Goal: Task Accomplishment & Management: Complete application form

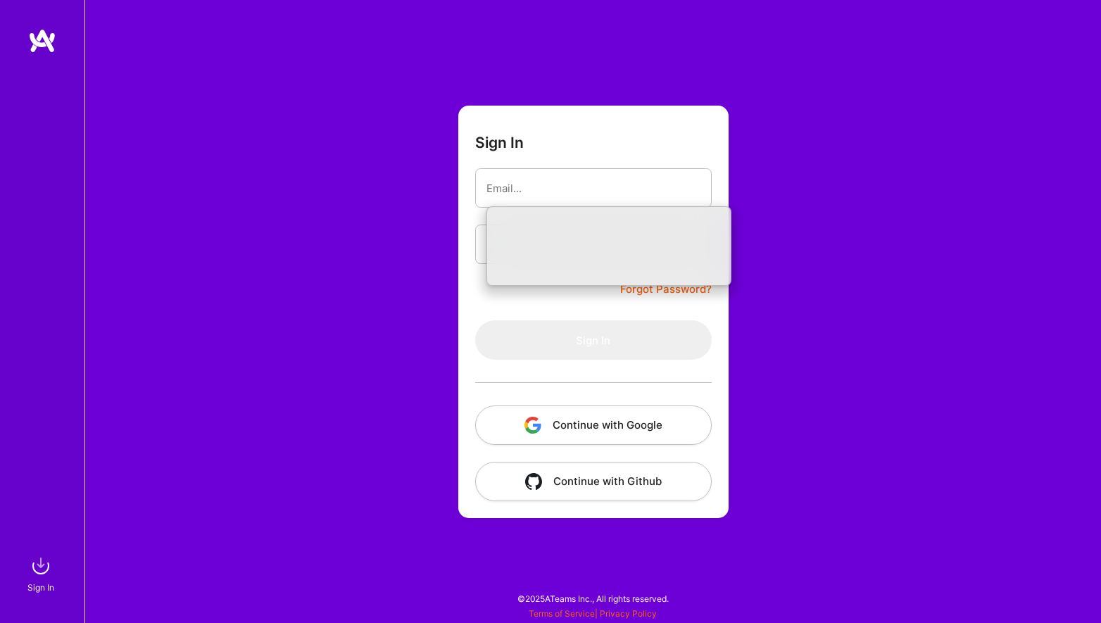
click at [615, 432] on button "Continue with Google" at bounding box center [593, 425] width 237 height 39
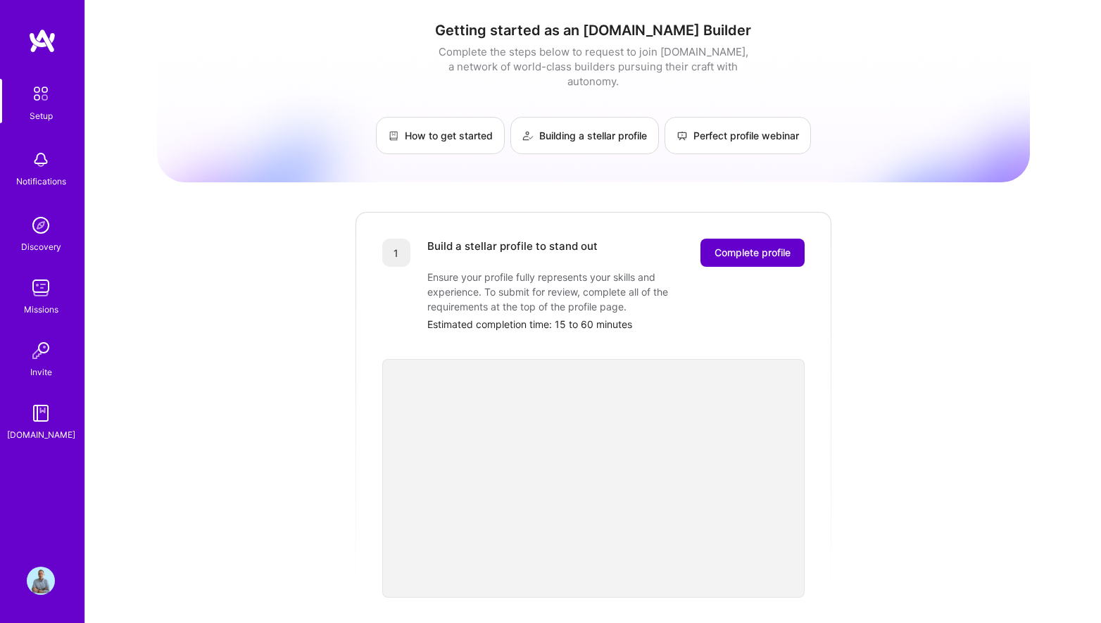
click at [764, 246] on span "Complete profile" at bounding box center [753, 253] width 76 height 14
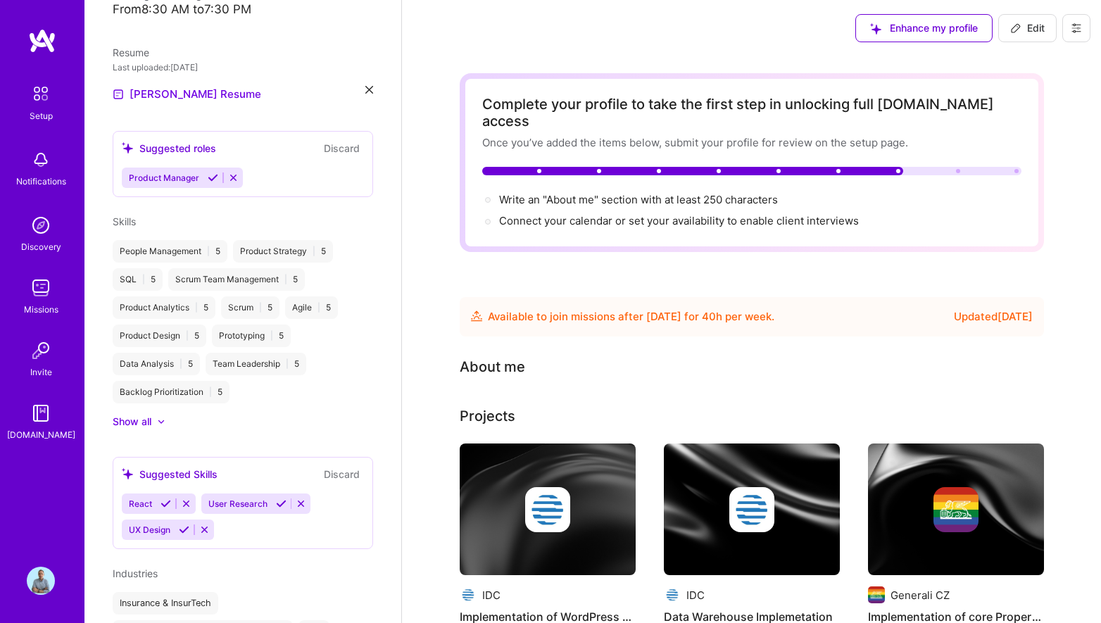
scroll to position [335, 0]
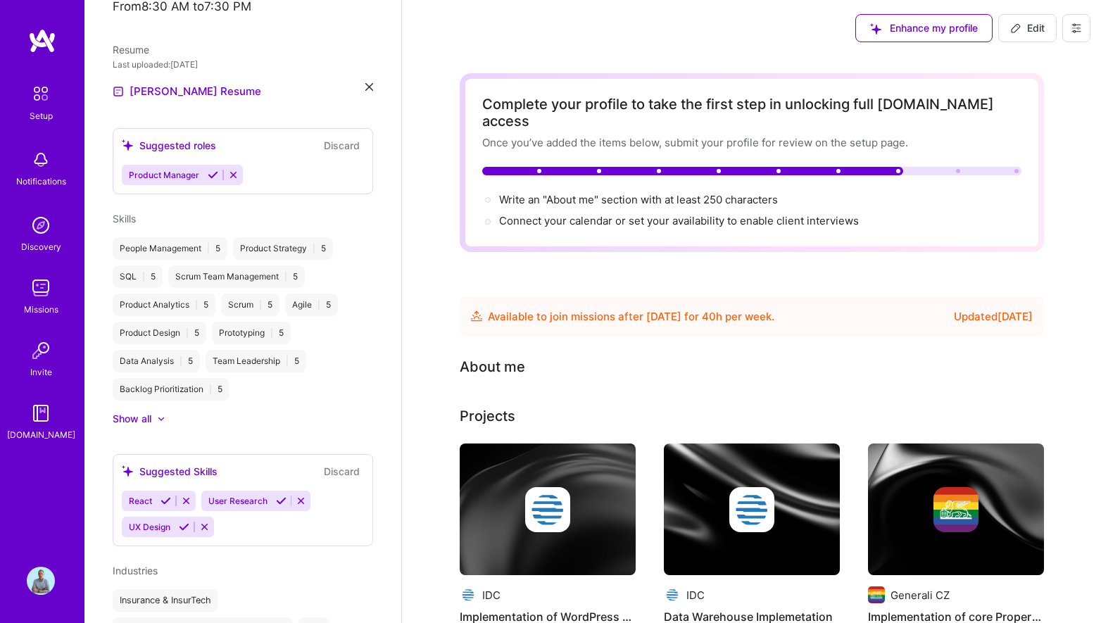
click at [186, 496] on icon at bounding box center [186, 501] width 11 height 11
click at [322, 496] on icon at bounding box center [319, 501] width 11 height 11
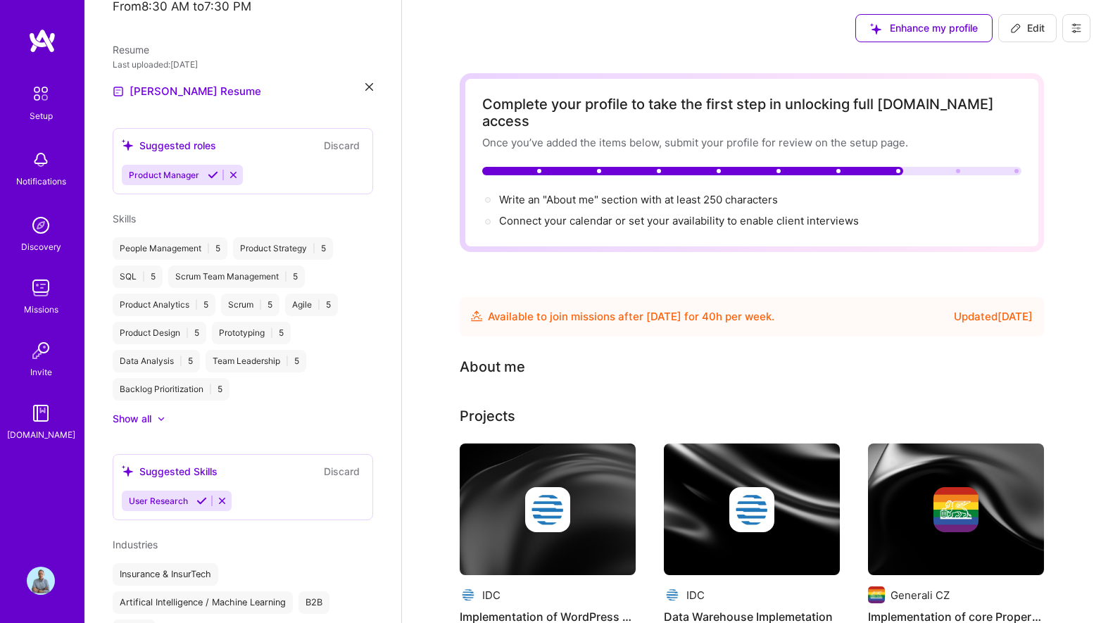
click at [316, 491] on div "User Research" at bounding box center [243, 501] width 242 height 20
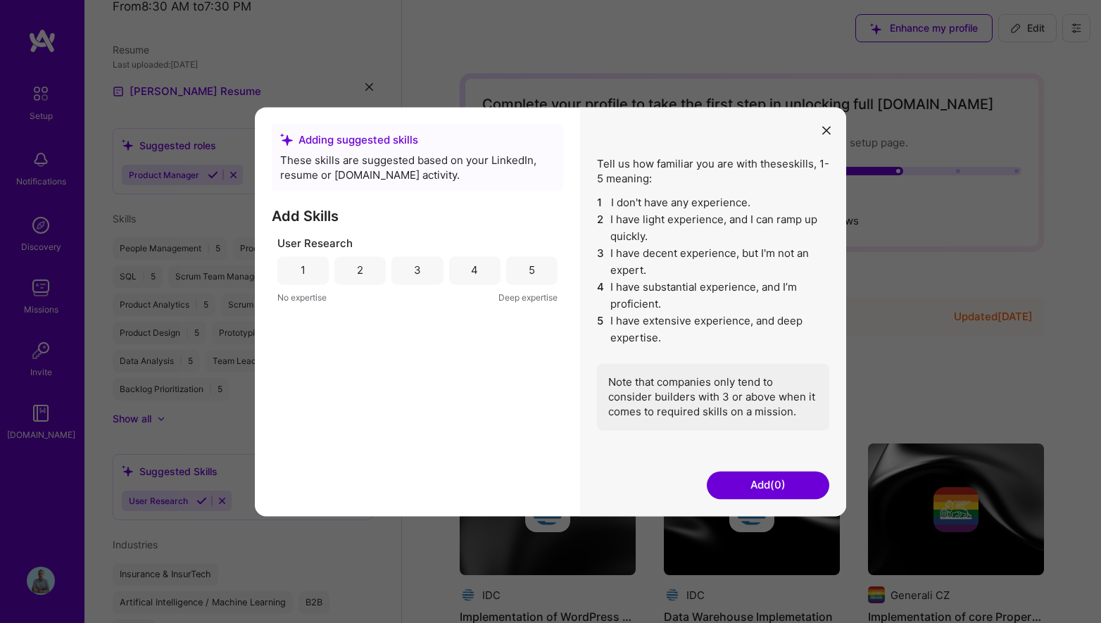
click at [765, 485] on button "Add (0)" at bounding box center [768, 485] width 123 height 28
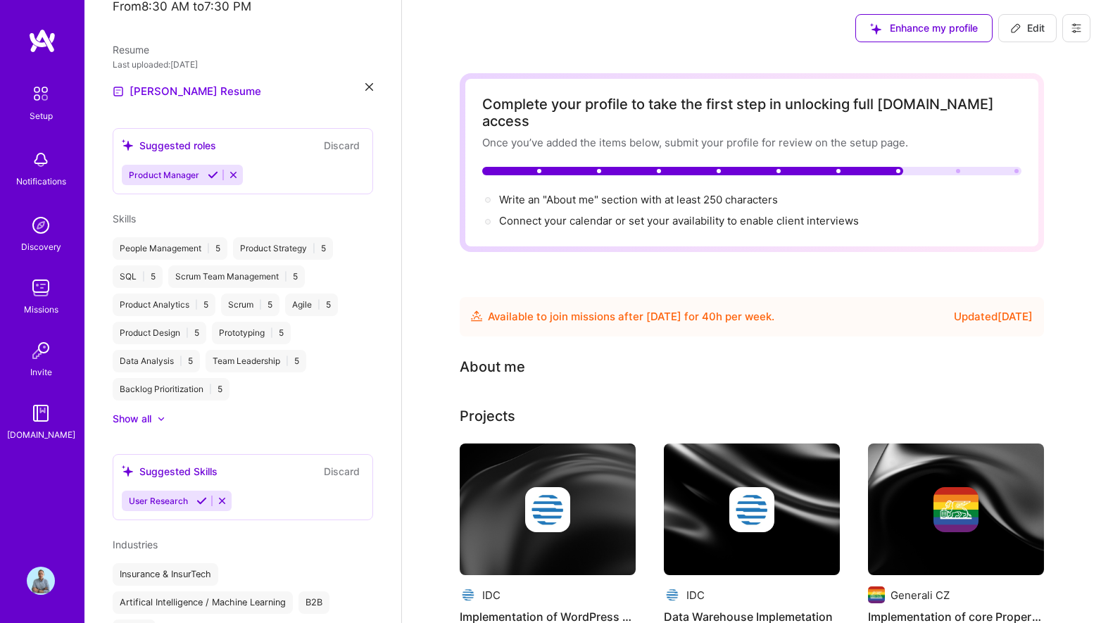
click at [261, 491] on div "User Research" at bounding box center [243, 501] width 242 height 20
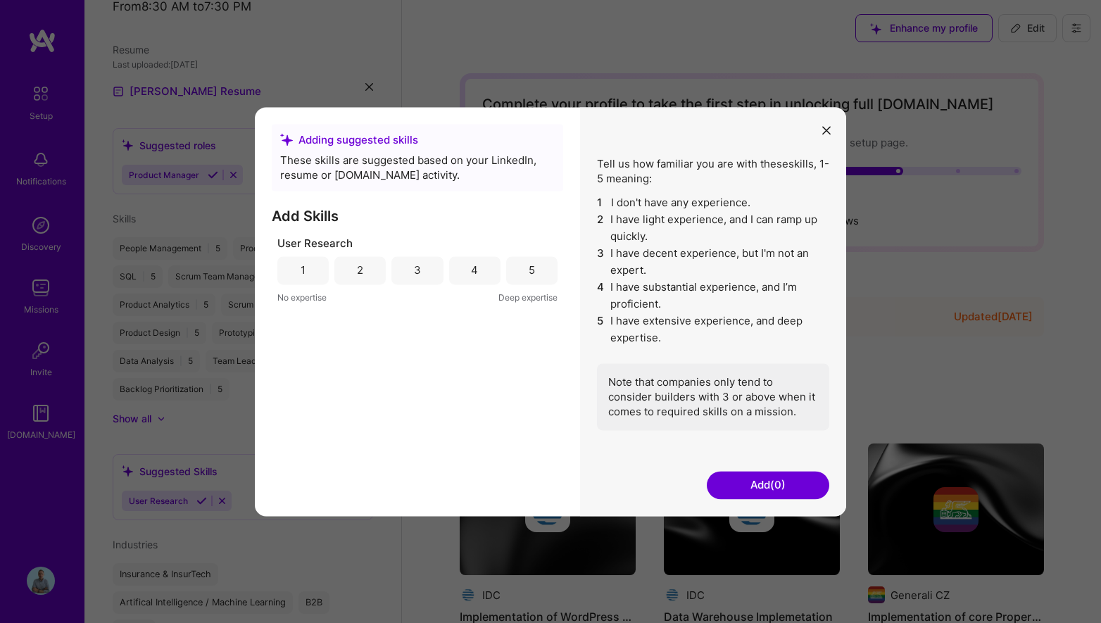
click at [828, 131] on icon "modal" at bounding box center [826, 131] width 8 height 8
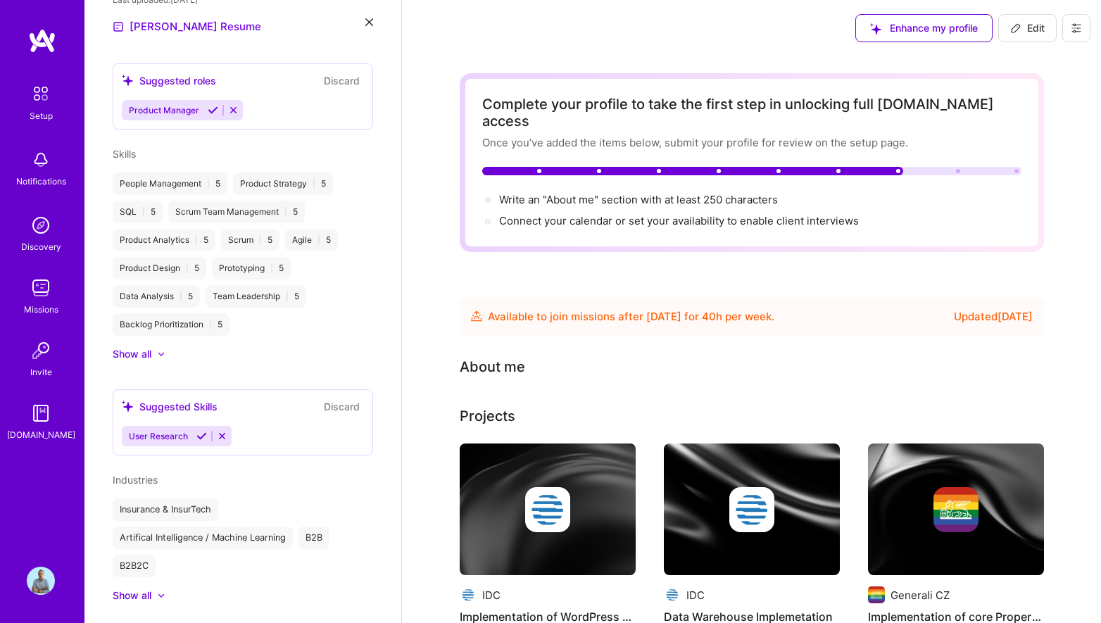
scroll to position [400, 0]
click at [210, 498] on div "Insurance & InsurTech" at bounding box center [166, 509] width 106 height 23
click at [209, 498] on div "Insurance & InsurTech" at bounding box center [166, 509] width 106 height 23
click at [161, 591] on div at bounding box center [161, 595] width 8 height 8
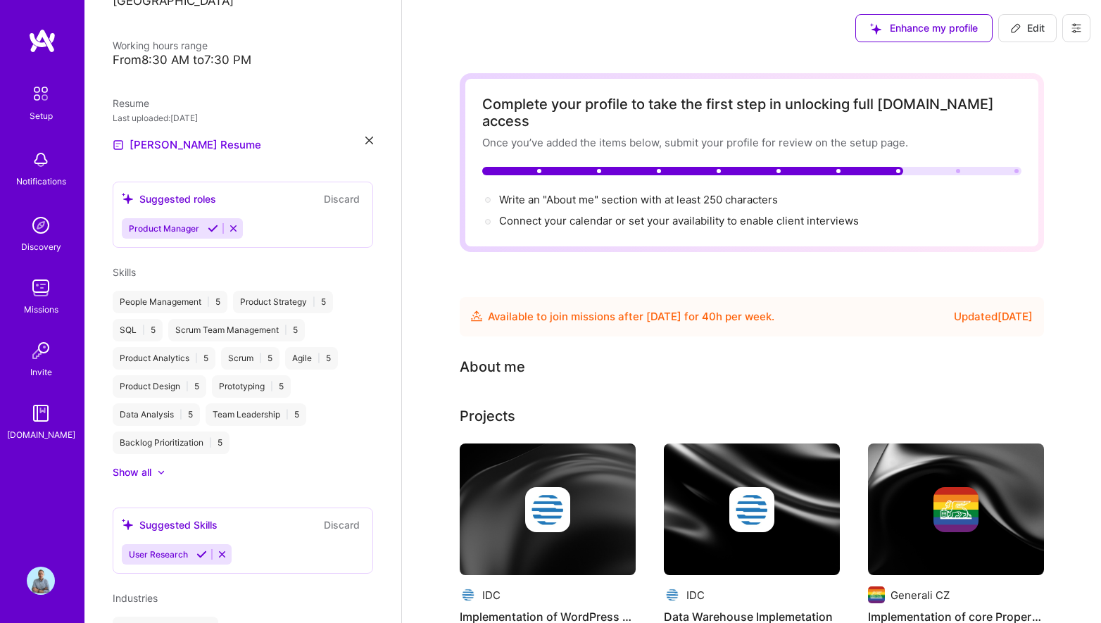
scroll to position [269, 0]
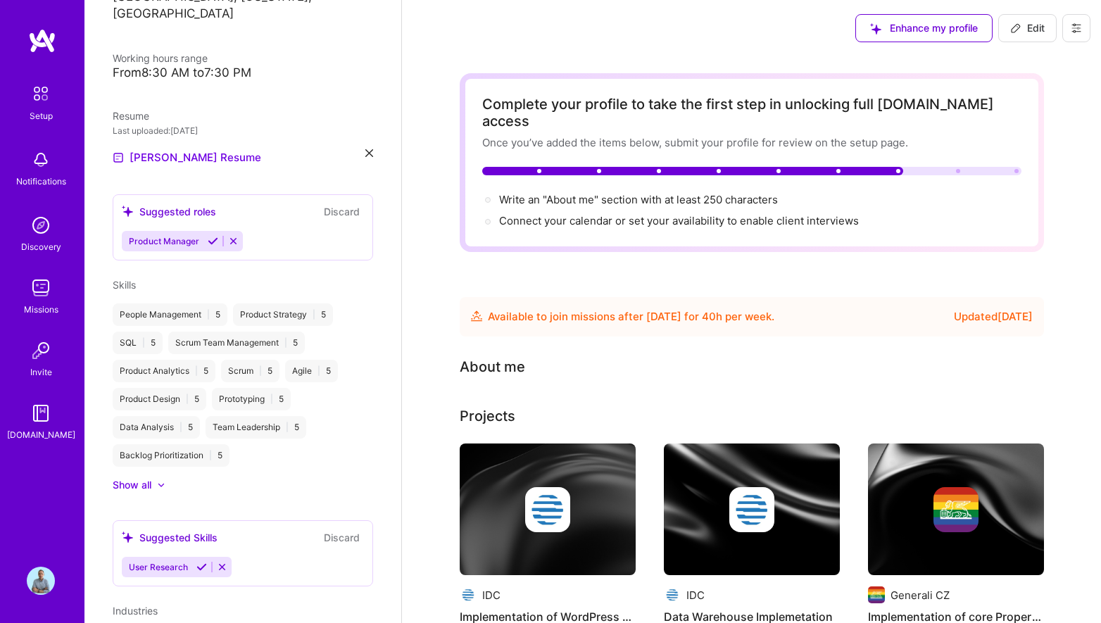
click at [127, 478] on div "Show all" at bounding box center [132, 485] width 39 height 14
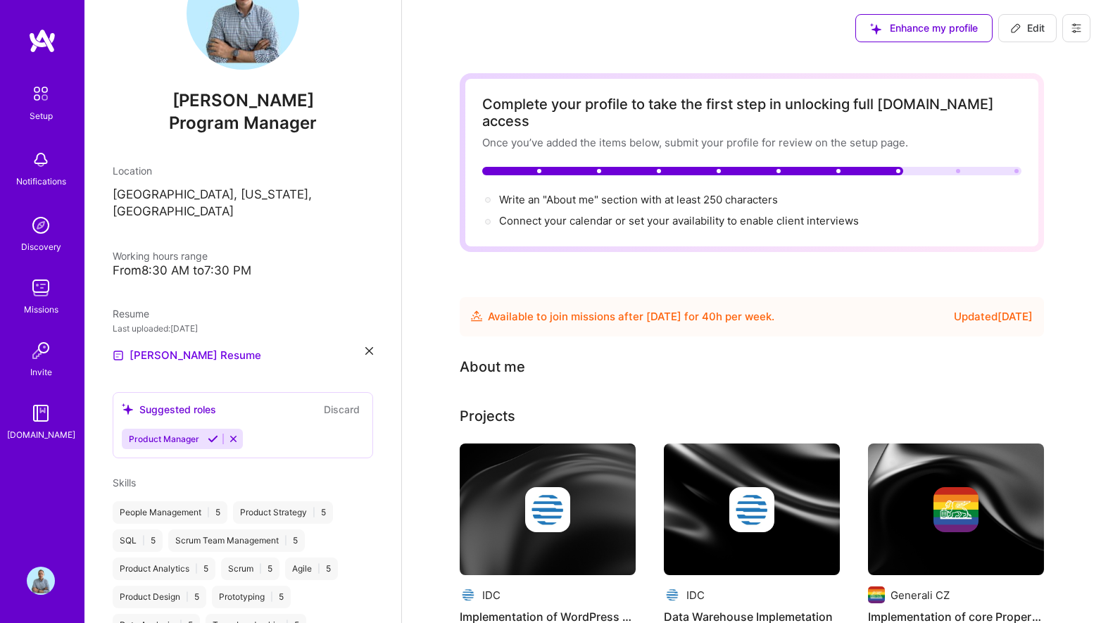
scroll to position [58, 0]
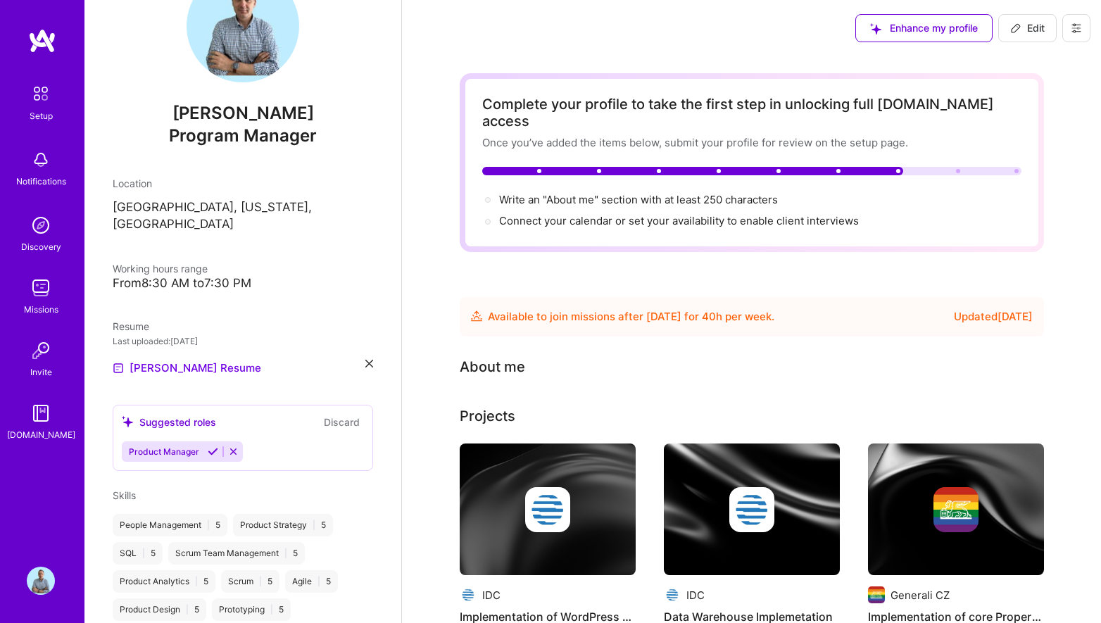
click at [235, 446] on icon at bounding box center [233, 451] width 11 height 11
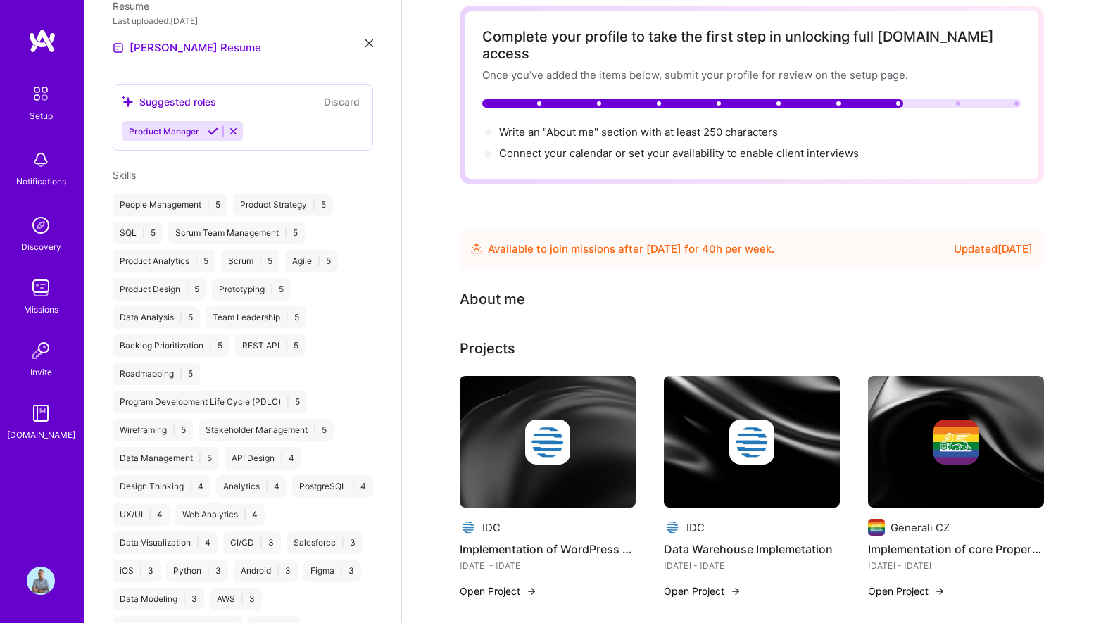
scroll to position [0, 0]
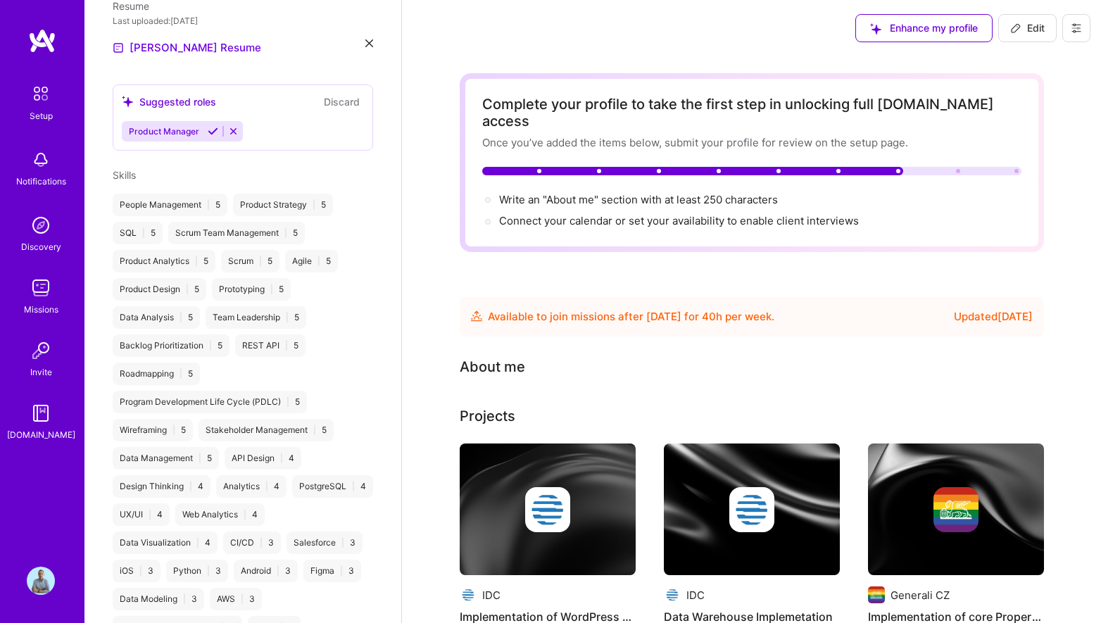
click at [1015, 27] on icon at bounding box center [1015, 28] width 11 height 11
select select "US"
select select "Future Date"
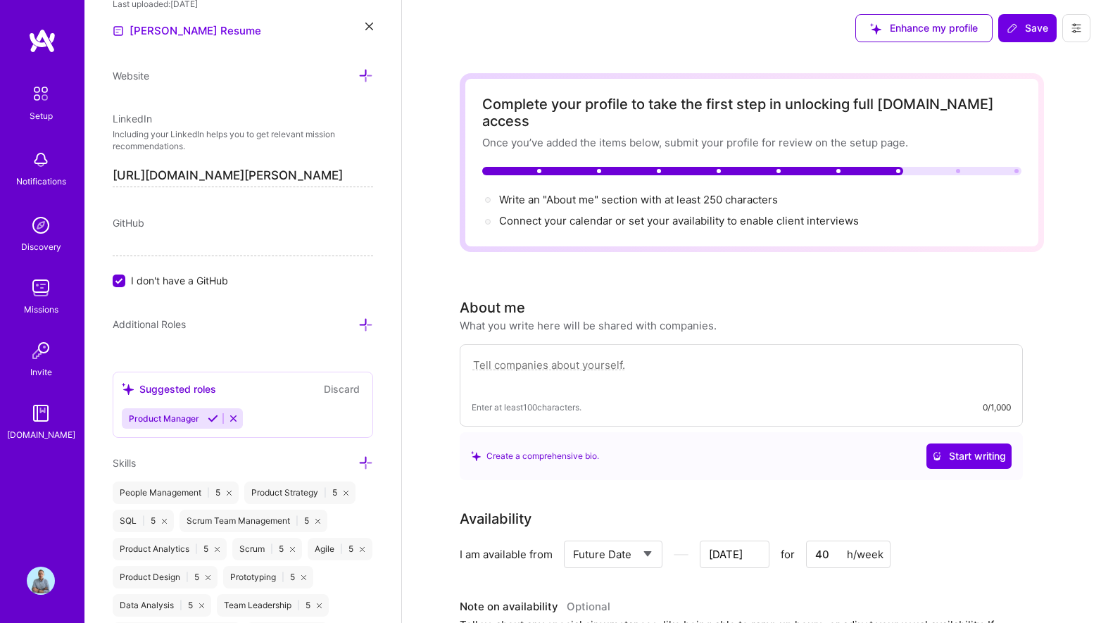
click at [634, 356] on textarea at bounding box center [741, 372] width 539 height 32
click at [576, 448] on div "Create a comprehensive bio." at bounding box center [535, 455] width 128 height 15
click at [964, 449] on span "Start writing" at bounding box center [969, 456] width 74 height 14
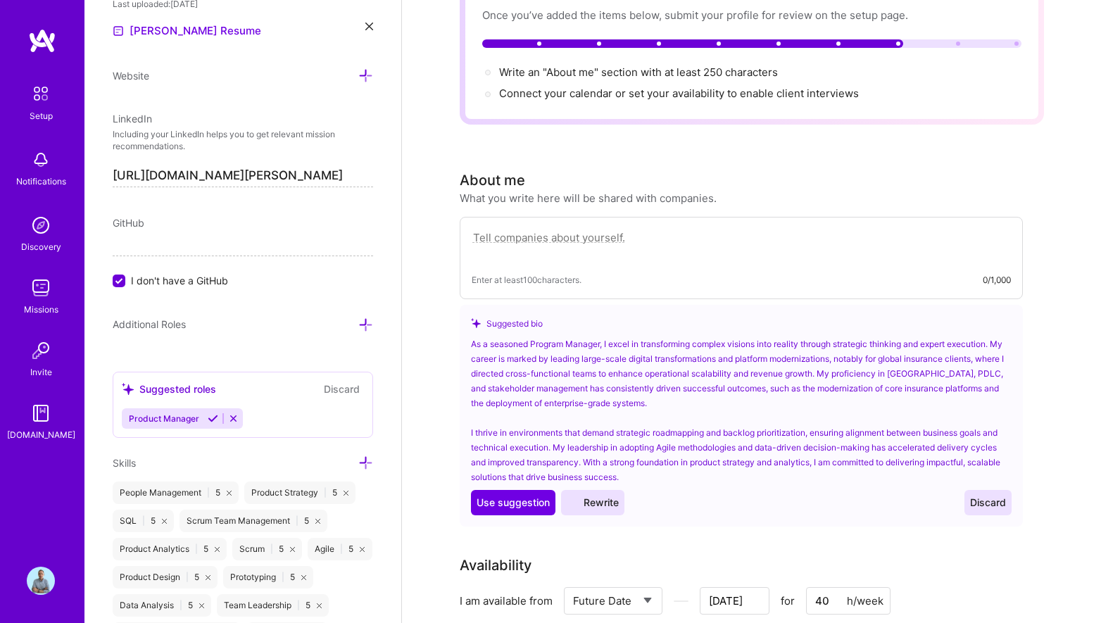
scroll to position [146, 0]
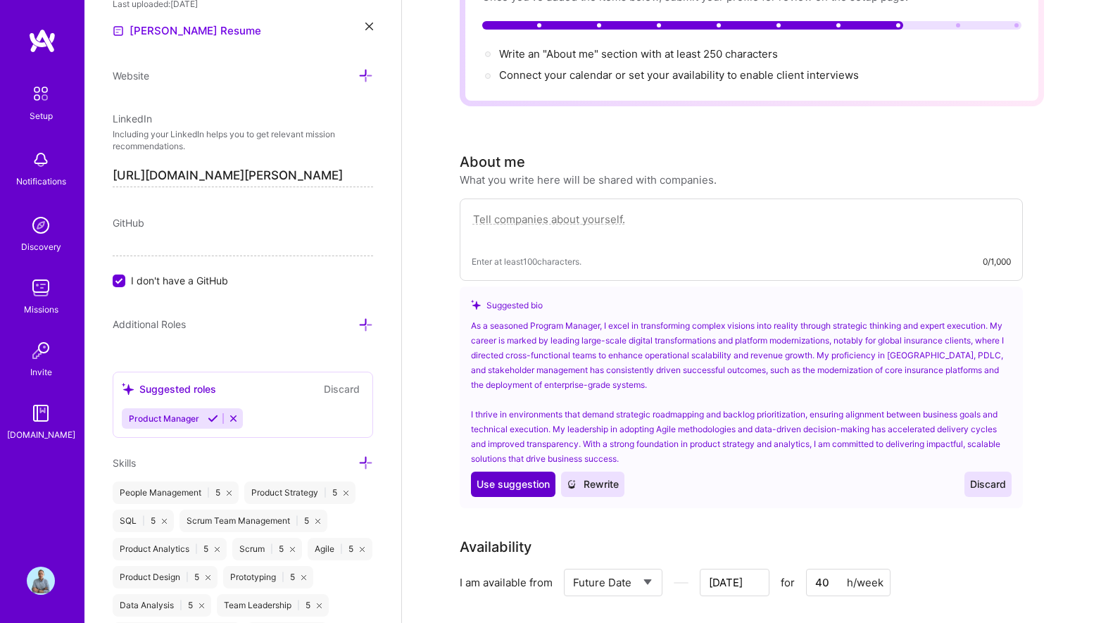
click at [533, 477] on span "Use suggestion" at bounding box center [513, 484] width 73 height 14
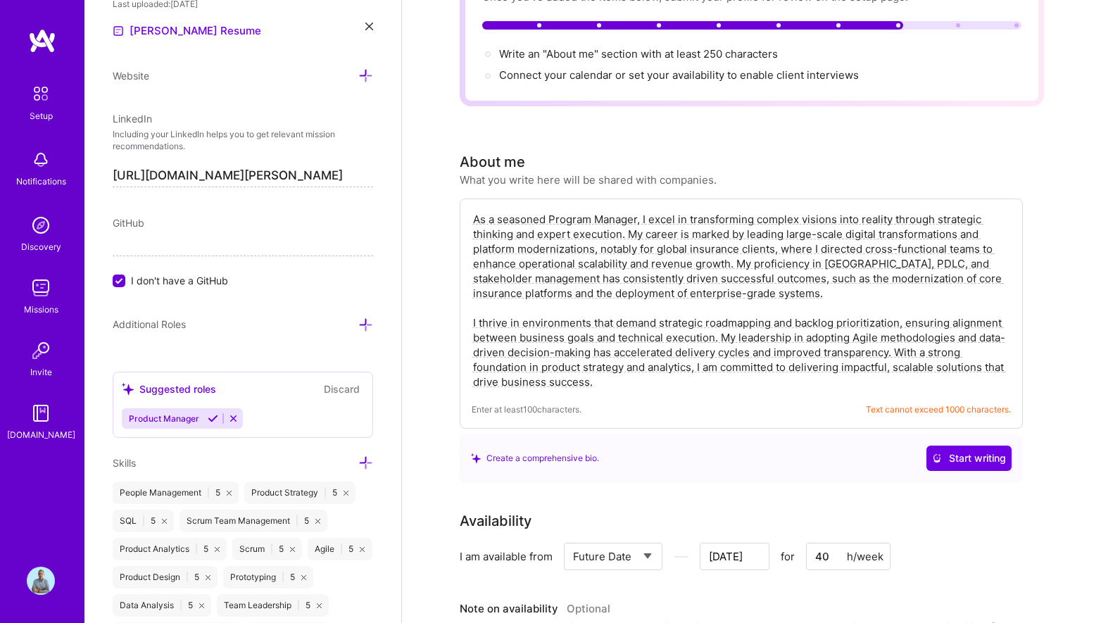
click at [768, 370] on textarea "As a seasoned Program Manager, I excel in transforming complex visions into rea…" at bounding box center [741, 301] width 539 height 180
drag, startPoint x: 720, startPoint y: 322, endPoint x: 749, endPoint y: 329, distance: 29.7
click at [749, 329] on textarea "As a seasoned Program Manager, I excel in transforming complex visions into rea…" at bounding box center [741, 301] width 539 height 180
drag, startPoint x: 645, startPoint y: 372, endPoint x: 486, endPoint y: 178, distance: 250.6
click at [486, 178] on div "About me What you write here will be shared with companies. Enter at least 100 …" at bounding box center [741, 316] width 563 height 331
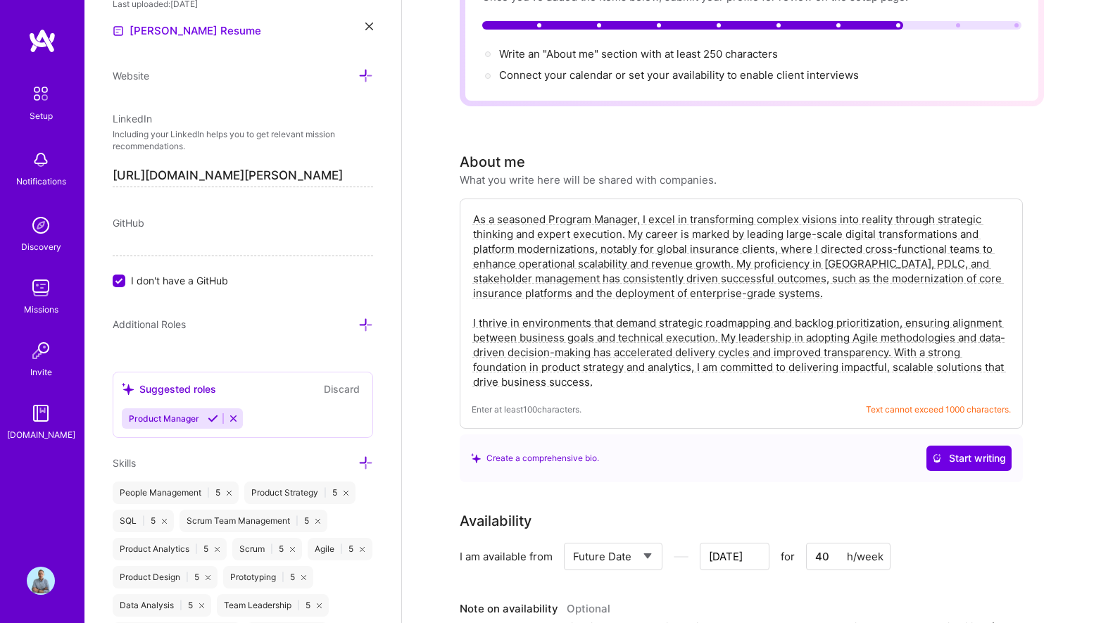
paste textarea "Senior Program & Project Manager with 15+ years leading large-scale, highly tec…"
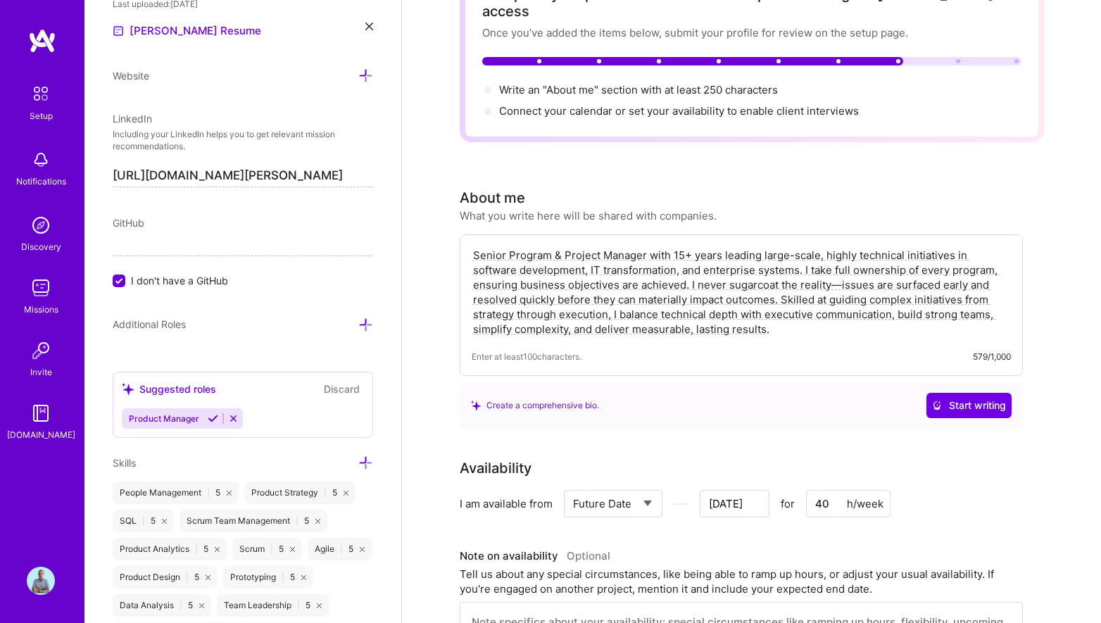
scroll to position [0, 0]
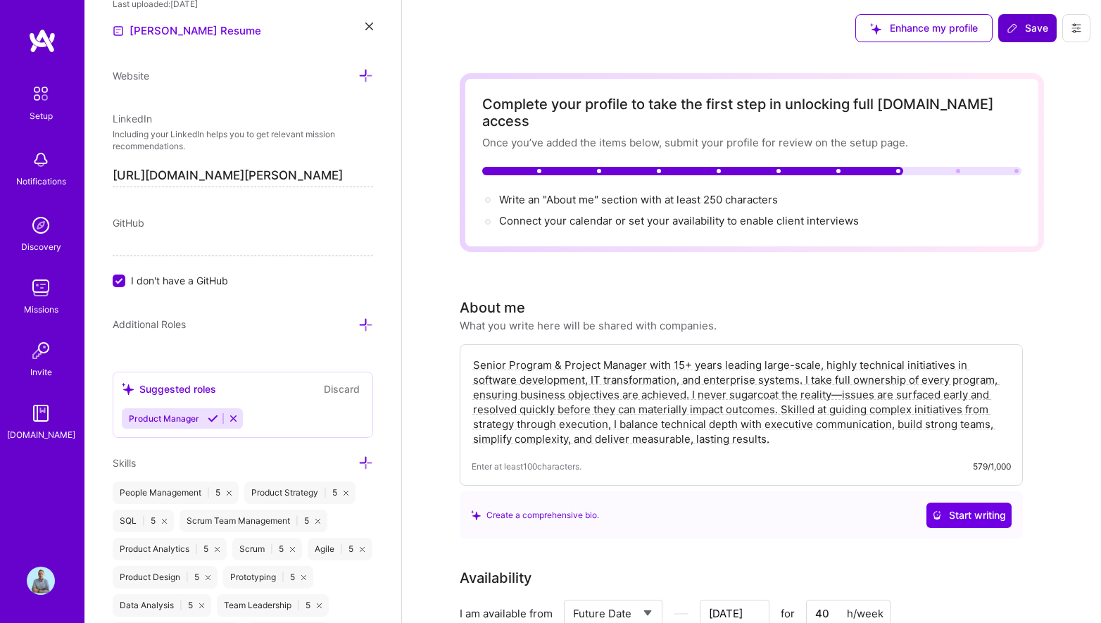
type textarea "Senior Program & Project Manager with 15+ years leading large-scale, highly tec…"
click at [1036, 24] on span "Save" at bounding box center [1028, 28] width 42 height 14
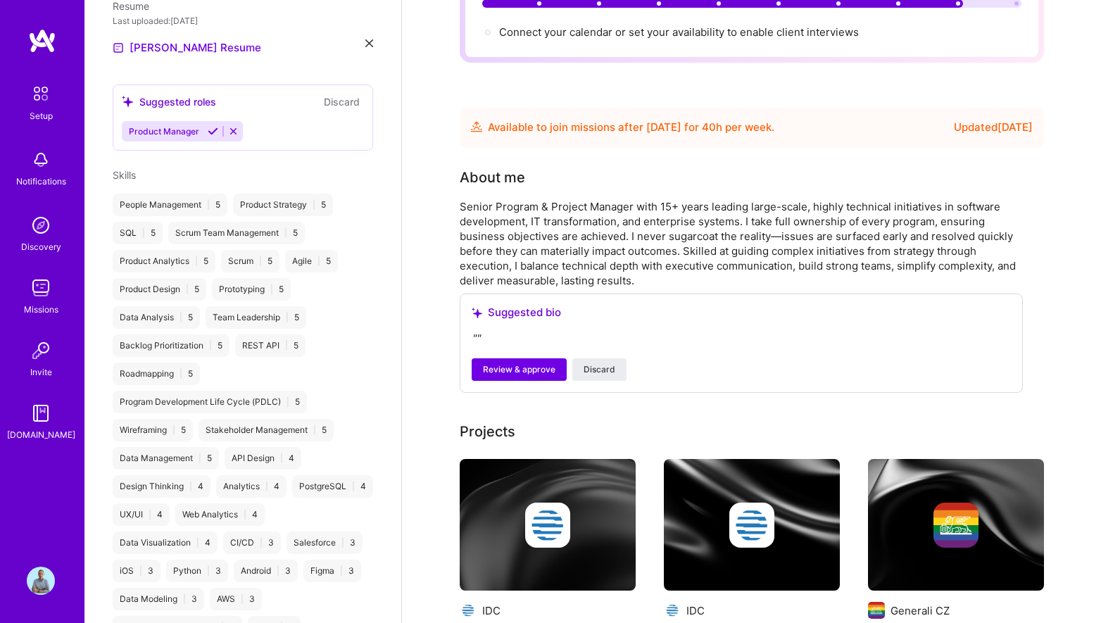
scroll to position [170, 0]
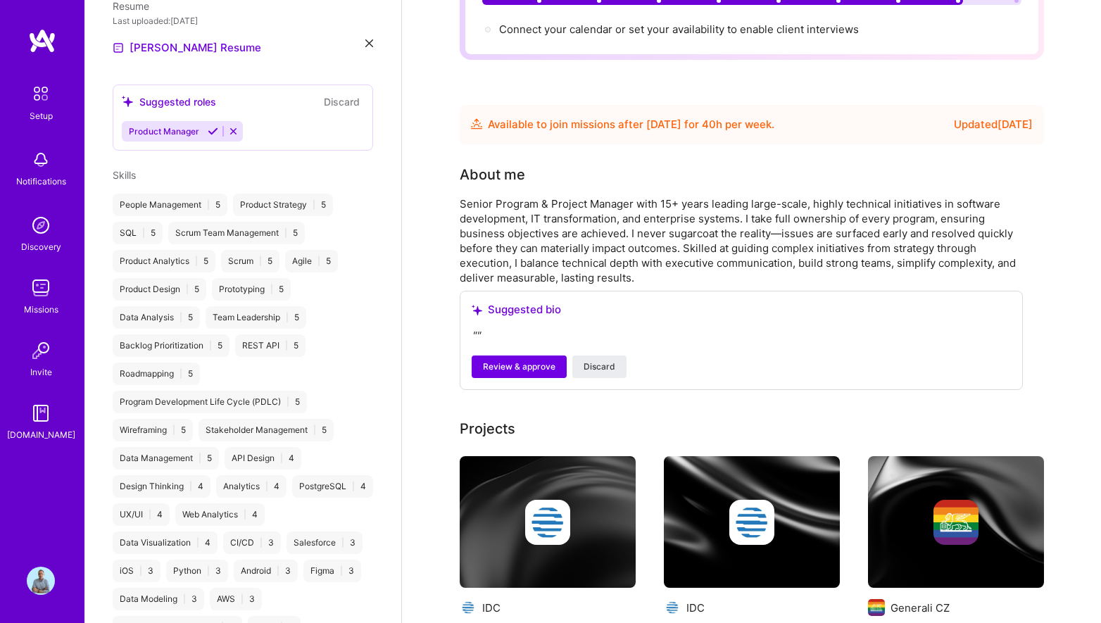
click at [540, 303] on div "Suggested bio" at bounding box center [741, 310] width 539 height 14
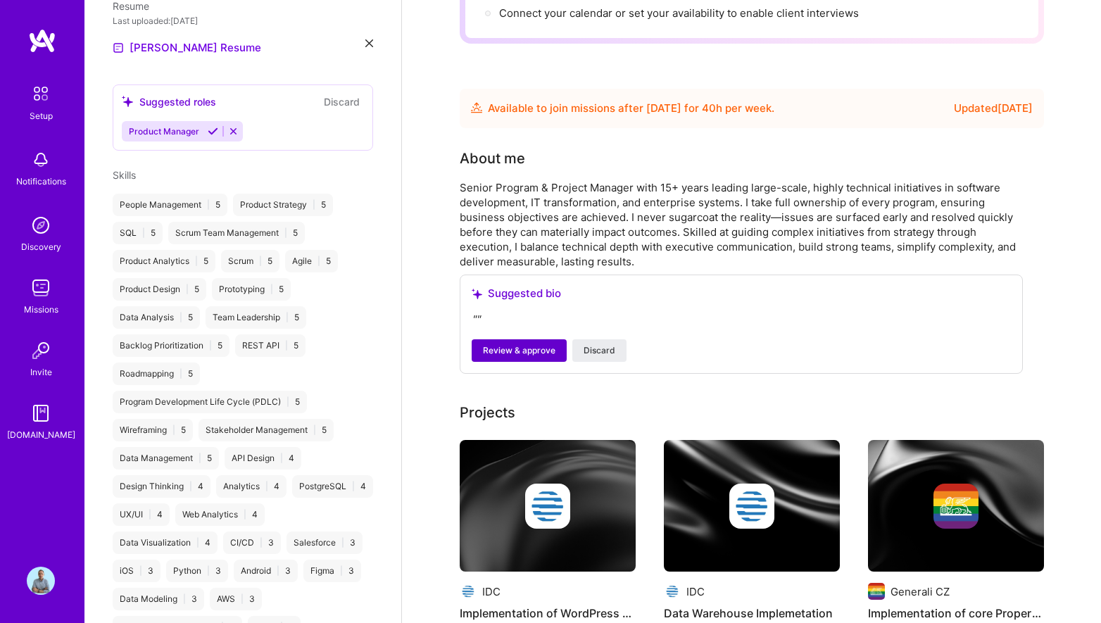
scroll to position [193, 0]
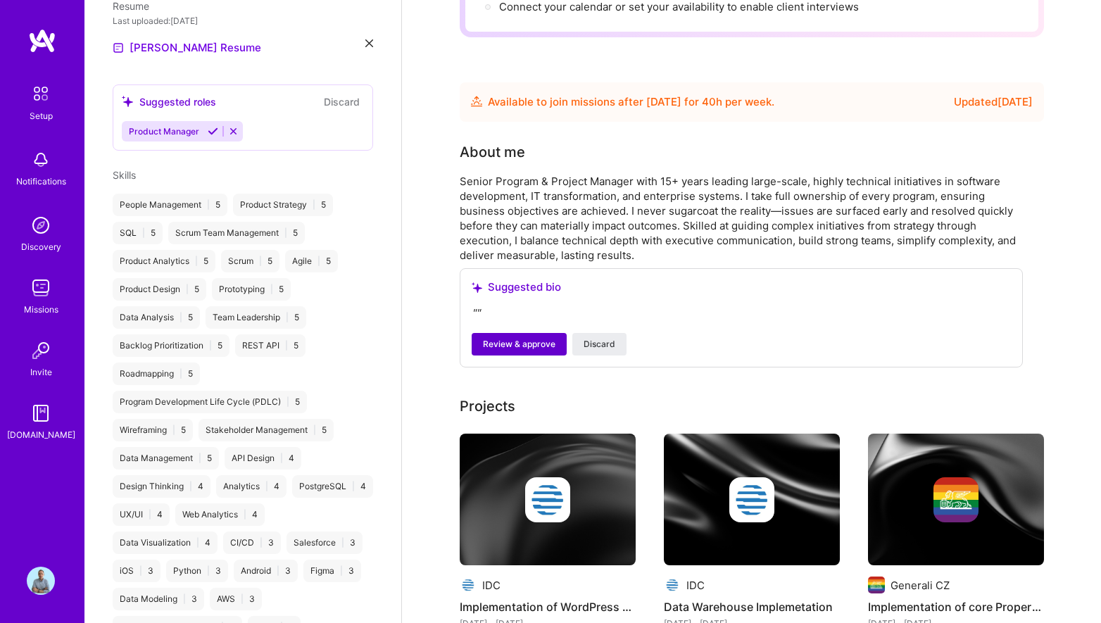
click at [546, 338] on span "Review & approve" at bounding box center [519, 344] width 73 height 13
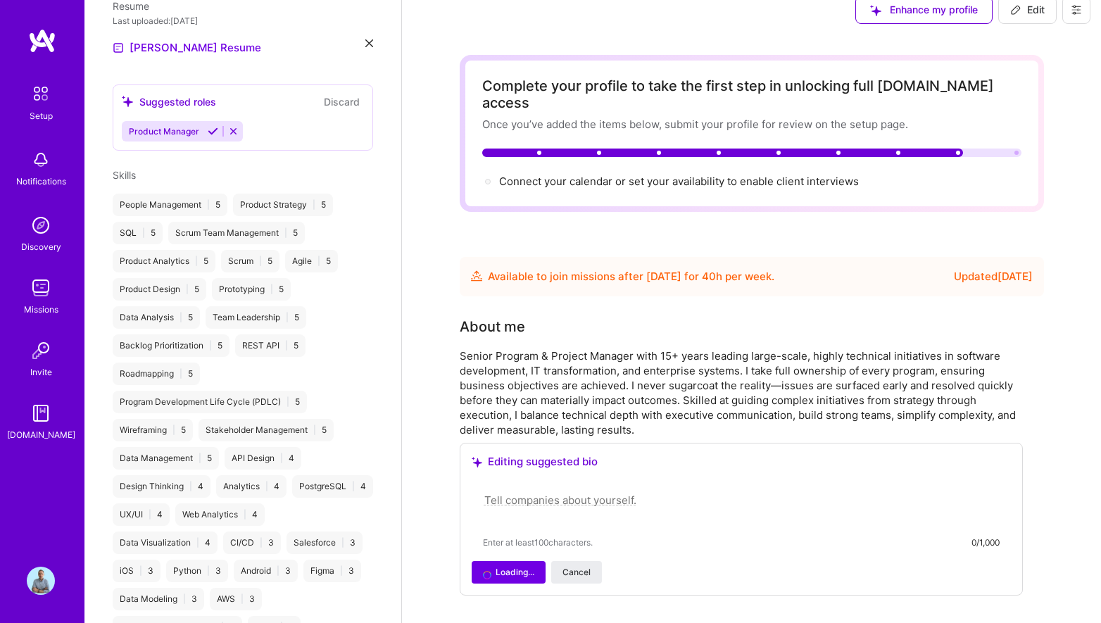
scroll to position [0, 0]
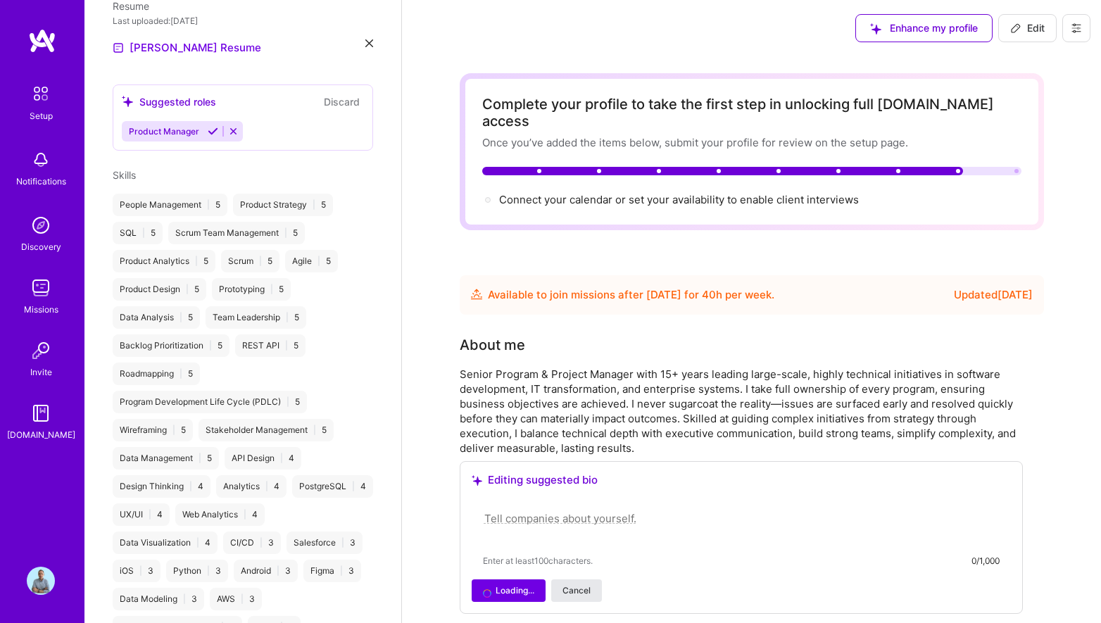
click at [584, 584] on span "Cancel" at bounding box center [577, 590] width 28 height 13
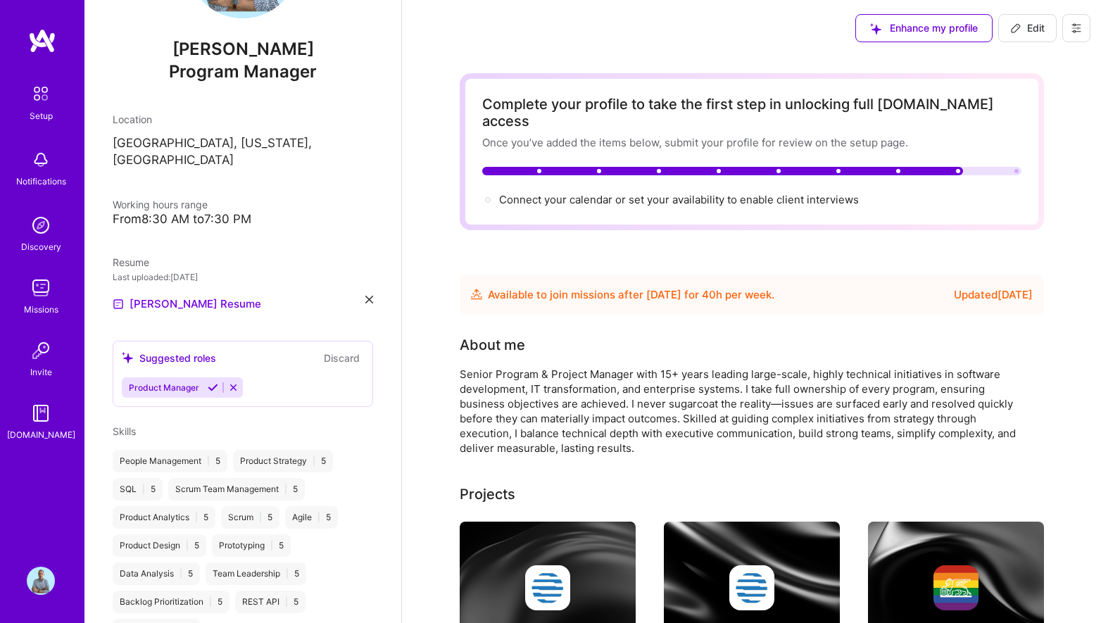
scroll to position [124, 0]
click at [236, 381] on icon at bounding box center [233, 386] width 11 height 11
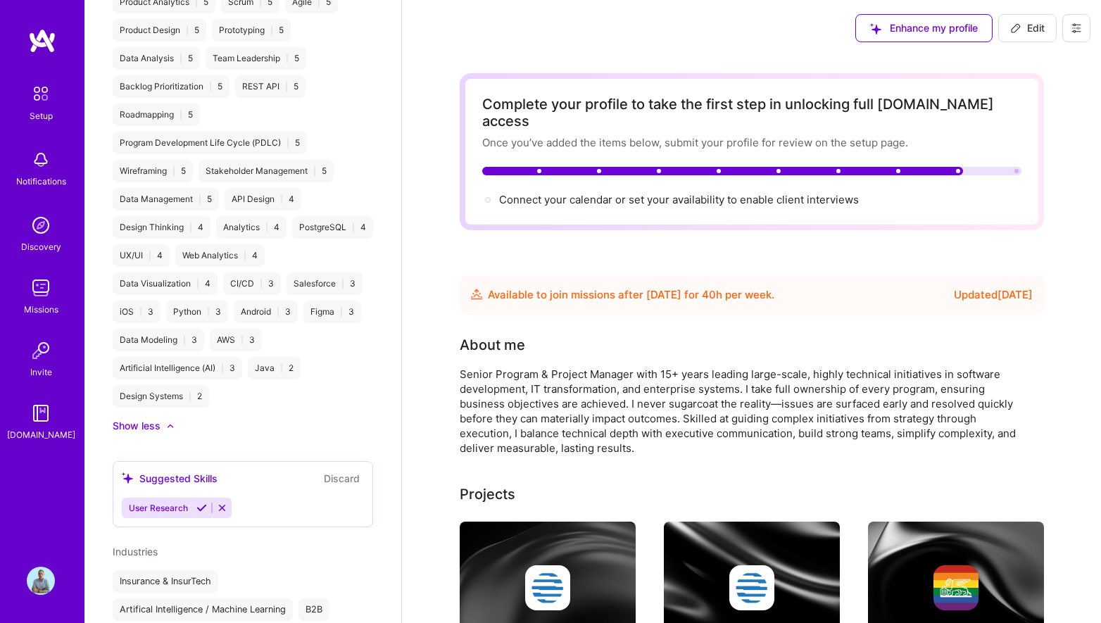
scroll to position [641, 0]
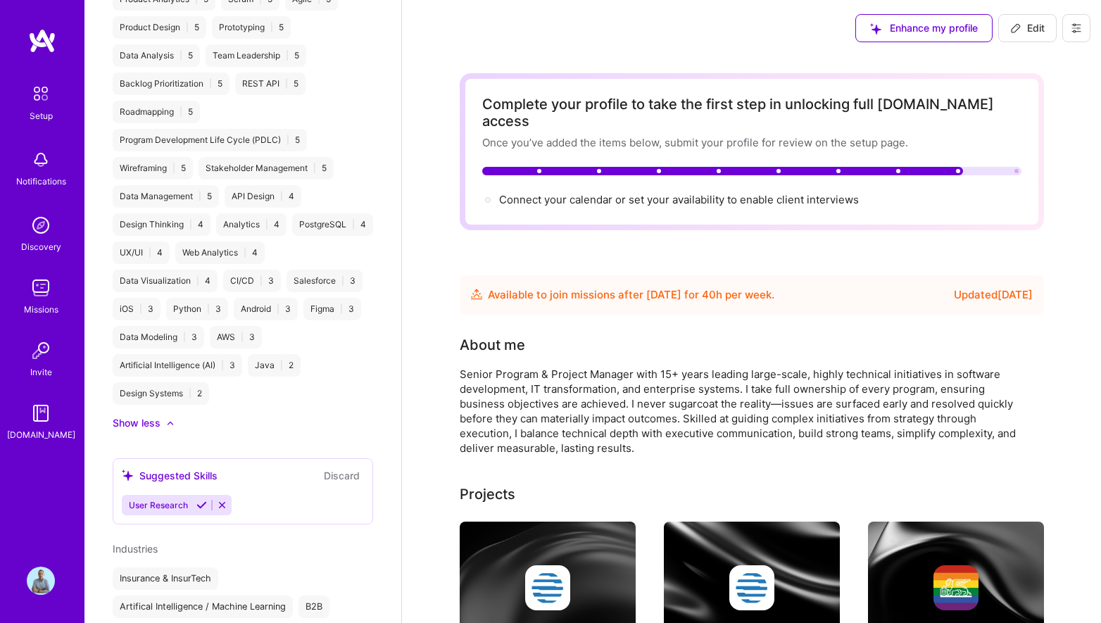
click at [265, 495] on div "User Research" at bounding box center [243, 505] width 242 height 20
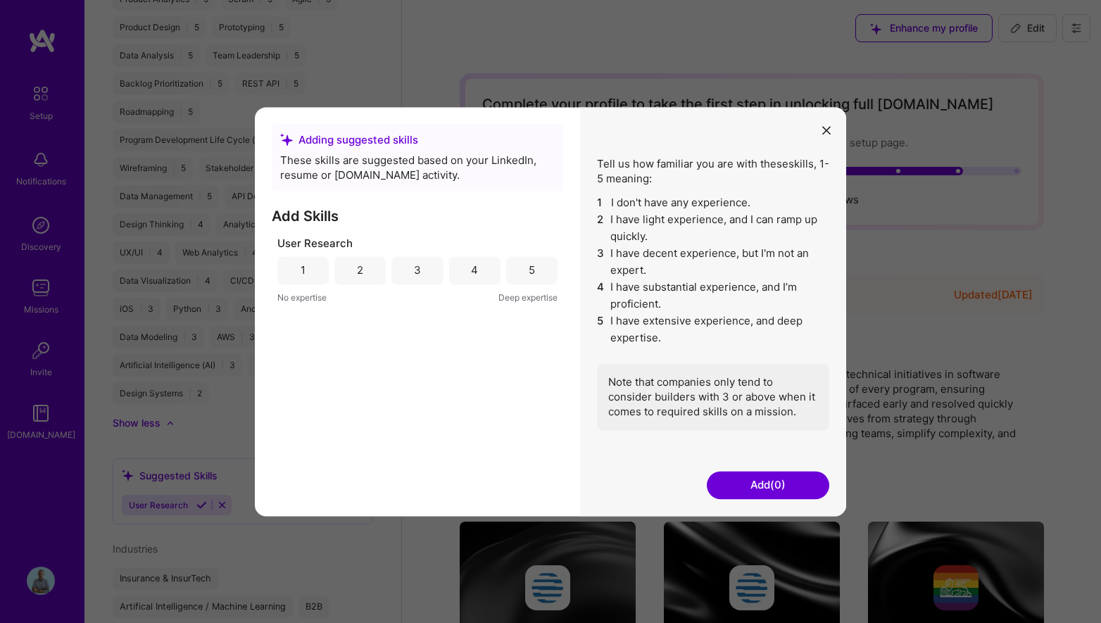
click at [822, 134] on button "modal" at bounding box center [826, 129] width 17 height 23
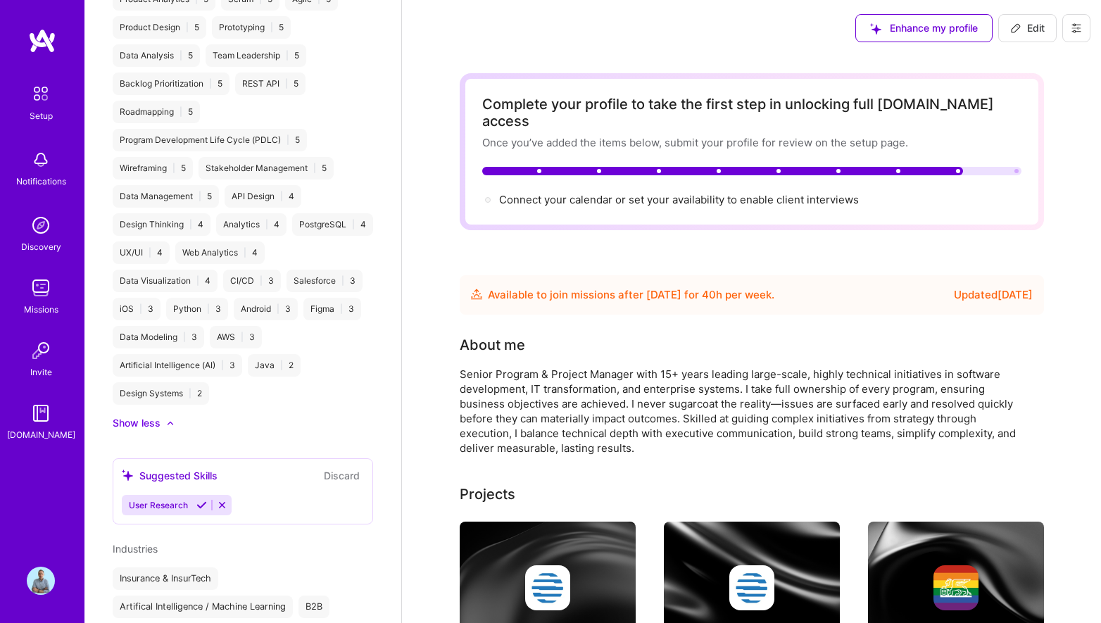
click at [222, 500] on icon at bounding box center [222, 505] width 11 height 11
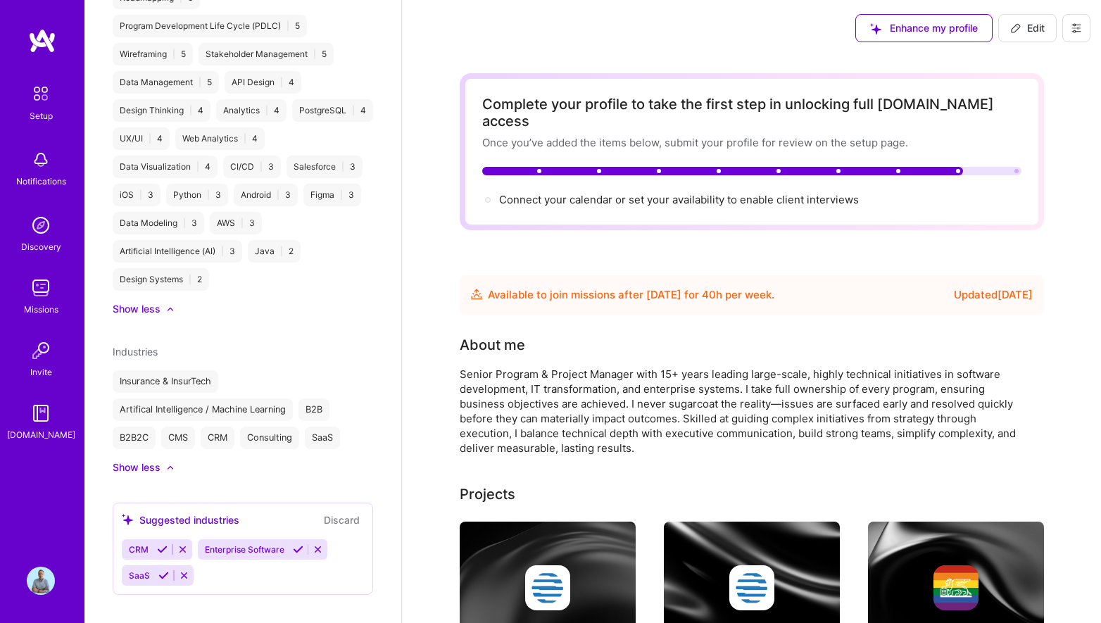
scroll to position [754, 0]
click at [222, 558] on div "CRM Enterprise Software SaaS" at bounding box center [243, 563] width 242 height 46
click at [158, 545] on icon at bounding box center [162, 550] width 11 height 11
click at [161, 571] on icon at bounding box center [163, 576] width 11 height 11
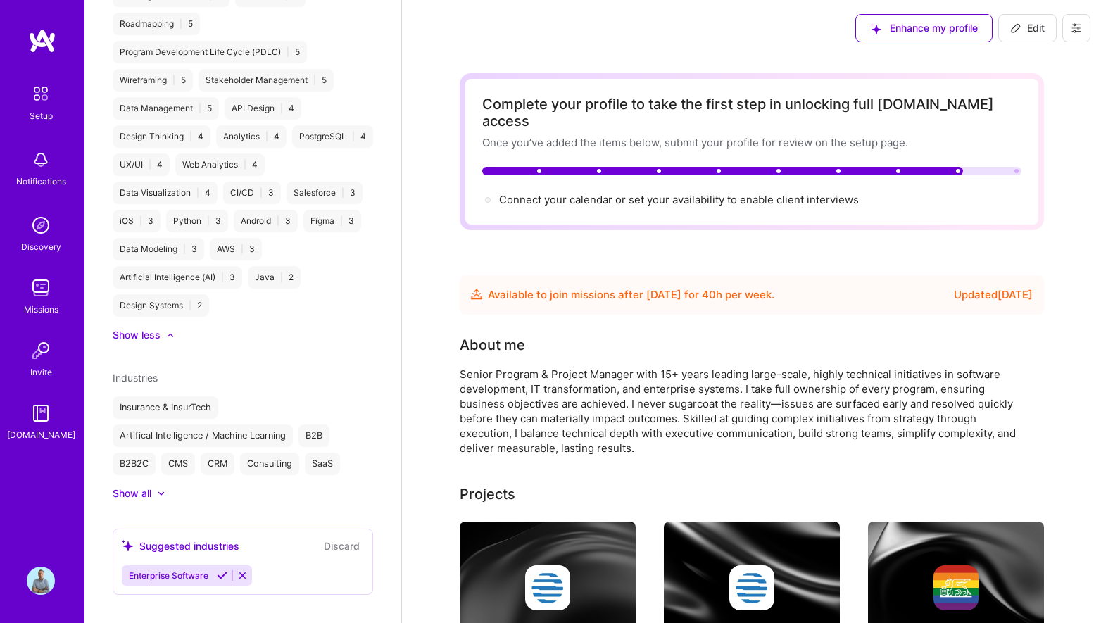
click at [223, 570] on icon at bounding box center [222, 575] width 11 height 11
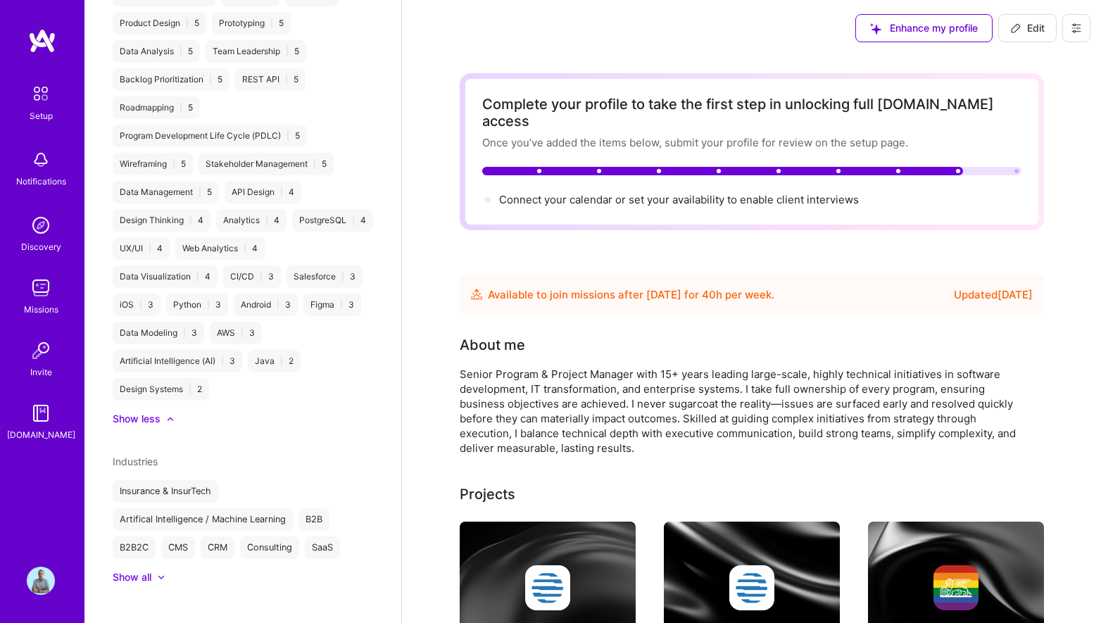
scroll to position [646, 0]
click at [154, 570] on div at bounding box center [154, 577] width 6 height 14
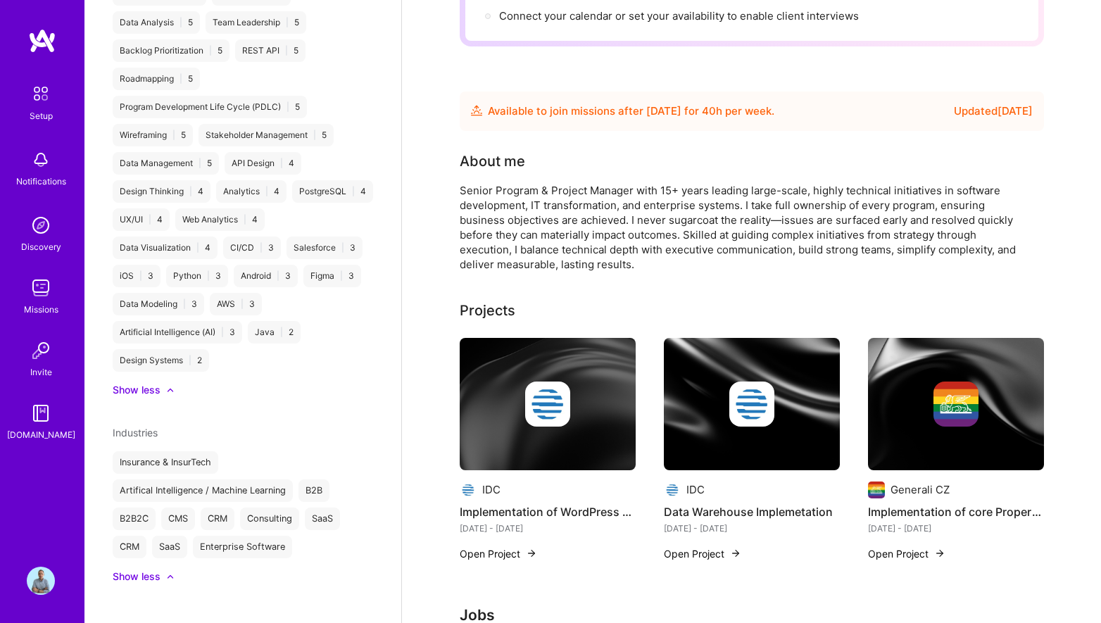
scroll to position [188, 0]
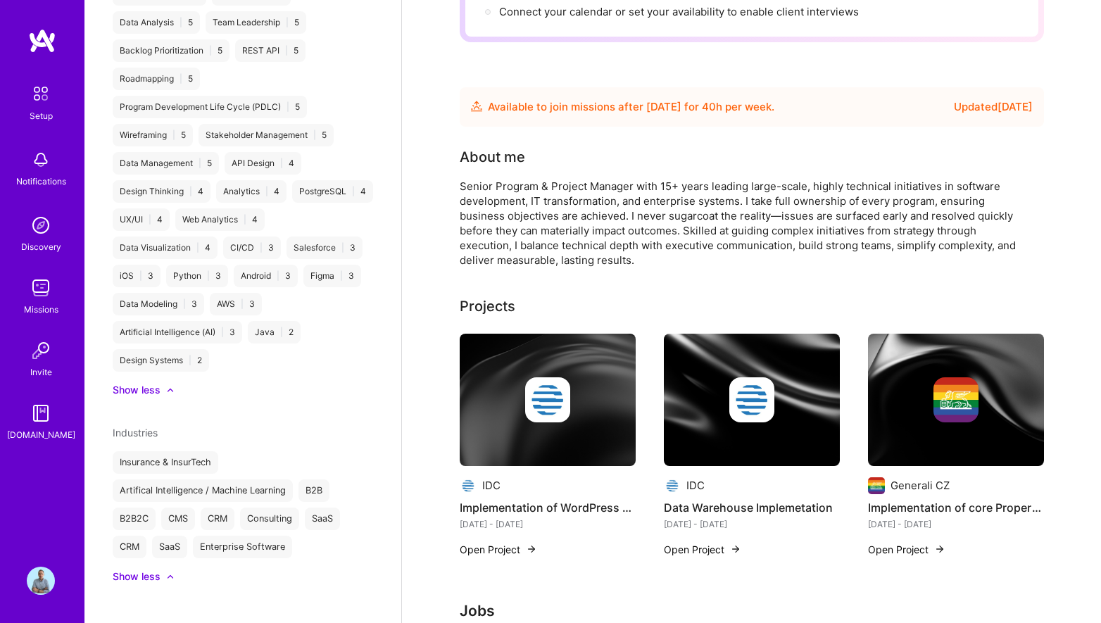
click at [261, 451] on div "Insurance & InsurTech Artifical Intelligence / Machine Learning B2B B2B2C CMS C…" at bounding box center [243, 504] width 261 height 107
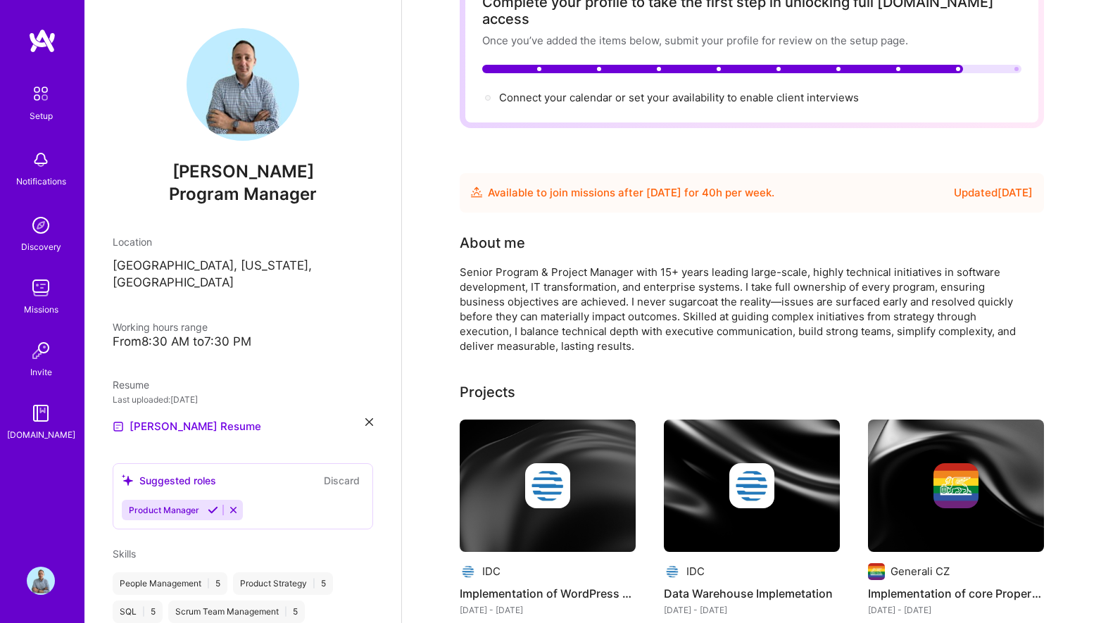
scroll to position [0, 0]
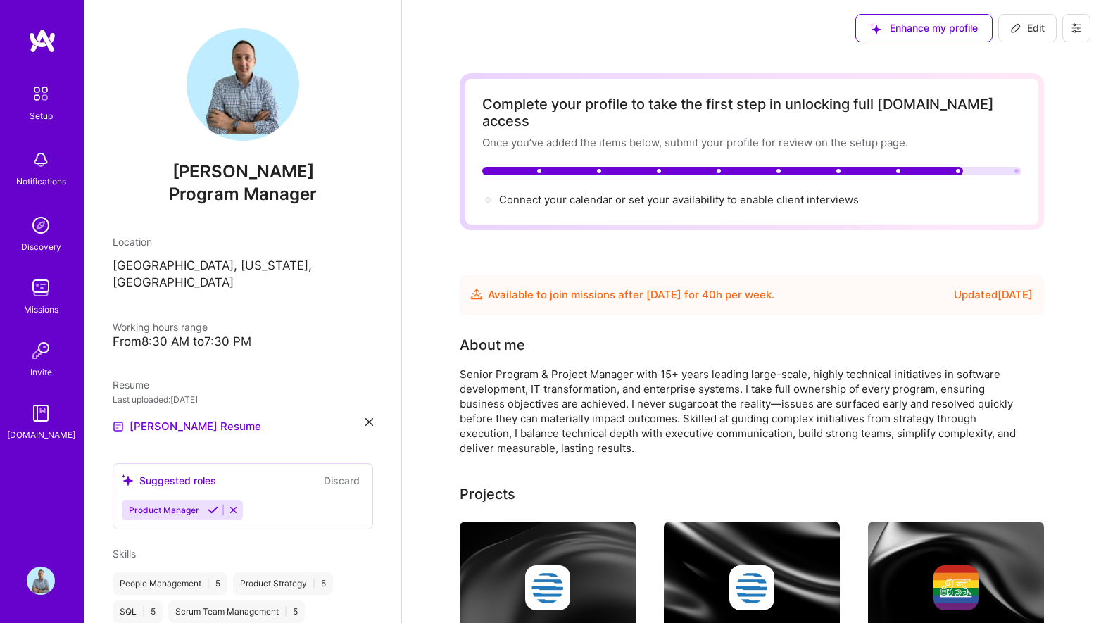
click at [537, 169] on div at bounding box center [539, 171] width 4 height 4
click at [560, 167] on div at bounding box center [723, 171] width 482 height 8
click at [487, 197] on div at bounding box center [488, 200] width 6 height 6
click at [589, 193] on span "Connect your calendar or set your availability to enable client interviews →" at bounding box center [685, 199] width 372 height 13
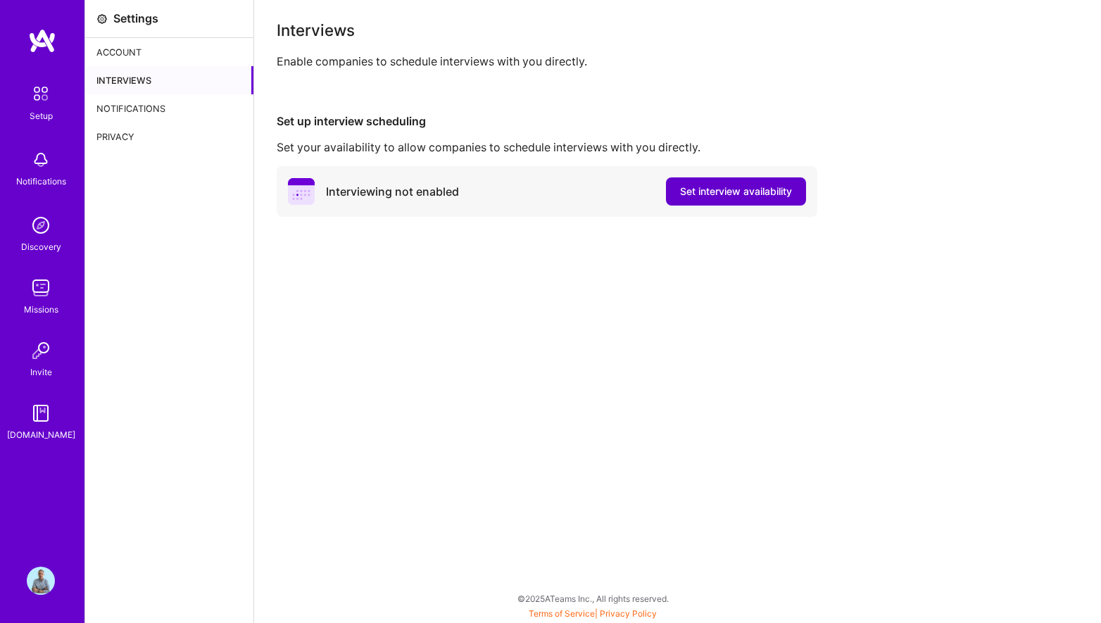
click at [711, 192] on span "Set interview availability" at bounding box center [736, 191] width 112 height 14
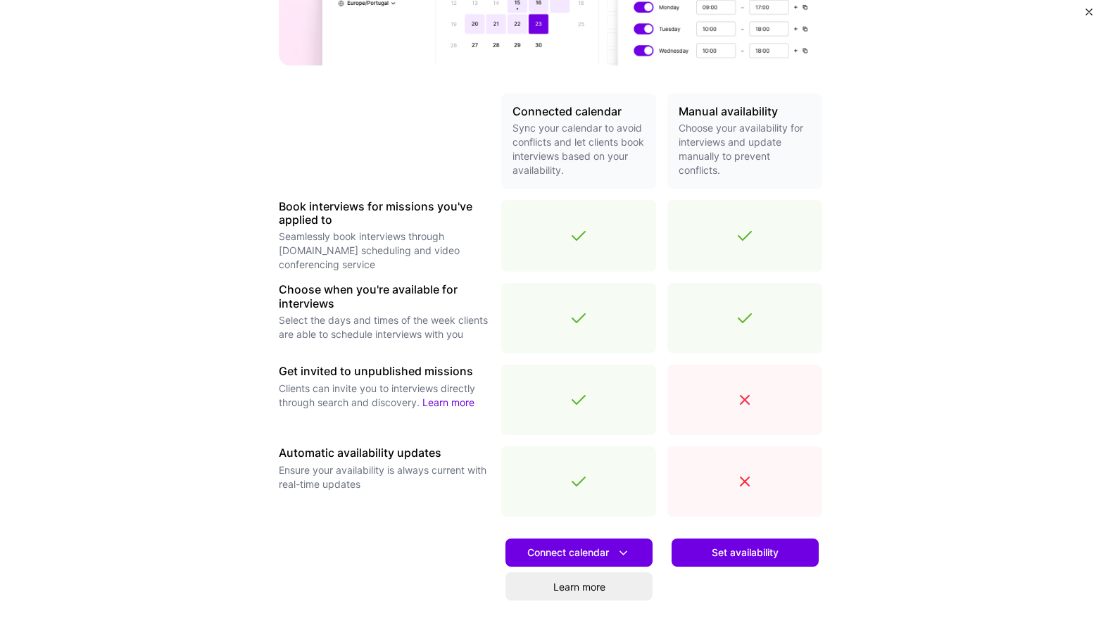
scroll to position [260, 0]
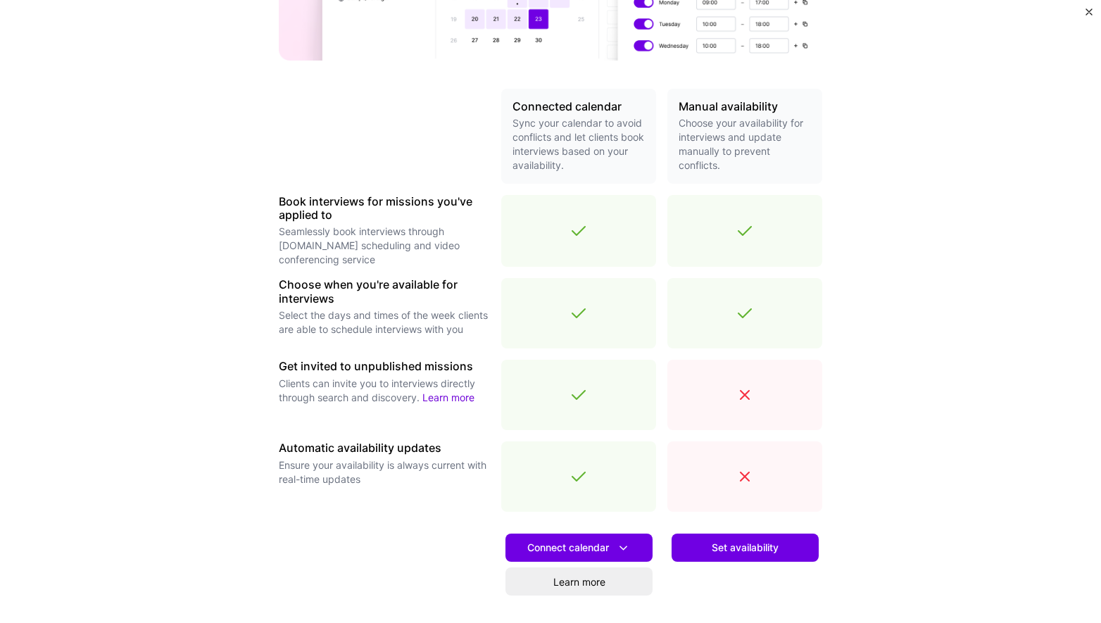
click at [453, 399] on link "Learn more" at bounding box center [448, 397] width 52 height 12
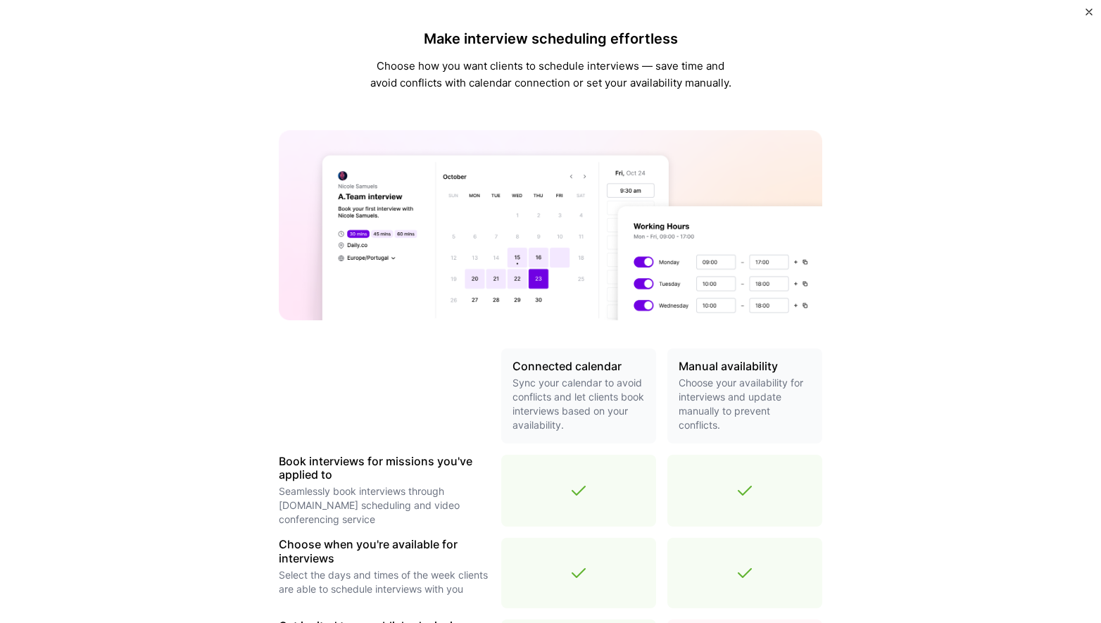
click at [155, 87] on div "Make interview scheduling effortless Choose how you want clients to schedule in…" at bounding box center [550, 311] width 1101 height 623
click at [1088, 9] on img "Close" at bounding box center [1089, 11] width 7 height 7
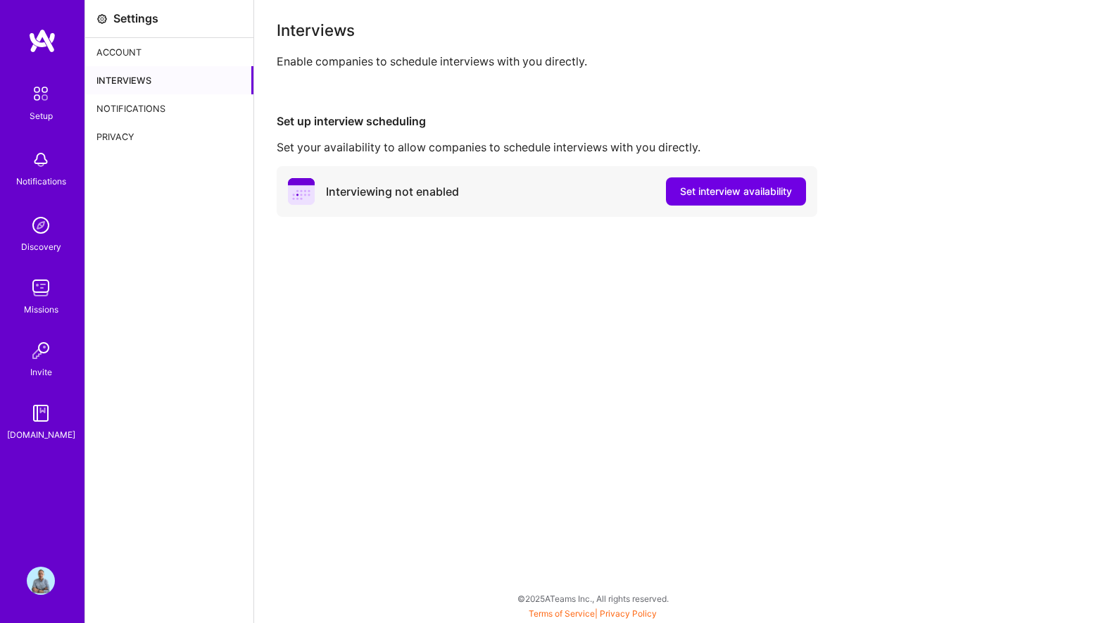
click at [48, 100] on img at bounding box center [41, 94] width 30 height 30
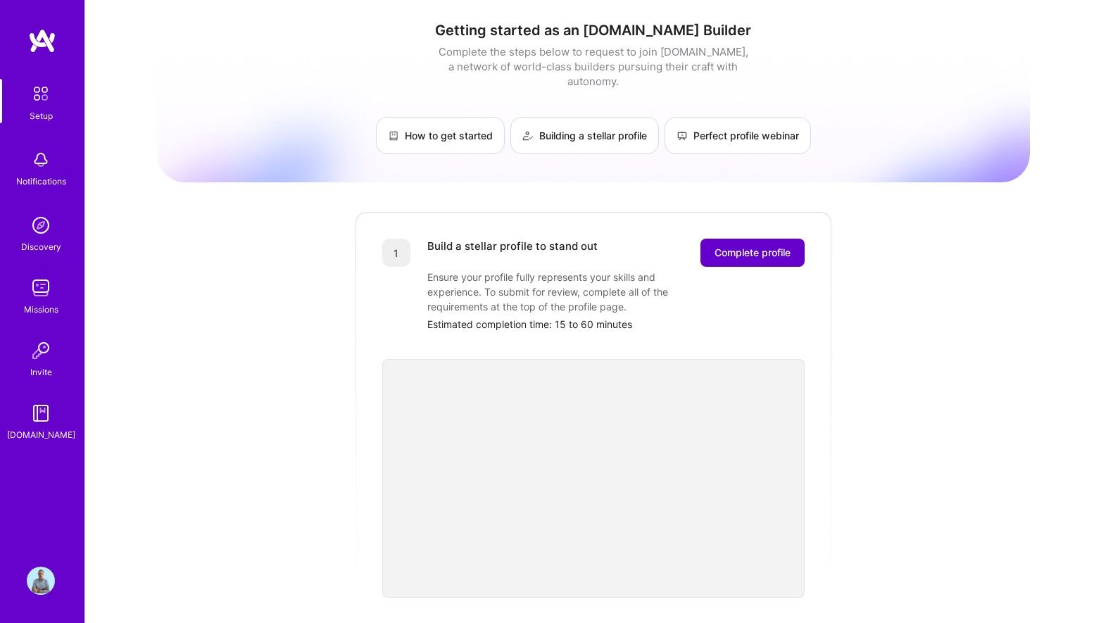
click at [744, 246] on span "Complete profile" at bounding box center [753, 253] width 76 height 14
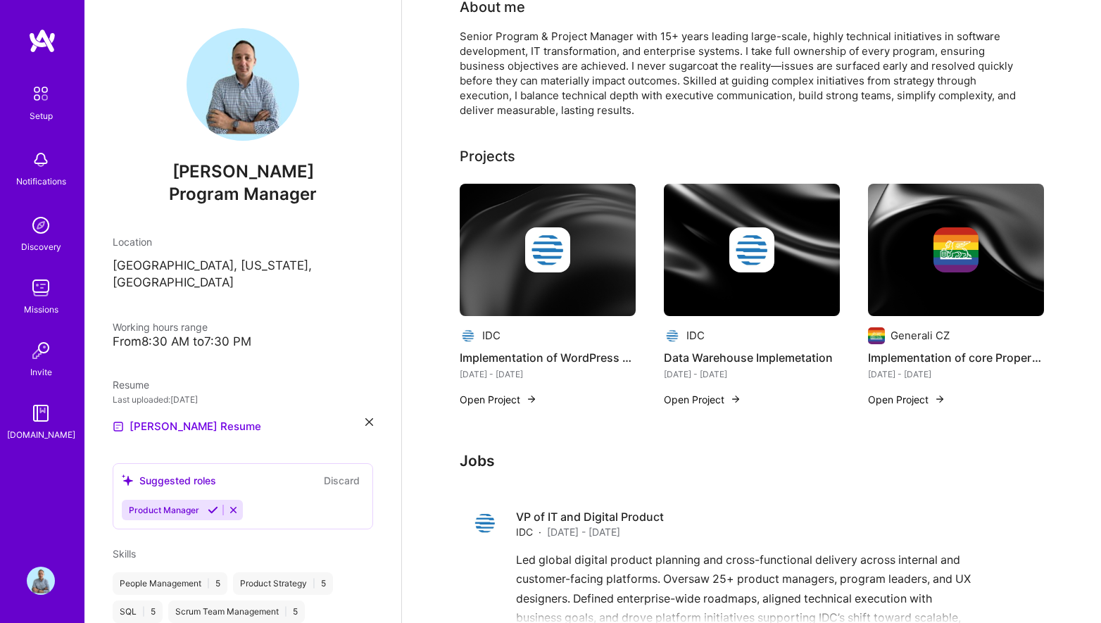
scroll to position [322, 0]
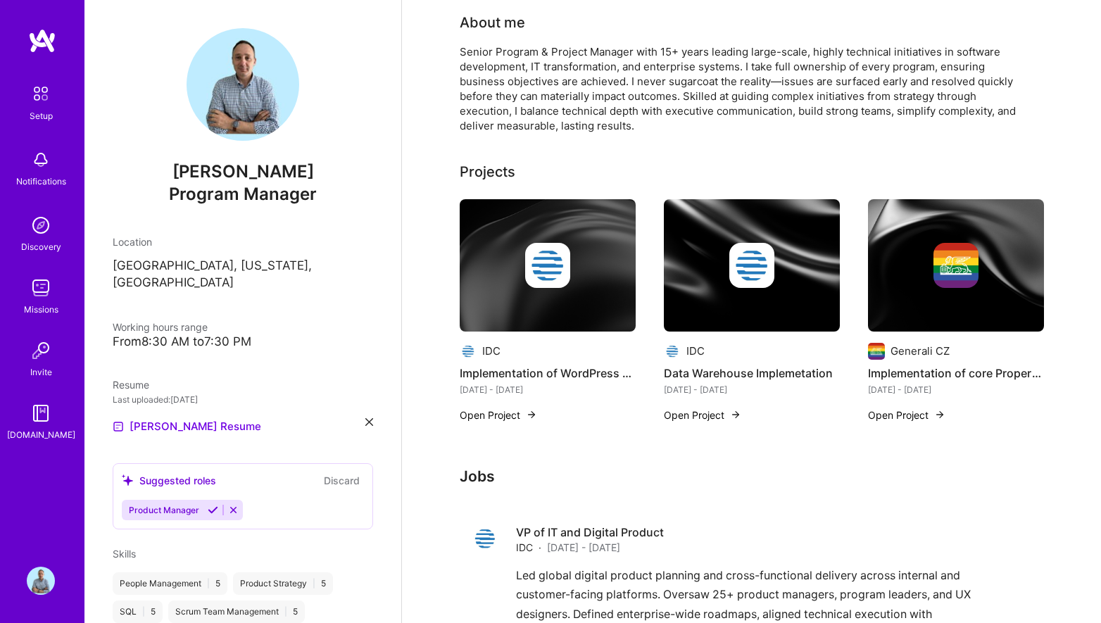
click at [485, 140] on div "Complete your profile to take the first step in unlocking full [DOMAIN_NAME] ac…" at bounding box center [752, 588] width 584 height 1675
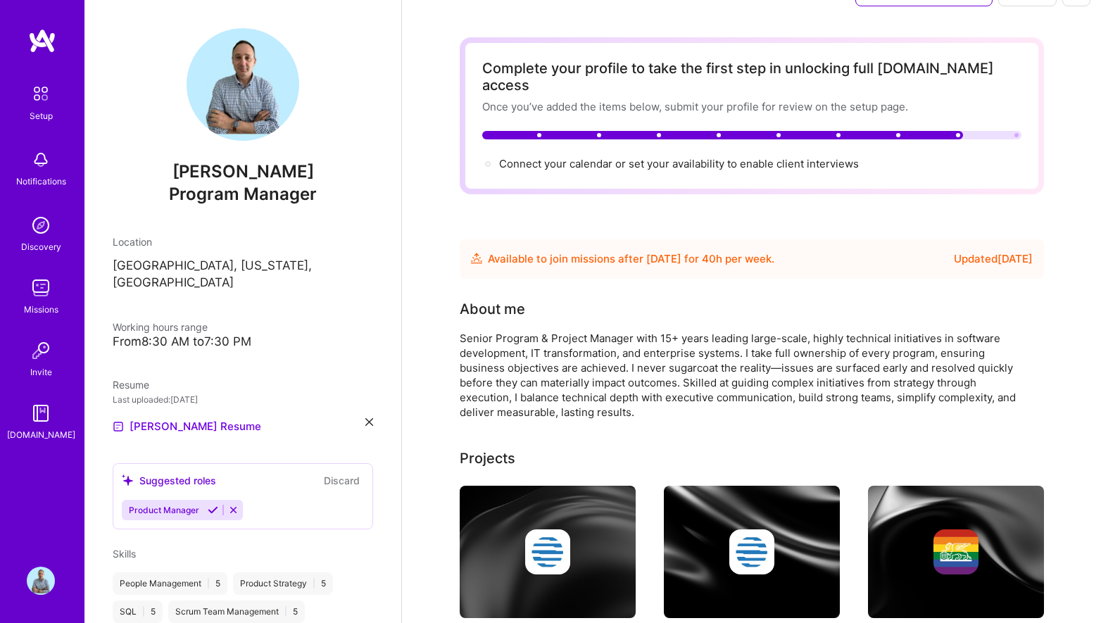
scroll to position [0, 0]
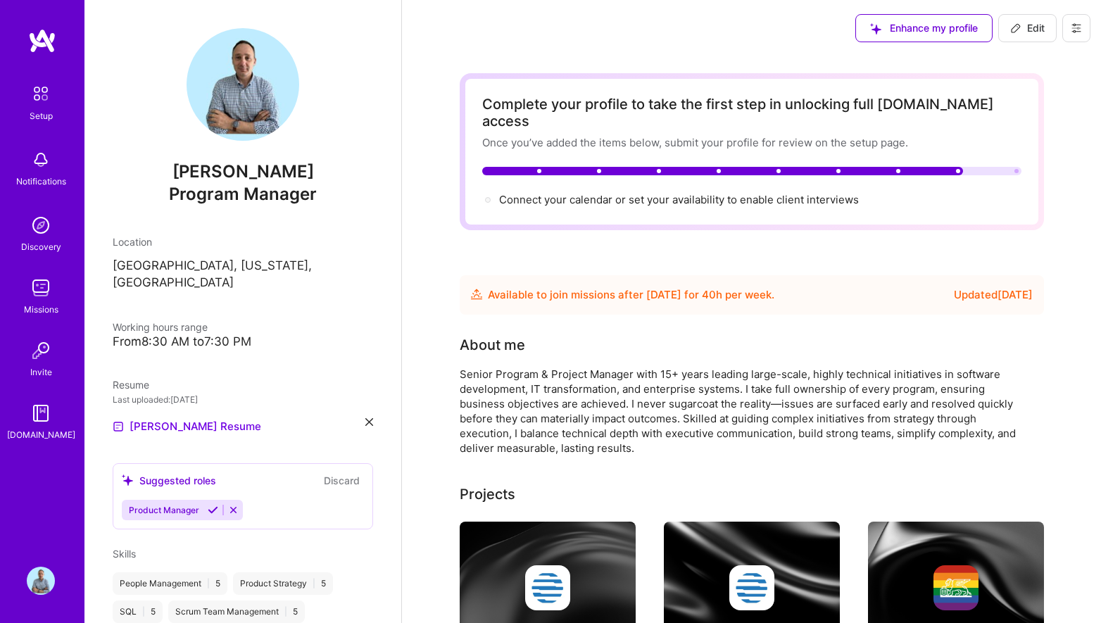
click at [957, 32] on span "Enhance my profile" at bounding box center [924, 28] width 108 height 14
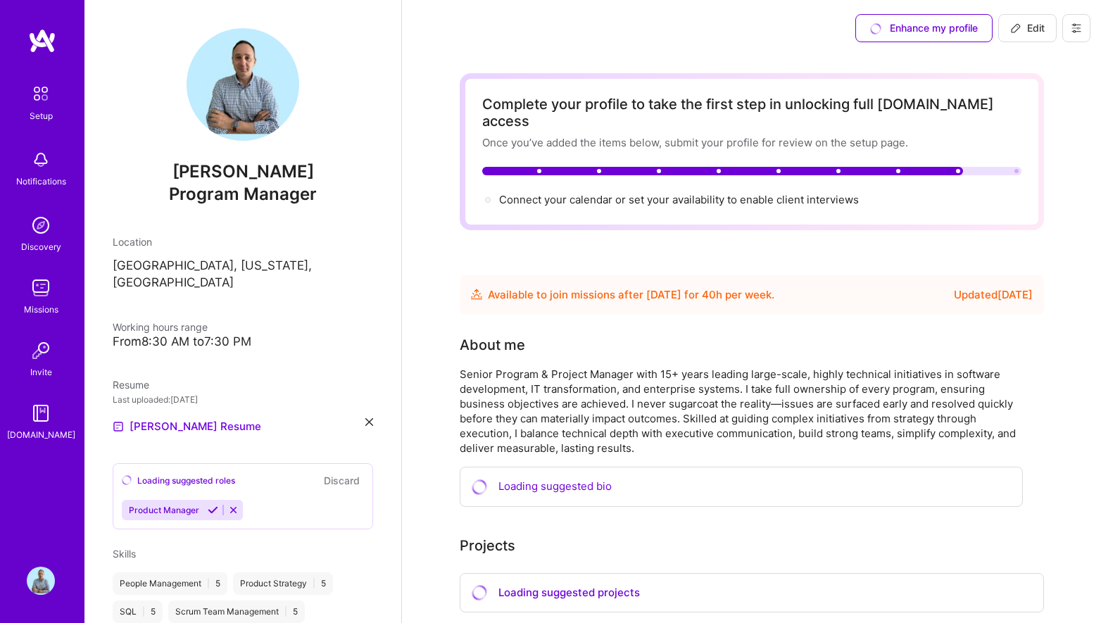
click at [1032, 28] on span "Edit" at bounding box center [1027, 28] width 34 height 14
select select "US"
select select "Future Date"
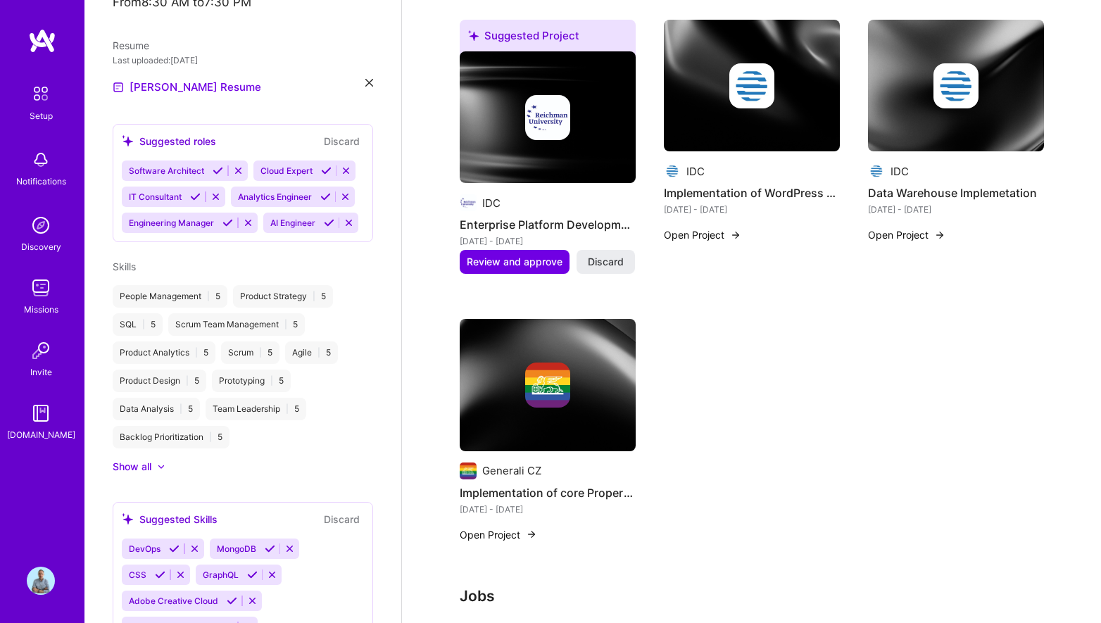
scroll to position [1078, 0]
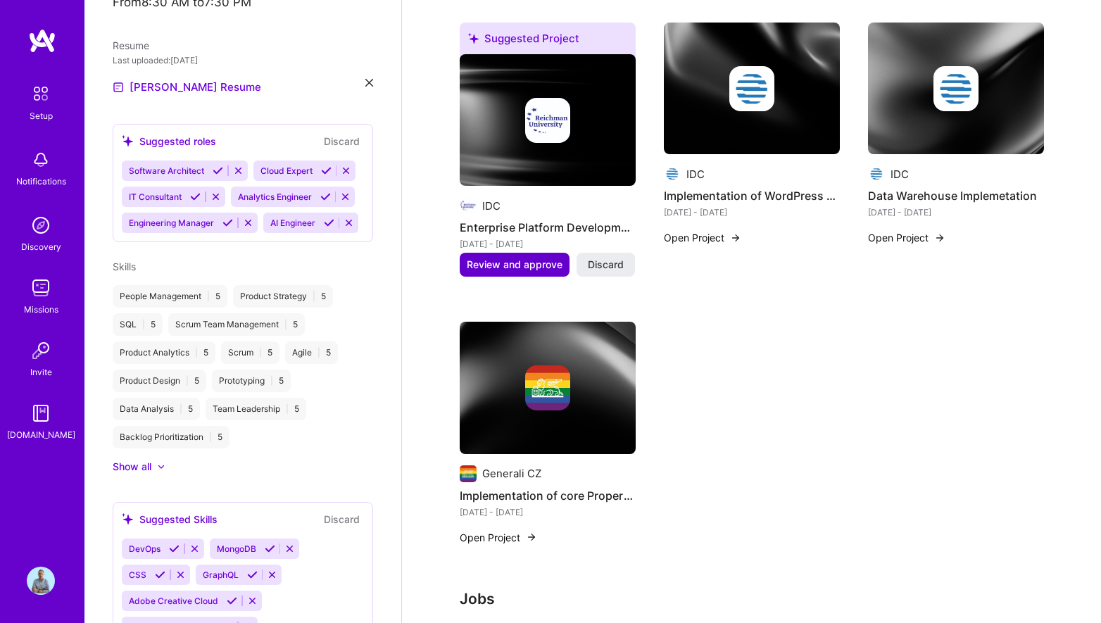
click at [532, 258] on span "Review and approve" at bounding box center [515, 265] width 96 height 14
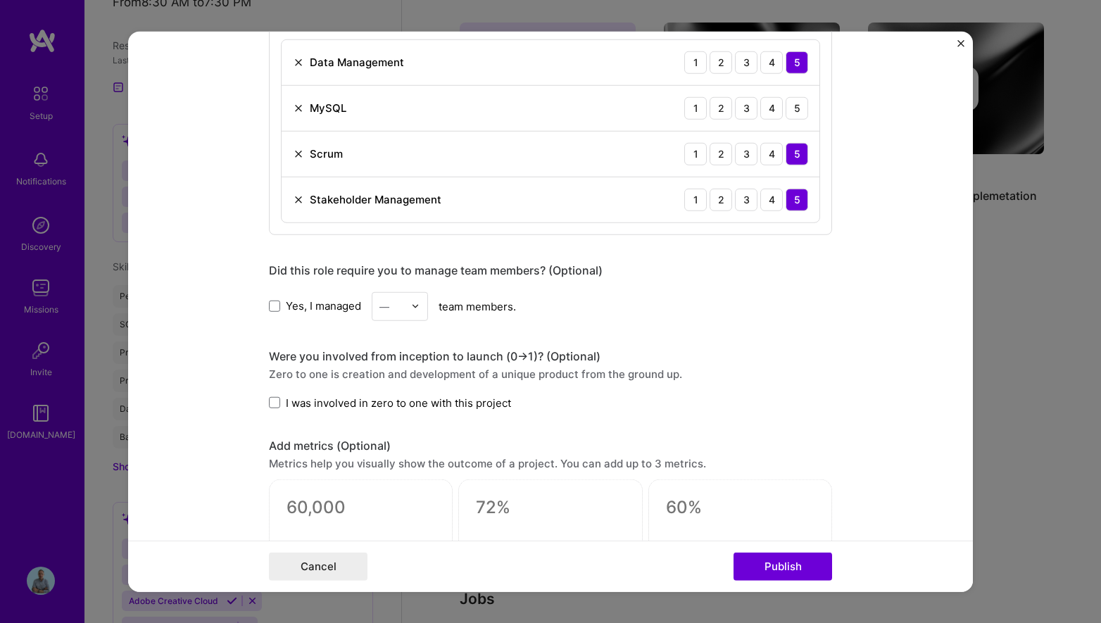
scroll to position [657, 0]
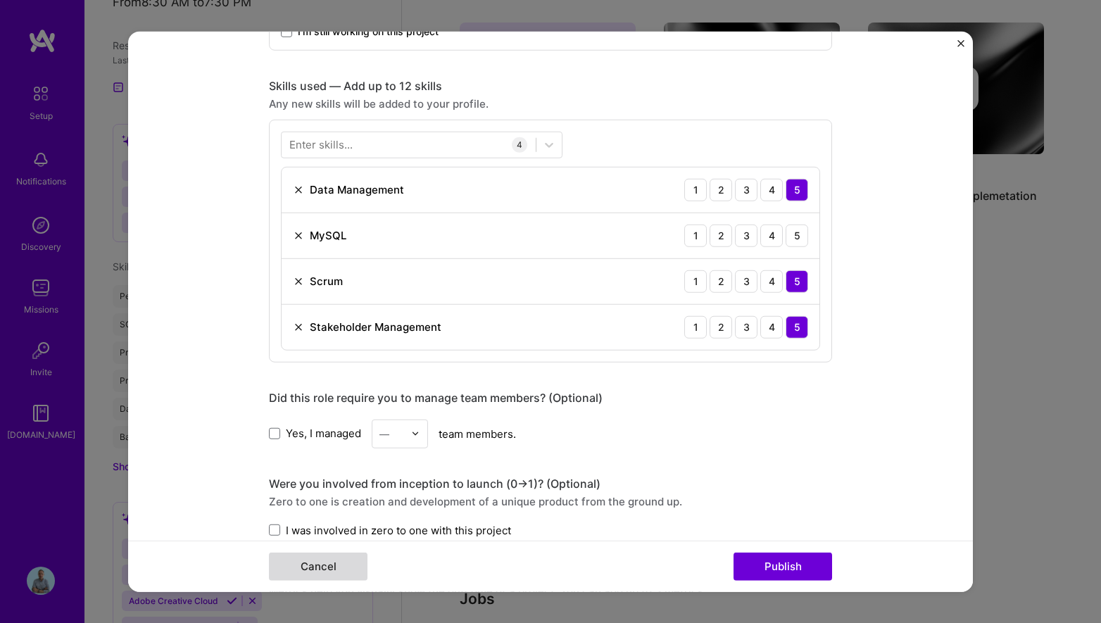
click at [315, 567] on button "Cancel" at bounding box center [318, 567] width 99 height 28
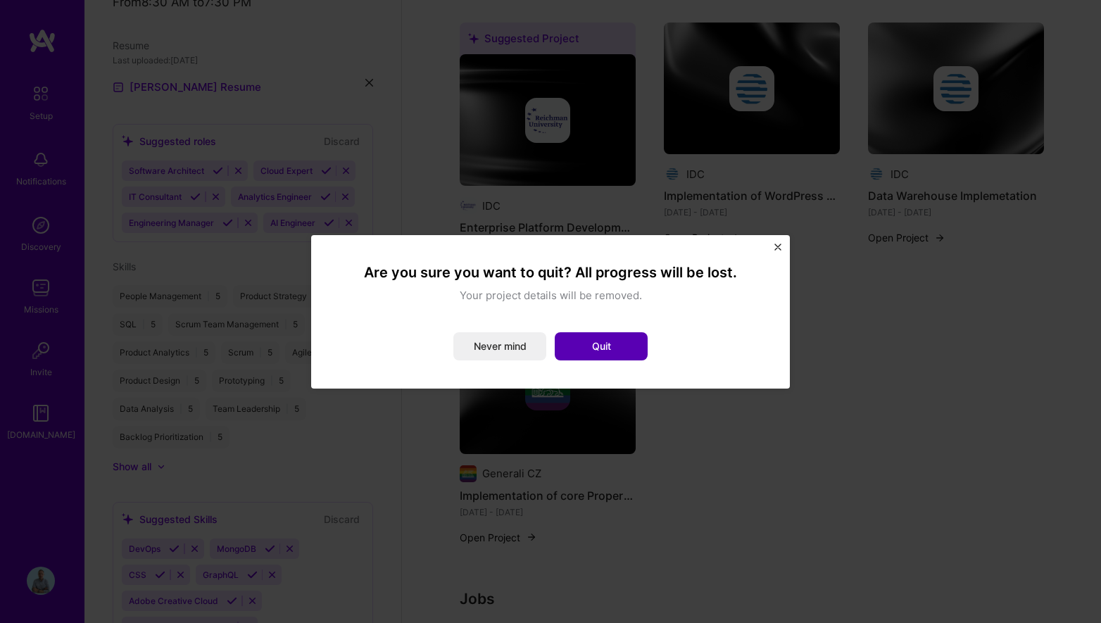
click at [593, 341] on button "Quit" at bounding box center [601, 346] width 93 height 28
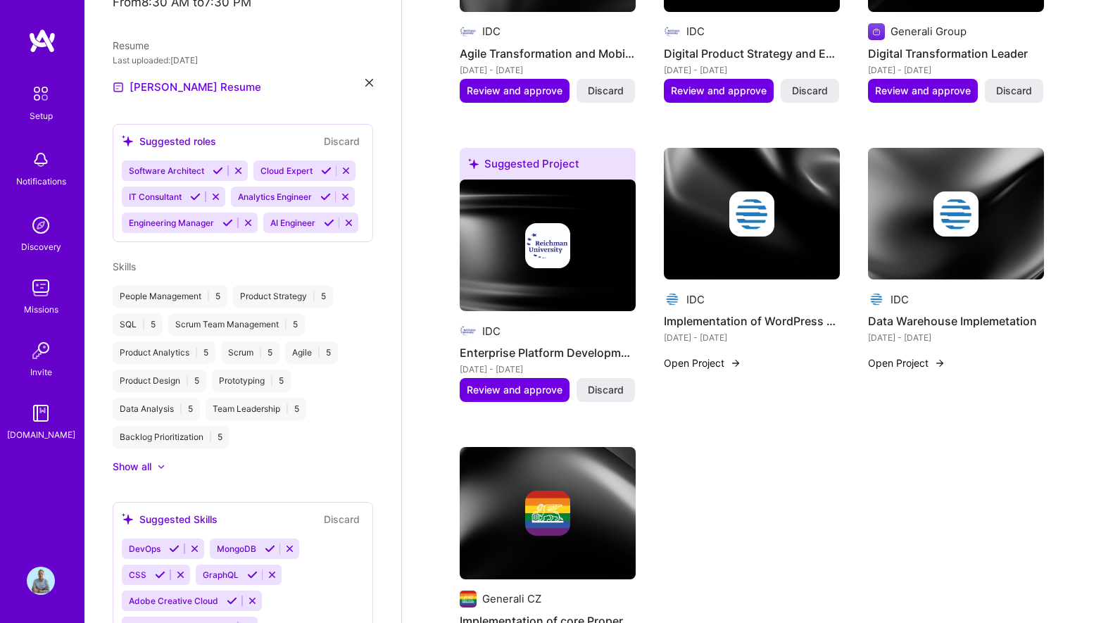
scroll to position [943, 0]
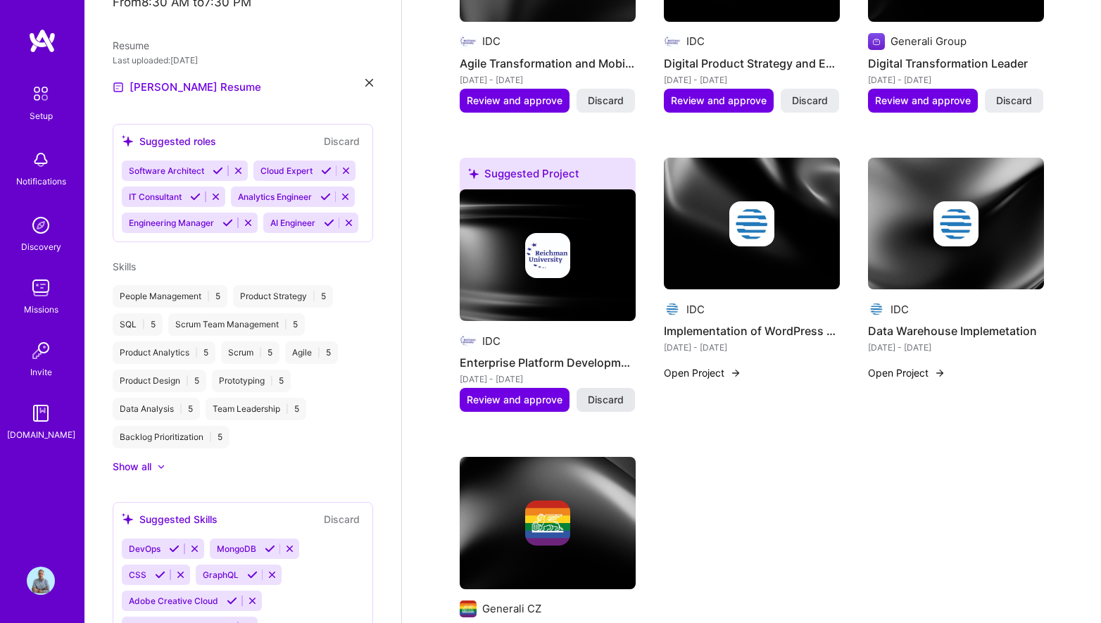
click at [601, 393] on span "Discard" at bounding box center [606, 400] width 36 height 14
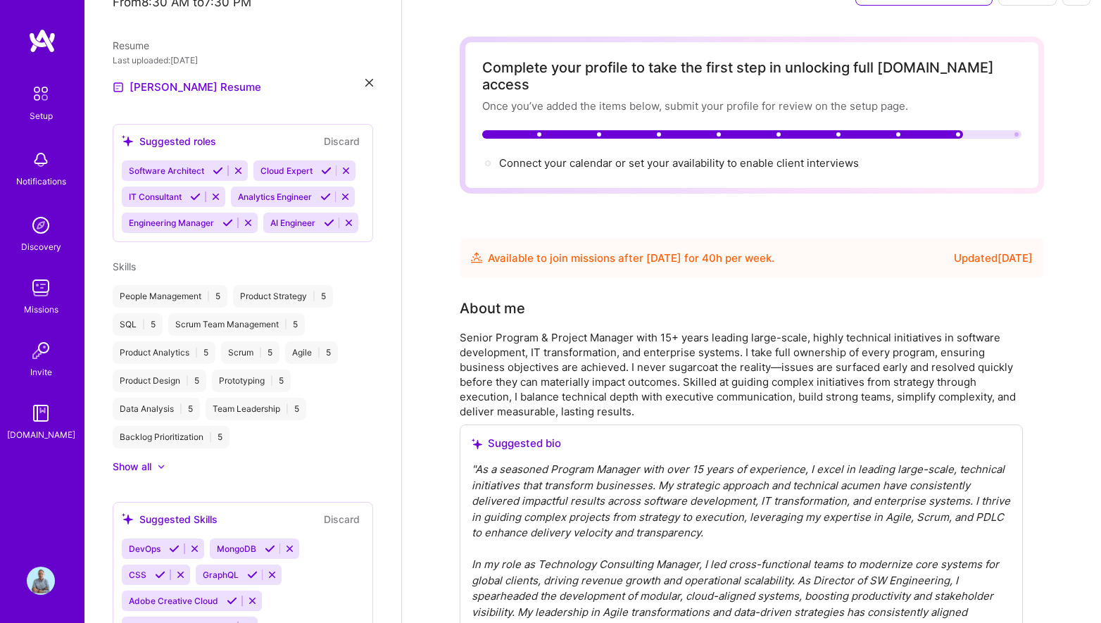
scroll to position [0, 0]
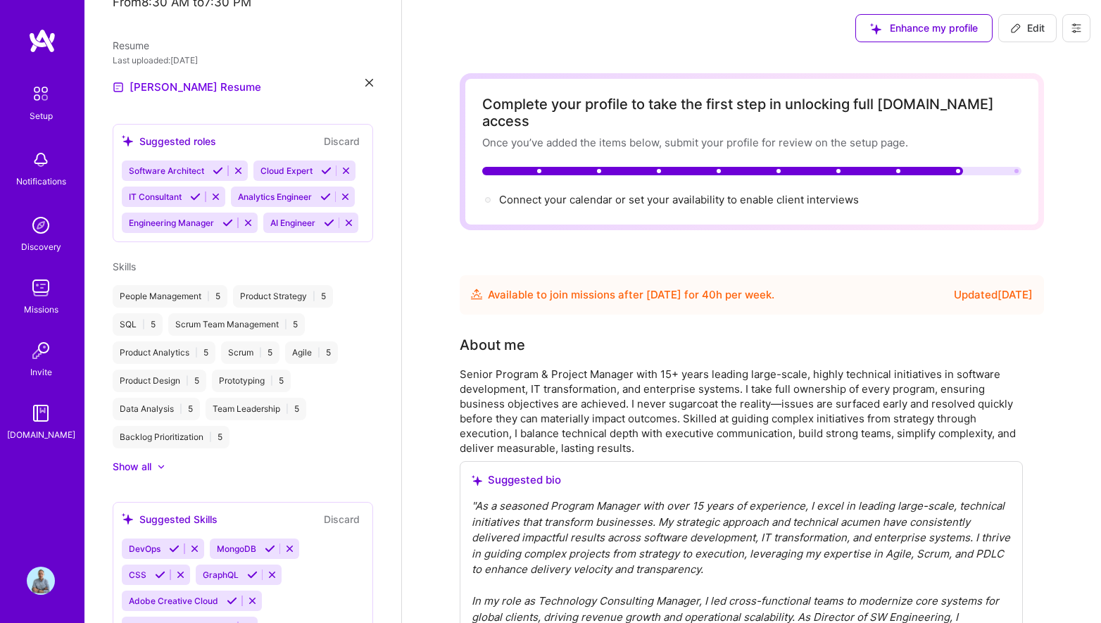
click at [1031, 30] on span "Edit" at bounding box center [1027, 28] width 34 height 14
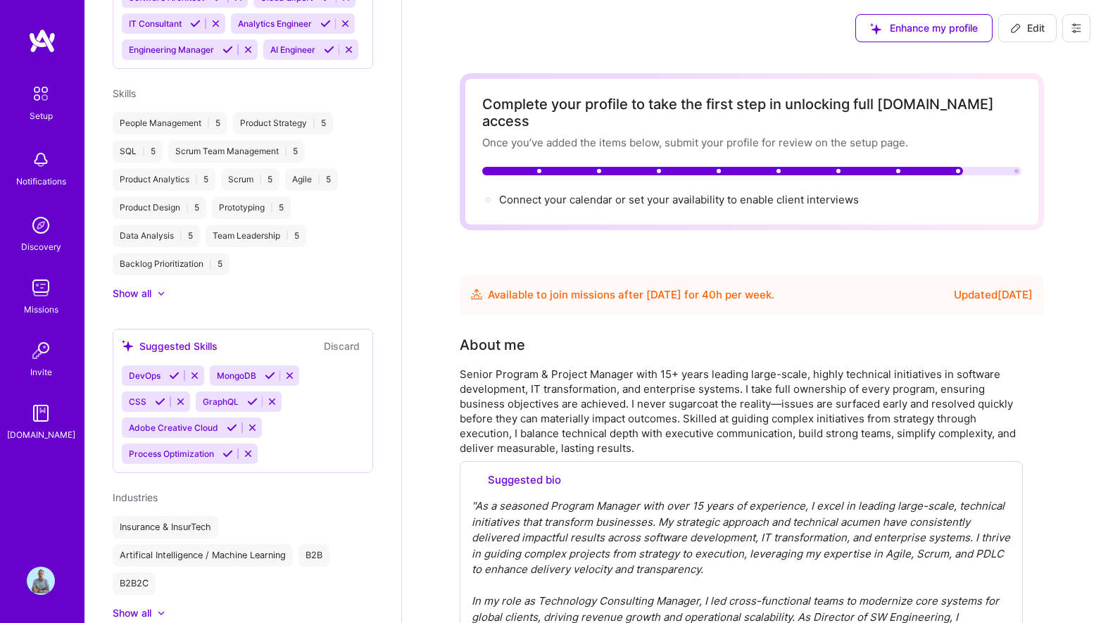
select select "US"
select select "Future Date"
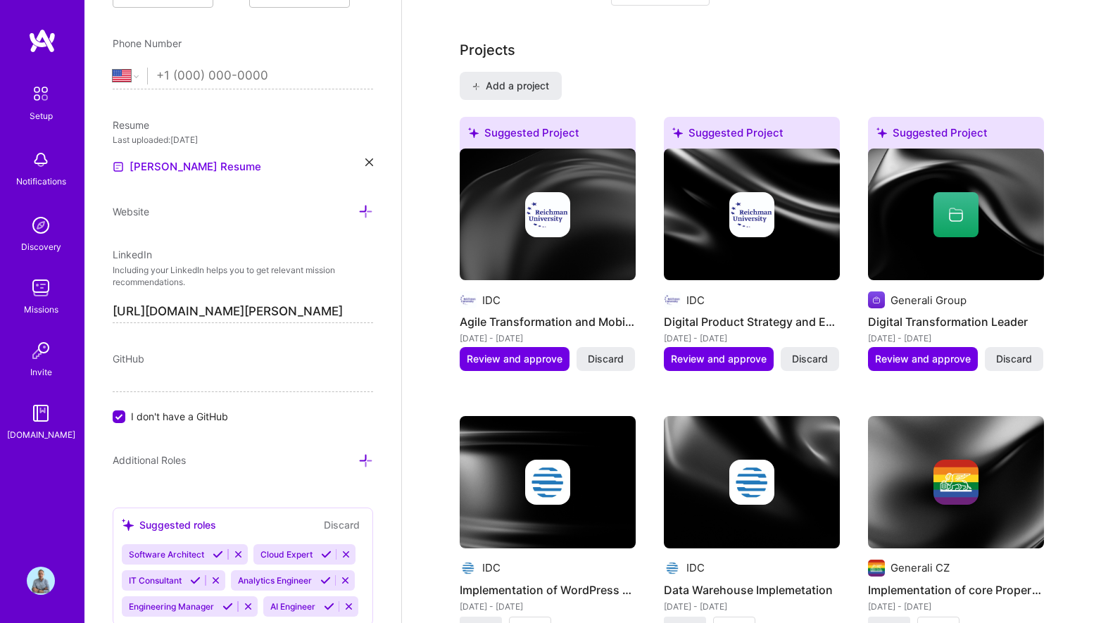
scroll to position [1184, 0]
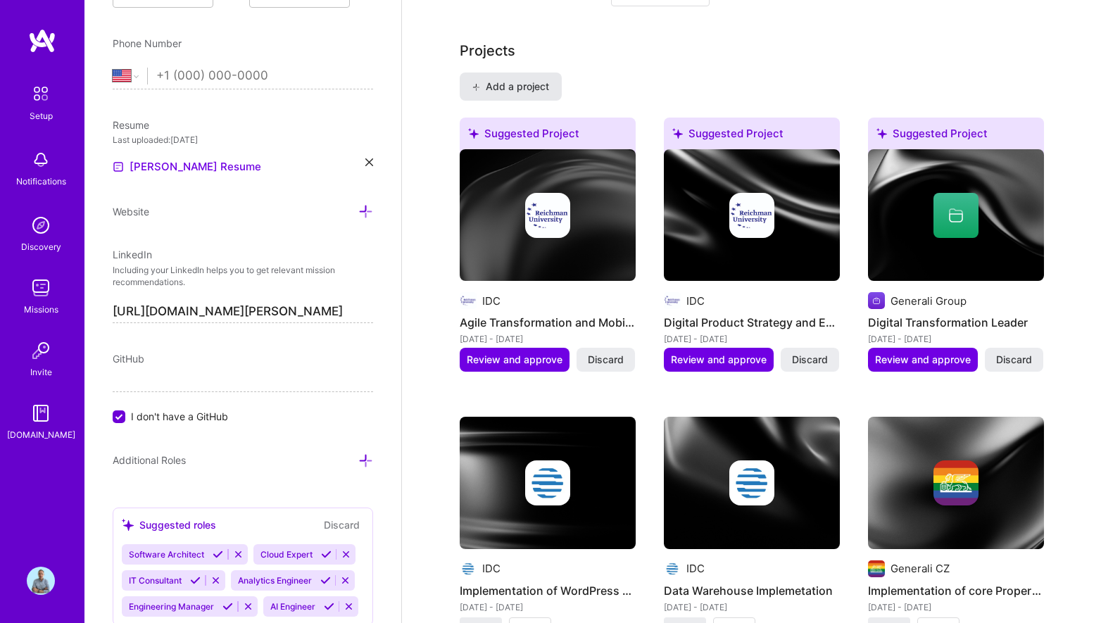
click at [489, 84] on span "Add a project" at bounding box center [510, 87] width 77 height 14
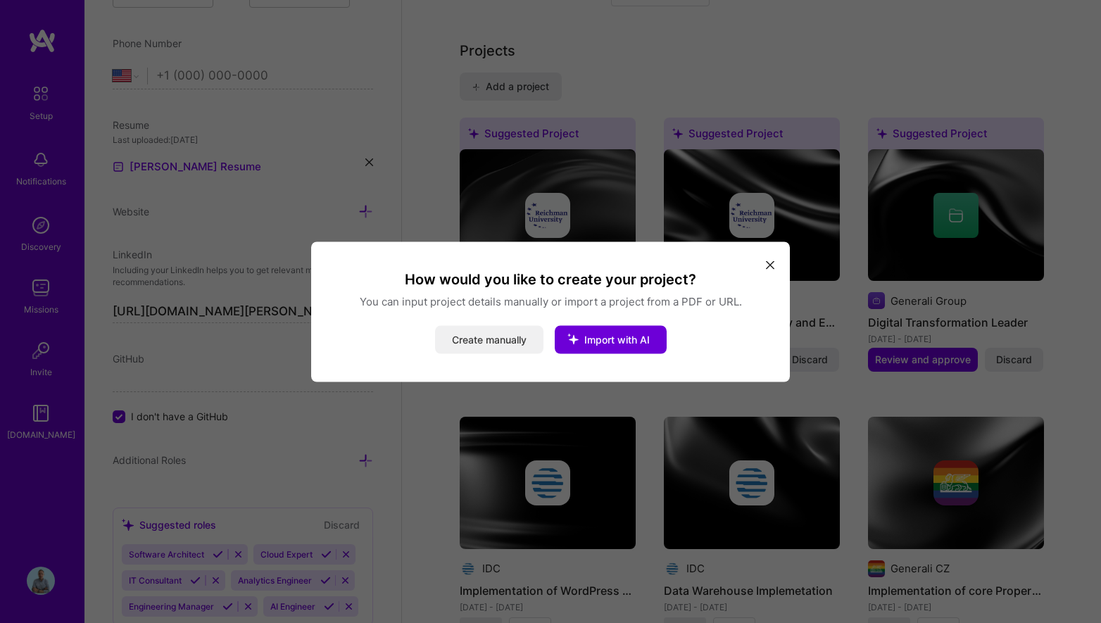
click at [529, 341] on button "Create manually" at bounding box center [489, 339] width 108 height 28
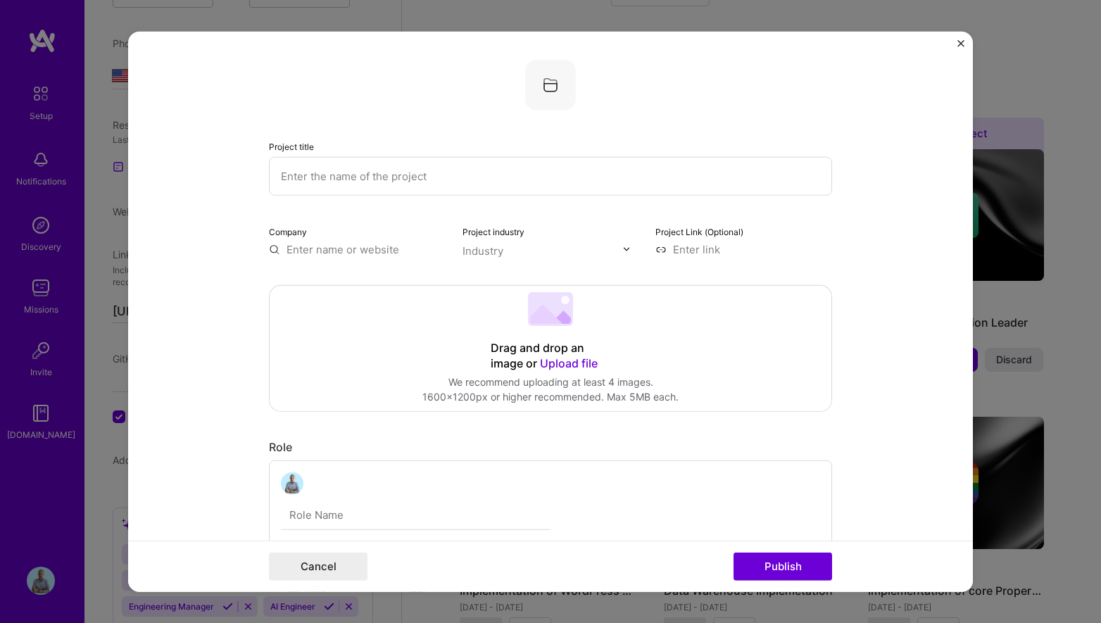
click at [474, 175] on input "text" at bounding box center [550, 175] width 563 height 39
type input "I"
type input "S"
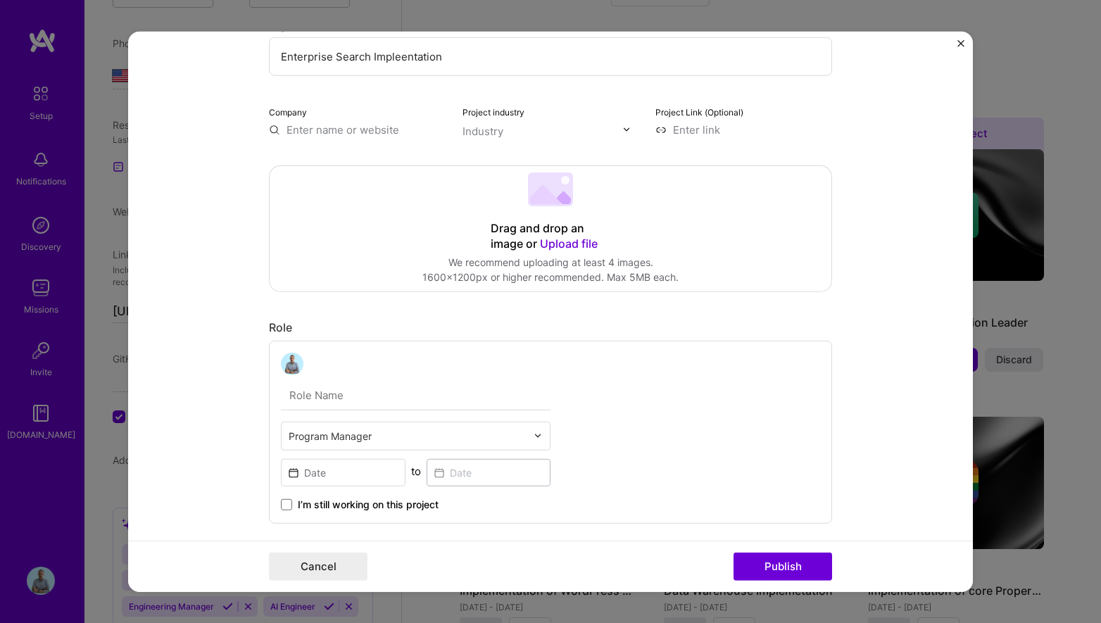
scroll to position [0, 0]
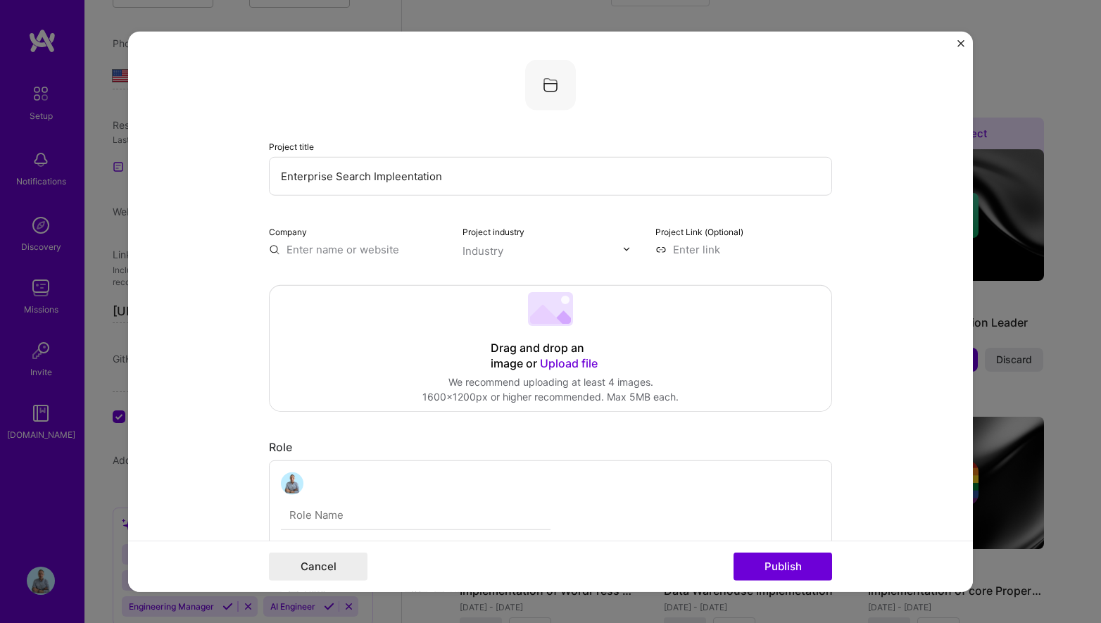
click at [403, 179] on input "Enterprise Search Impleentation" at bounding box center [550, 175] width 563 height 39
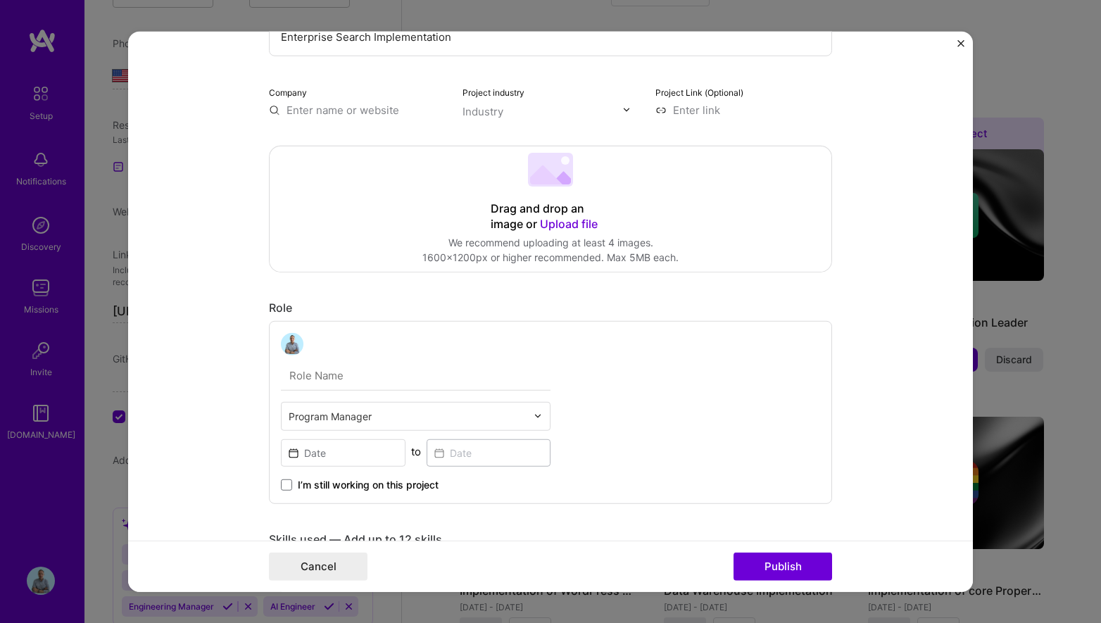
scroll to position [142, 0]
type input "Enterprise Search Implementation"
click at [442, 377] on input "text" at bounding box center [416, 373] width 270 height 30
click at [385, 443] on input at bounding box center [343, 450] width 125 height 27
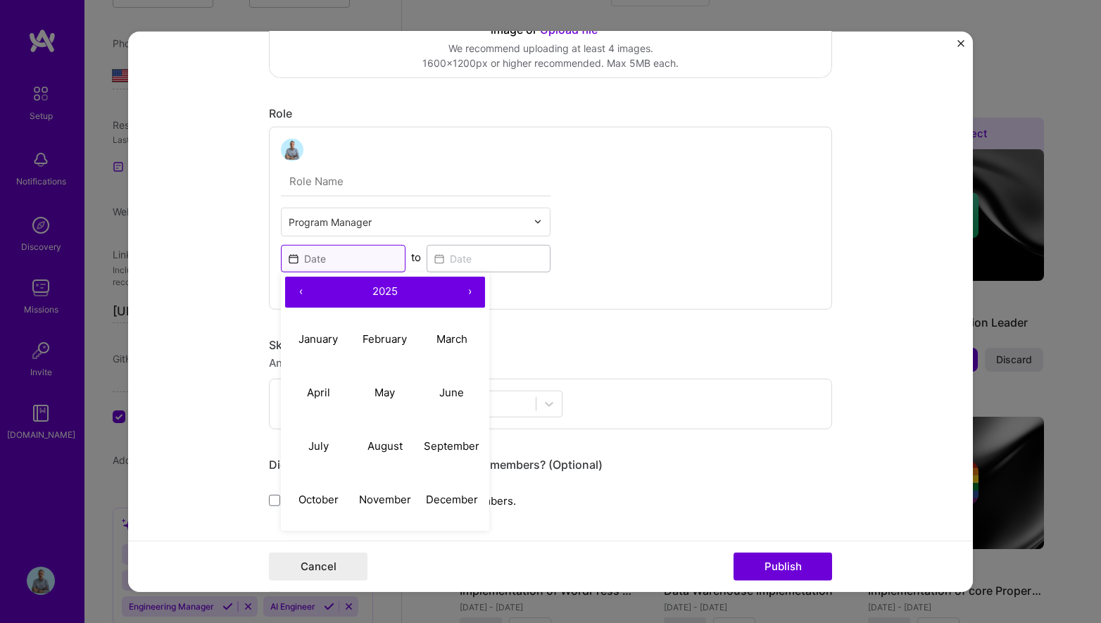
scroll to position [335, 0]
click at [300, 287] on button "‹" at bounding box center [300, 290] width 31 height 31
click at [318, 335] on abbr "January" at bounding box center [318, 337] width 39 height 13
type input "[DATE]"
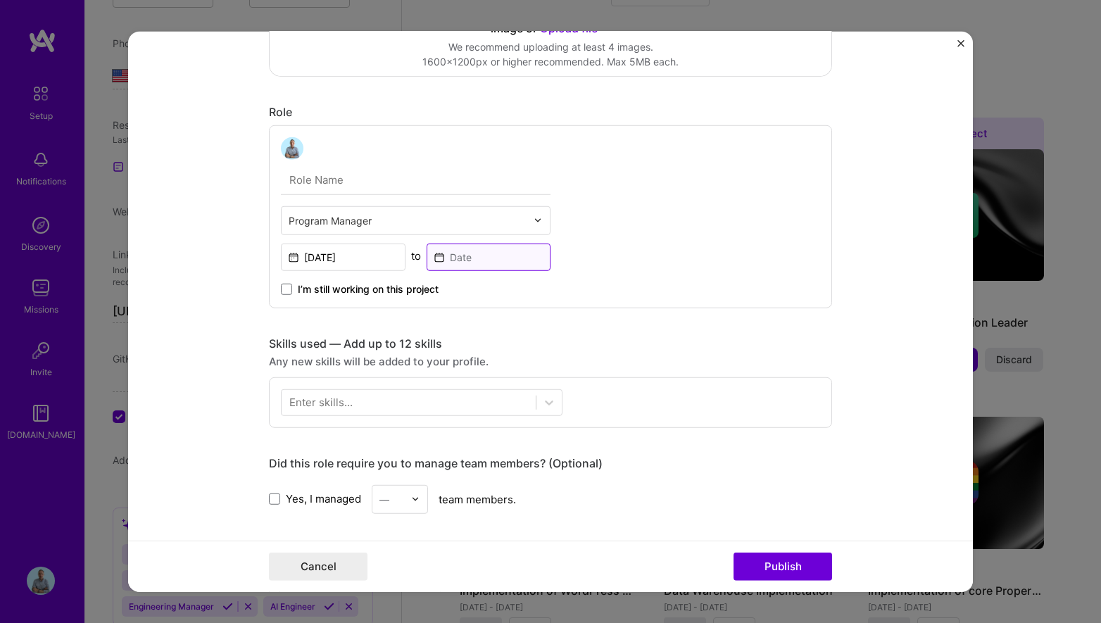
click at [512, 256] on input at bounding box center [489, 256] width 125 height 27
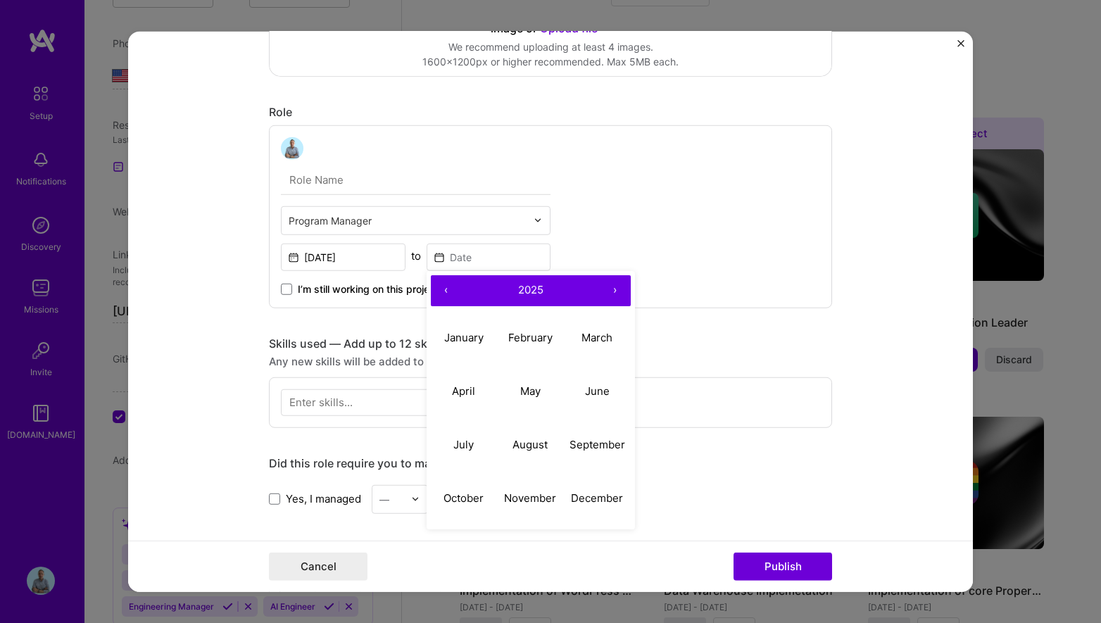
click at [447, 290] on button "‹" at bounding box center [446, 290] width 31 height 31
click at [472, 439] on abbr "July" at bounding box center [463, 444] width 20 height 13
type input "[DATE]"
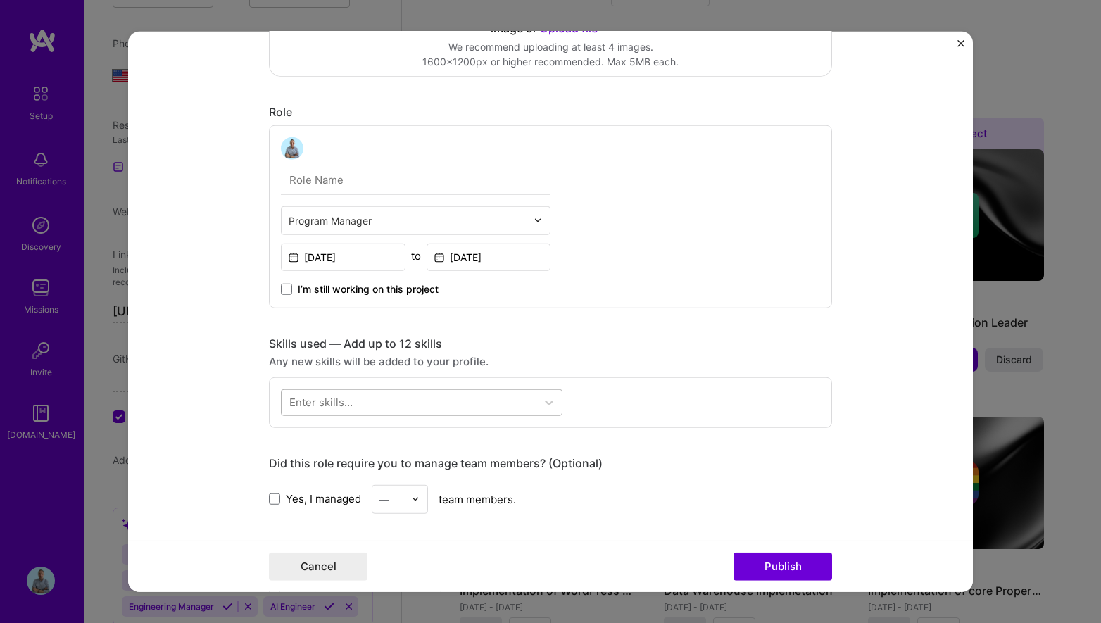
click at [475, 396] on div at bounding box center [409, 402] width 254 height 23
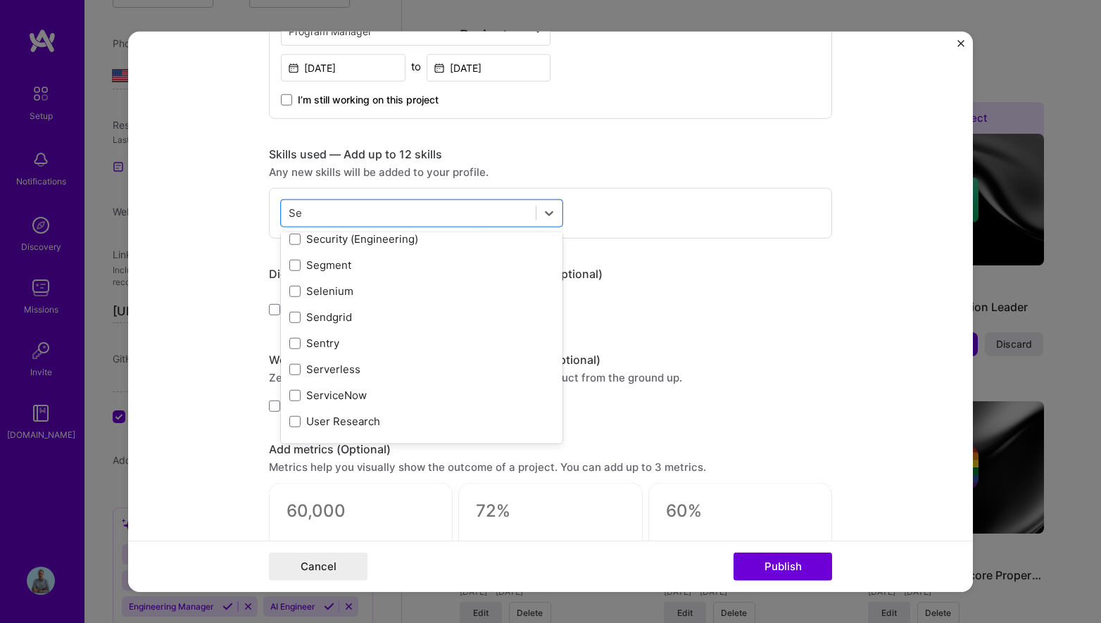
scroll to position [0, 0]
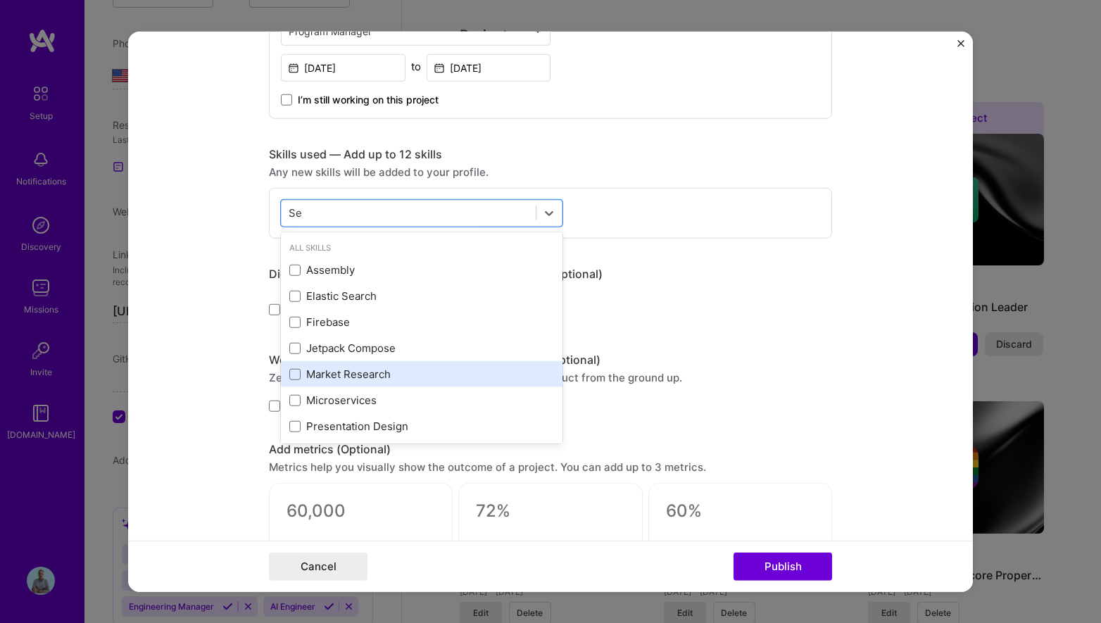
type input "S"
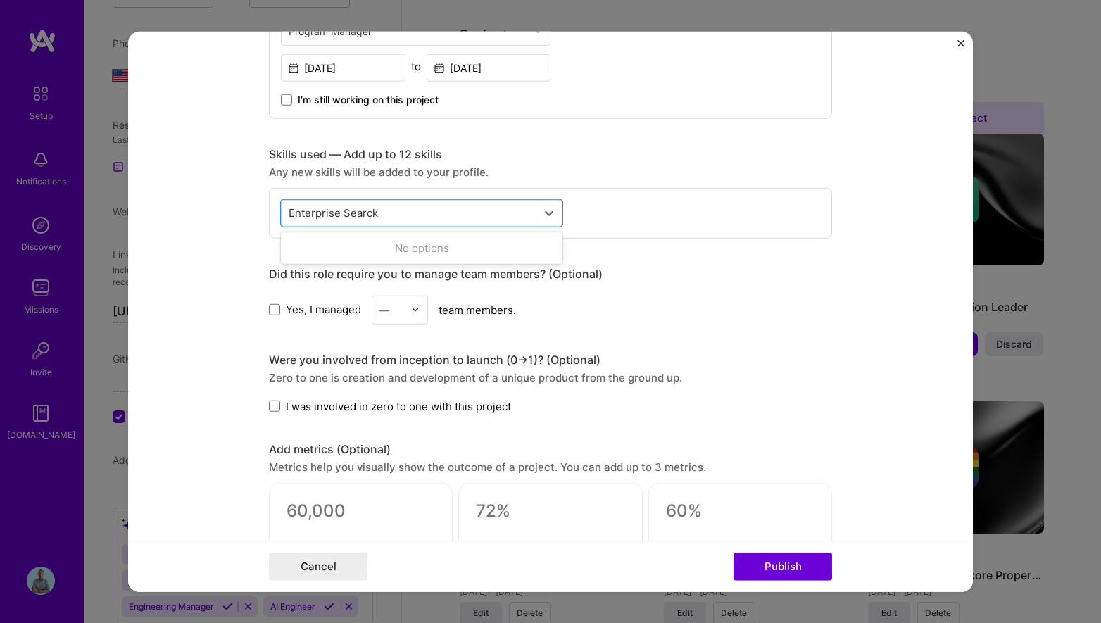
click at [712, 272] on div "Did this role require you to manage team members? (Optional)" at bounding box center [550, 273] width 563 height 15
click at [524, 212] on div "Enterprise Searck Enterprise Searck" at bounding box center [409, 212] width 254 height 23
drag, startPoint x: 524, startPoint y: 212, endPoint x: 365, endPoint y: 208, distance: 159.2
click at [365, 208] on div "Enterprise Searck Enterprise Searck" at bounding box center [409, 212] width 254 height 23
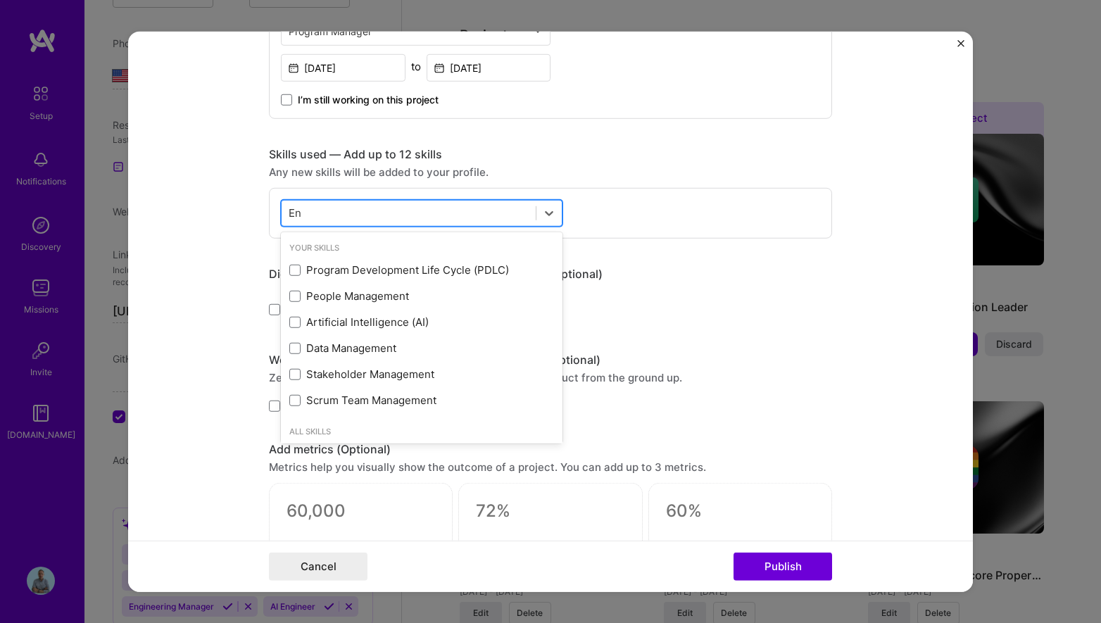
type input "E"
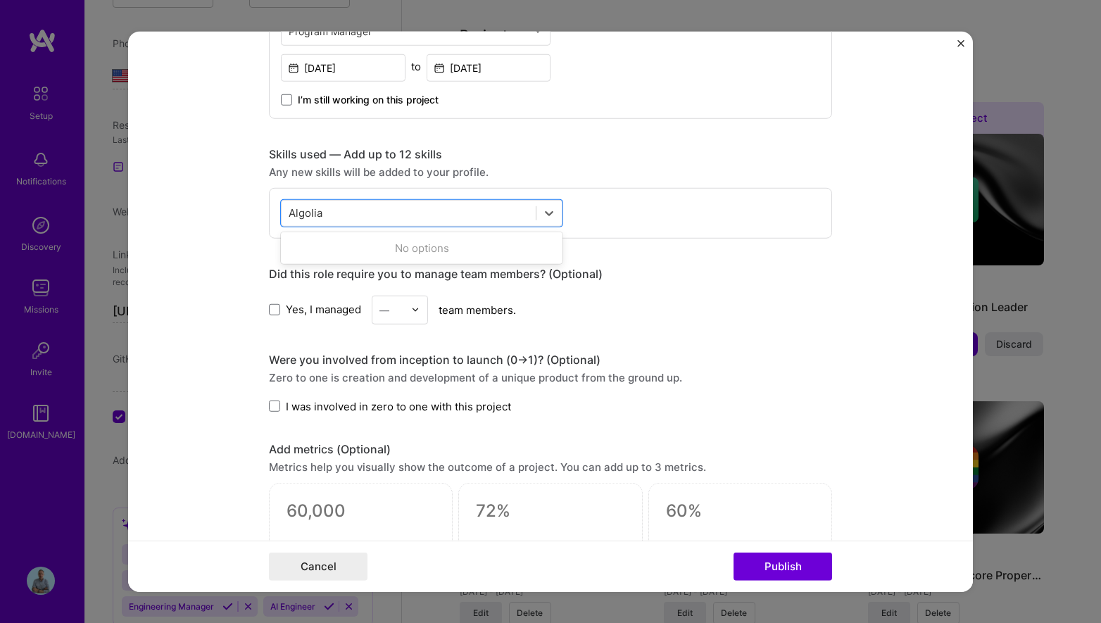
click at [594, 250] on div "Project title Enterprise Search Implementation Company Project industry Industr…" at bounding box center [550, 221] width 563 height 1372
click at [372, 209] on div "Algolia Algolia" at bounding box center [409, 212] width 254 height 23
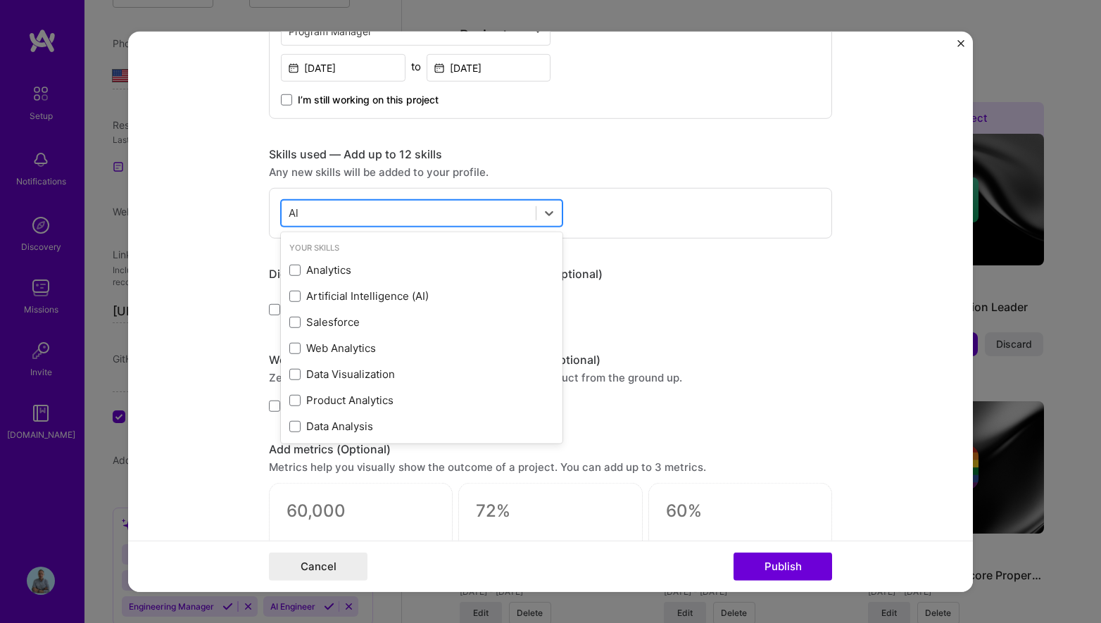
type input "A"
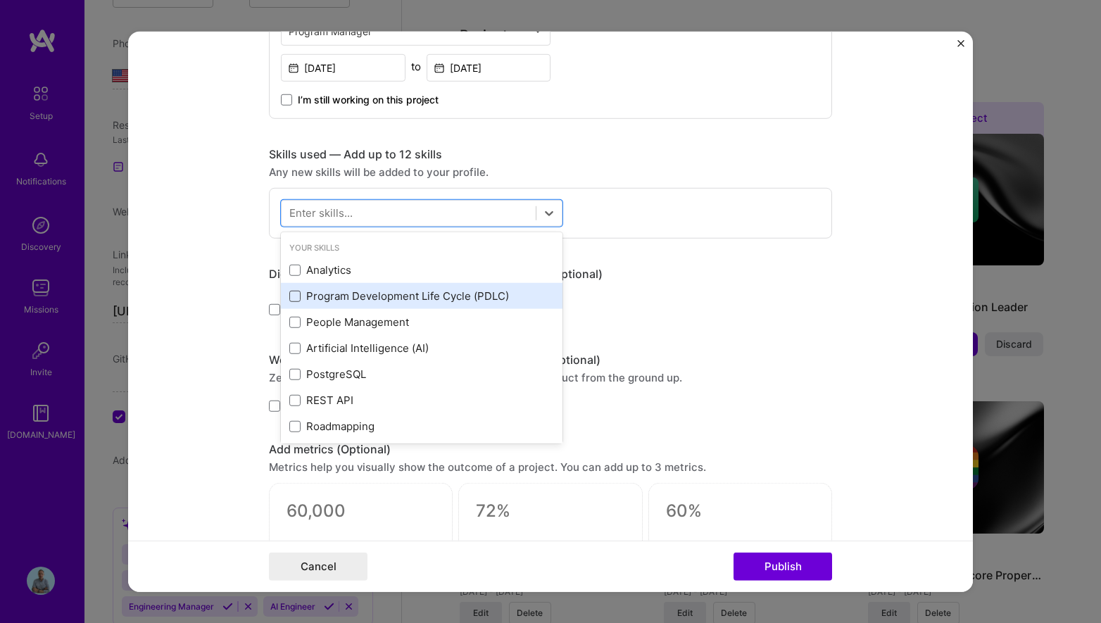
click at [294, 300] on span at bounding box center [294, 296] width 11 height 11
click at [0, 0] on input "checkbox" at bounding box center [0, 0] width 0 height 0
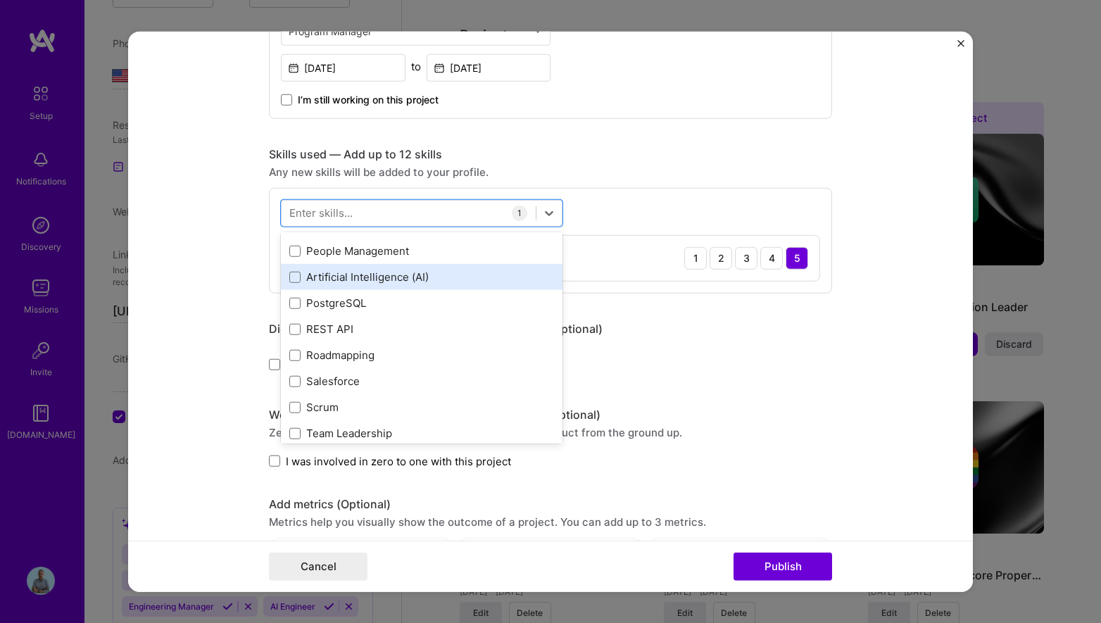
scroll to position [87, 0]
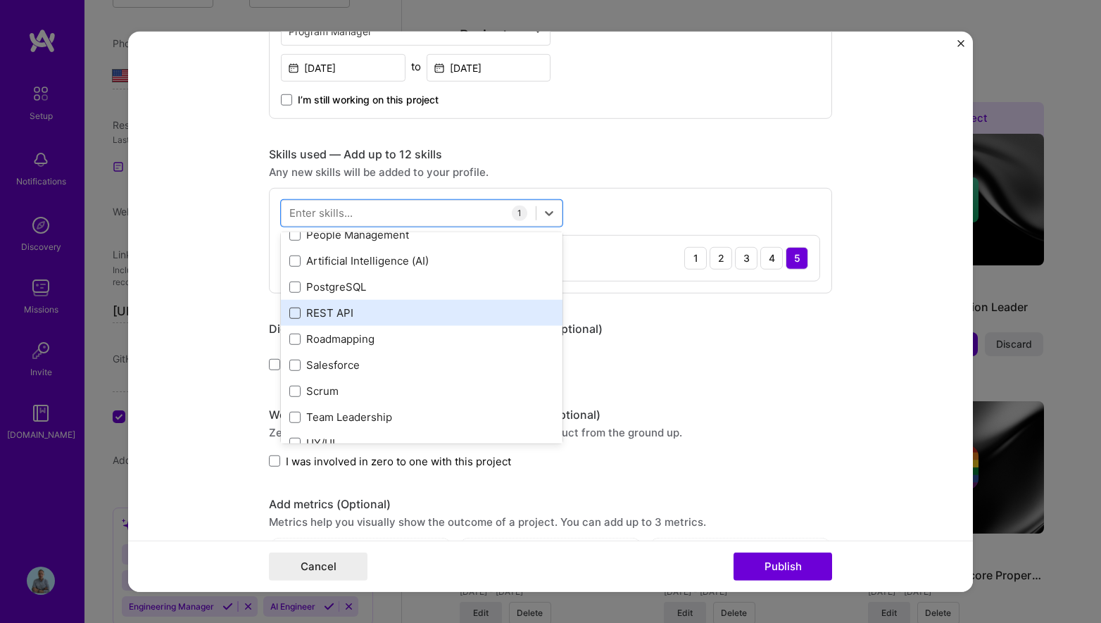
click at [296, 313] on span at bounding box center [294, 313] width 11 height 11
click at [0, 0] on input "checkbox" at bounding box center [0, 0] width 0 height 0
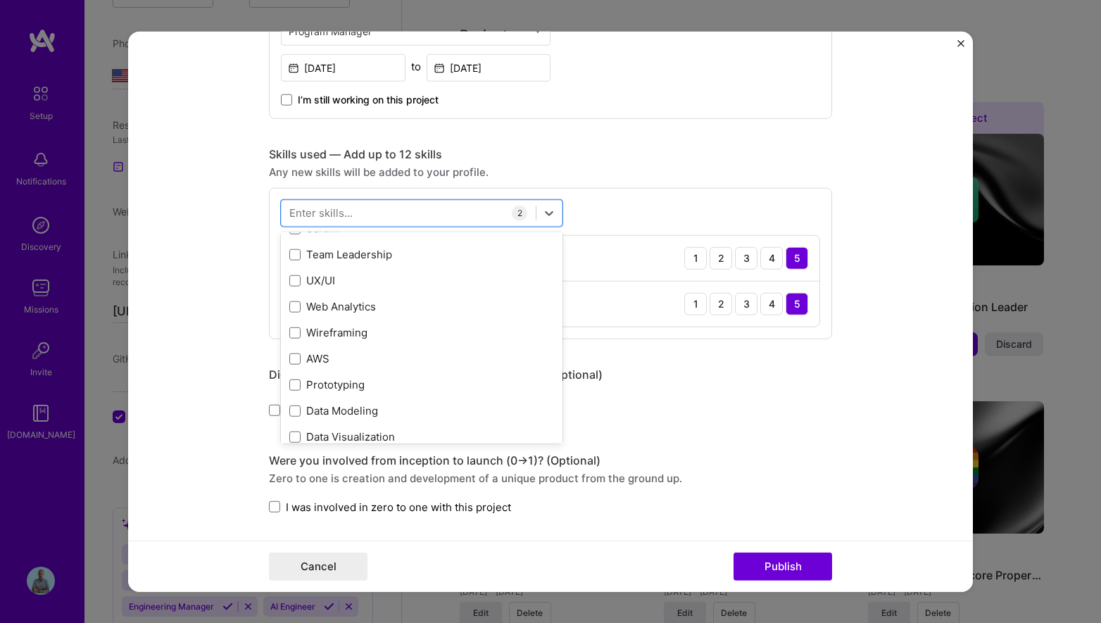
scroll to position [256, 0]
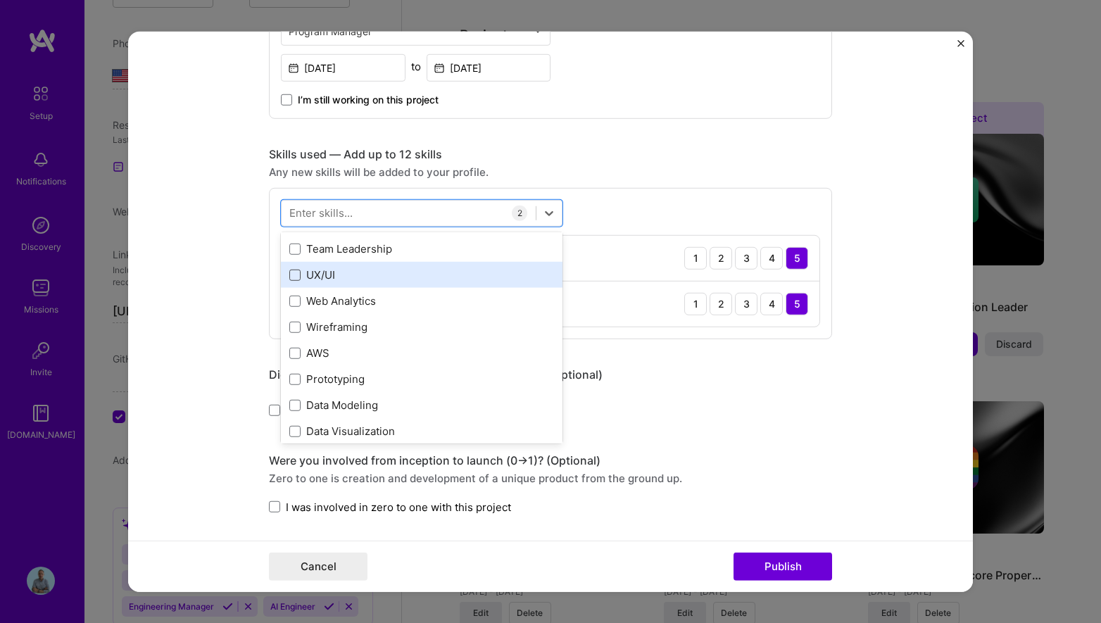
click at [298, 277] on span at bounding box center [294, 275] width 11 height 11
click at [0, 0] on input "checkbox" at bounding box center [0, 0] width 0 height 0
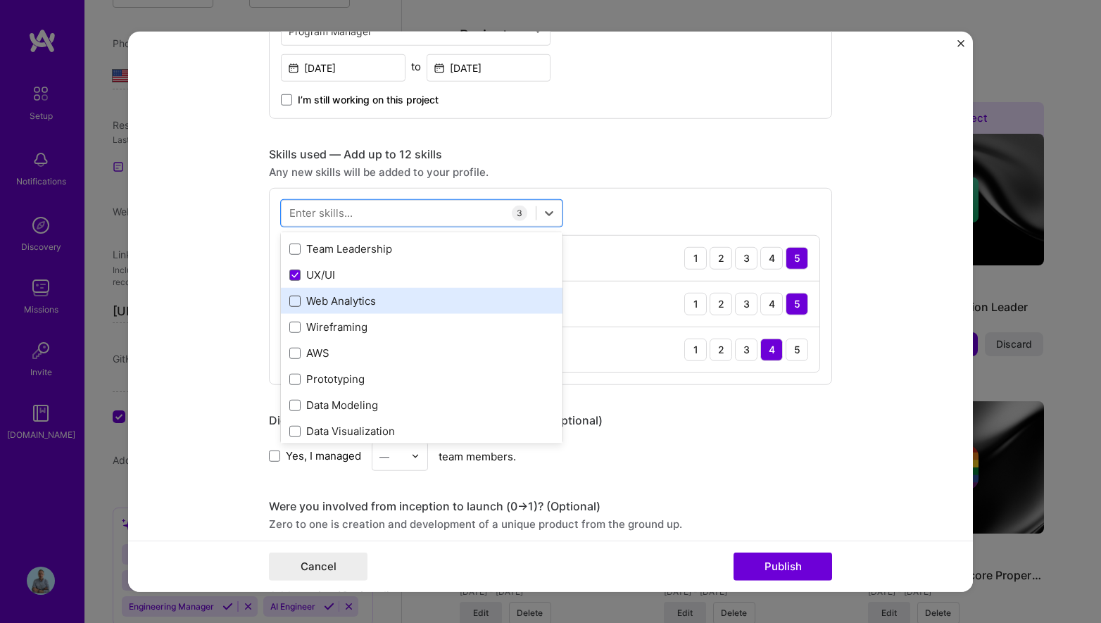
click at [294, 301] on span at bounding box center [294, 301] width 11 height 11
click at [0, 0] on input "checkbox" at bounding box center [0, 0] width 0 height 0
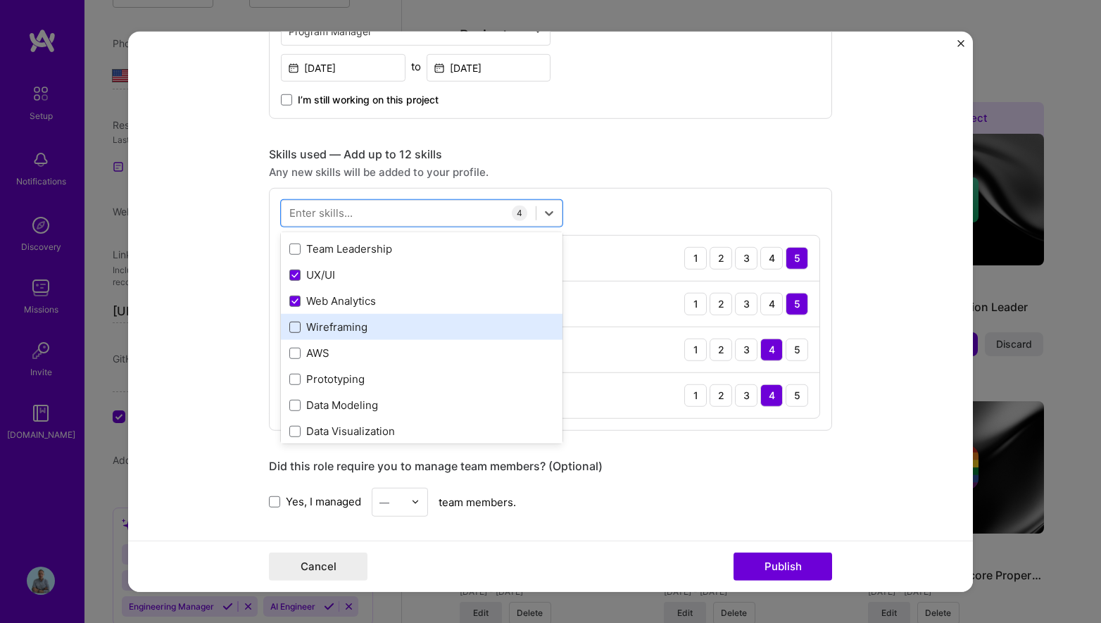
click at [294, 322] on span at bounding box center [294, 327] width 11 height 11
click at [0, 0] on input "checkbox" at bounding box center [0, 0] width 0 height 0
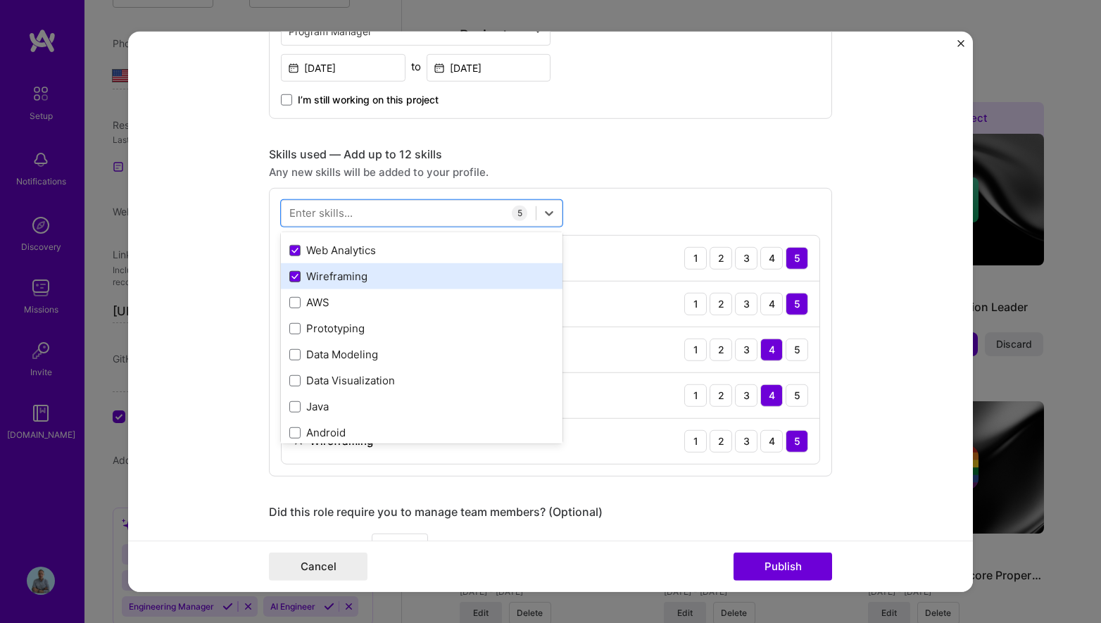
scroll to position [310, 0]
click at [294, 322] on span at bounding box center [294, 325] width 11 height 11
click at [0, 0] on input "checkbox" at bounding box center [0, 0] width 0 height 0
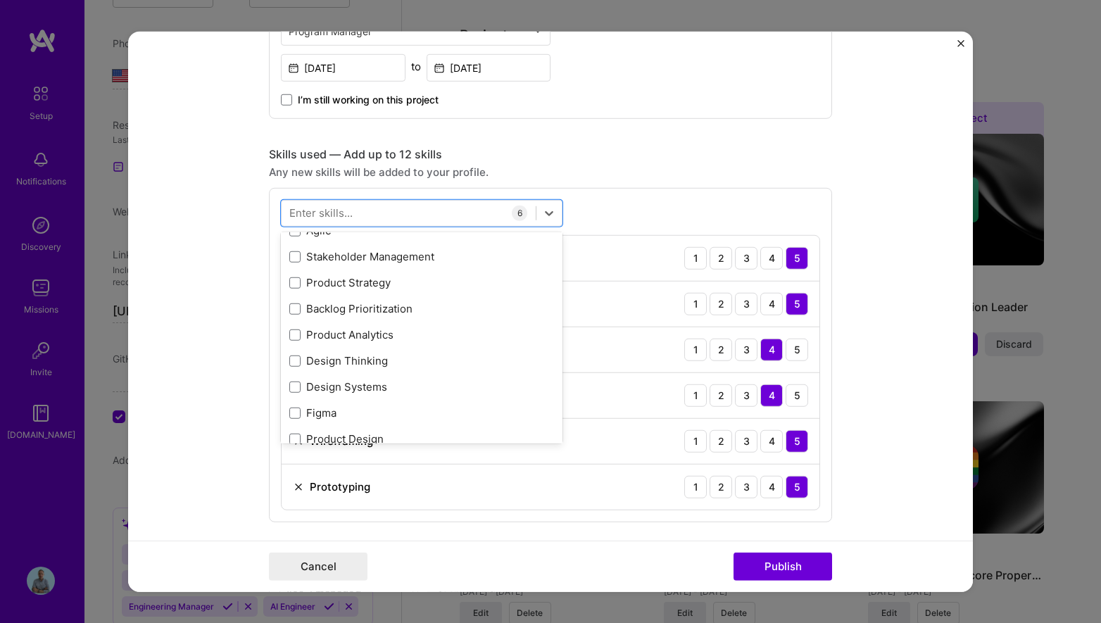
scroll to position [641, 0]
click at [294, 322] on div "Product Analytics" at bounding box center [422, 332] width 282 height 26
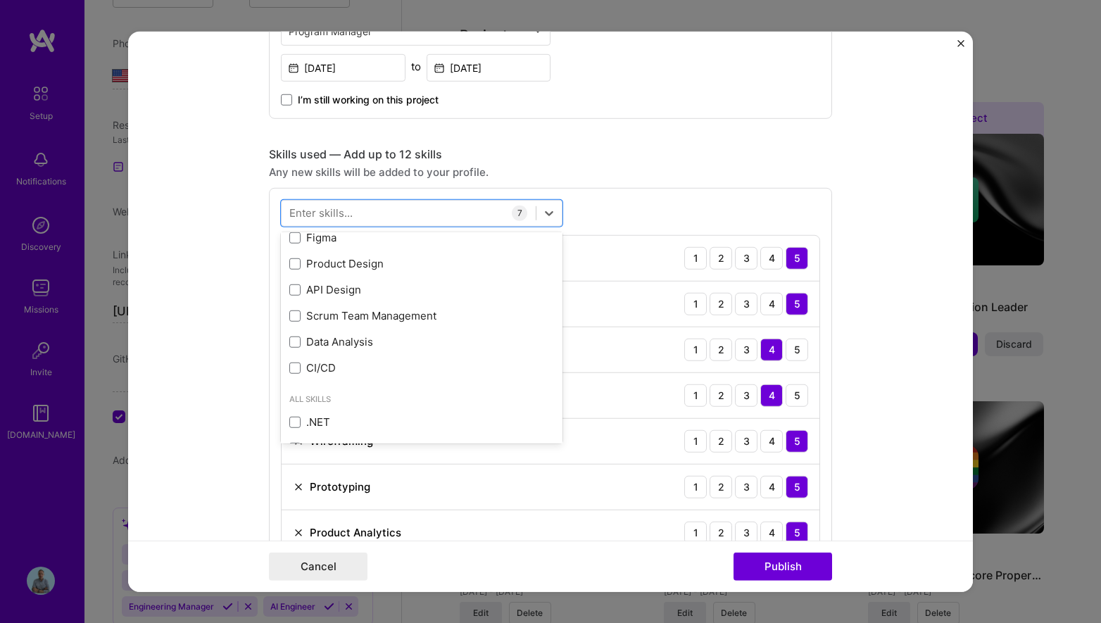
scroll to position [830, 0]
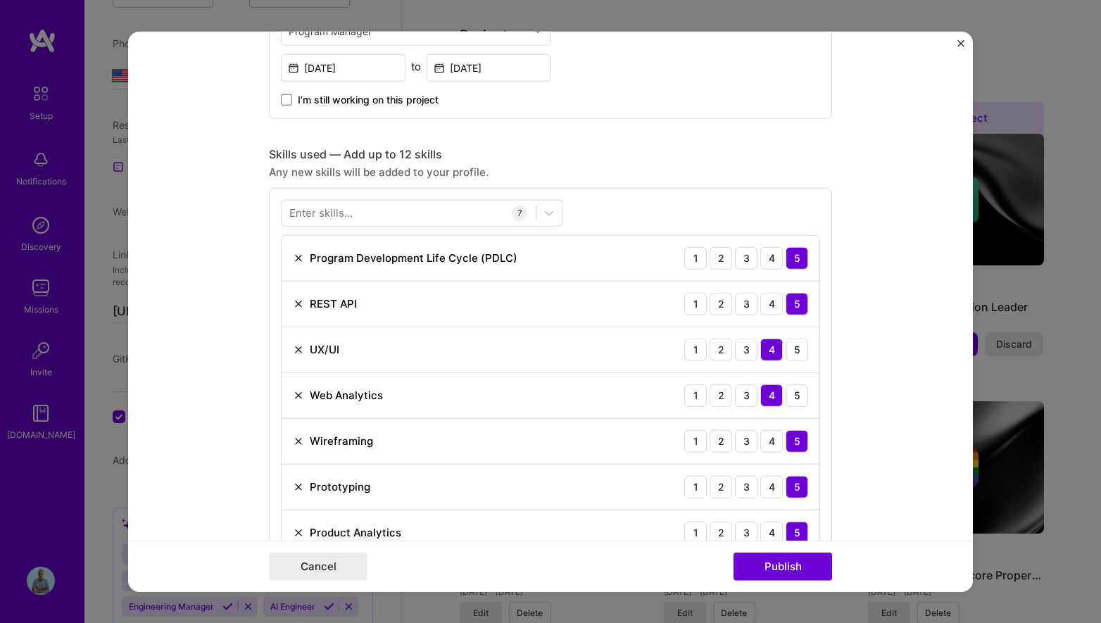
click at [751, 146] on div "Project title Enterprise Search Implementation Company Project industry Industr…" at bounding box center [550, 385] width 563 height 1701
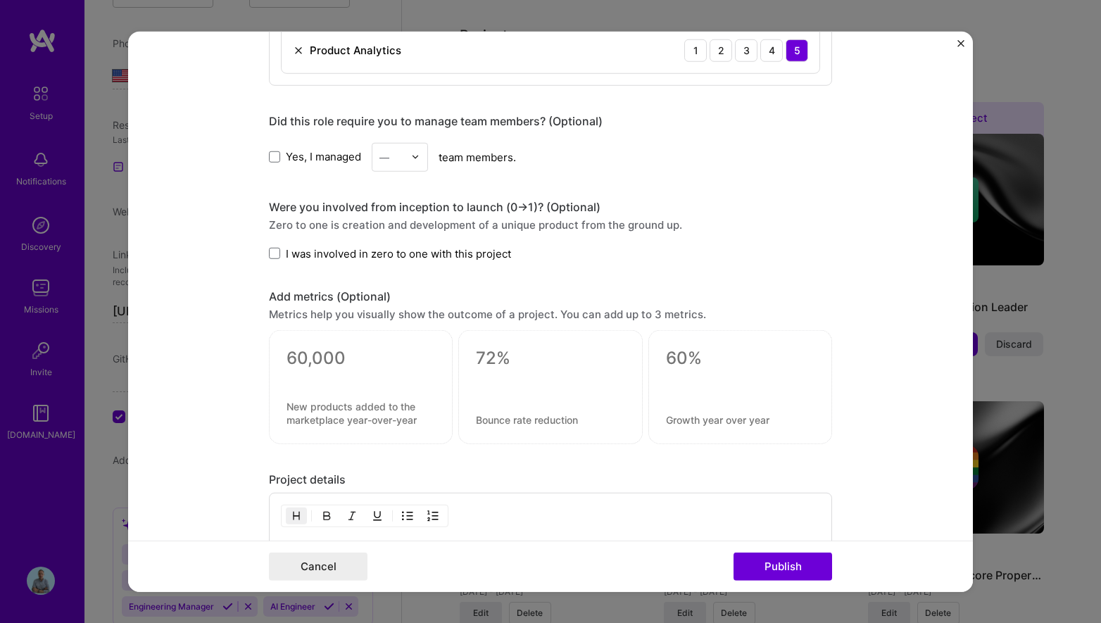
scroll to position [1012, 0]
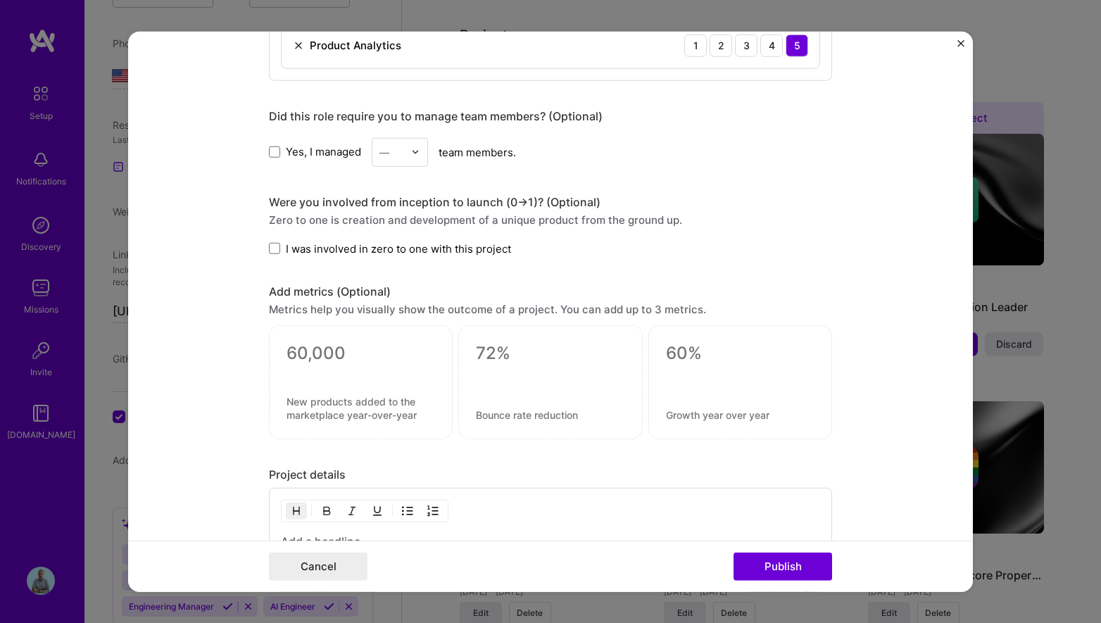
click at [417, 153] on img at bounding box center [415, 152] width 8 height 8
click at [387, 352] on div "10" at bounding box center [400, 354] width 48 height 26
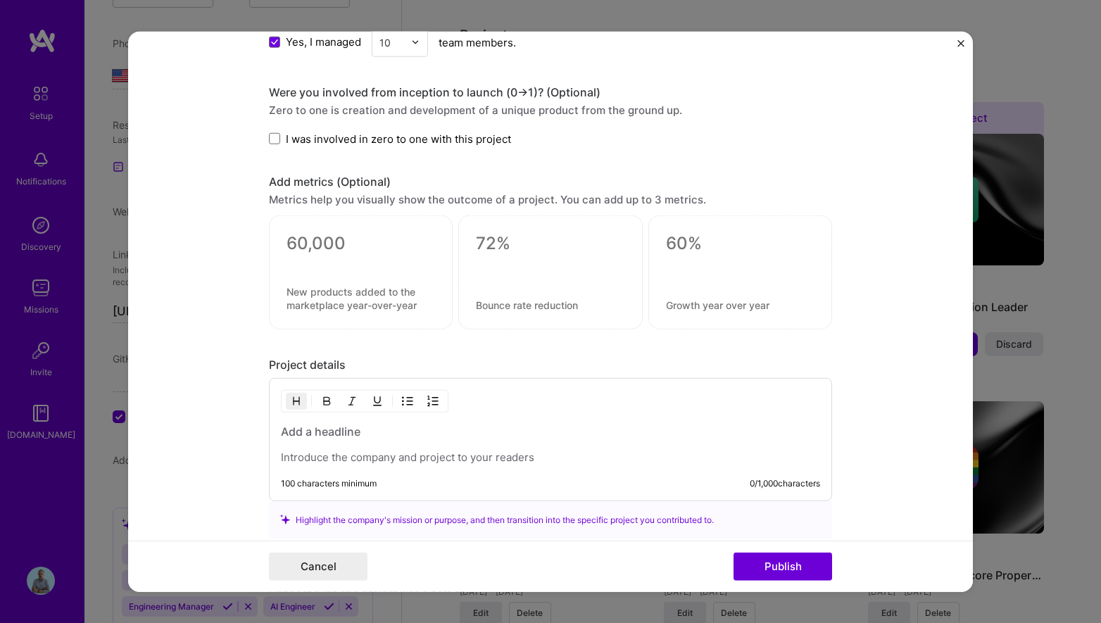
scroll to position [1123, 0]
click at [291, 239] on textarea at bounding box center [361, 242] width 149 height 21
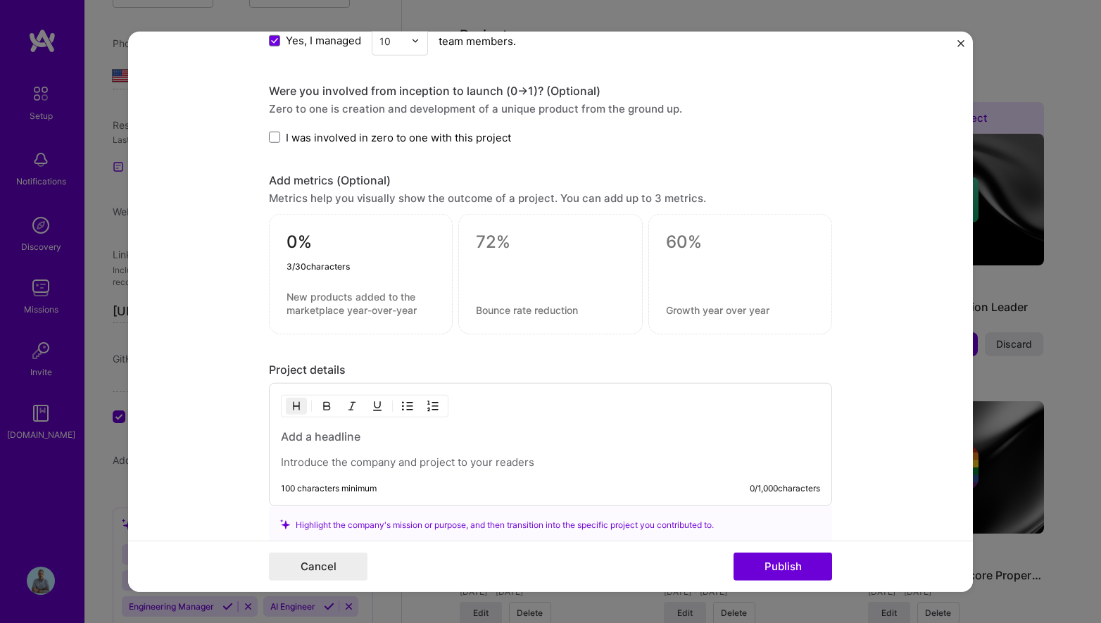
type textarea "0"
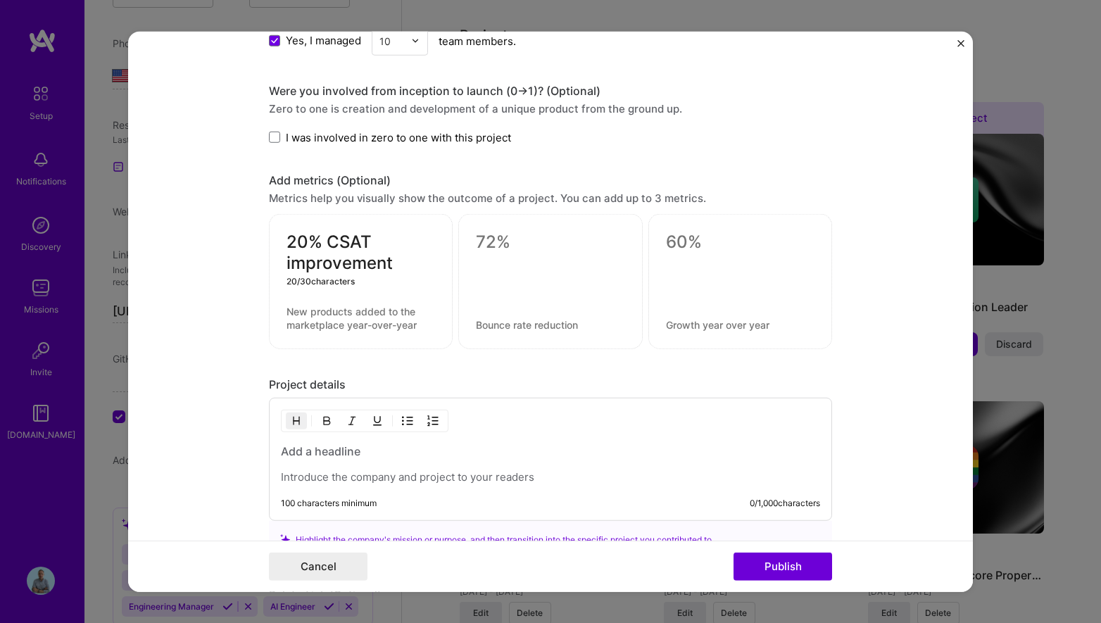
type textarea "20% CSAT improvement"
click at [379, 327] on textarea at bounding box center [361, 318] width 149 height 27
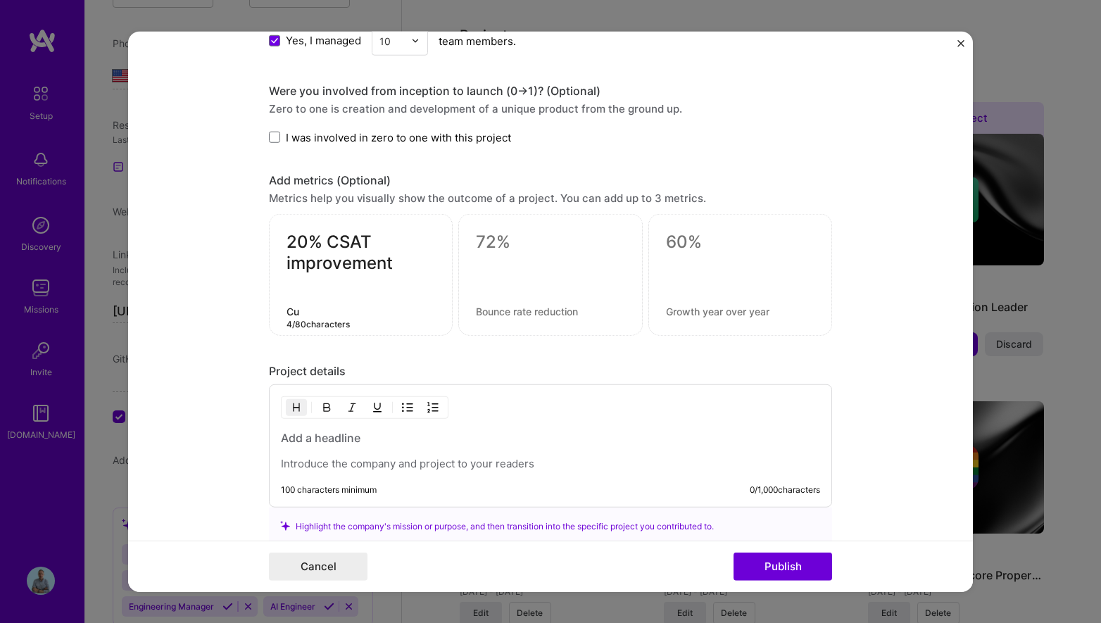
type textarea "C"
type textarea "Measured through CSAT"
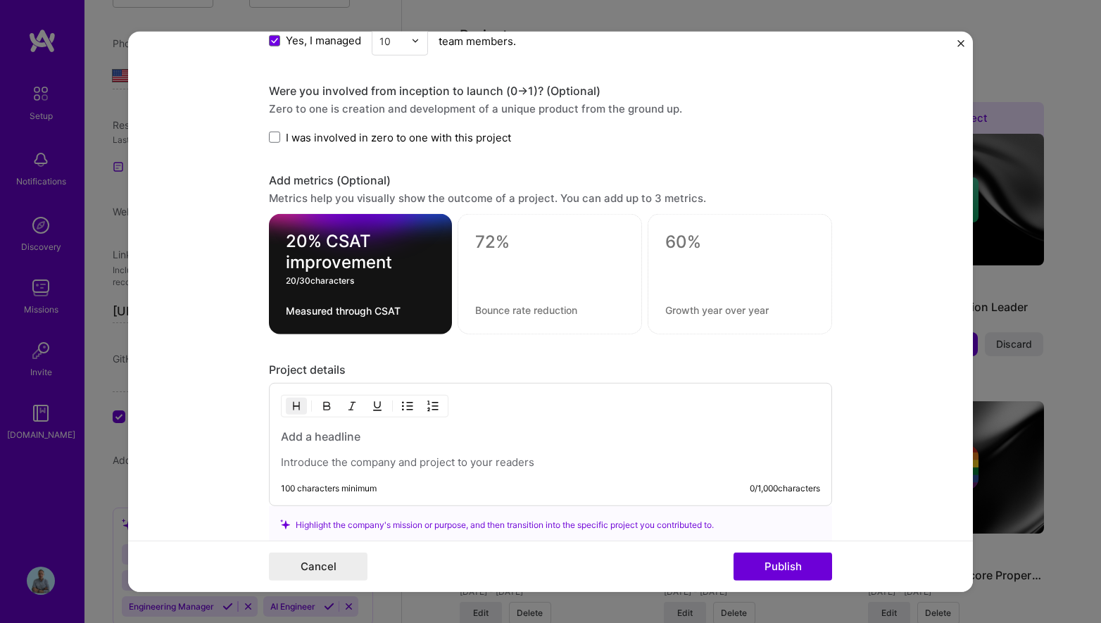
click at [363, 239] on textarea "20% CSAT improvement" at bounding box center [360, 252] width 149 height 42
click at [396, 319] on div "20% CSAT improvement 20 / 30 characters Measured through CSAT" at bounding box center [360, 274] width 183 height 120
click at [403, 310] on textarea "Measured through CSAT" at bounding box center [360, 310] width 149 height 13
click at [497, 234] on textarea at bounding box center [549, 242] width 149 height 21
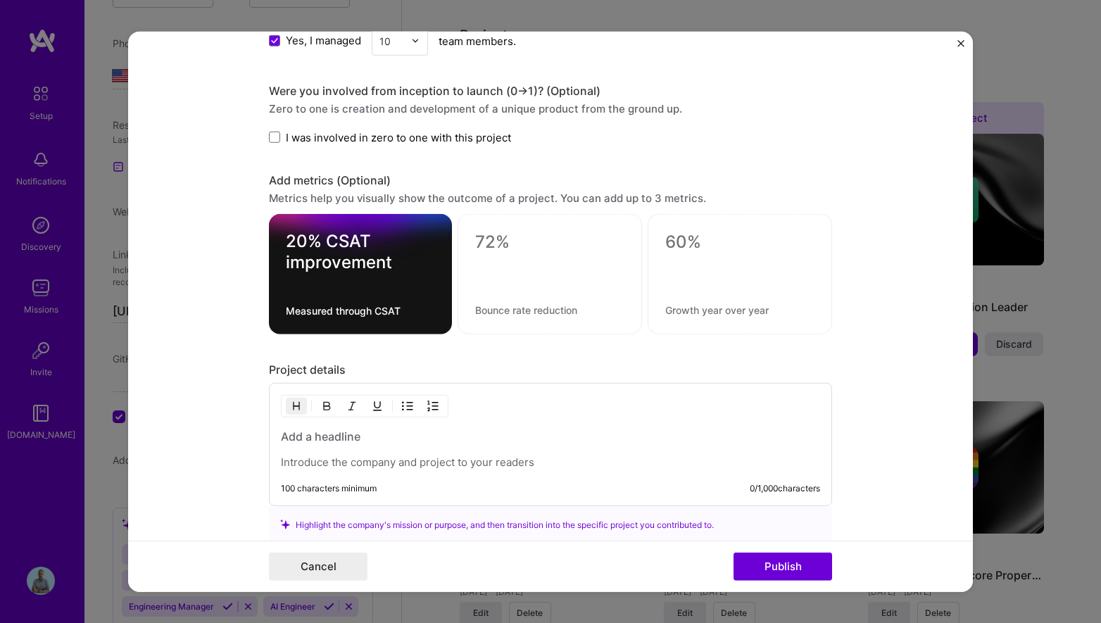
click at [318, 441] on h3 at bounding box center [550, 436] width 539 height 15
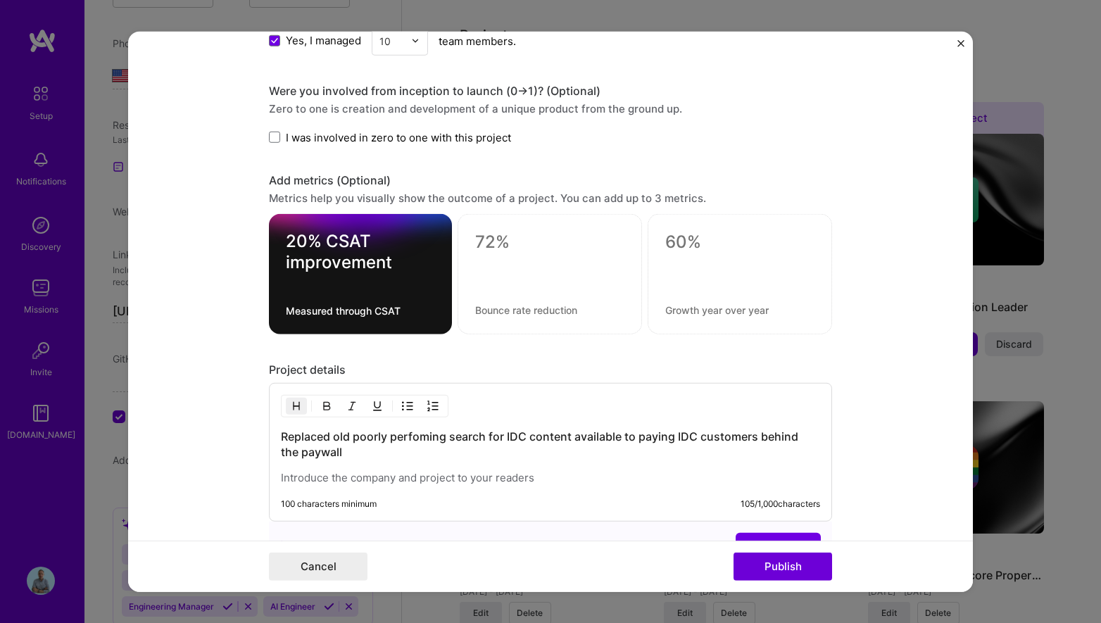
click at [515, 479] on p at bounding box center [550, 478] width 539 height 14
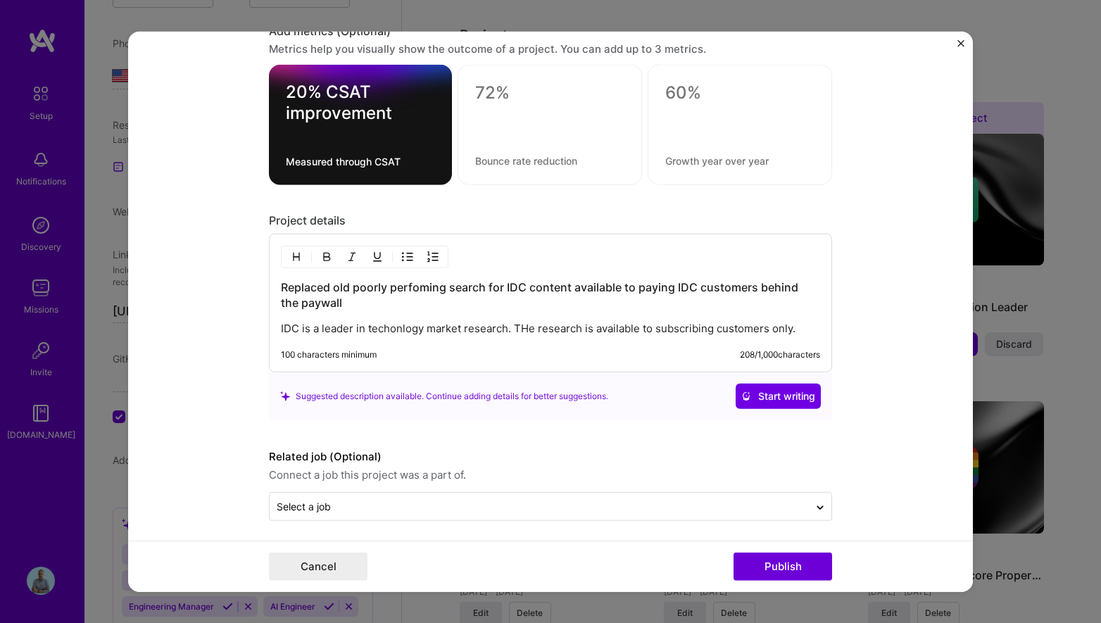
scroll to position [1279, 0]
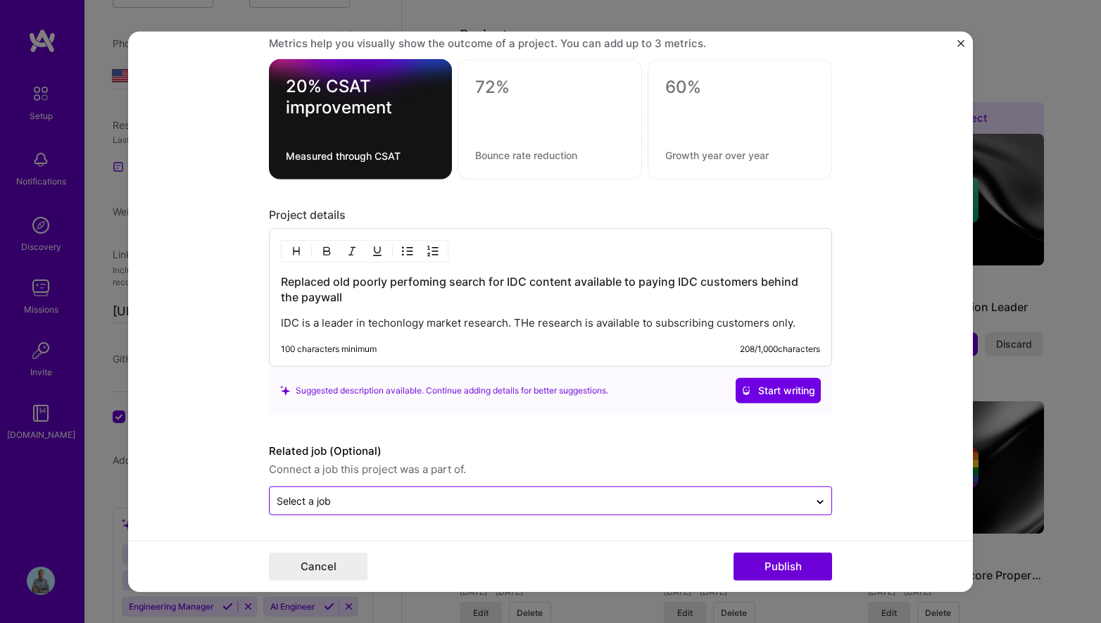
click at [466, 506] on input "text" at bounding box center [539, 501] width 525 height 15
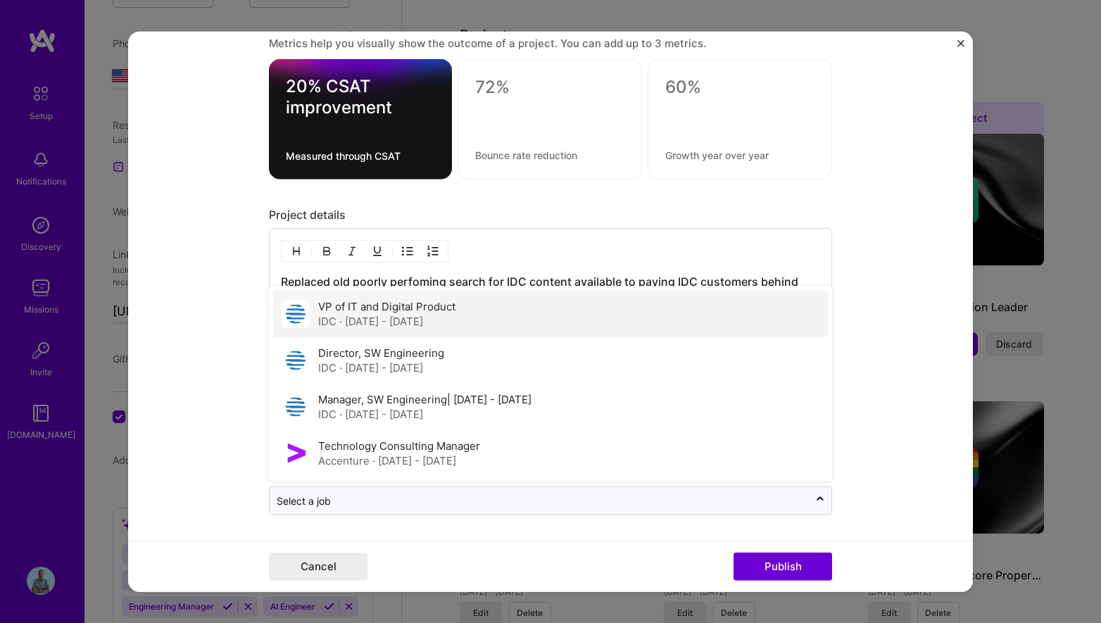
click at [423, 316] on span "· [DATE] - [DATE]" at bounding box center [381, 321] width 84 height 13
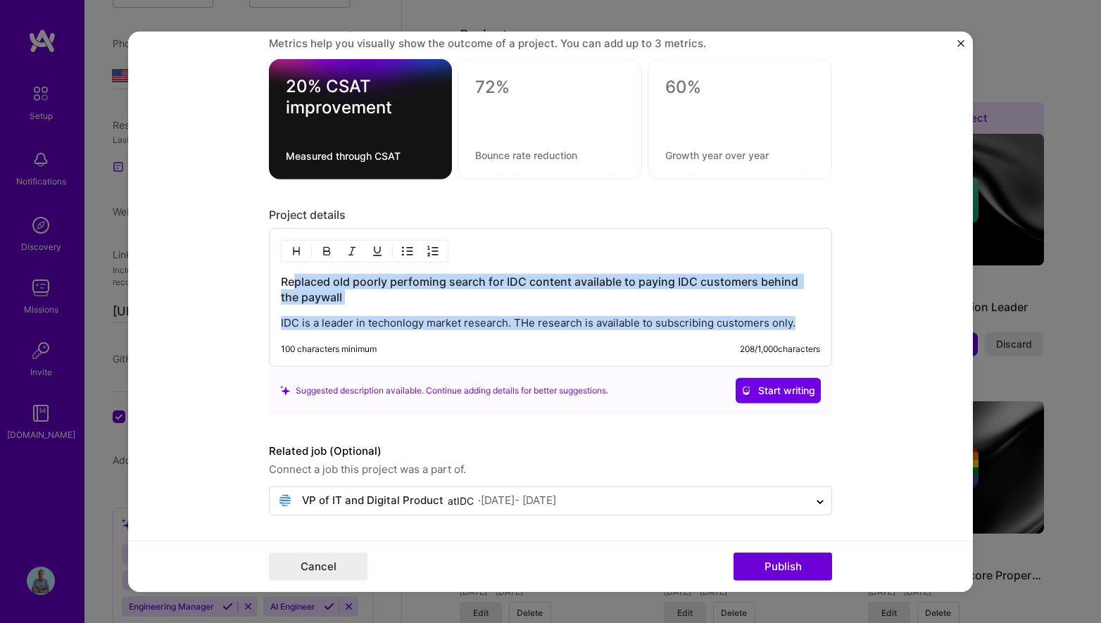
drag, startPoint x: 808, startPoint y: 325, endPoint x: 294, endPoint y: 277, distance: 515.5
click at [294, 277] on div "Replaced old poorly perfoming search for IDC content available to paying IDC cu…" at bounding box center [550, 302] width 539 height 56
copy div "Replaced old poorly perfoming search for IDC content available to paying IDC cu…"
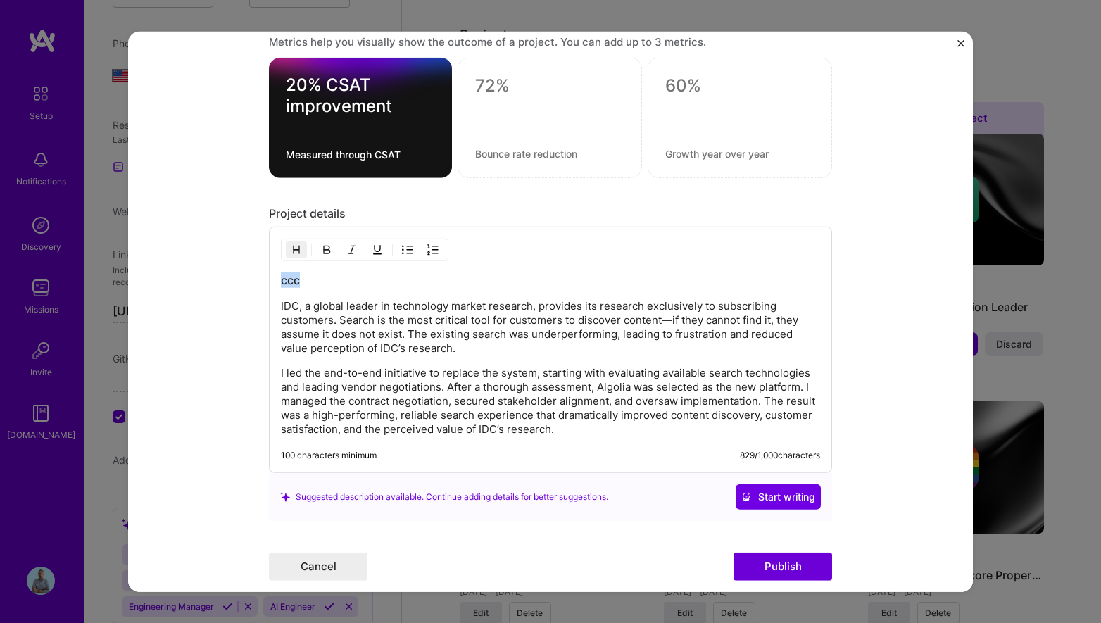
drag, startPoint x: 315, startPoint y: 277, endPoint x: 275, endPoint y: 279, distance: 40.2
click at [275, 279] on div "ccc IDC, a global leader in technology market research, provides its research e…" at bounding box center [550, 350] width 563 height 246
click at [318, 282] on h3 "IDC Paywall Search Replacement" at bounding box center [550, 279] width 539 height 15
click at [781, 568] on button "Publish" at bounding box center [783, 567] width 99 height 28
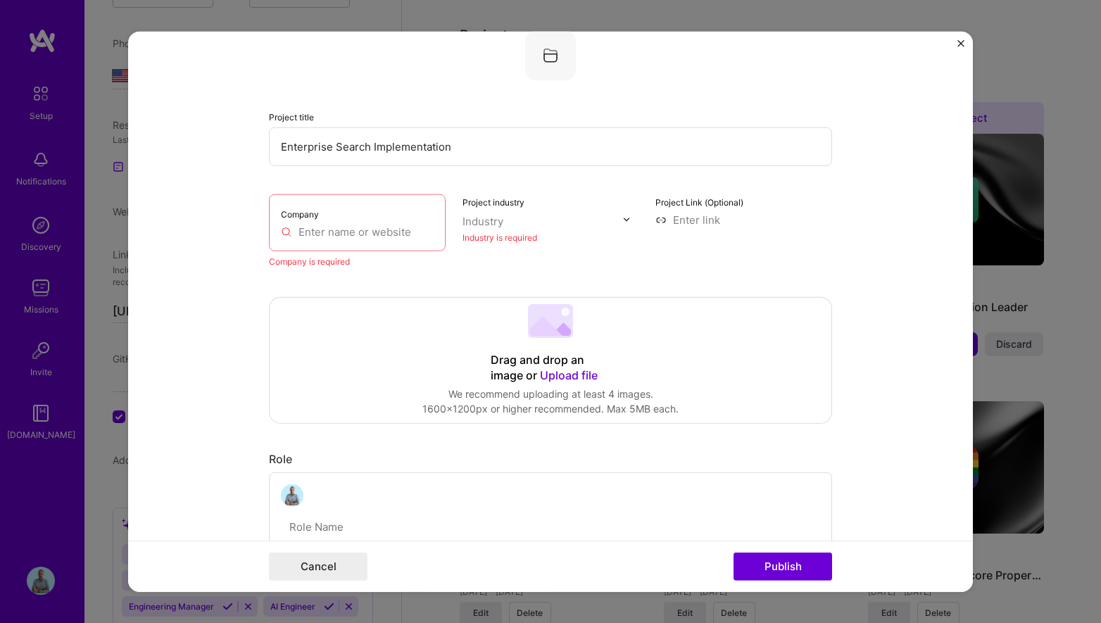
scroll to position [28, 0]
click at [372, 237] on input "text" at bounding box center [357, 232] width 153 height 15
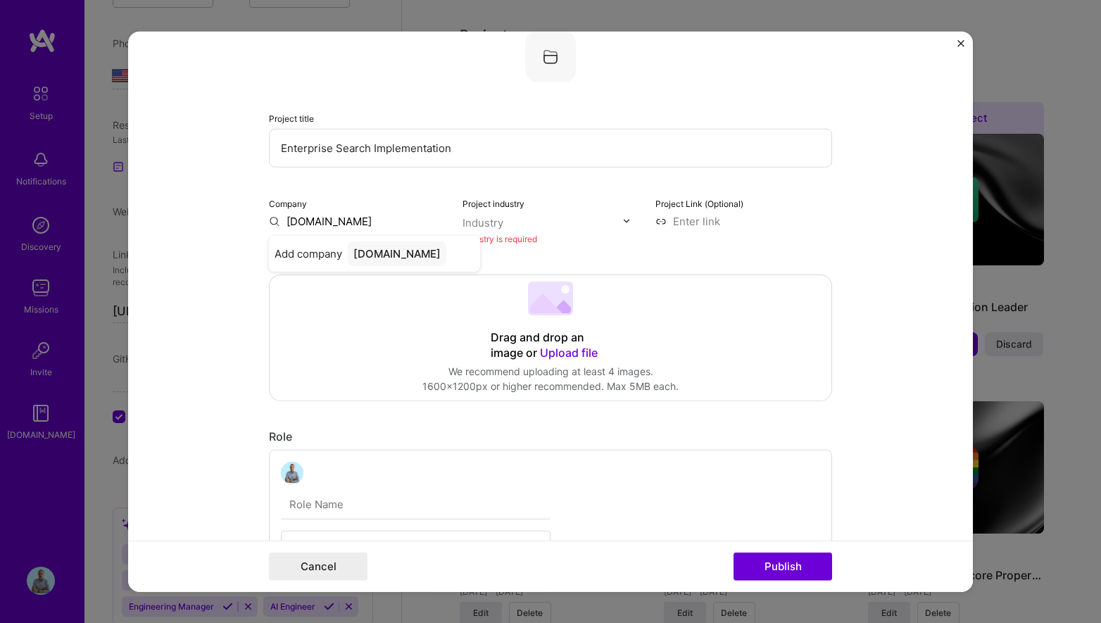
type input "[DOMAIN_NAME]"
click at [501, 228] on div "Industry" at bounding box center [483, 222] width 41 height 15
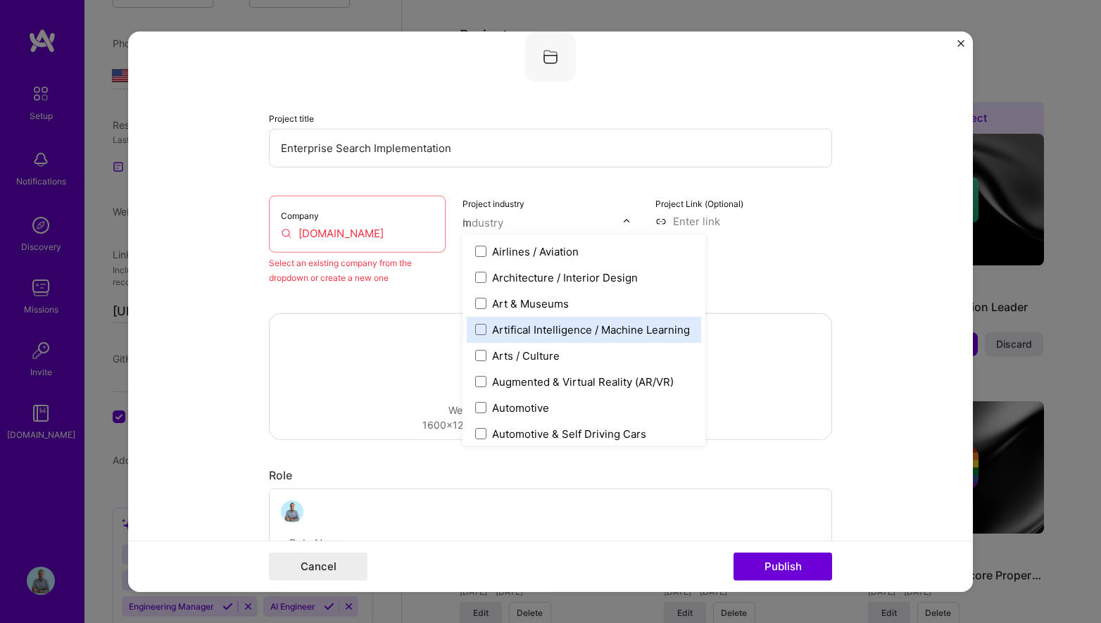
scroll to position [0, 0]
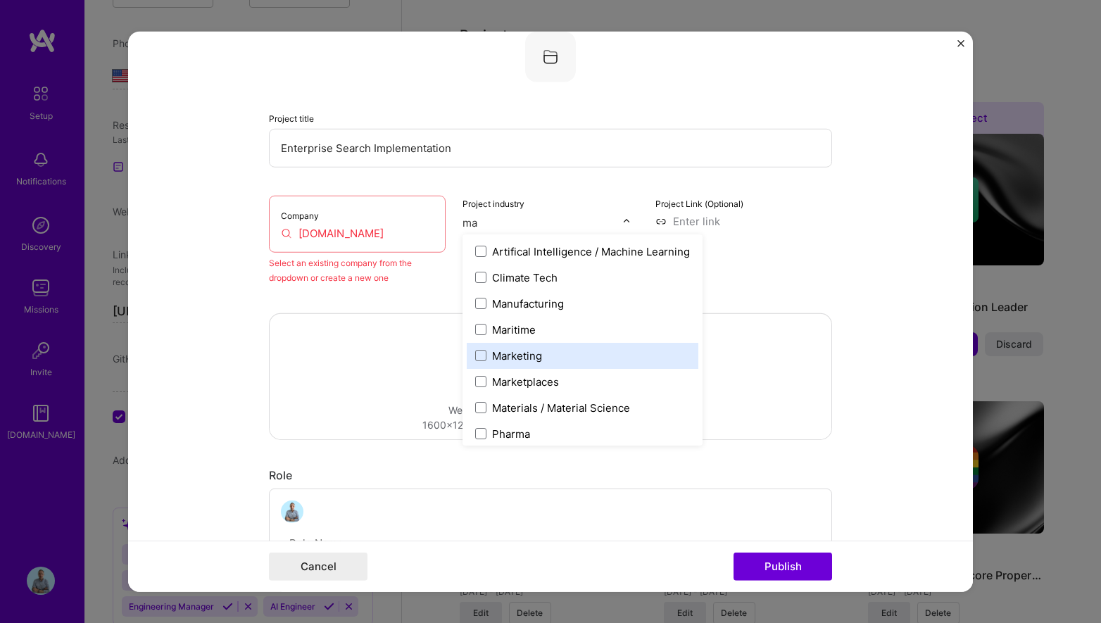
type input "m"
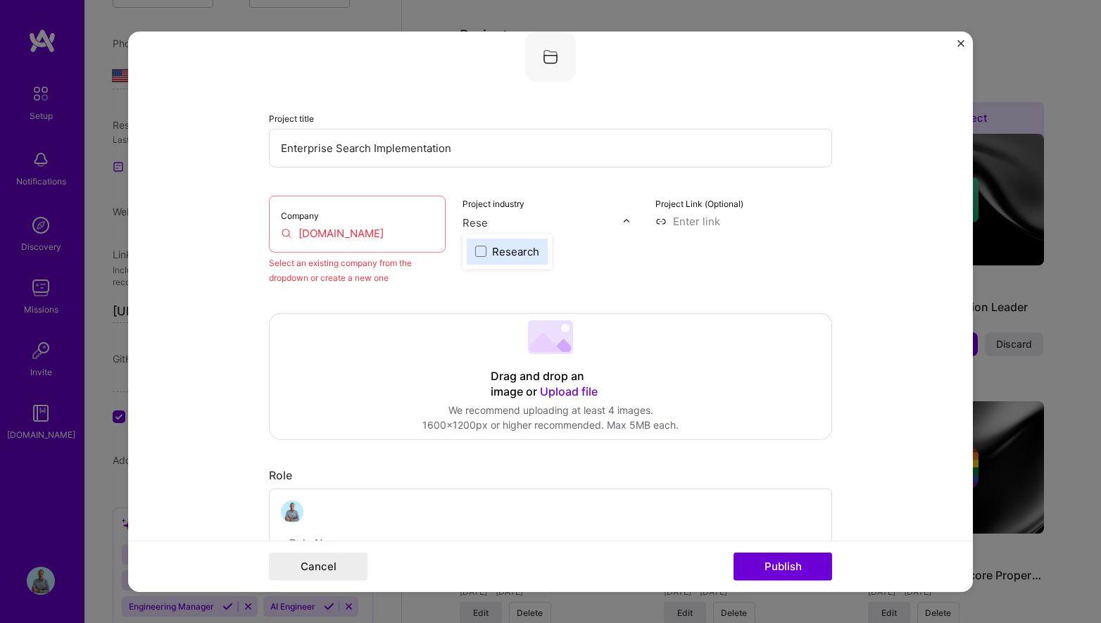
type input "Resea"
click at [481, 254] on span at bounding box center [480, 251] width 11 height 11
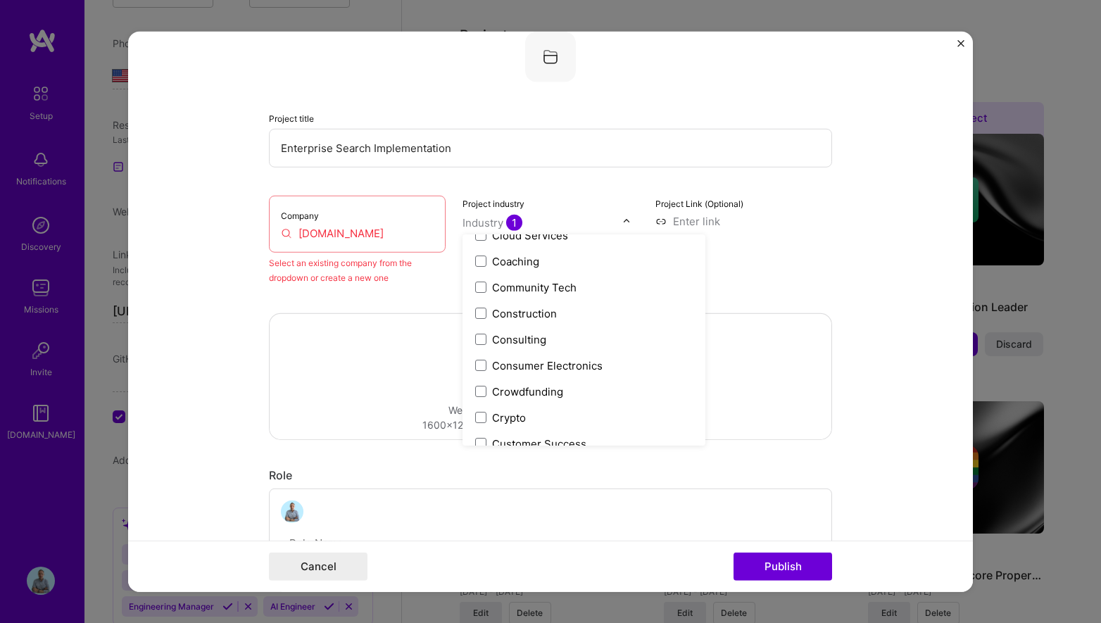
scroll to position [857, 0]
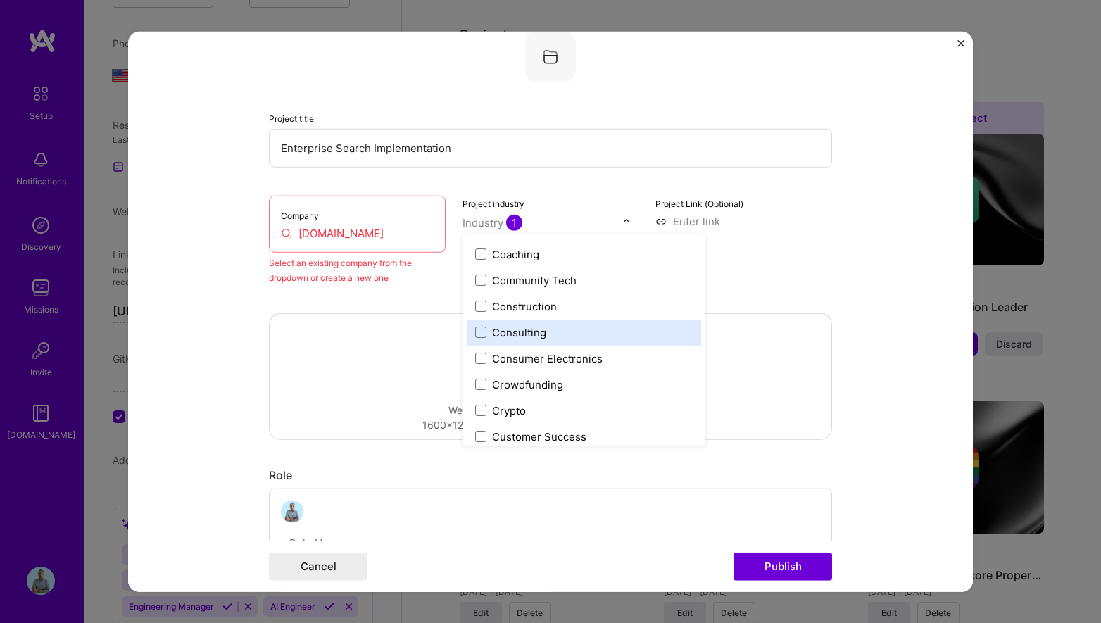
click at [486, 330] on label "Consulting" at bounding box center [584, 332] width 218 height 15
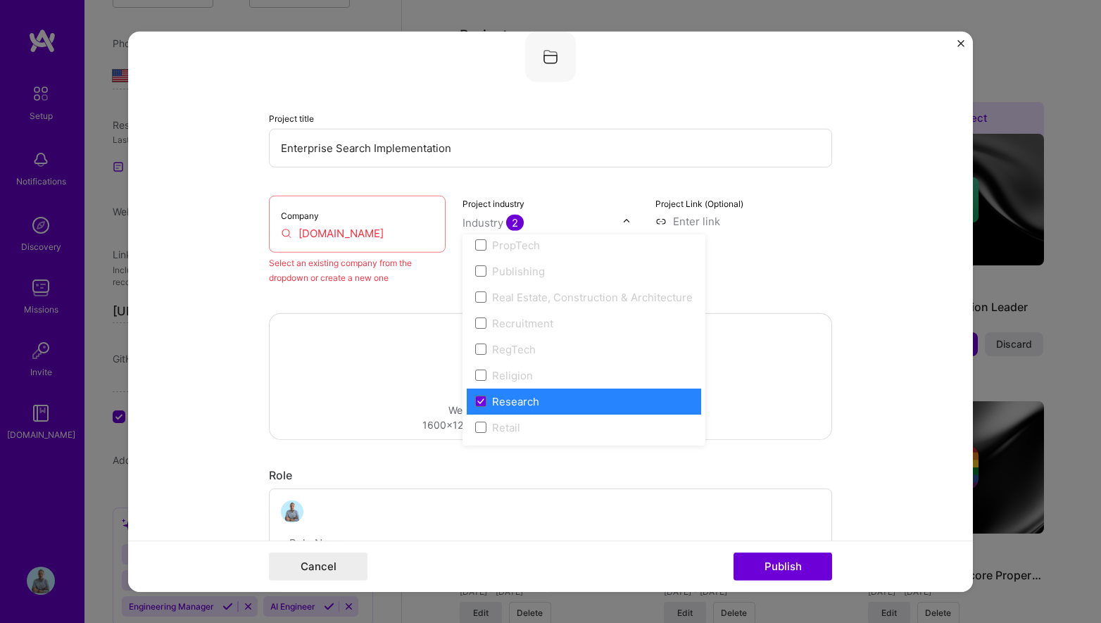
scroll to position [2589, 0]
click at [484, 394] on span at bounding box center [480, 397] width 11 height 11
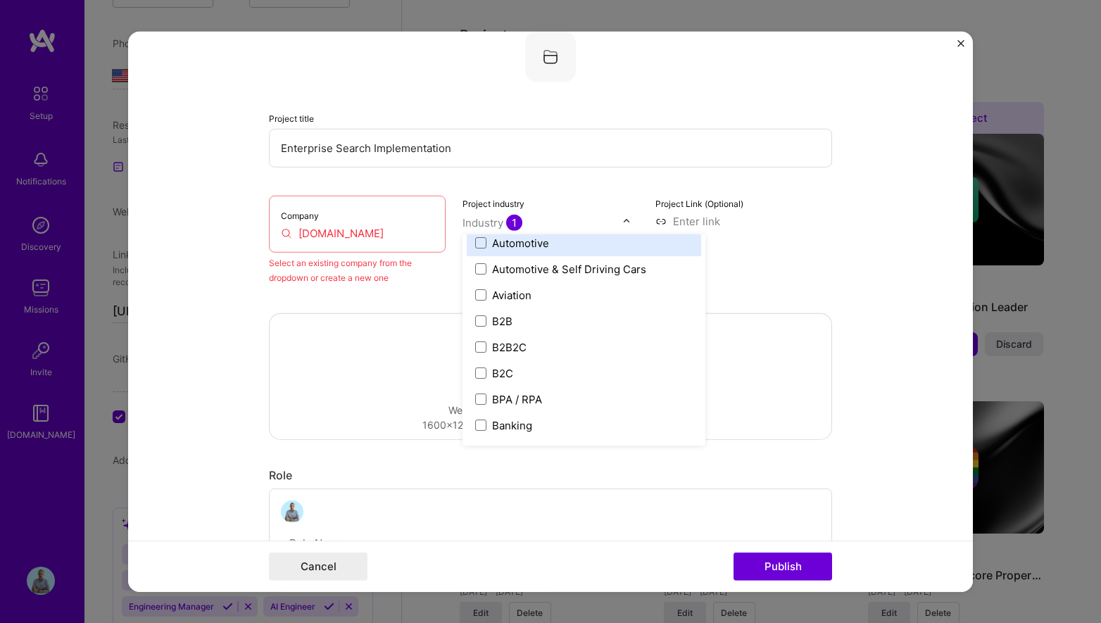
scroll to position [323, 0]
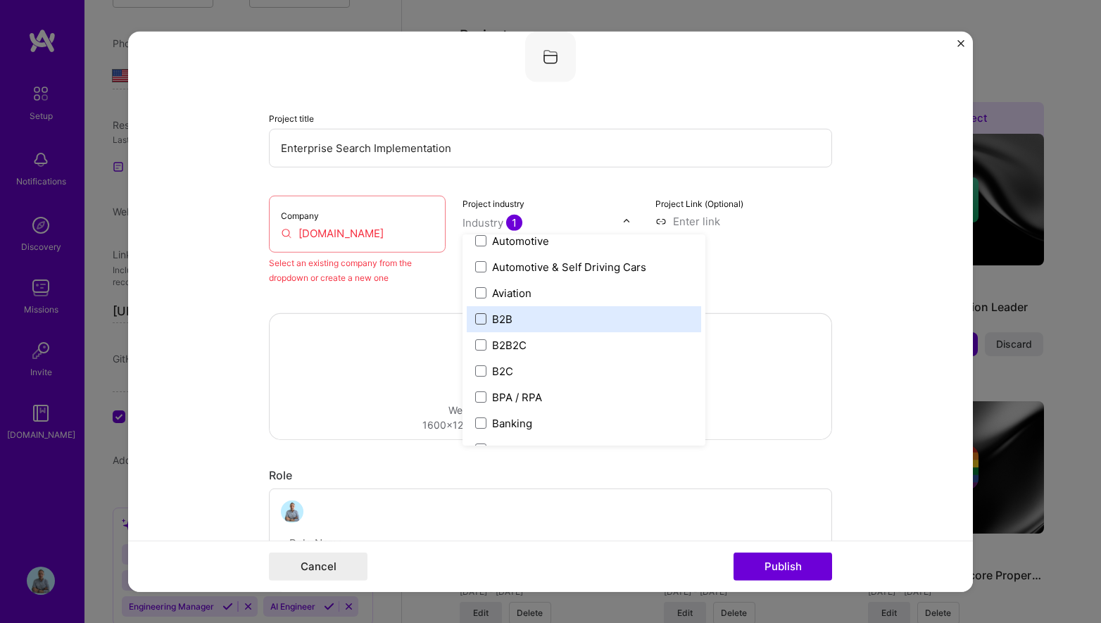
click at [481, 320] on span at bounding box center [480, 318] width 11 height 11
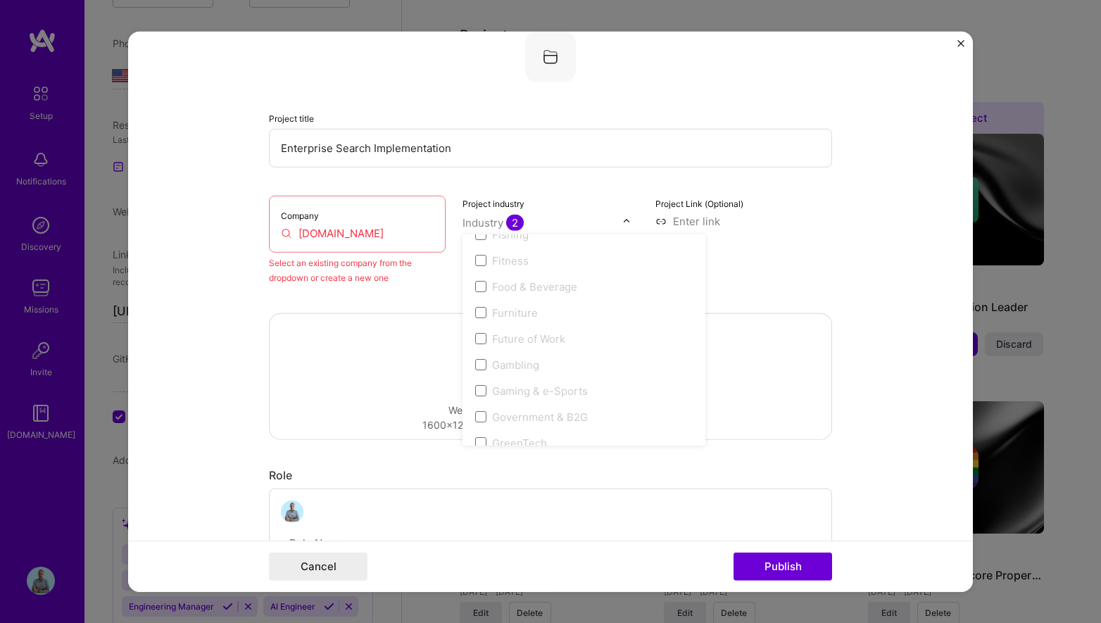
scroll to position [1530, 0]
click at [684, 227] on input at bounding box center [743, 220] width 177 height 15
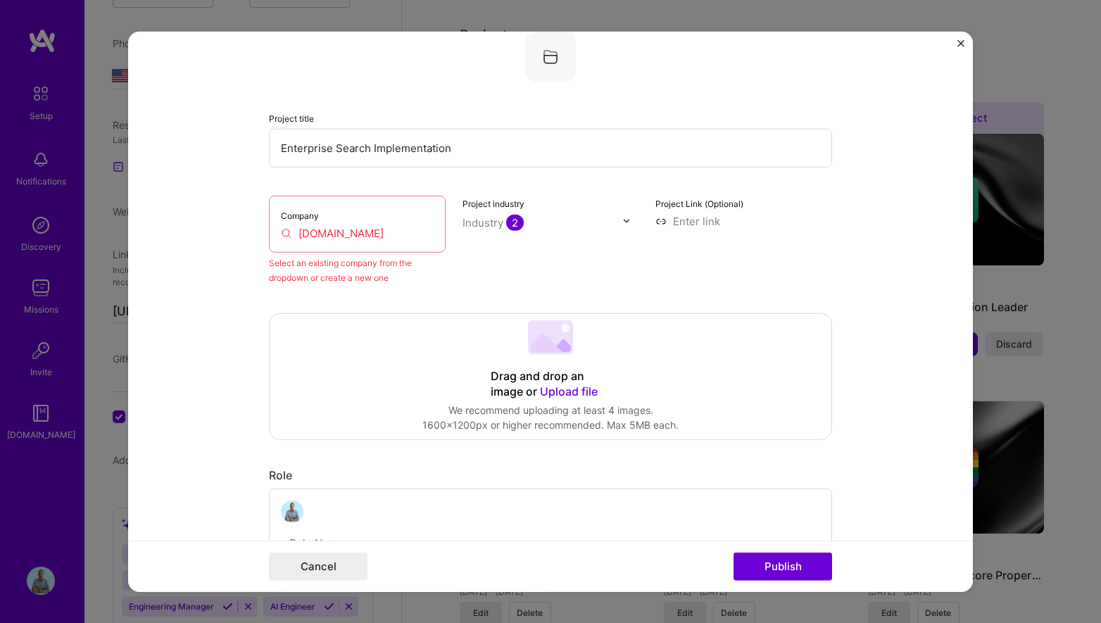
paste input "[URL][DOMAIN_NAME]"
type input "[URL][DOMAIN_NAME]"
click at [402, 236] on input "[DOMAIN_NAME]" at bounding box center [357, 232] width 153 height 15
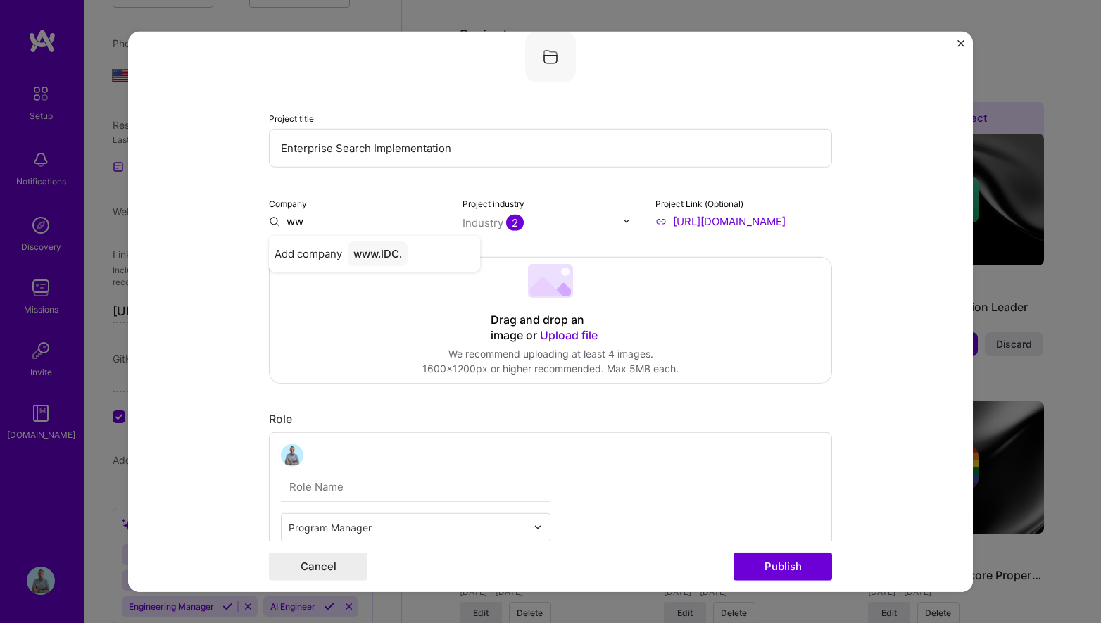
type input "w"
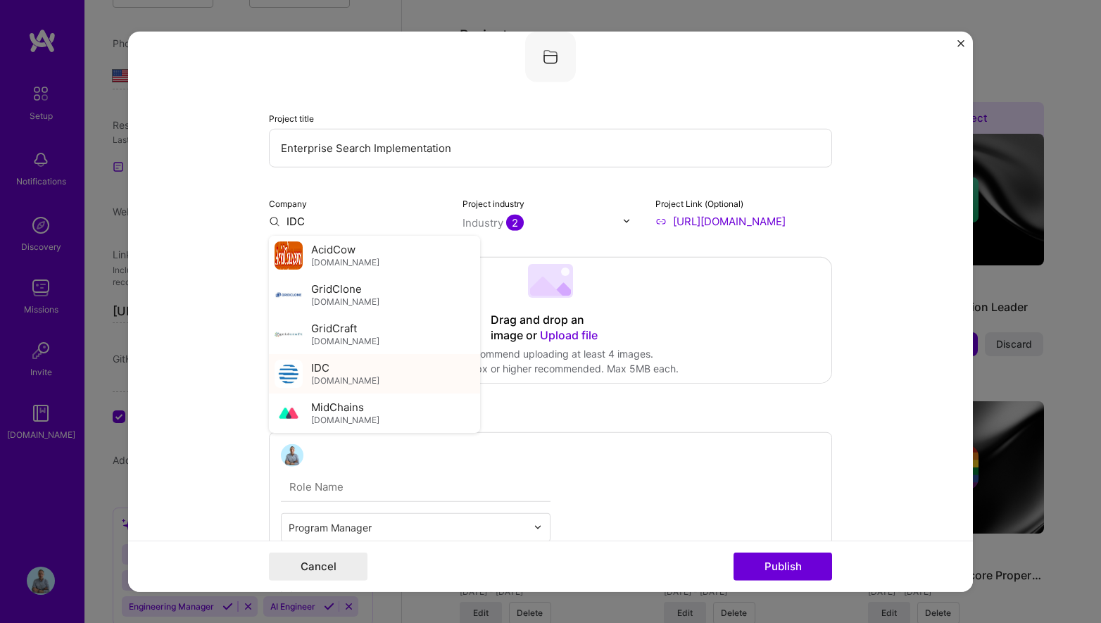
type input "IDC"
click at [355, 384] on div "IDC [DOMAIN_NAME]" at bounding box center [374, 372] width 211 height 39
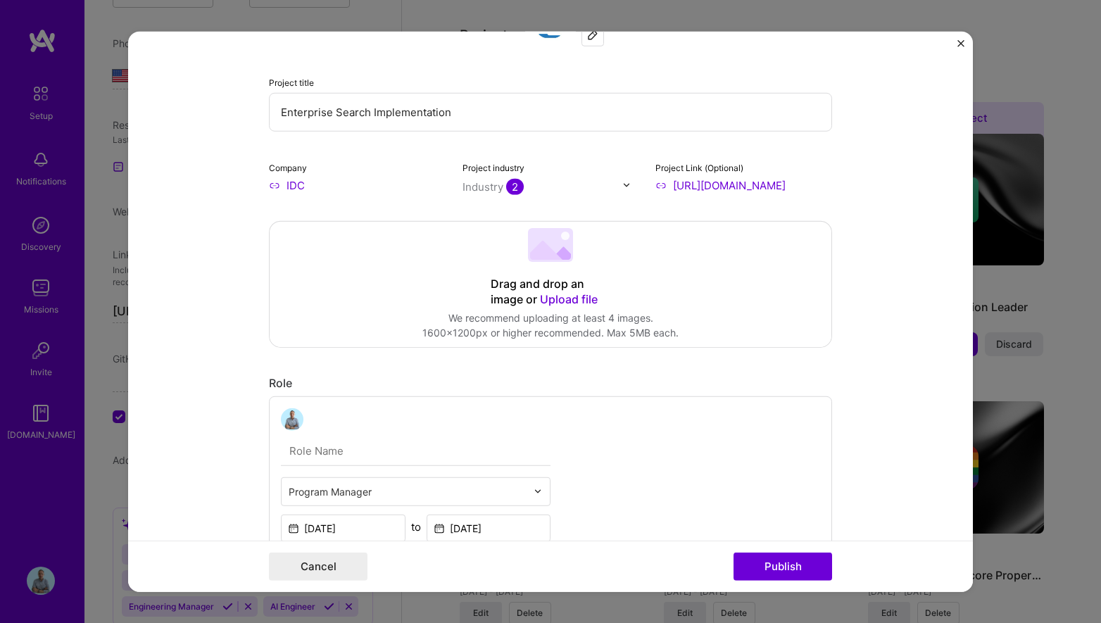
scroll to position [63, 0]
click at [573, 297] on span "Upload file" at bounding box center [569, 299] width 58 height 14
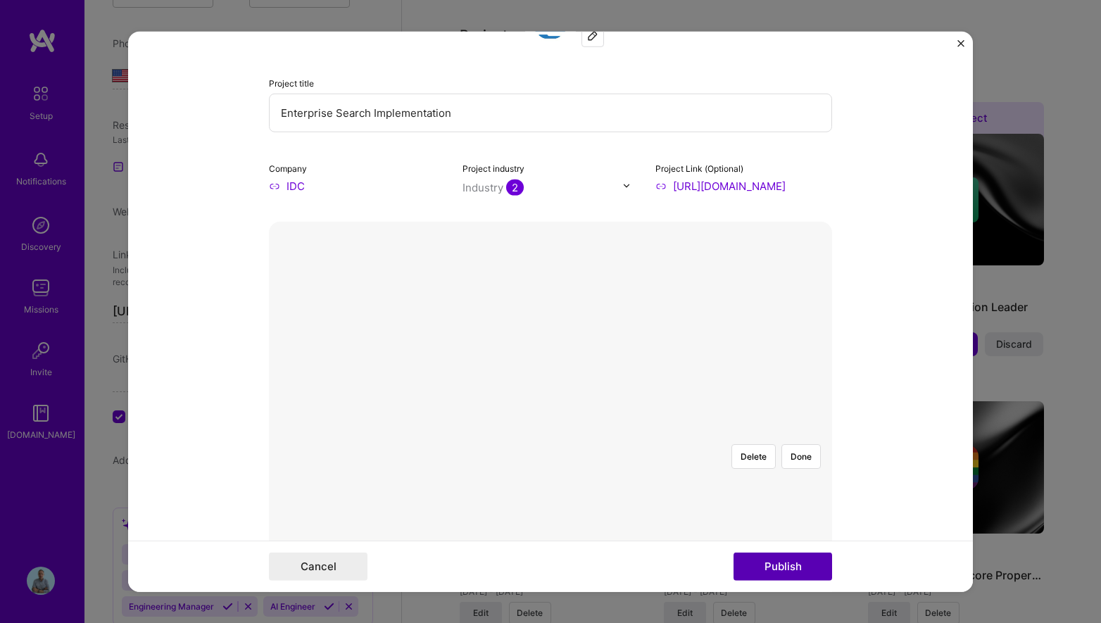
click at [791, 572] on button "Publish" at bounding box center [783, 567] width 99 height 28
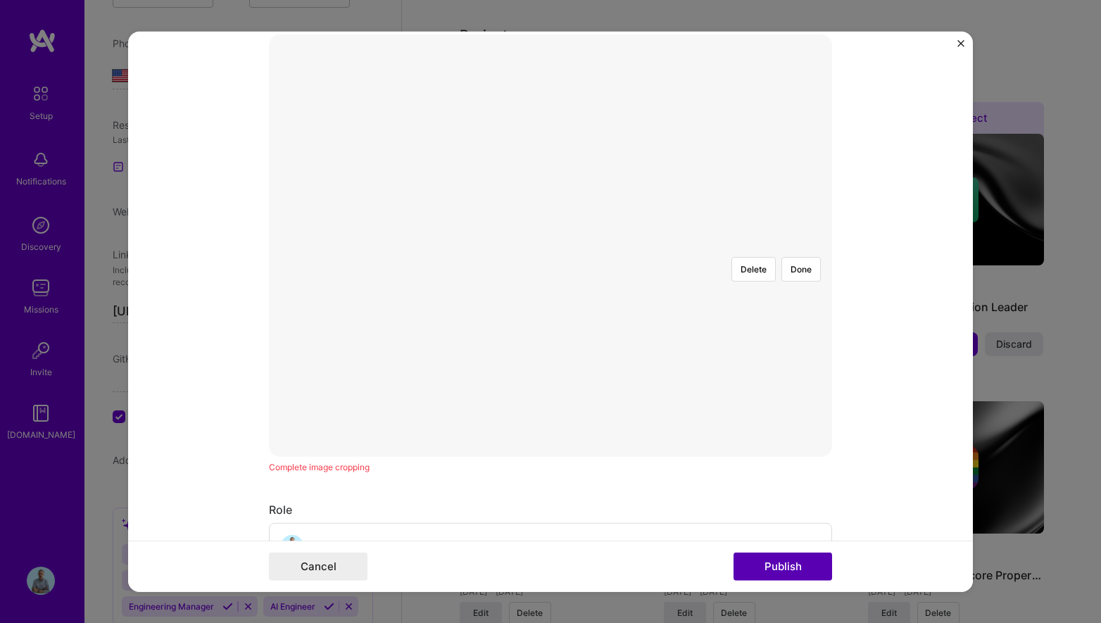
scroll to position [254, 0]
click at [674, 241] on div at bounding box center [762, 400] width 422 height 318
click at [689, 396] on div at bounding box center [762, 400] width 422 height 318
drag, startPoint x: 692, startPoint y: 229, endPoint x: 807, endPoint y: 370, distance: 182.2
click at [551, 241] on div at bounding box center [551, 241] width 0 height 0
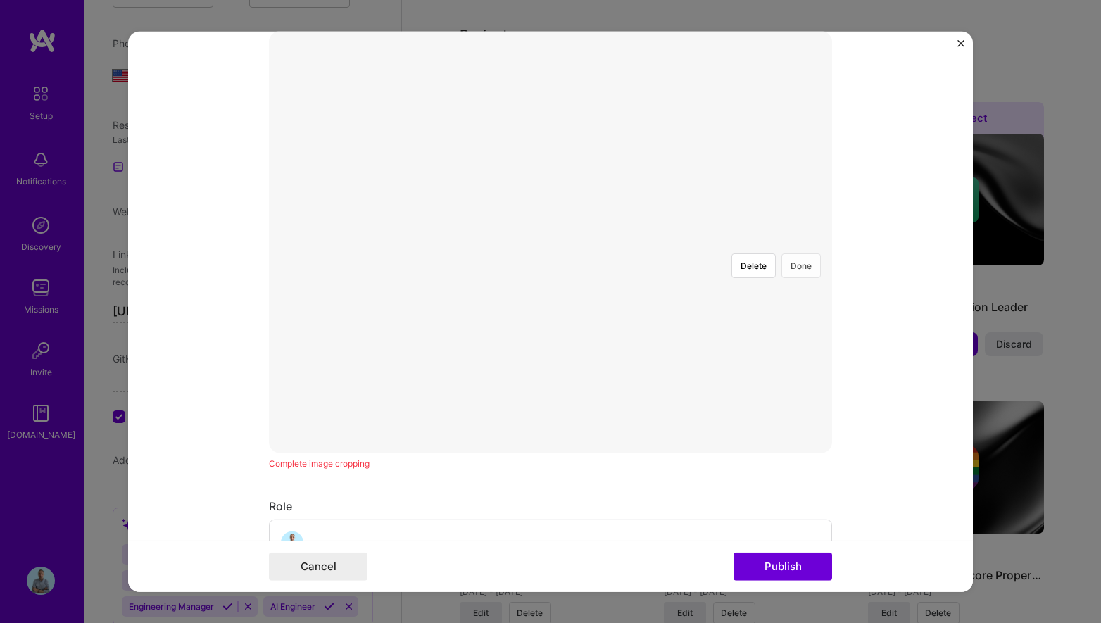
click at [792, 253] on button "Done" at bounding box center [801, 265] width 39 height 25
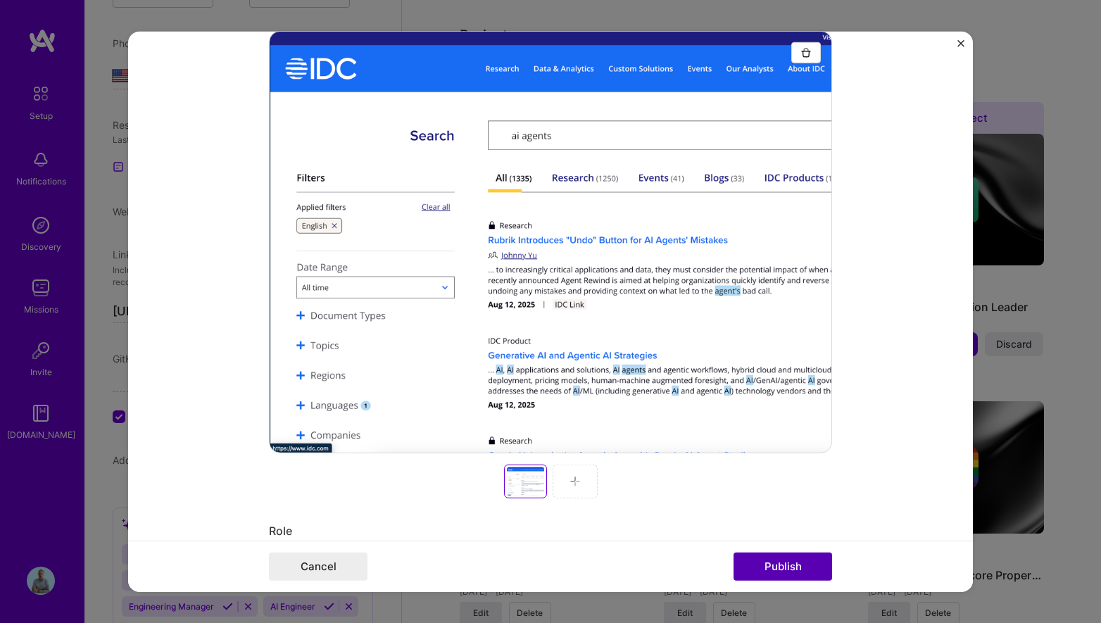
click at [770, 565] on button "Publish" at bounding box center [783, 567] width 99 height 28
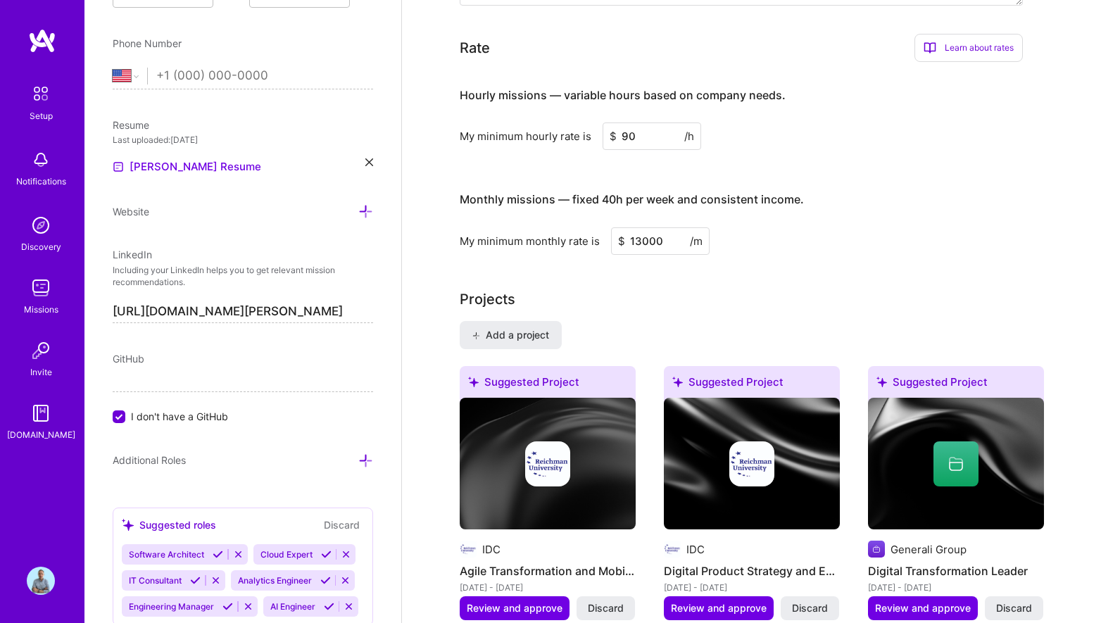
scroll to position [936, 0]
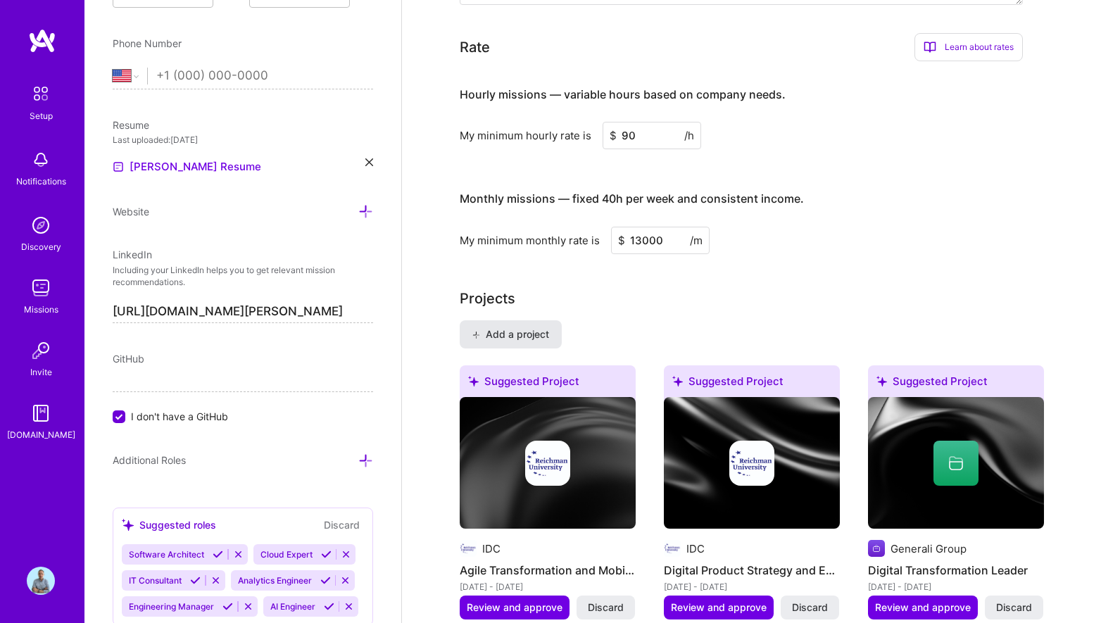
click at [520, 327] on span "Add a project" at bounding box center [510, 334] width 77 height 14
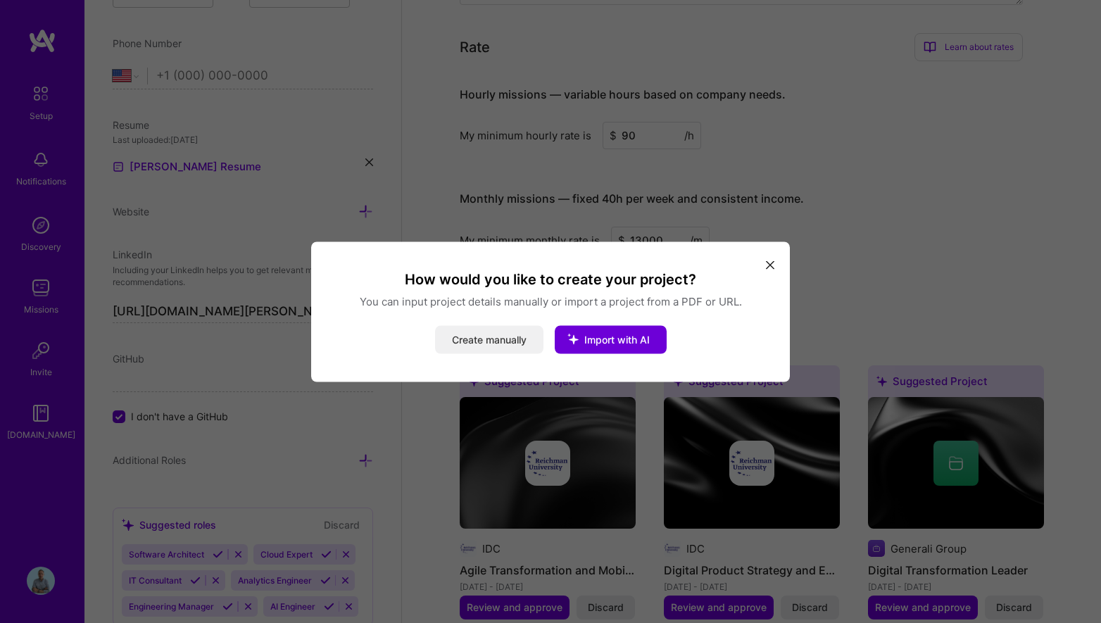
click at [509, 343] on button "Create manually" at bounding box center [489, 339] width 108 height 28
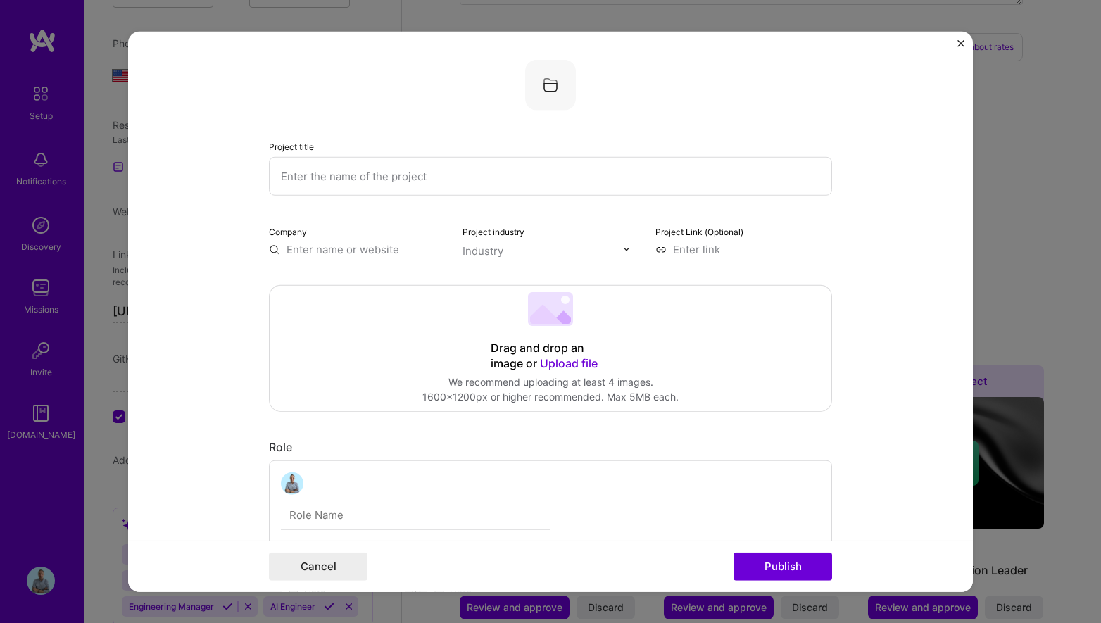
click at [491, 173] on input "text" at bounding box center [550, 175] width 563 height 39
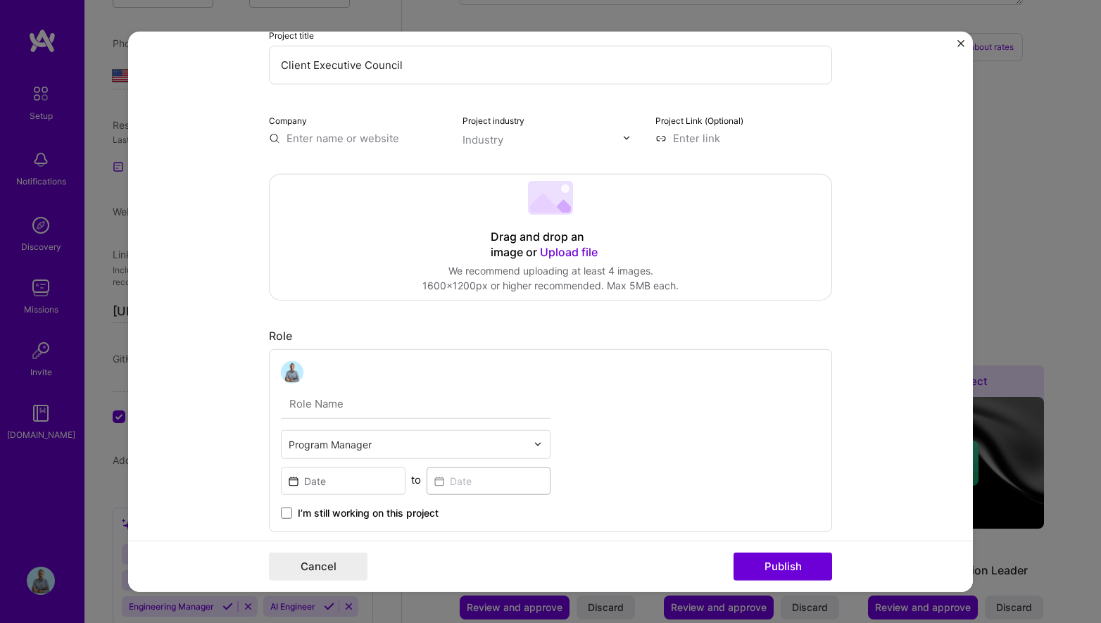
scroll to position [112, 0]
type input "Client Executive Council"
click at [388, 408] on input "text" at bounding box center [416, 403] width 270 height 30
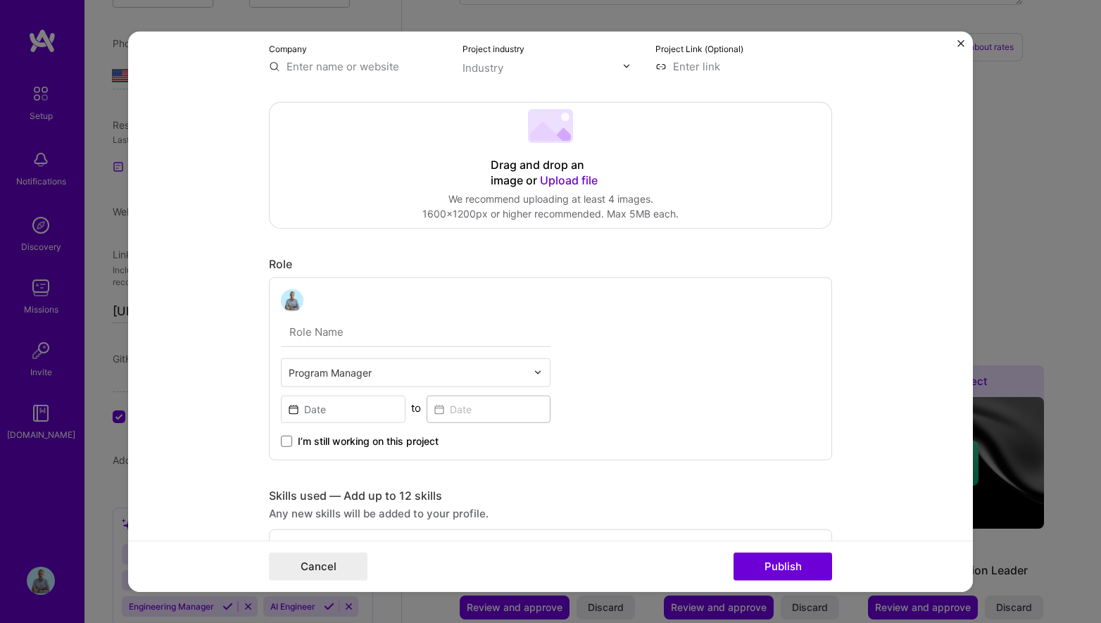
scroll to position [184, 0]
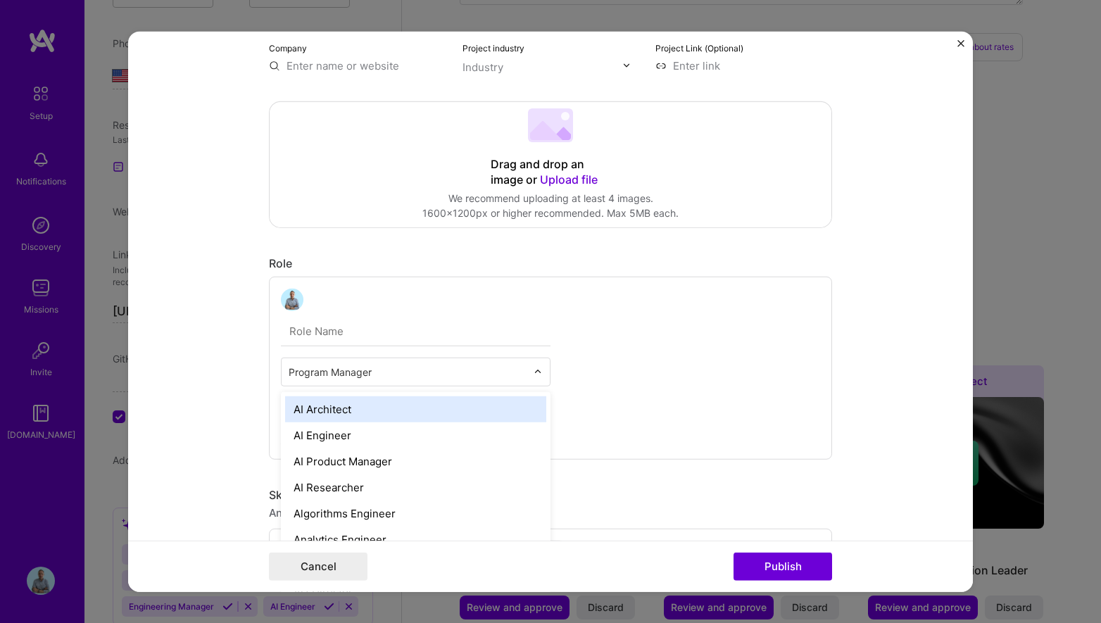
click at [396, 370] on input "text" at bounding box center [408, 371] width 238 height 15
click at [551, 278] on div "option AI Architect focused, 1 of 70. 69 results available. Use Up and Down to …" at bounding box center [550, 367] width 563 height 183
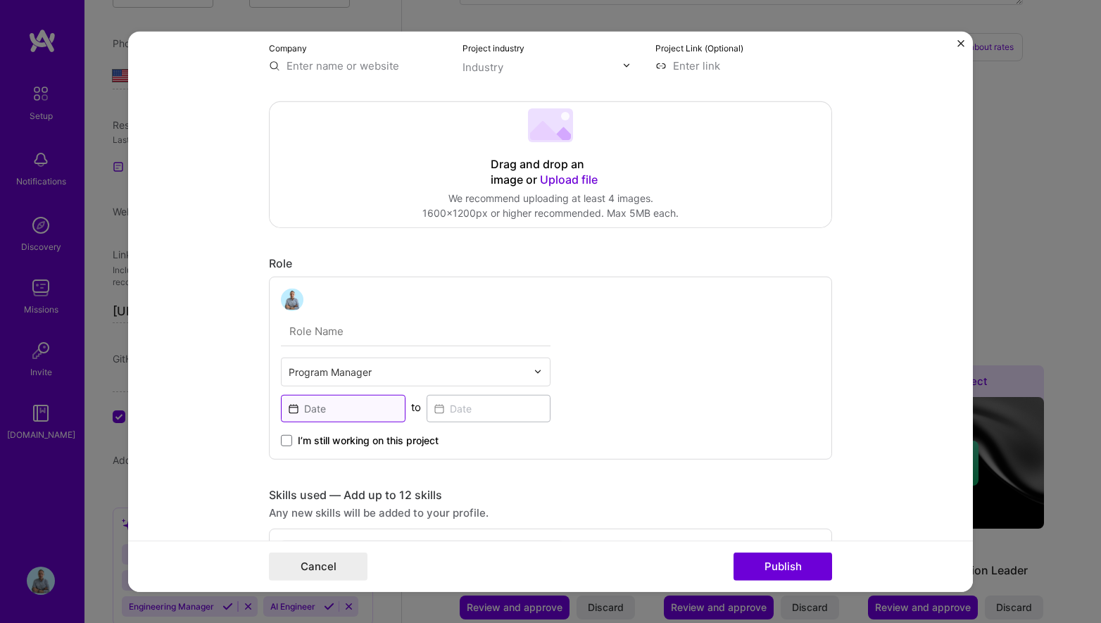
click at [368, 406] on input at bounding box center [343, 407] width 125 height 27
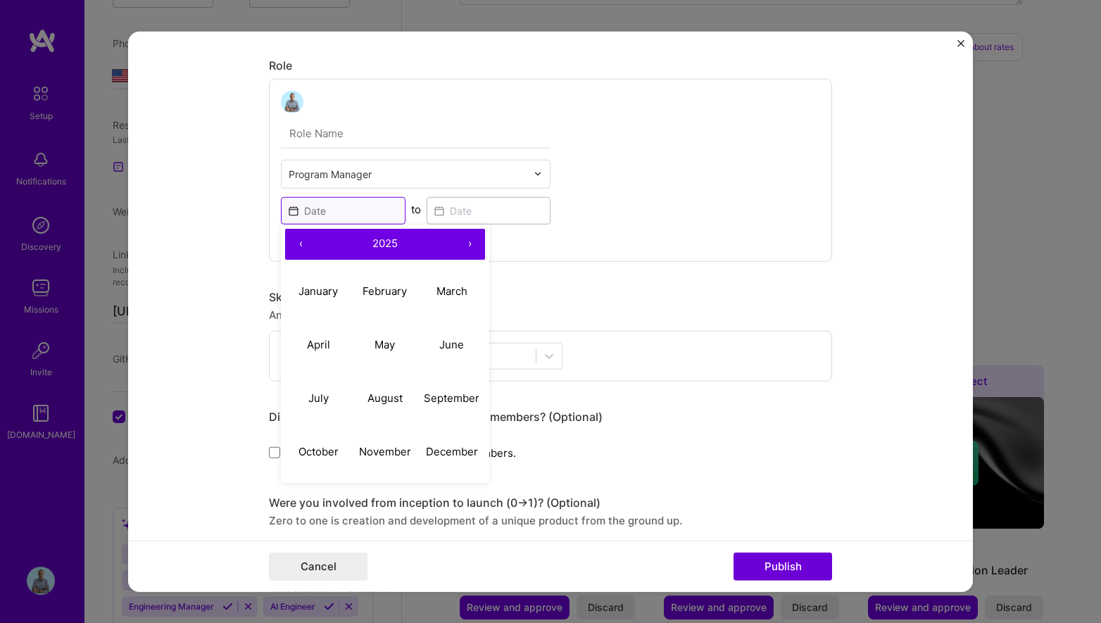
scroll to position [386, 0]
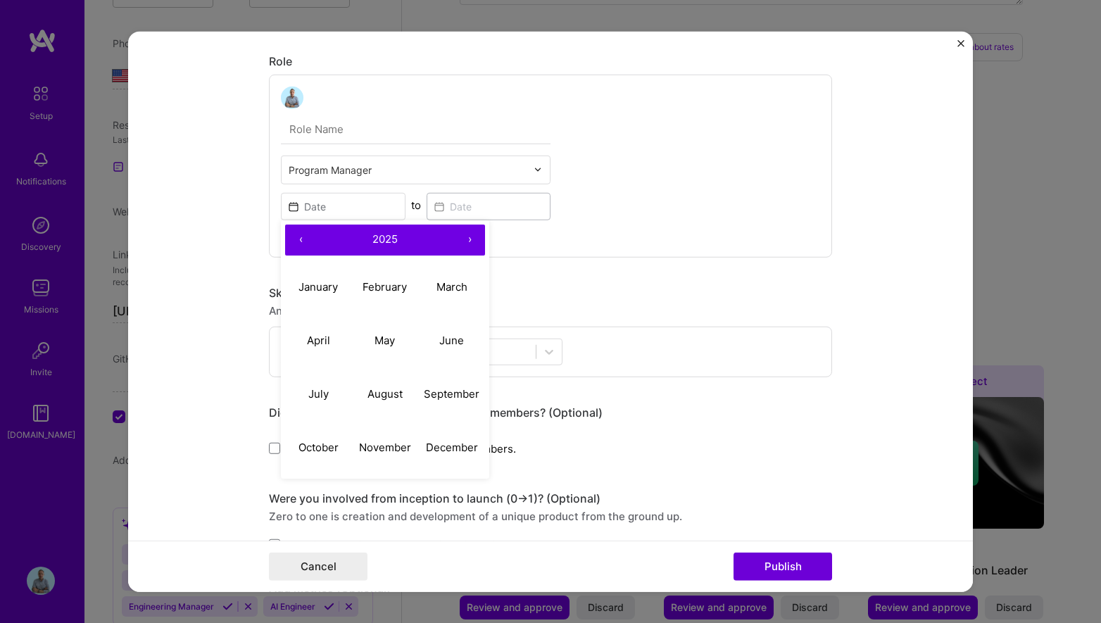
click at [301, 237] on button "‹" at bounding box center [300, 239] width 31 height 31
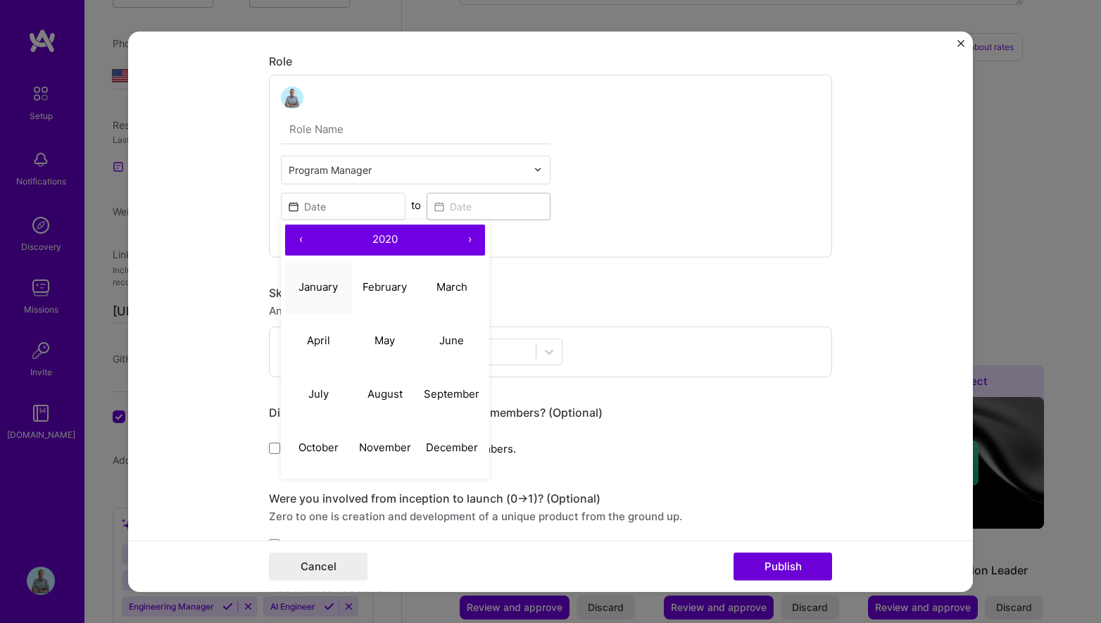
click at [331, 276] on button "January" at bounding box center [318, 288] width 67 height 54
type input "[DATE]"
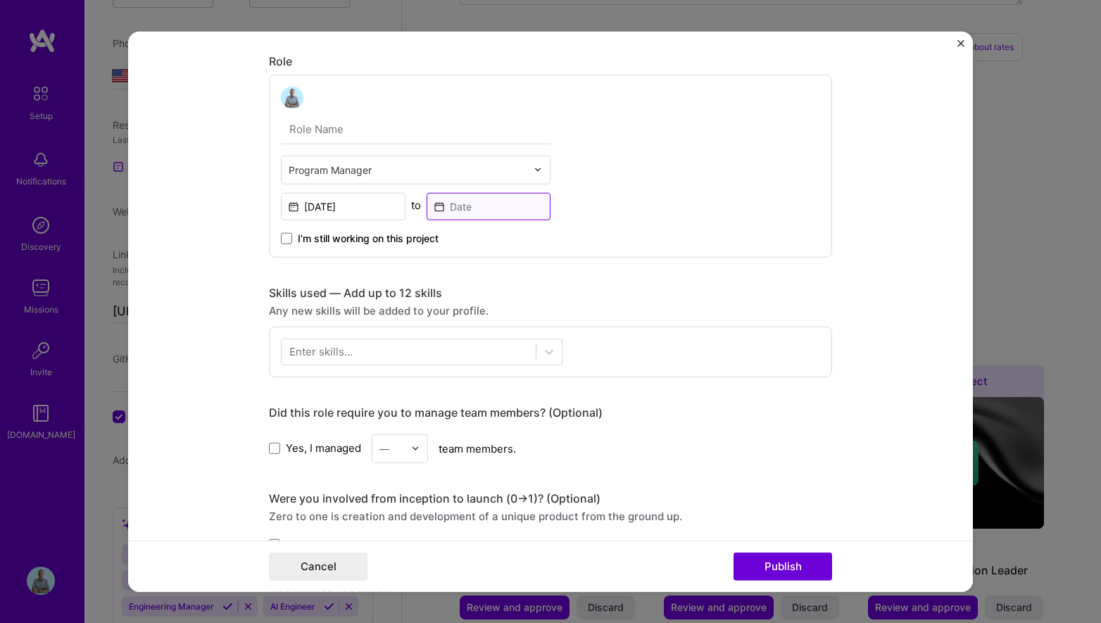
click at [496, 207] on input at bounding box center [489, 205] width 125 height 27
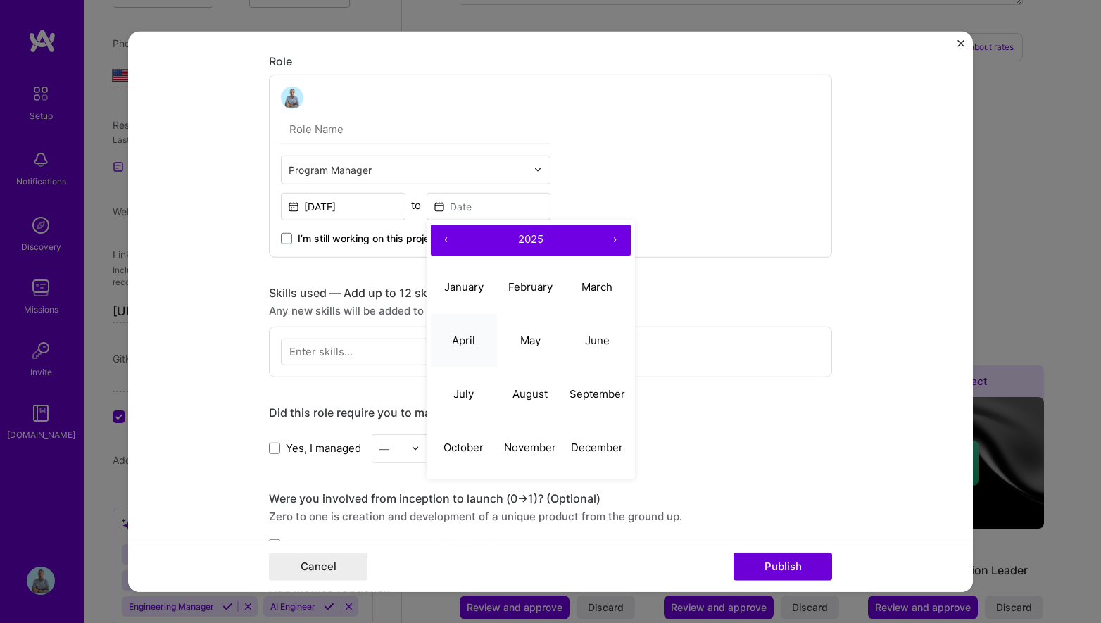
click at [472, 339] on abbr "April" at bounding box center [463, 340] width 23 height 13
type input "[DATE]"
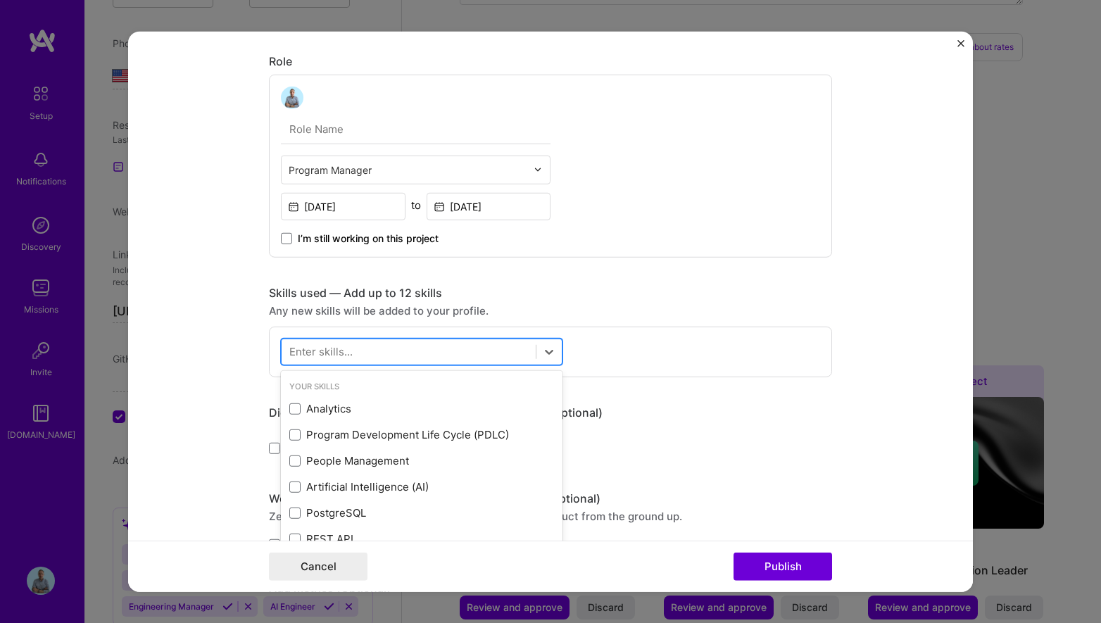
click at [442, 349] on div at bounding box center [409, 351] width 254 height 23
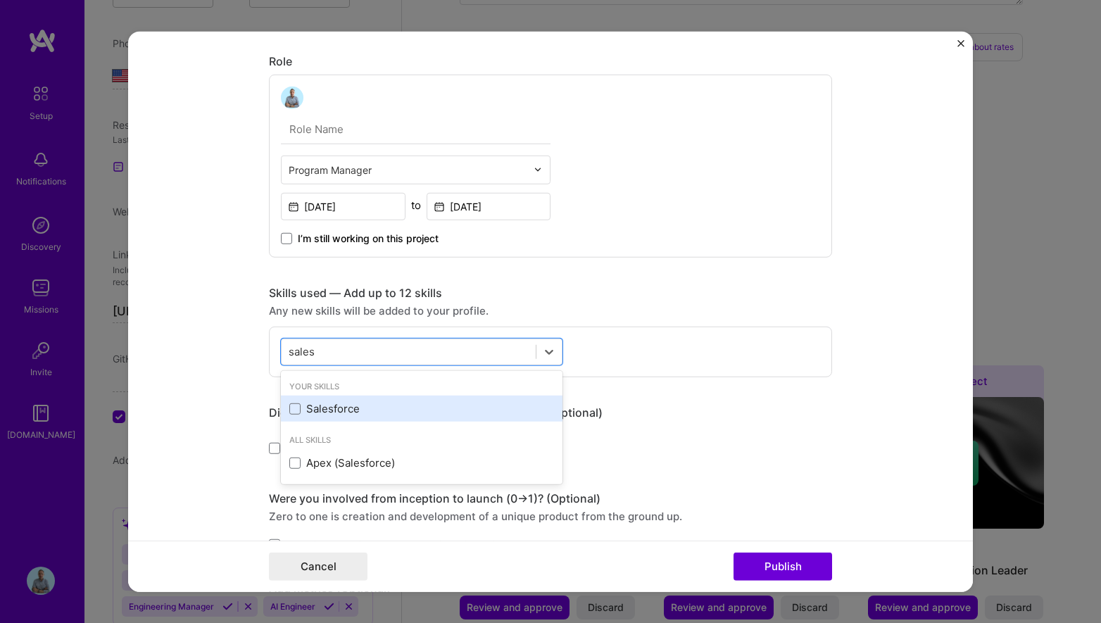
click at [306, 415] on div "Salesforce" at bounding box center [421, 408] width 265 height 15
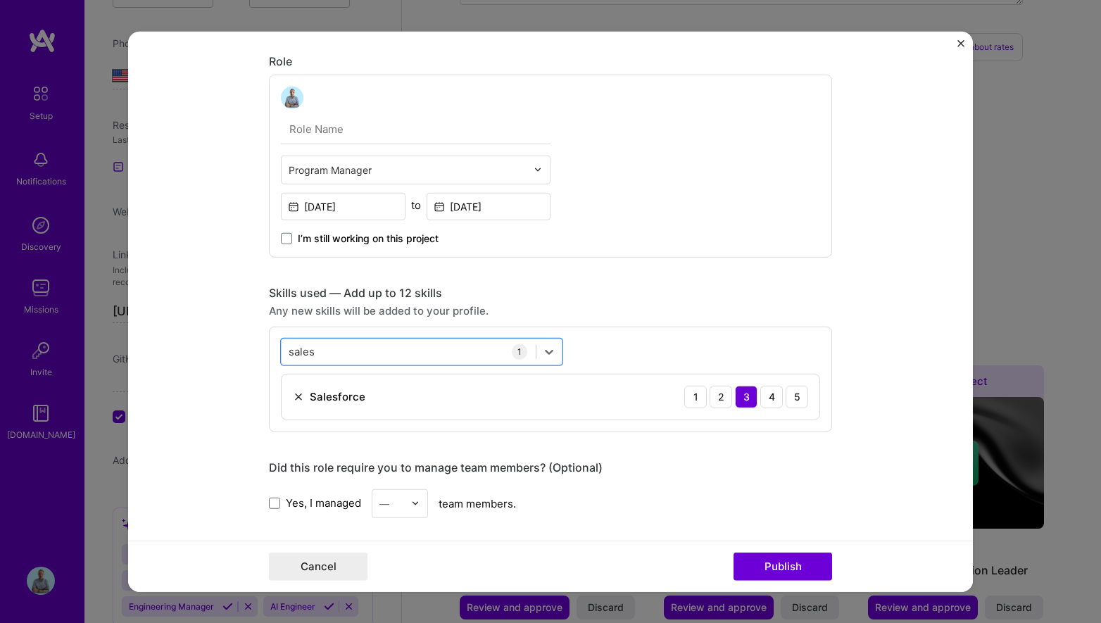
drag, startPoint x: 416, startPoint y: 353, endPoint x: 275, endPoint y: 351, distance: 140.8
click at [275, 351] on div "option Salesforce, selected. Select is focused ,type to refine list, press Down…" at bounding box center [550, 379] width 563 height 106
type input "s"
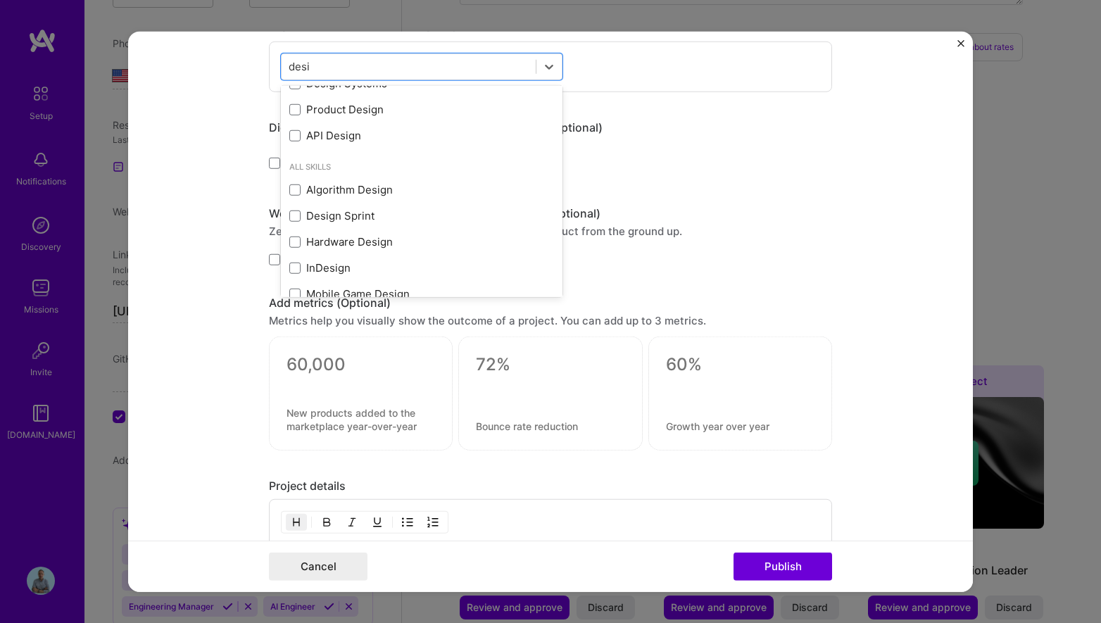
scroll to position [0, 0]
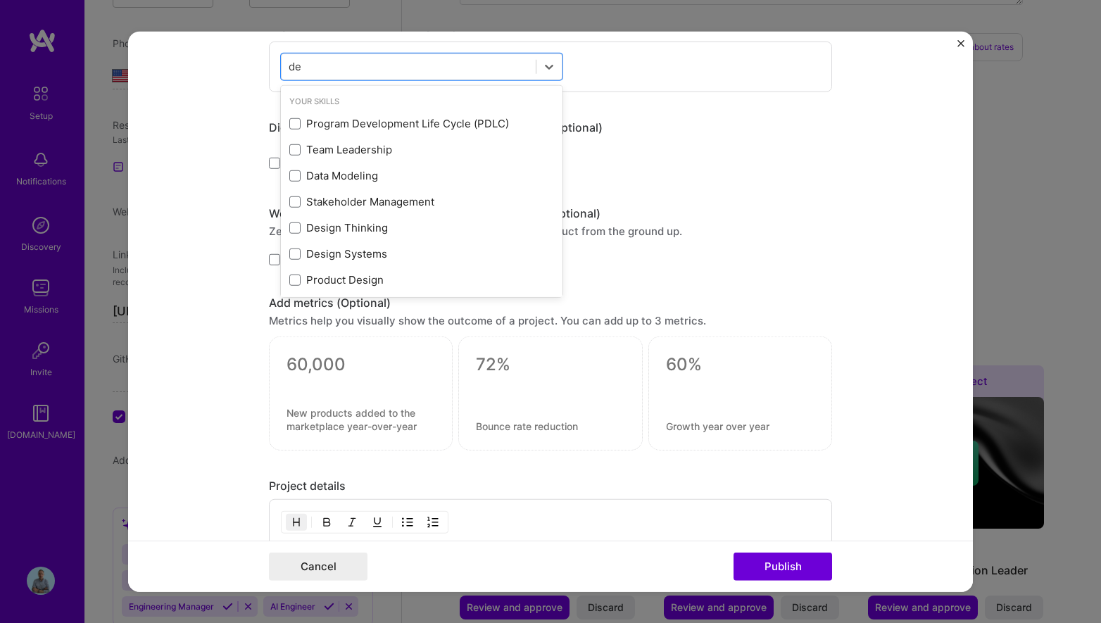
type input "d"
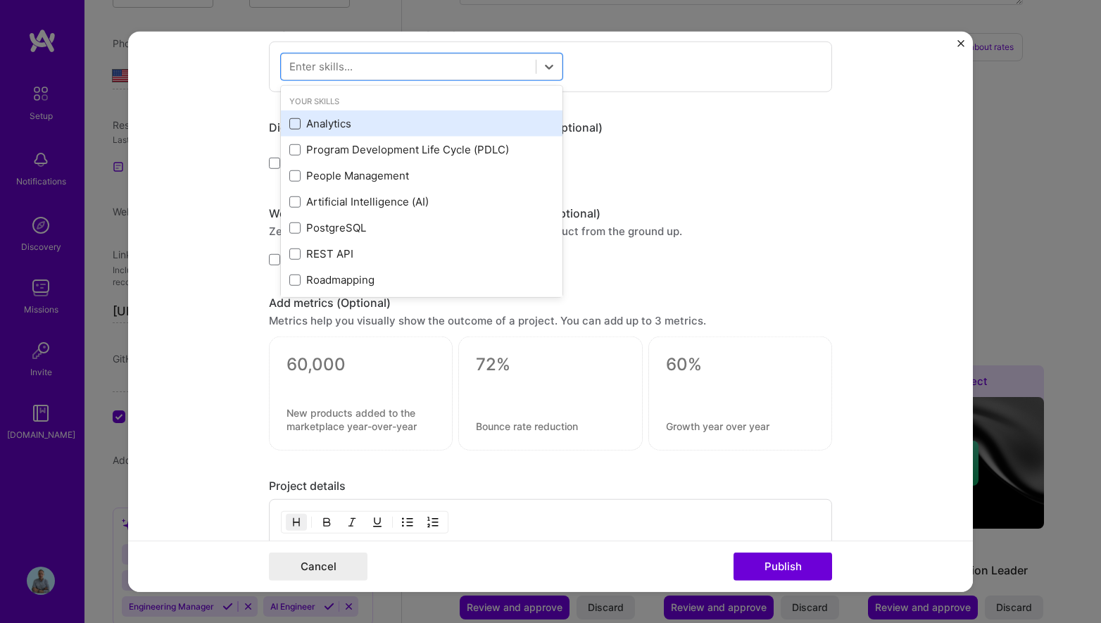
click at [300, 125] on span at bounding box center [294, 123] width 11 height 11
click at [0, 0] on input "checkbox" at bounding box center [0, 0] width 0 height 0
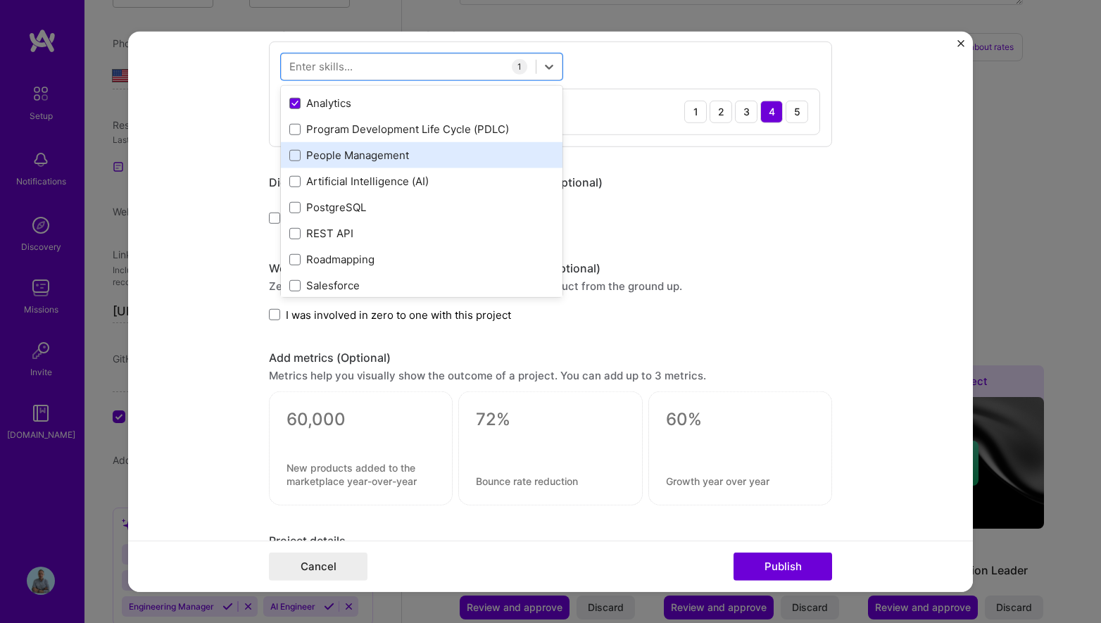
scroll to position [20, 0]
click at [299, 152] on span at bounding box center [294, 156] width 11 height 11
click at [0, 0] on input "checkbox" at bounding box center [0, 0] width 0 height 0
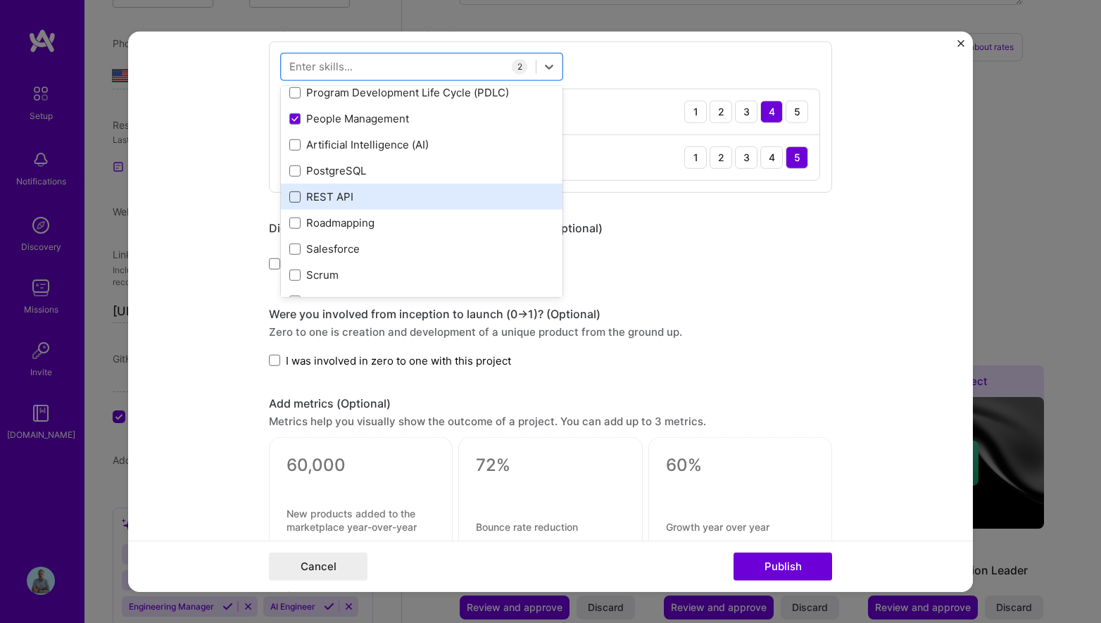
scroll to position [70, 0]
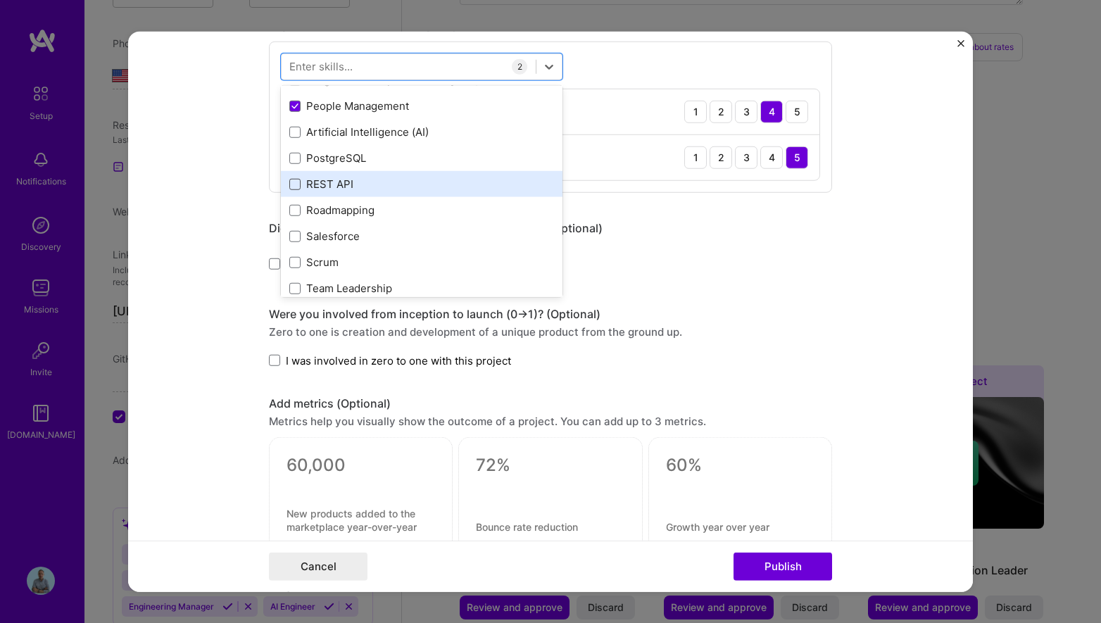
click at [291, 231] on span at bounding box center [294, 236] width 11 height 11
click at [0, 0] on input "checkbox" at bounding box center [0, 0] width 0 height 0
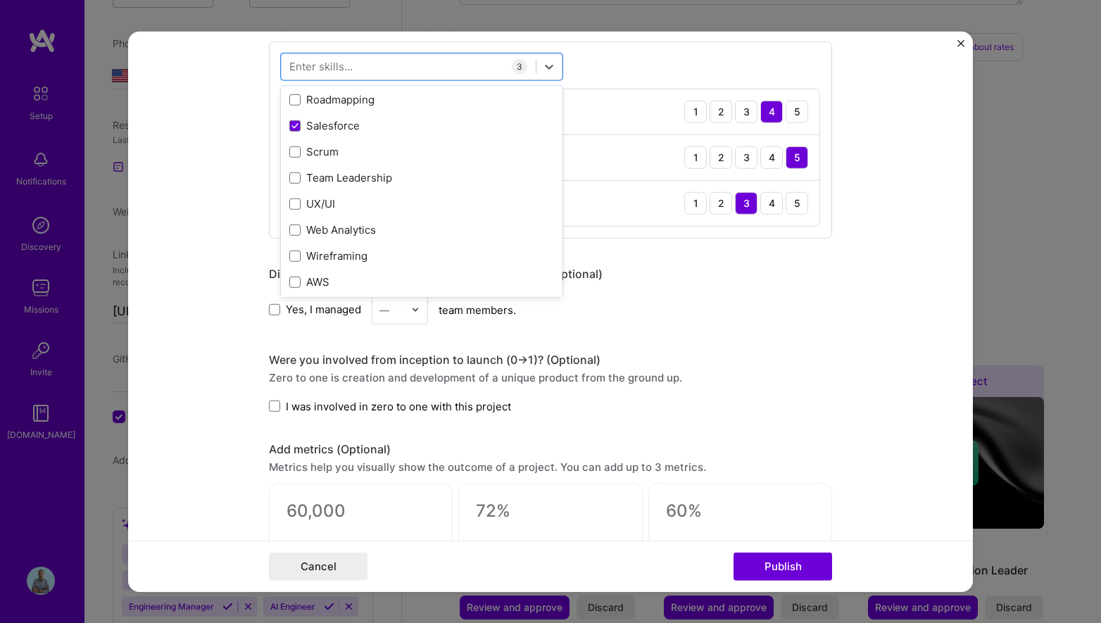
scroll to position [184, 0]
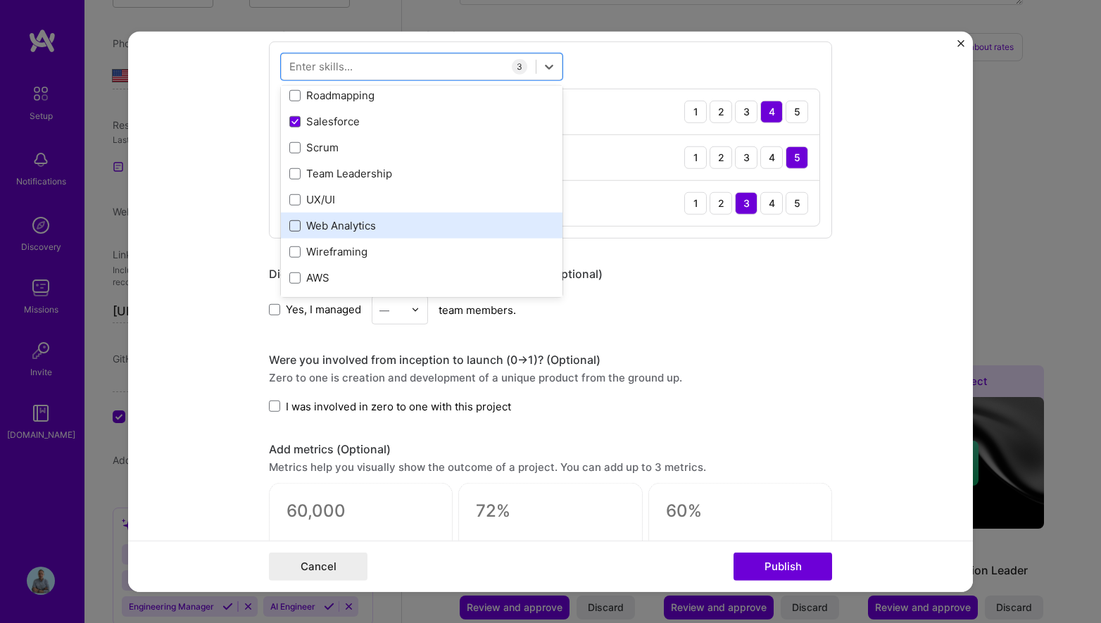
click at [291, 230] on span at bounding box center [294, 225] width 11 height 11
click at [0, 0] on input "checkbox" at bounding box center [0, 0] width 0 height 0
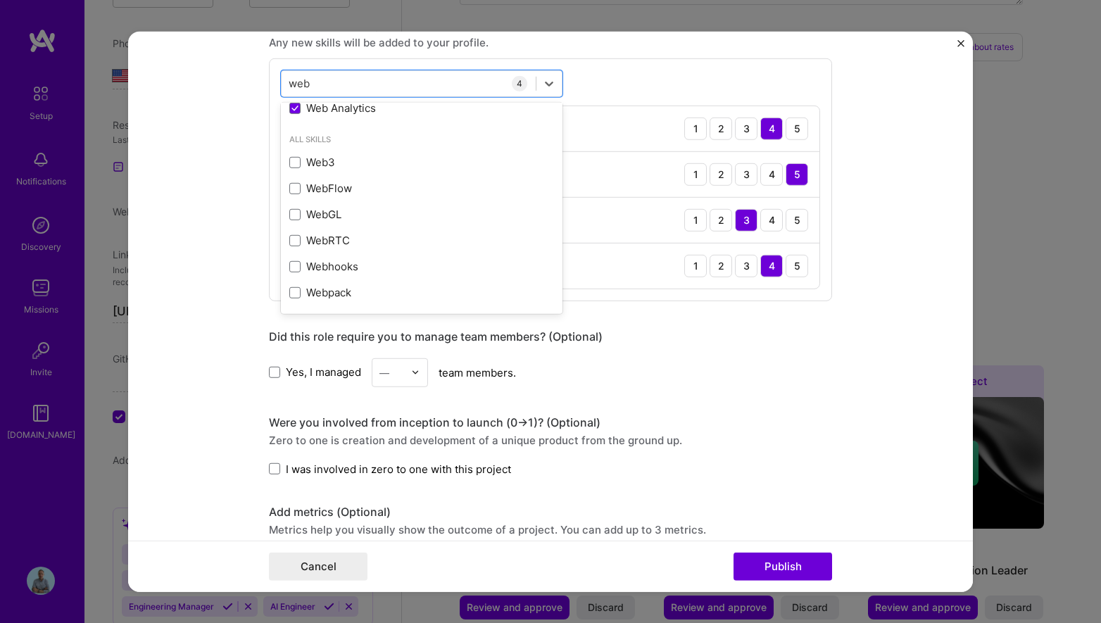
scroll to position [646, 0]
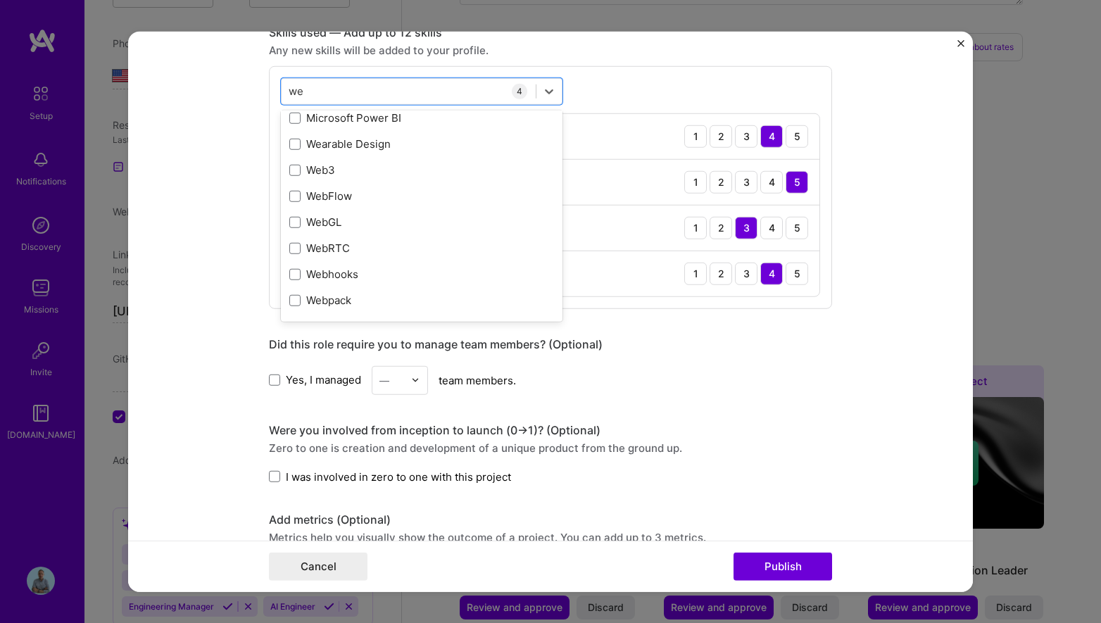
type input "w"
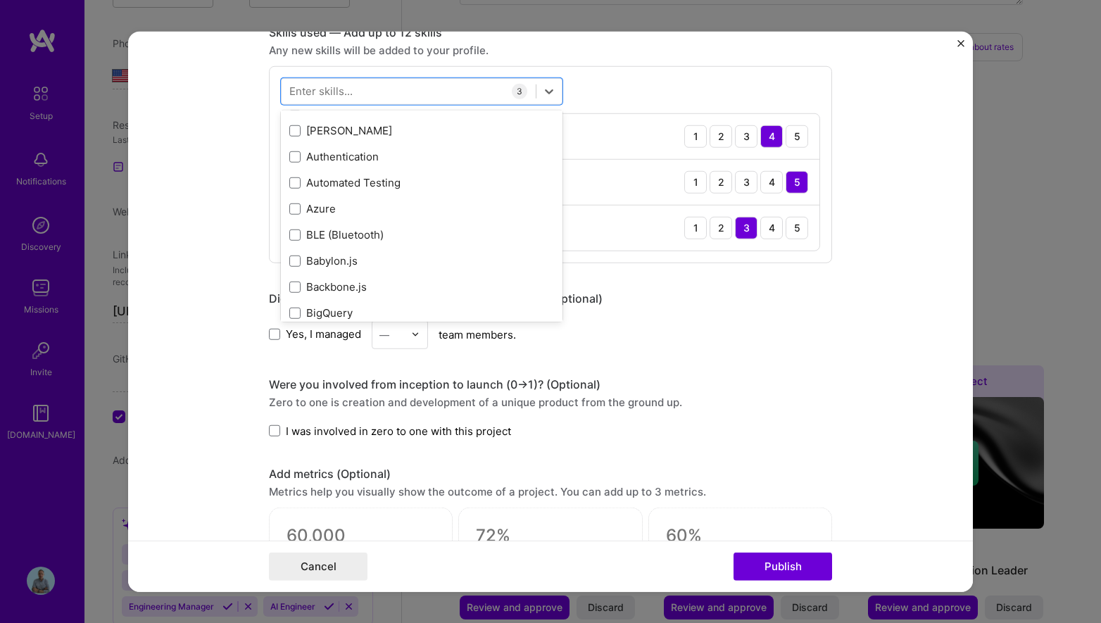
click at [725, 347] on div "Yes, I managed — team members." at bounding box center [550, 334] width 563 height 29
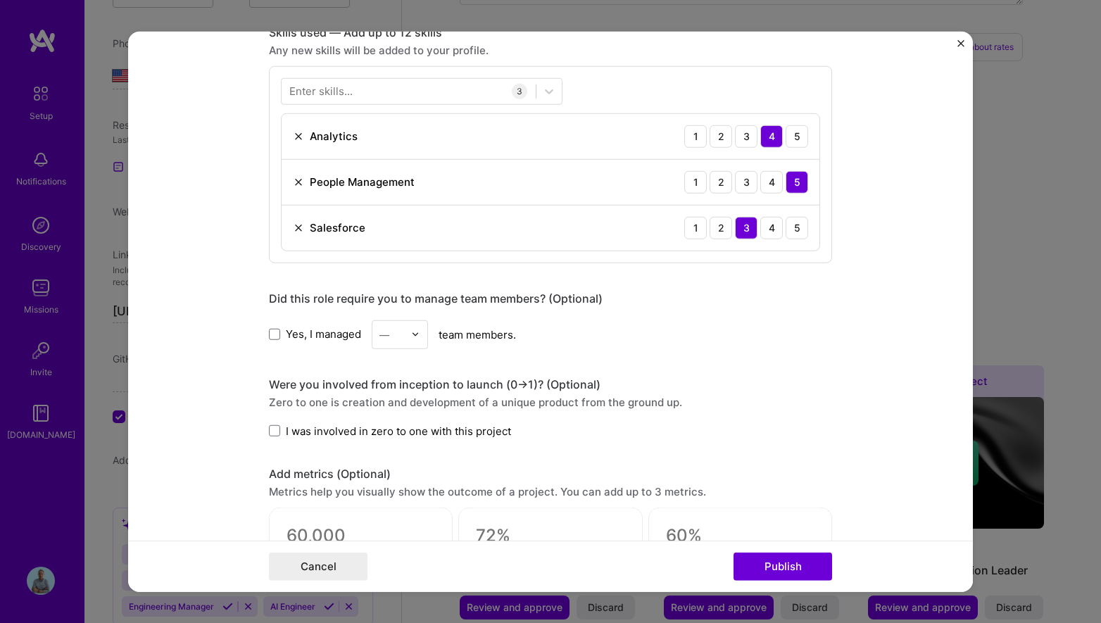
click at [414, 335] on img at bounding box center [415, 334] width 8 height 8
click at [397, 488] on div "7" at bounding box center [400, 490] width 48 height 26
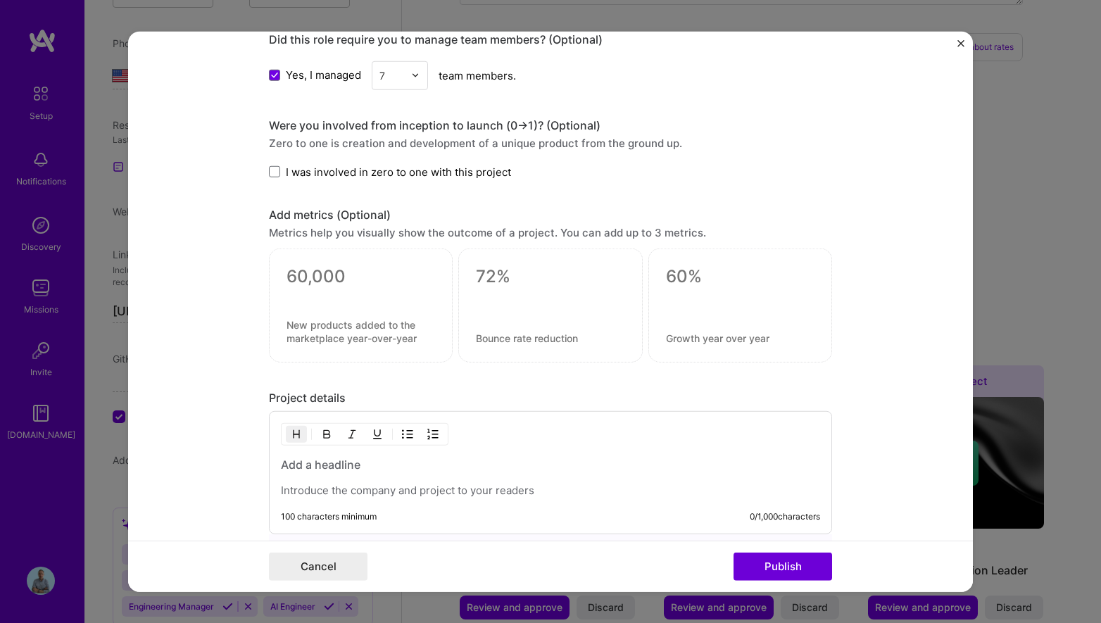
scroll to position [909, 0]
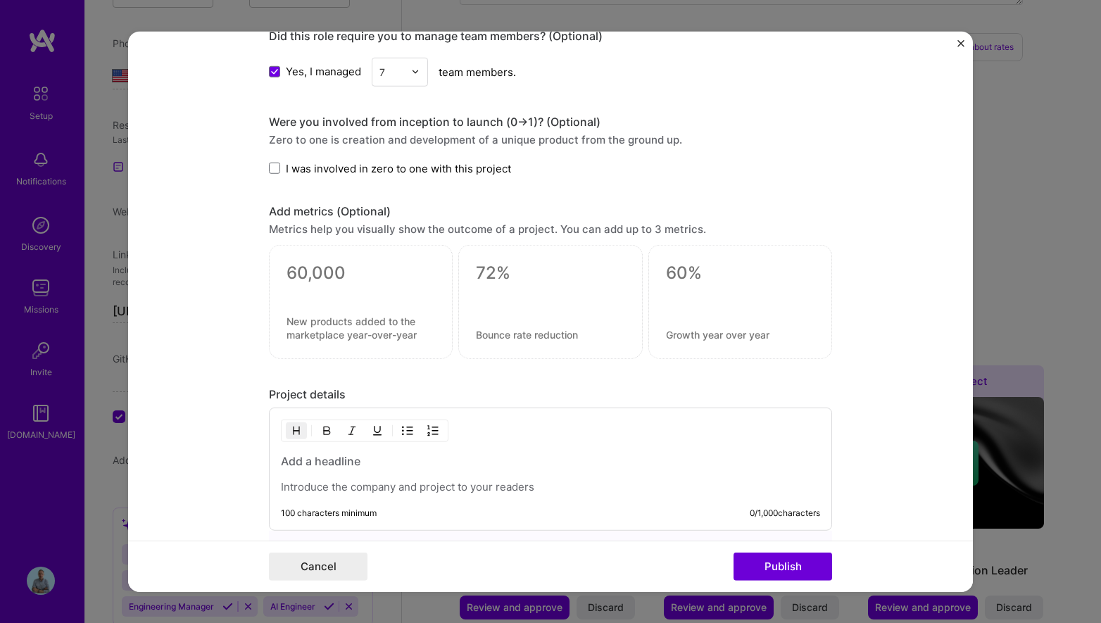
click at [361, 278] on textarea at bounding box center [361, 273] width 149 height 21
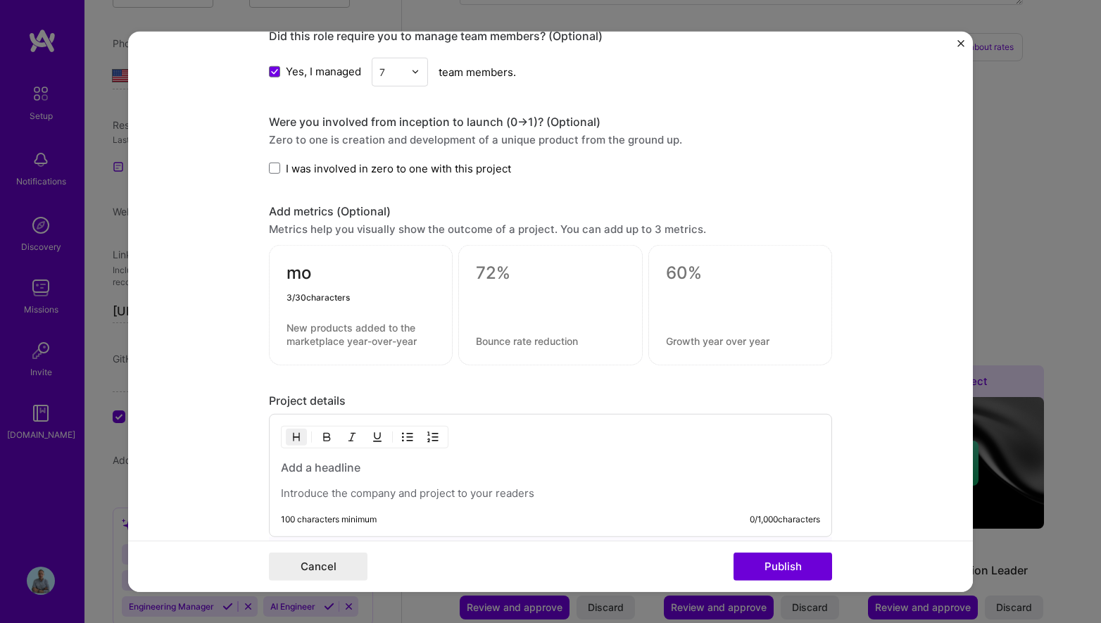
type textarea "m"
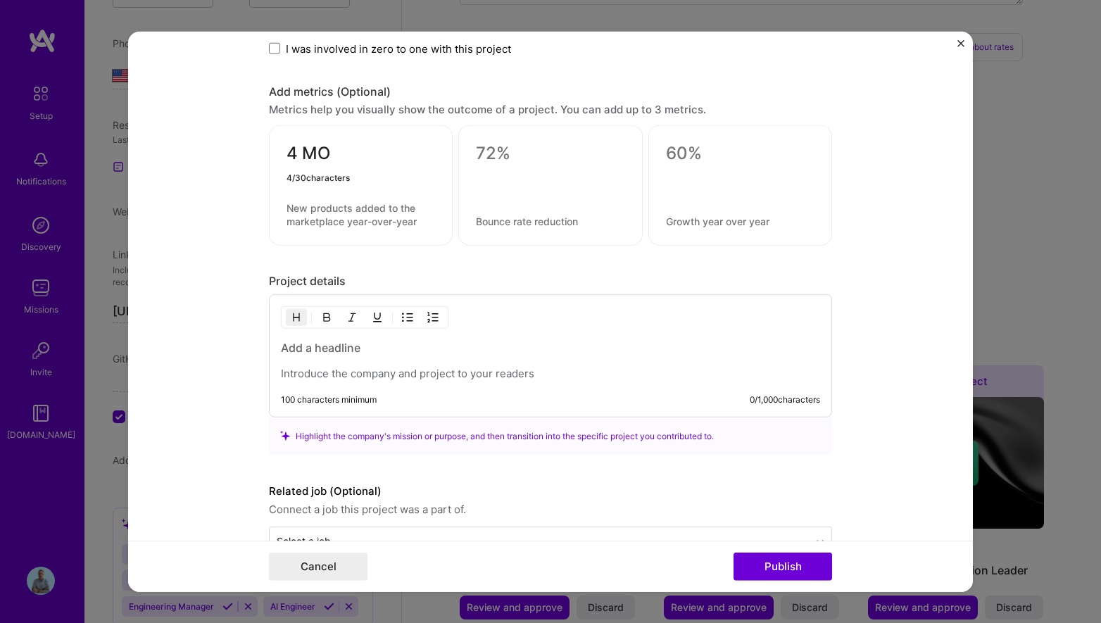
scroll to position [1070, 0]
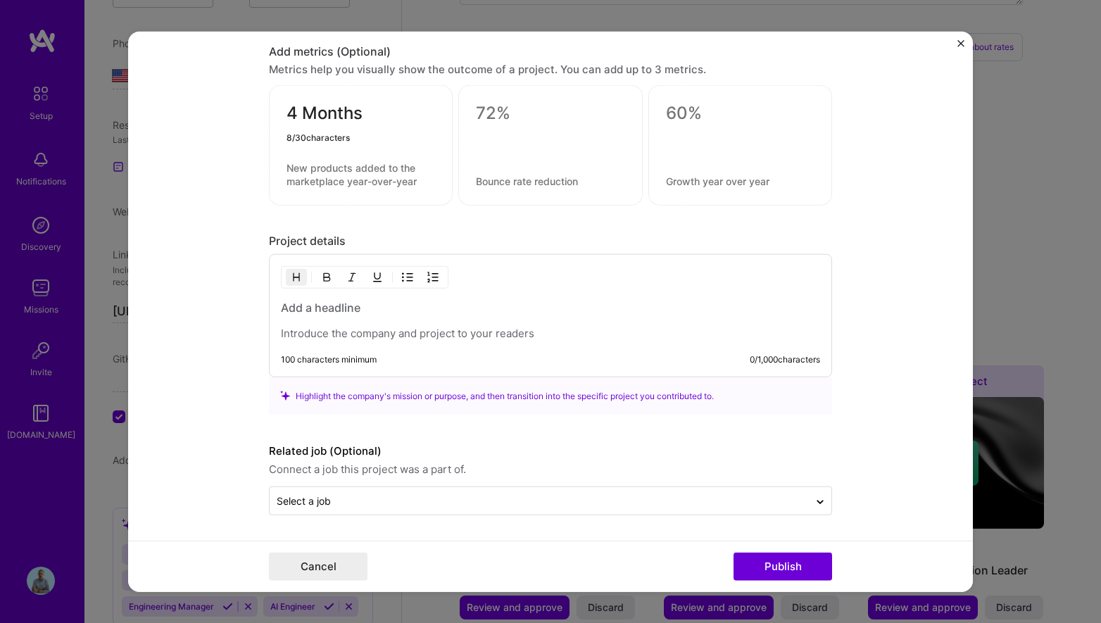
type textarea "4 Months"
click at [325, 311] on h3 at bounding box center [550, 307] width 539 height 15
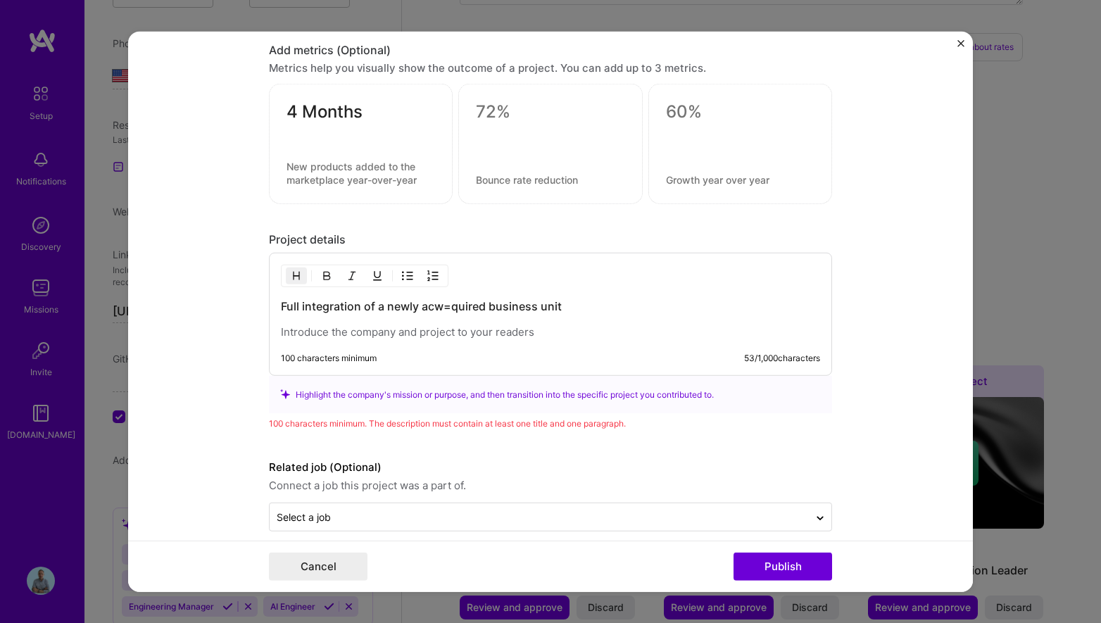
click at [451, 299] on h3 "Full integration of a newly acw=quired business unit" at bounding box center [550, 306] width 539 height 15
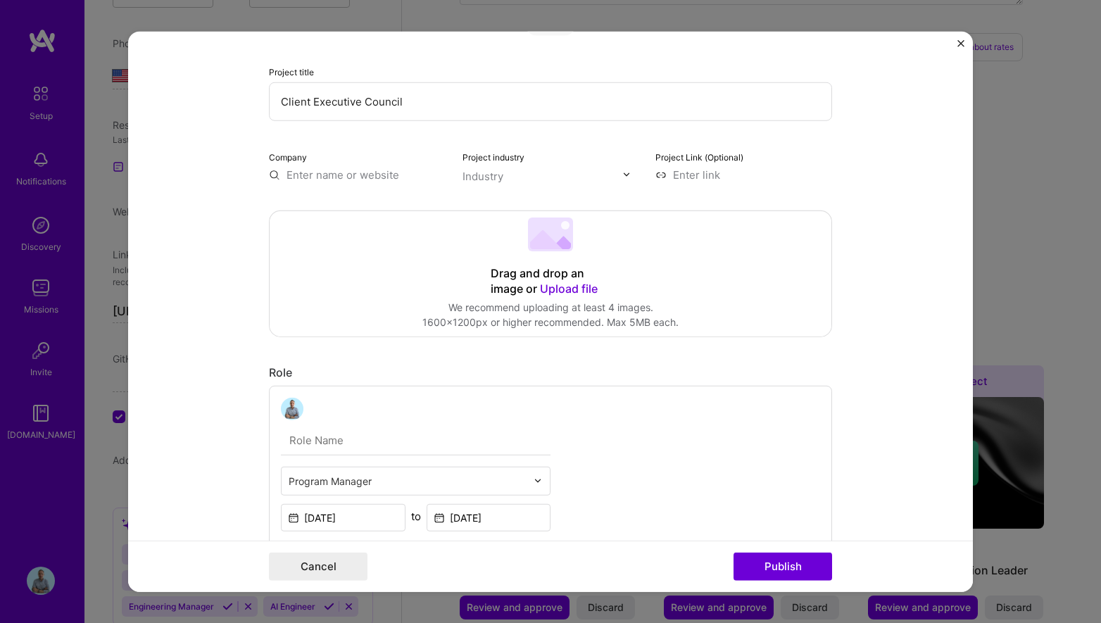
scroll to position [0, 0]
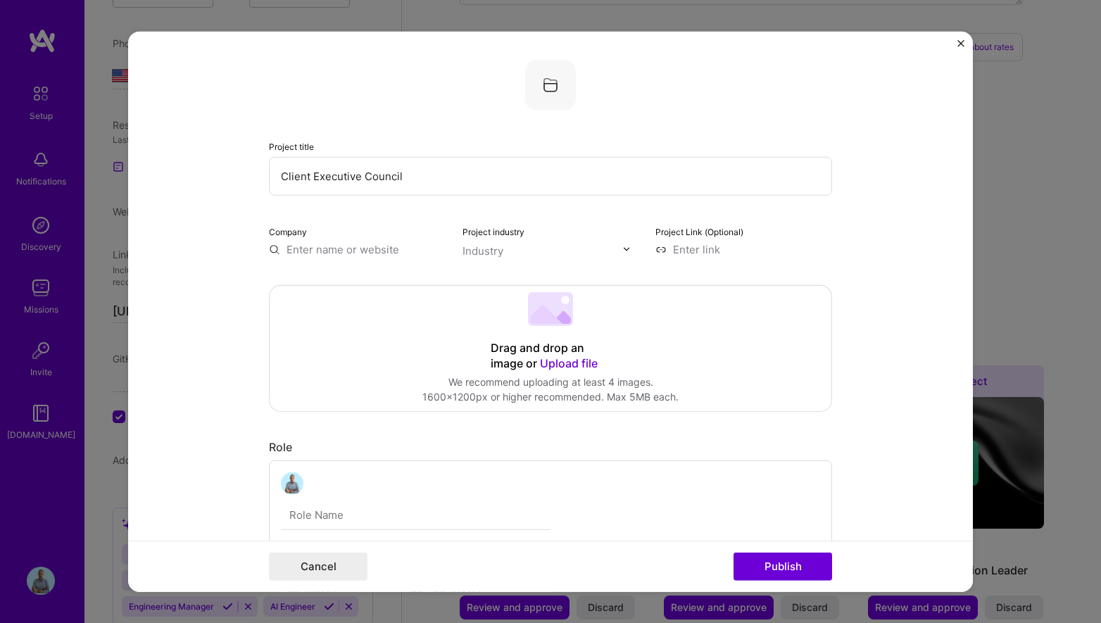
drag, startPoint x: 446, startPoint y: 180, endPoint x: 226, endPoint y: 158, distance: 220.7
click at [226, 158] on form "Project title Client Executive Council Company Project industry Industry Projec…" at bounding box center [550, 311] width 845 height 561
paste input "Project: Integration of Client Executive Council Business Unit"
drag, startPoint x: 321, startPoint y: 178, endPoint x: 248, endPoint y: 172, distance: 73.4
click at [248, 172] on form "Project title Project: Integration of Client Executive Council Business Unit Co…" at bounding box center [550, 311] width 845 height 561
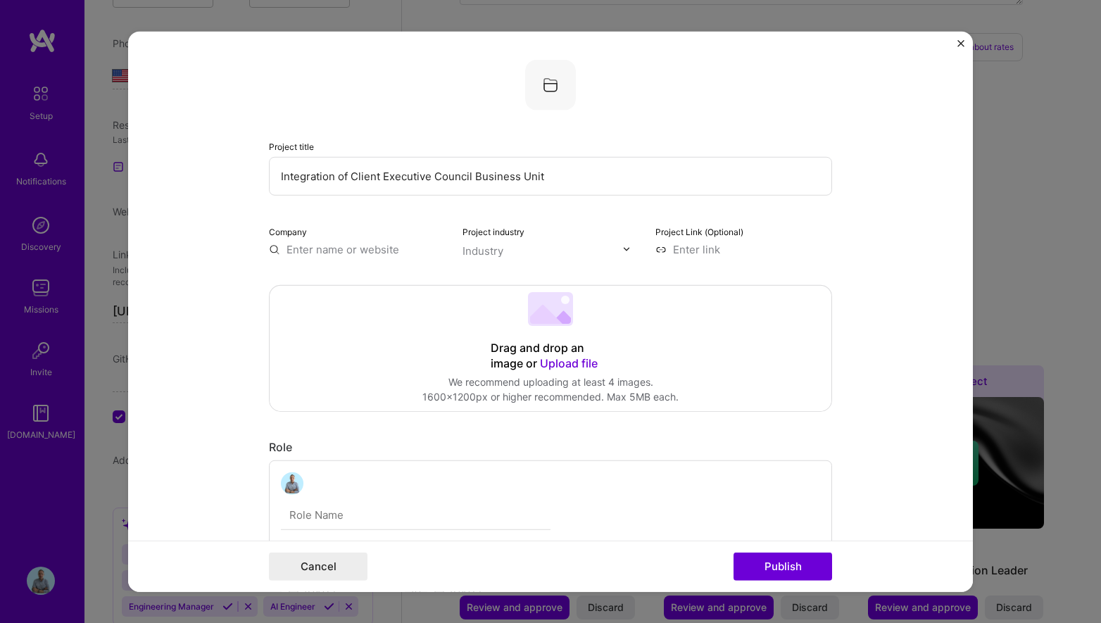
type input "Integration of Client Executive Council Business Unit"
click at [347, 251] on input "text" at bounding box center [357, 248] width 177 height 15
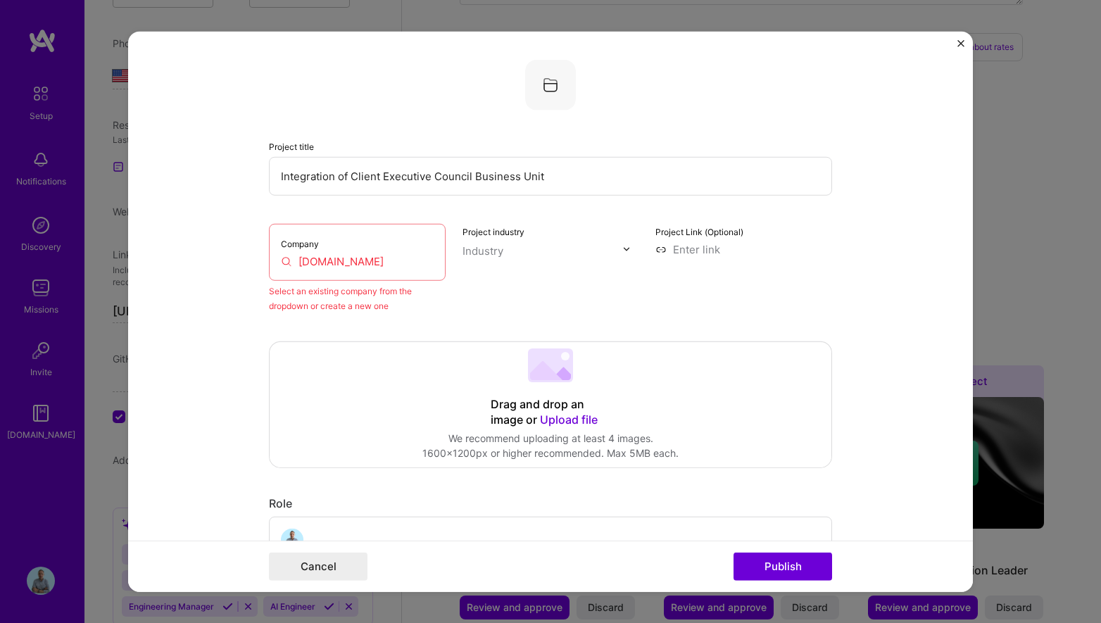
click at [370, 251] on div "Company [DOMAIN_NAME]" at bounding box center [357, 251] width 177 height 57
click at [332, 259] on input "[DOMAIN_NAME]" at bounding box center [357, 260] width 153 height 15
click at [337, 261] on input "[DOMAIN_NAME]" at bounding box center [357, 260] width 153 height 15
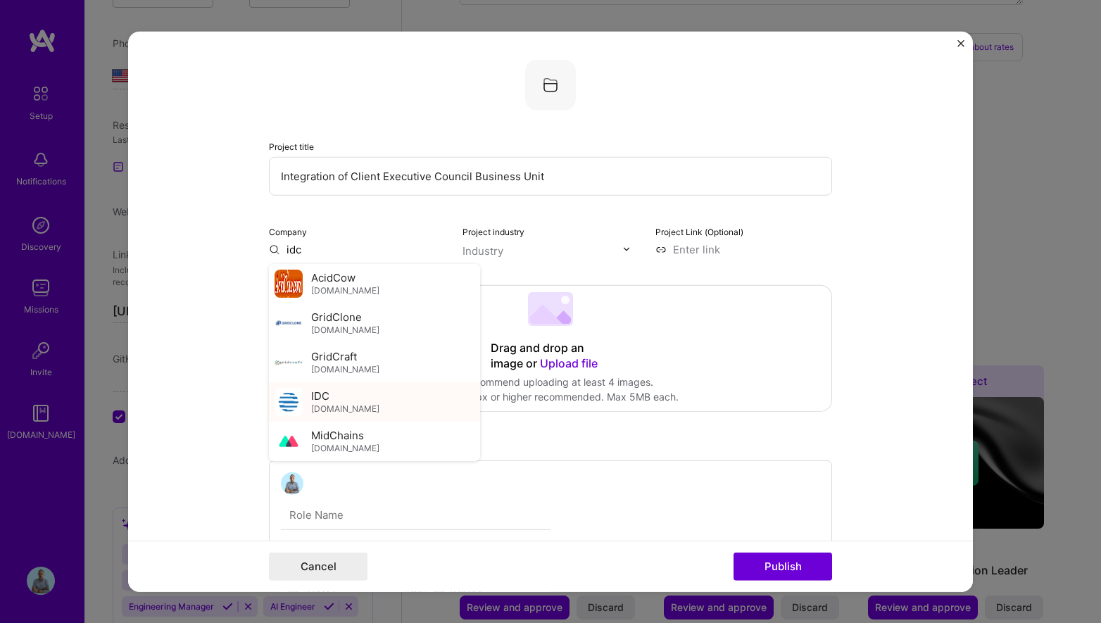
click at [325, 389] on span "IDC" at bounding box center [320, 396] width 18 height 15
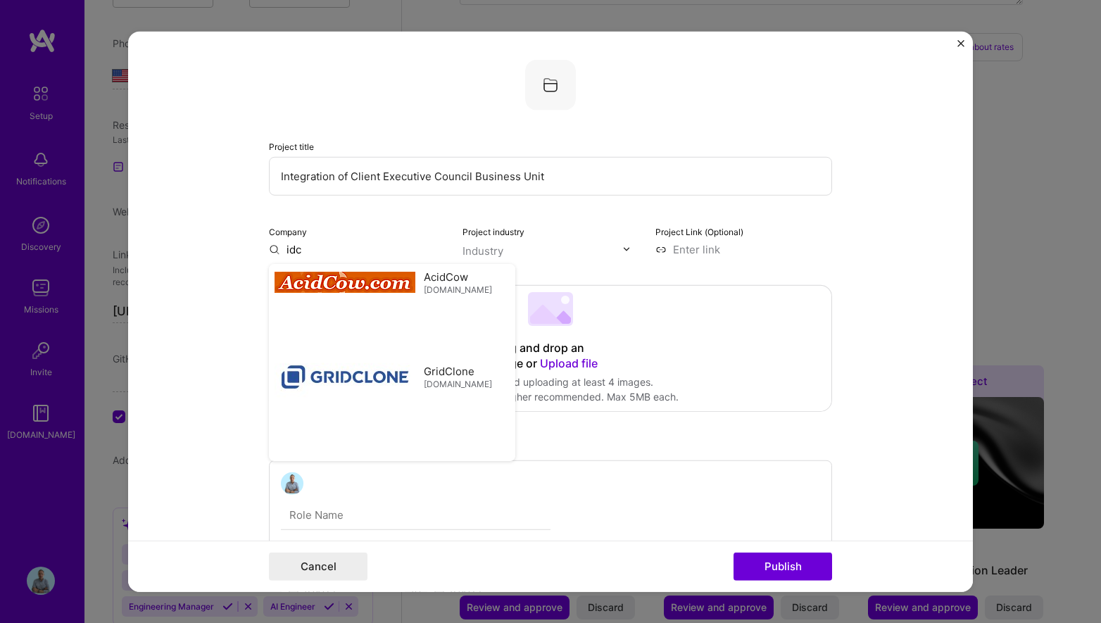
type input "IDC"
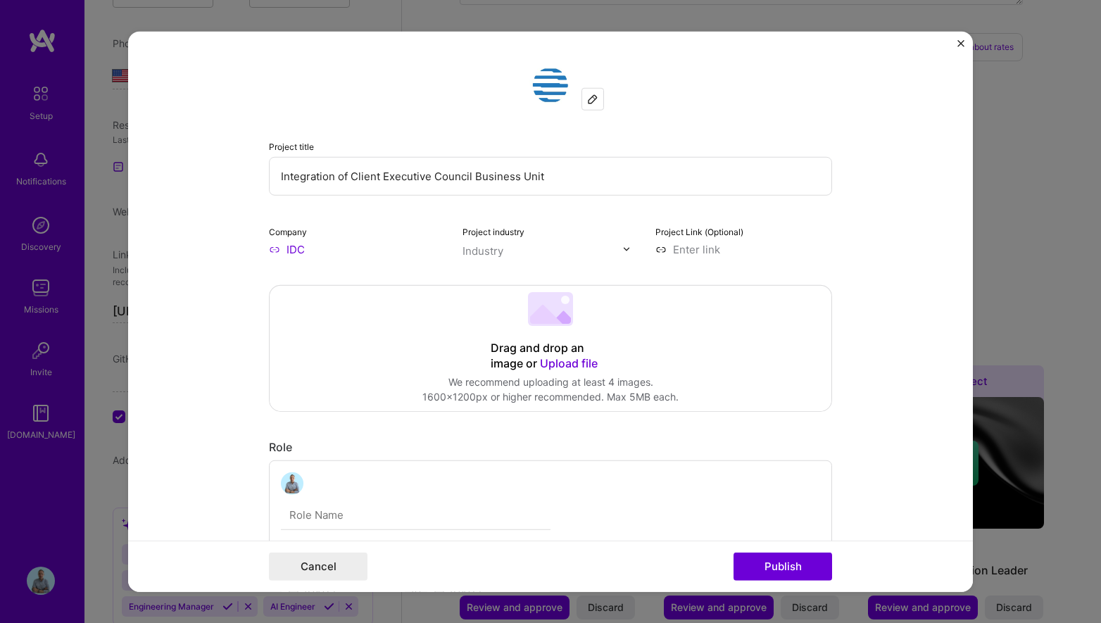
click at [513, 253] on input "text" at bounding box center [543, 250] width 161 height 15
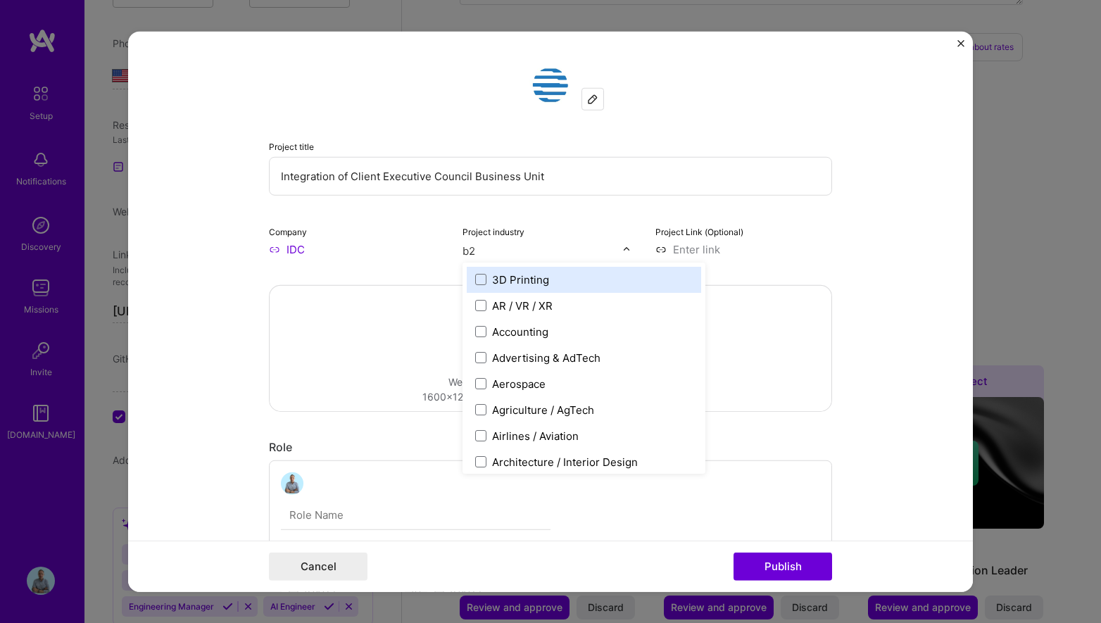
type input "b2b"
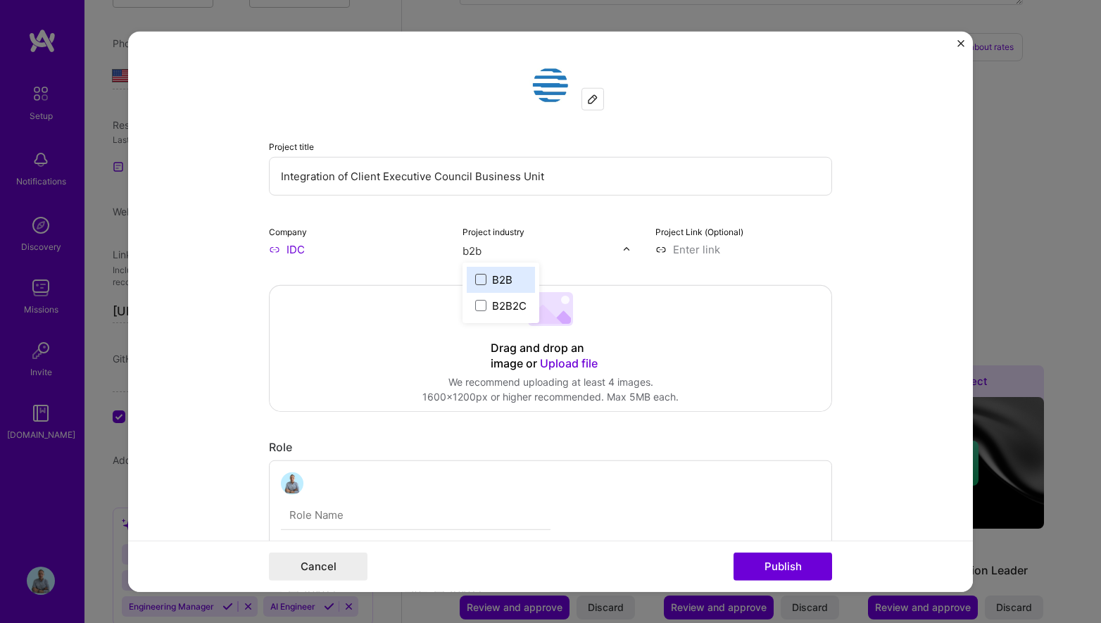
click at [483, 276] on span at bounding box center [480, 279] width 11 height 11
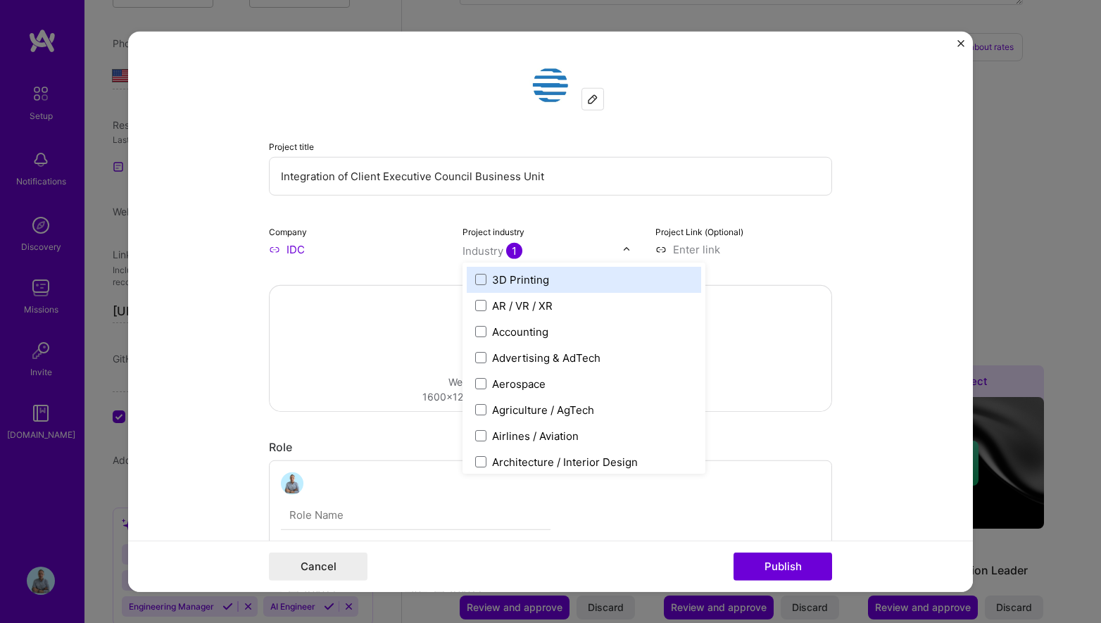
click at [717, 254] on input at bounding box center [743, 248] width 177 height 15
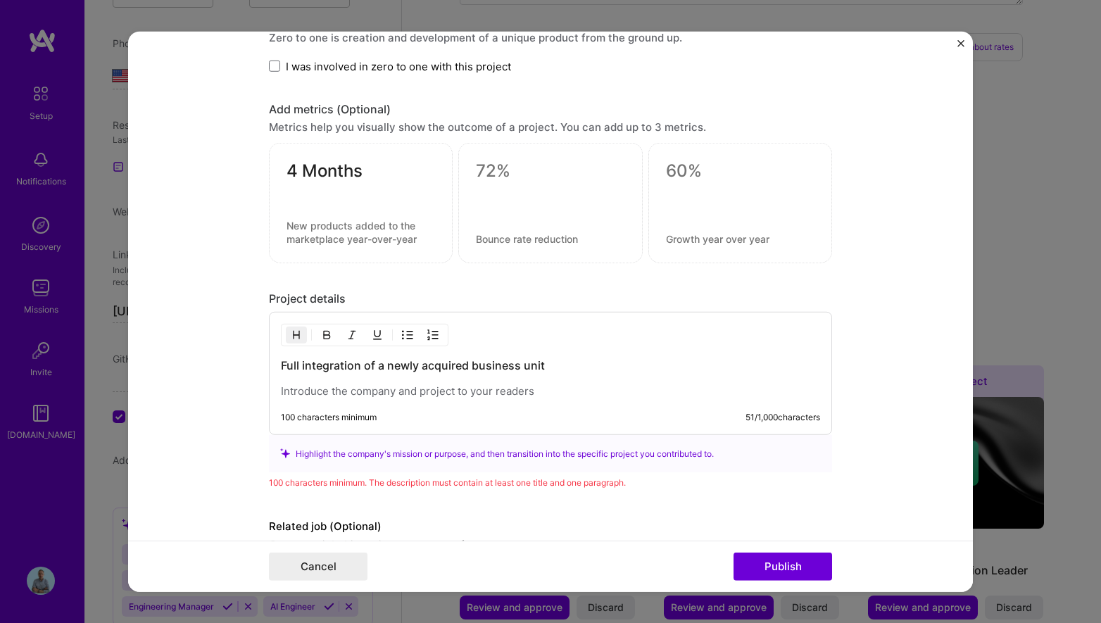
scroll to position [1088, 0]
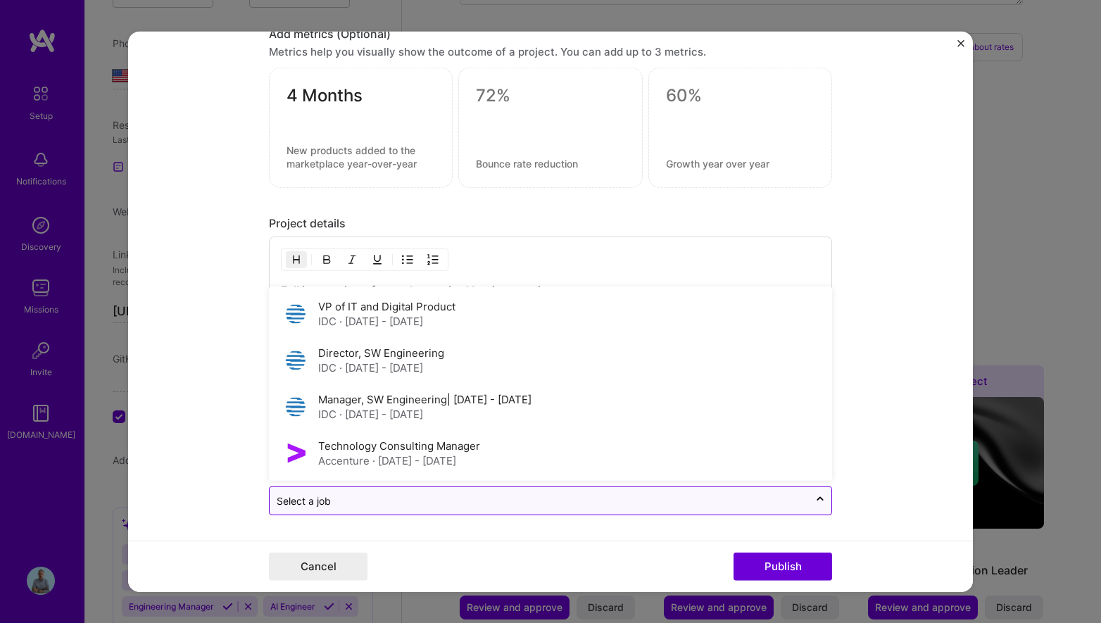
click at [363, 500] on input "text" at bounding box center [539, 501] width 525 height 15
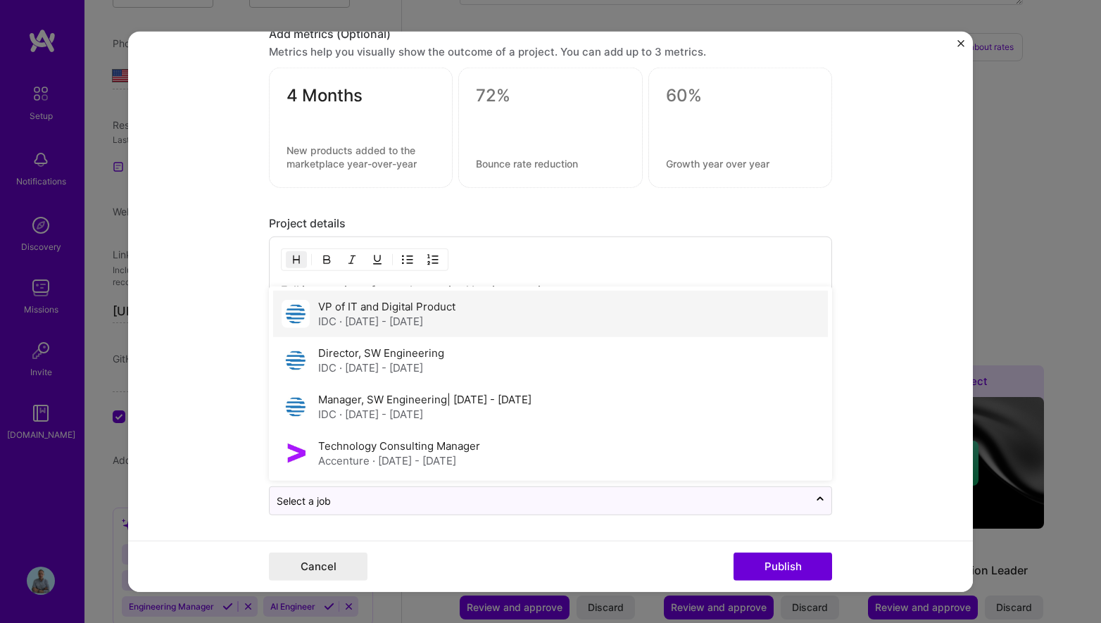
click at [404, 318] on span "· [DATE] - [DATE]" at bounding box center [381, 321] width 84 height 13
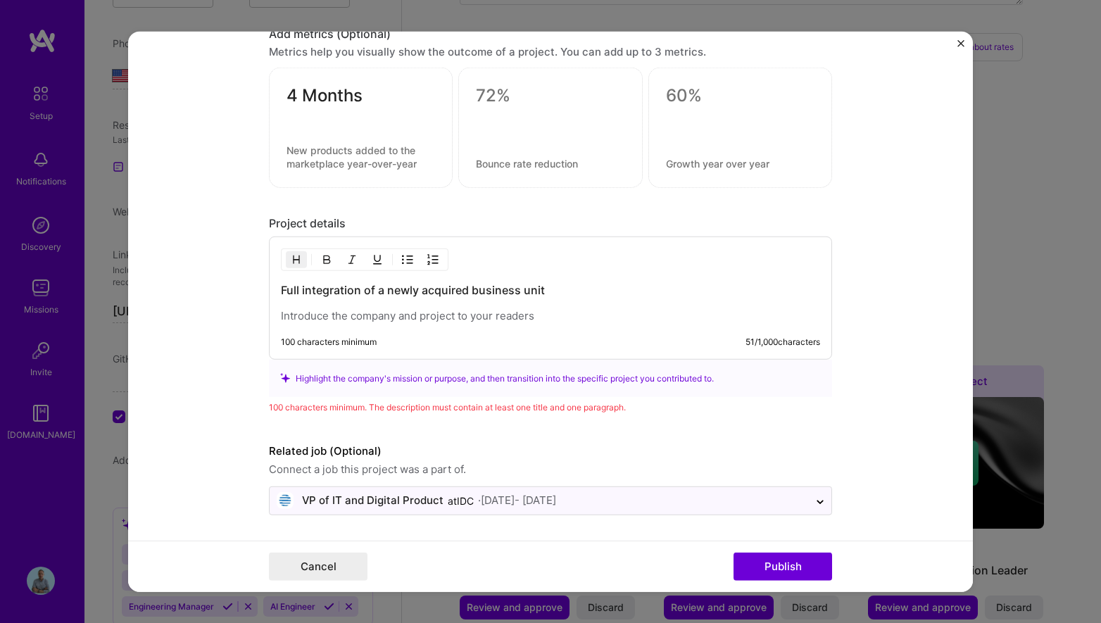
click at [404, 318] on p at bounding box center [550, 316] width 539 height 14
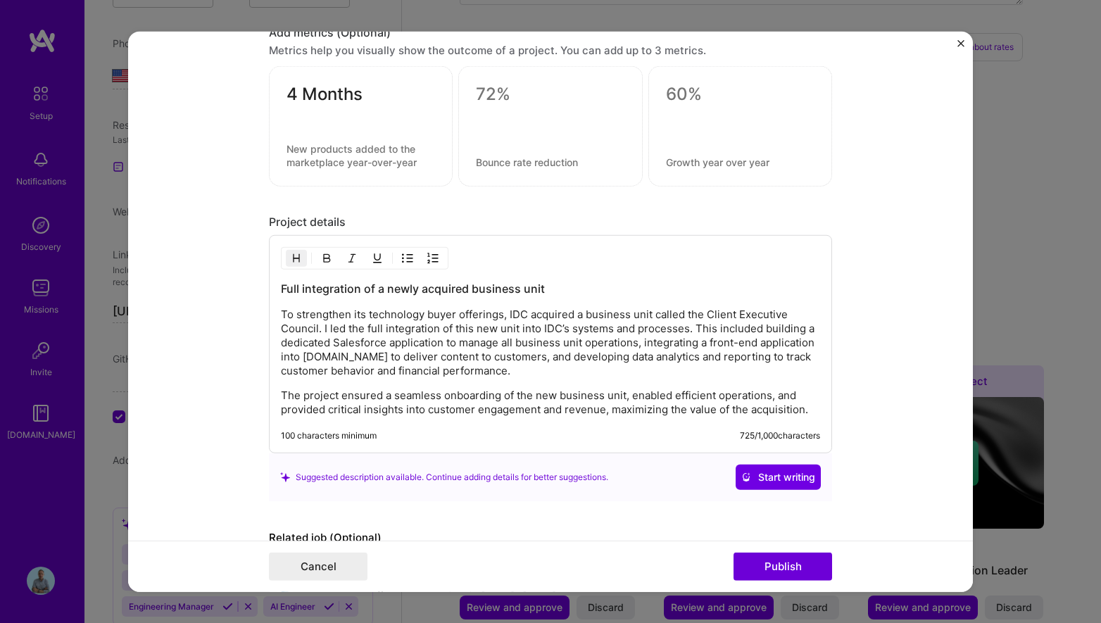
drag, startPoint x: 548, startPoint y: 286, endPoint x: 280, endPoint y: 285, distance: 269.0
click at [280, 285] on div "Full integration of a newly acquired business unit To strengthen its technology…" at bounding box center [550, 344] width 563 height 218
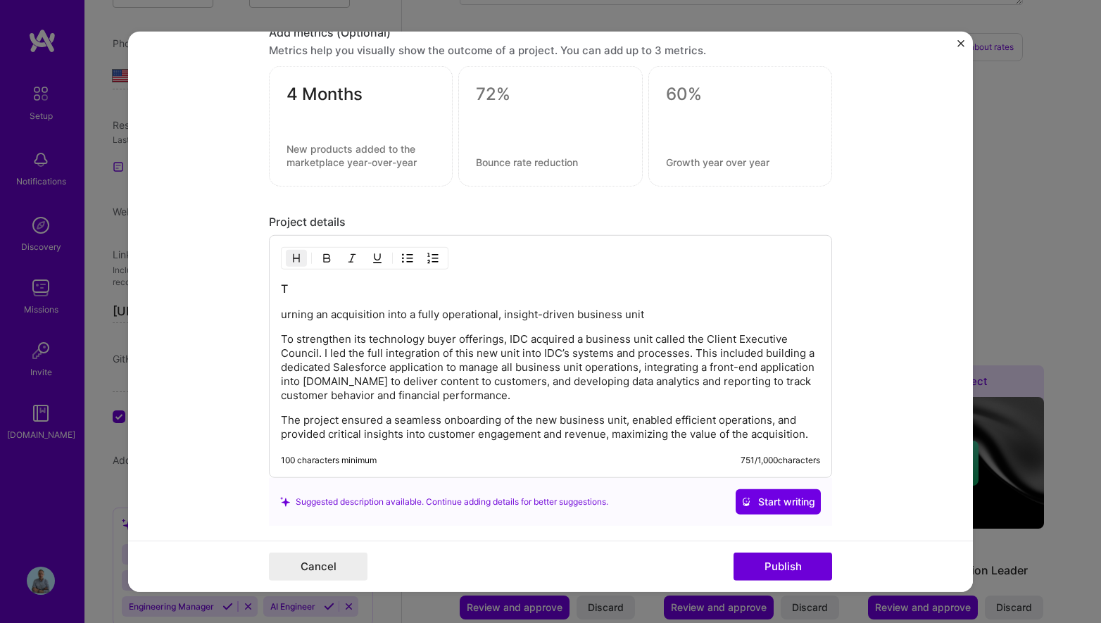
click at [301, 294] on h3 "T" at bounding box center [550, 288] width 539 height 15
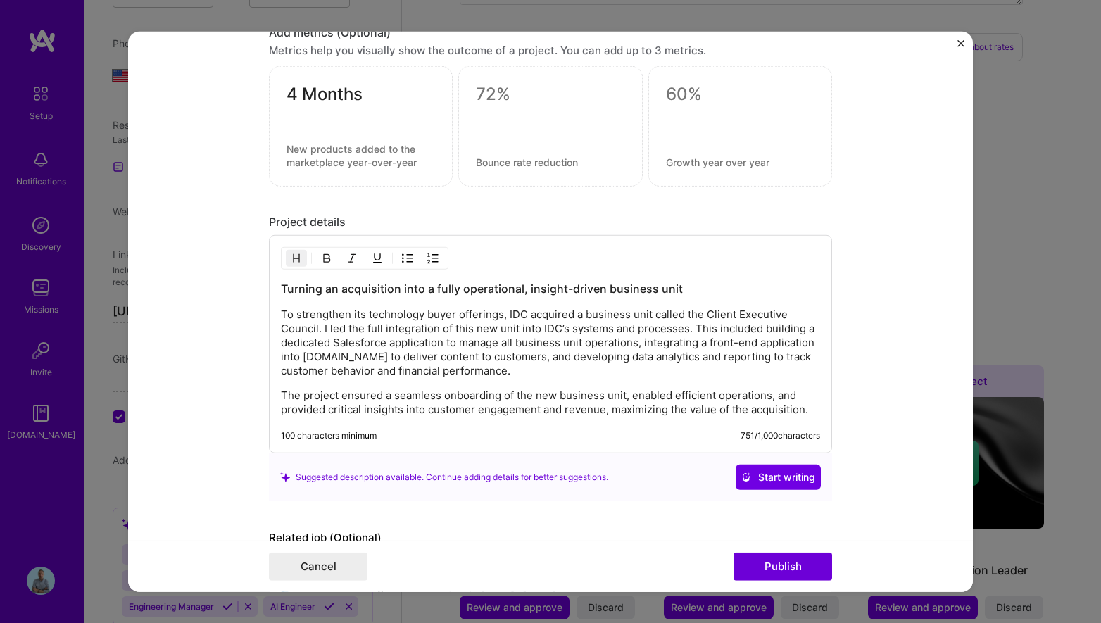
click at [527, 287] on h3 "Turning an acquisition into a fully operational, insight-driven business unit" at bounding box center [550, 288] width 539 height 15
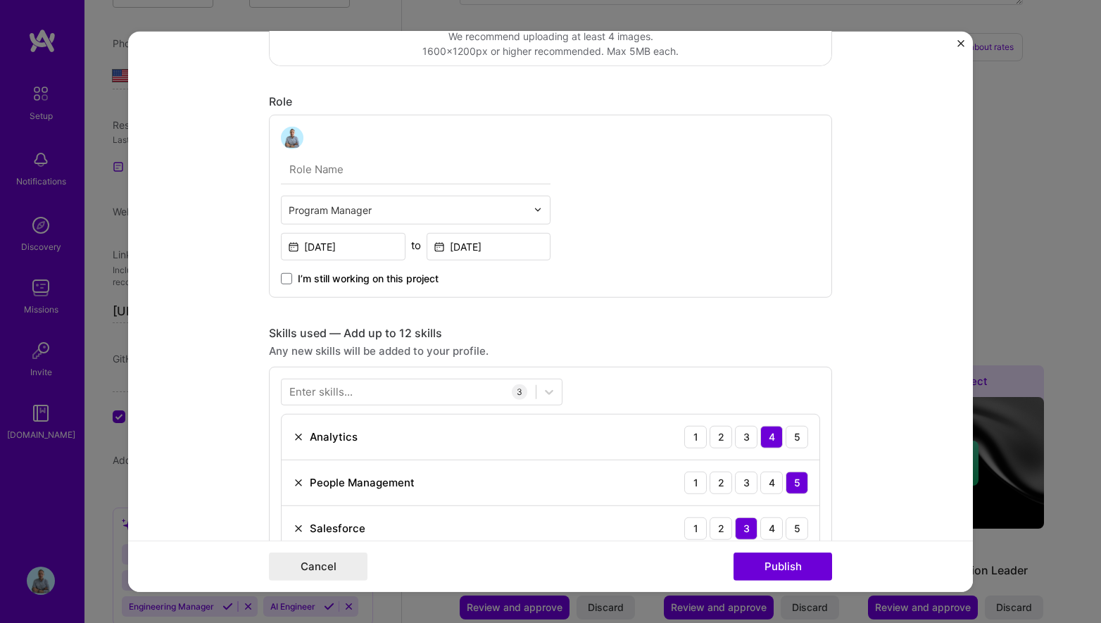
scroll to position [0, 0]
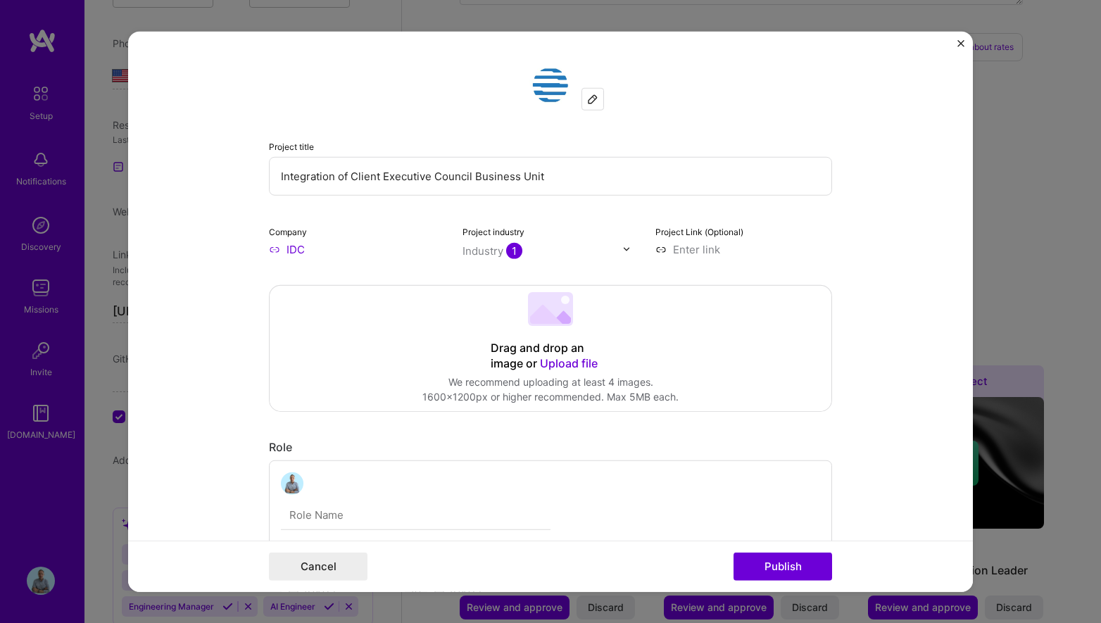
click at [1046, 151] on div "Project title Integration of Client Executive Council Business Unit Company IDC…" at bounding box center [550, 311] width 1101 height 623
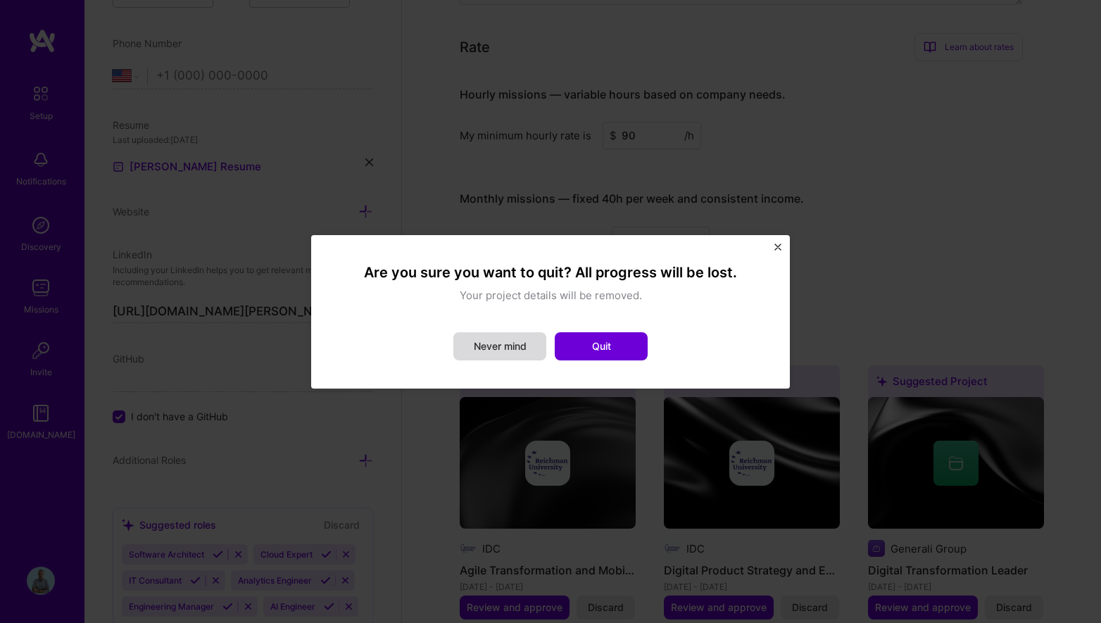
click at [510, 339] on button "Never mind" at bounding box center [499, 346] width 93 height 28
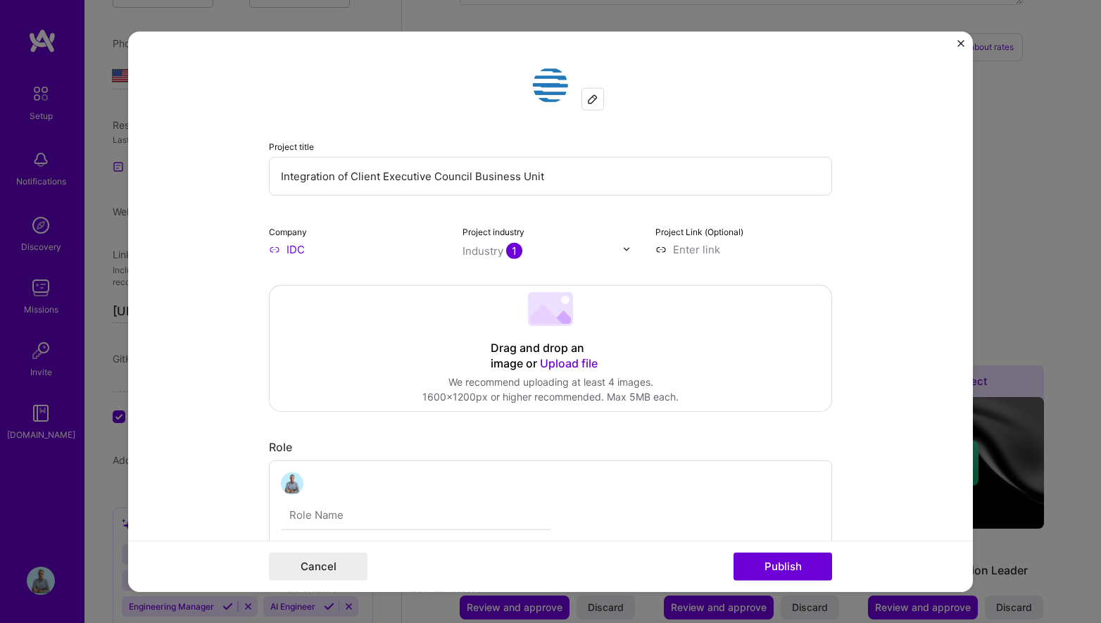
click at [578, 367] on span "Upload file" at bounding box center [569, 363] width 58 height 14
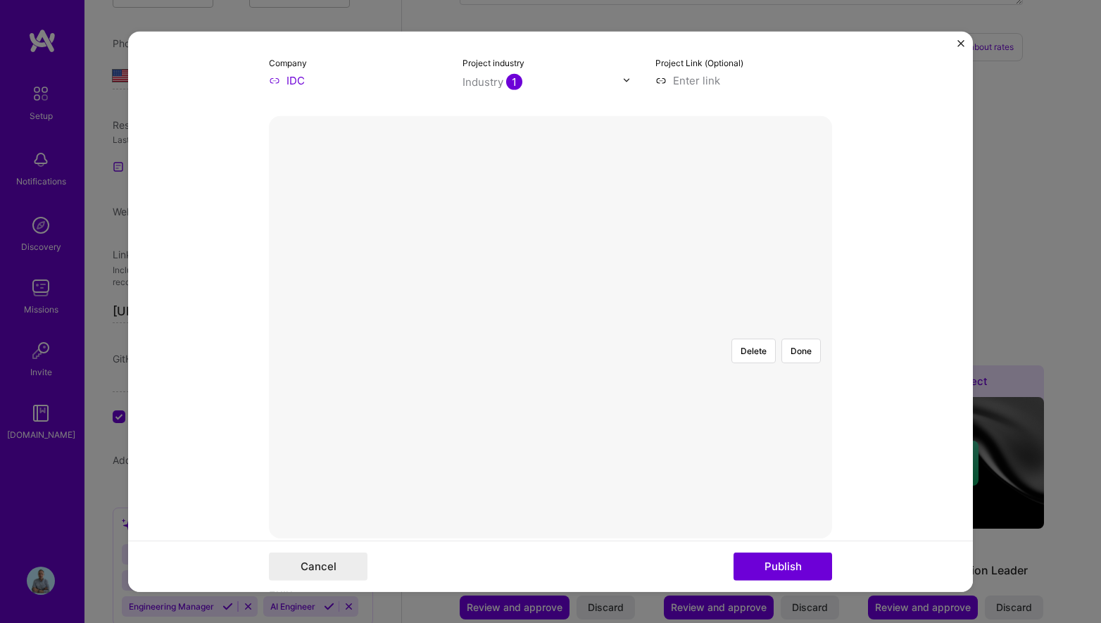
scroll to position [170, 0]
click at [613, 339] on div at bounding box center [834, 491] width 443 height 333
click at [799, 337] on button "Done" at bounding box center [801, 349] width 39 height 25
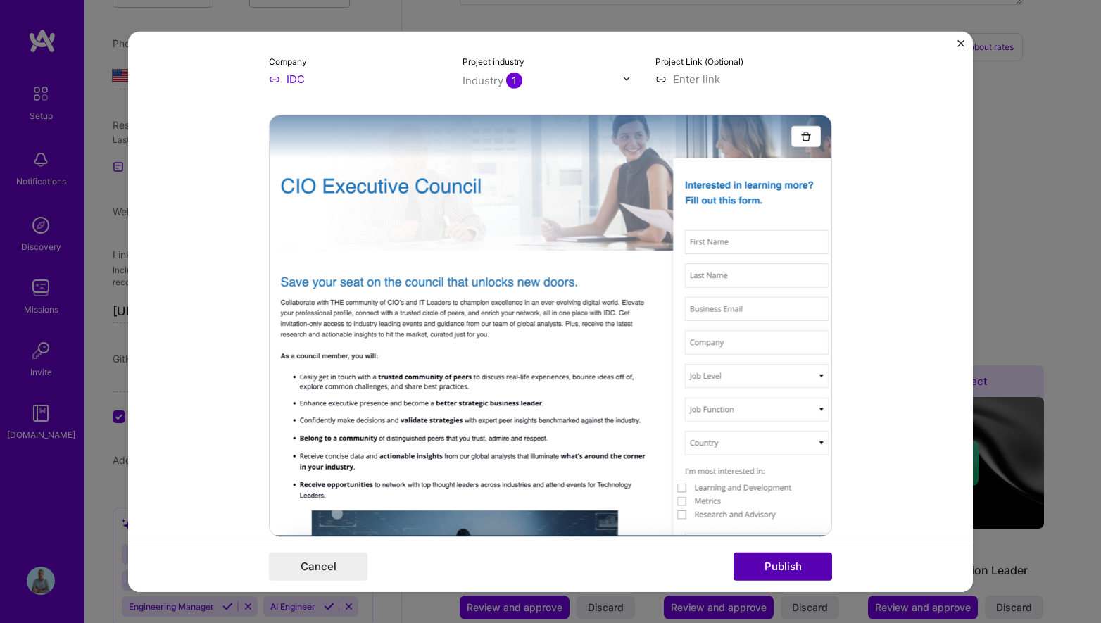
click at [774, 570] on button "Publish" at bounding box center [783, 567] width 99 height 28
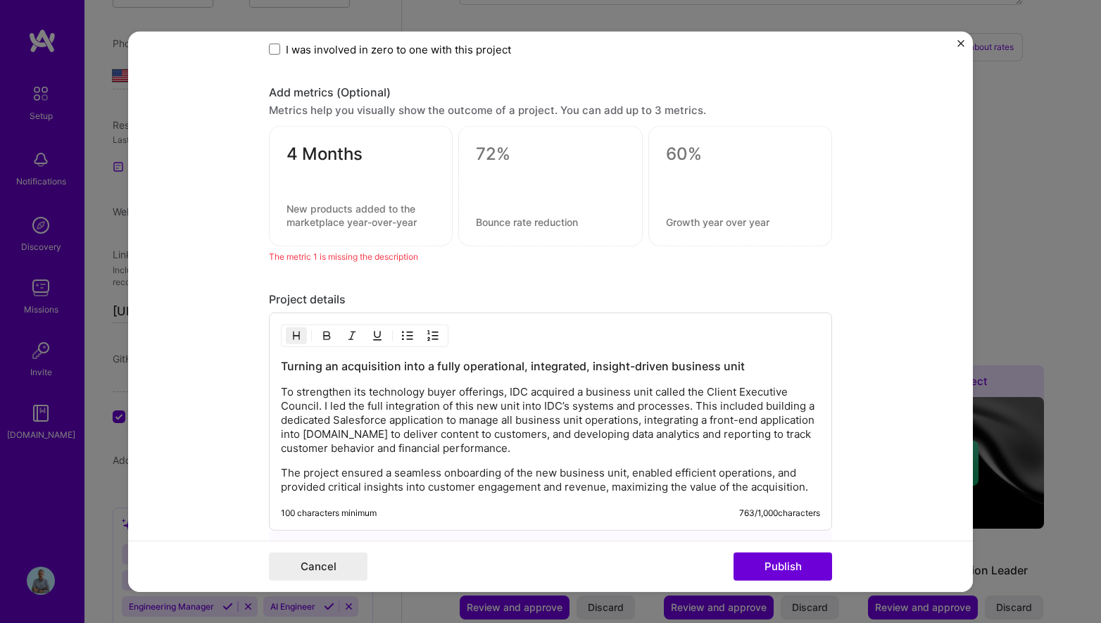
scroll to position [1355, 0]
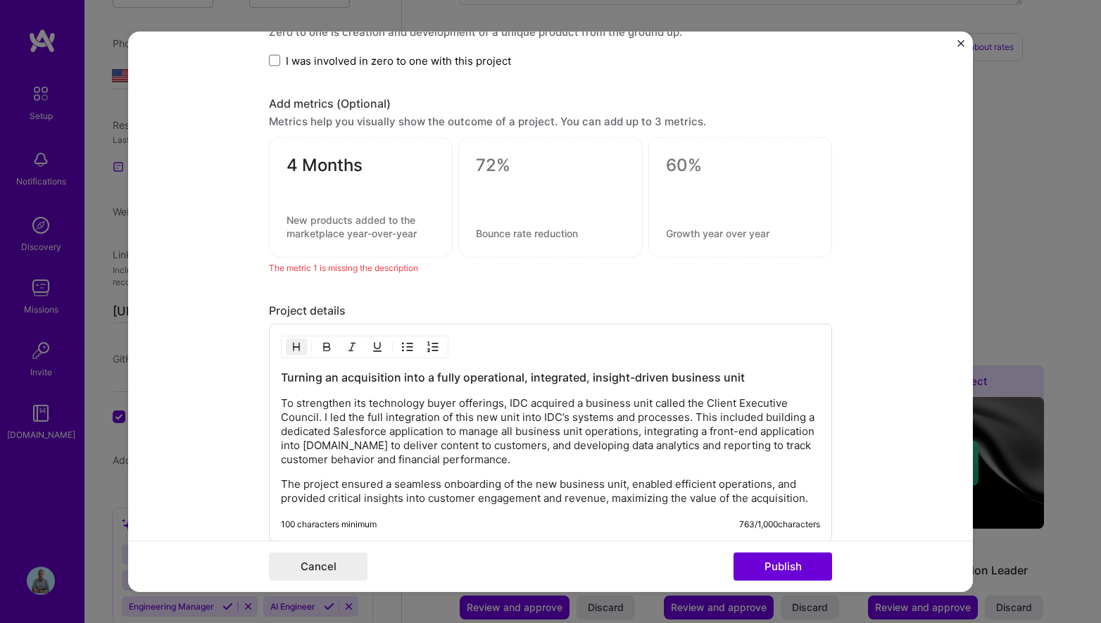
click at [370, 219] on textarea at bounding box center [361, 226] width 149 height 27
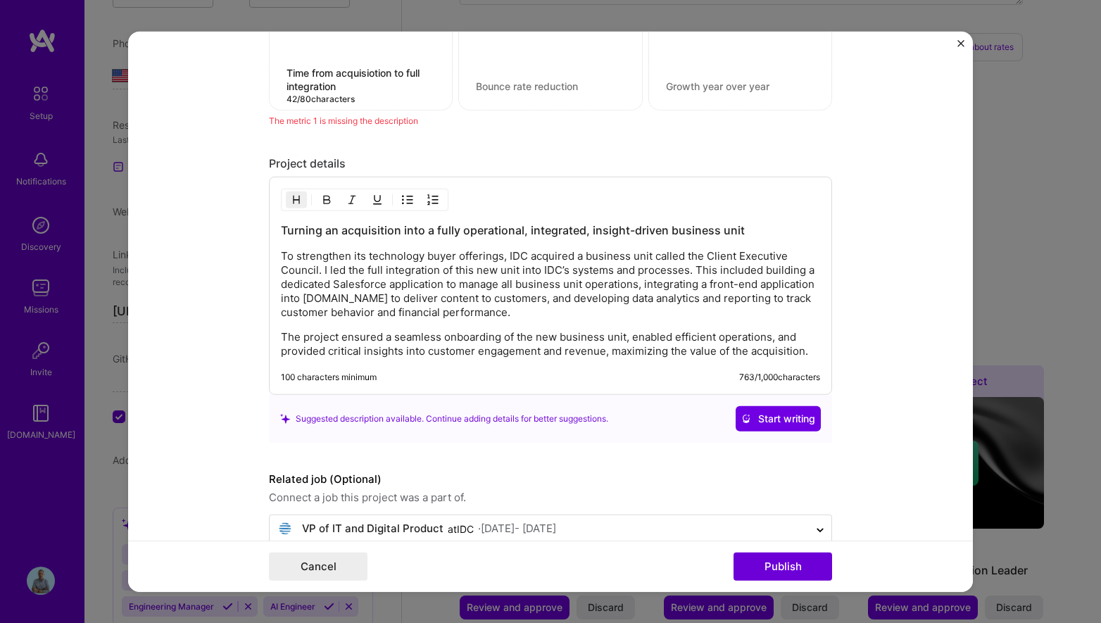
scroll to position [1531, 0]
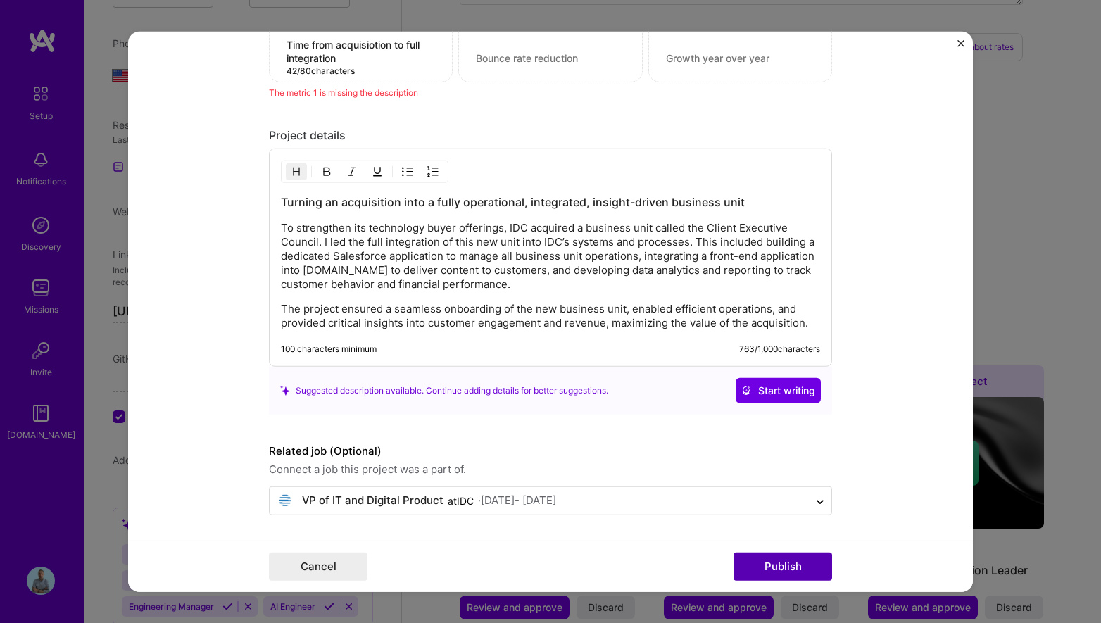
type textarea "Time from acquisiotion to full integration"
click at [753, 558] on button "Publish" at bounding box center [783, 567] width 99 height 28
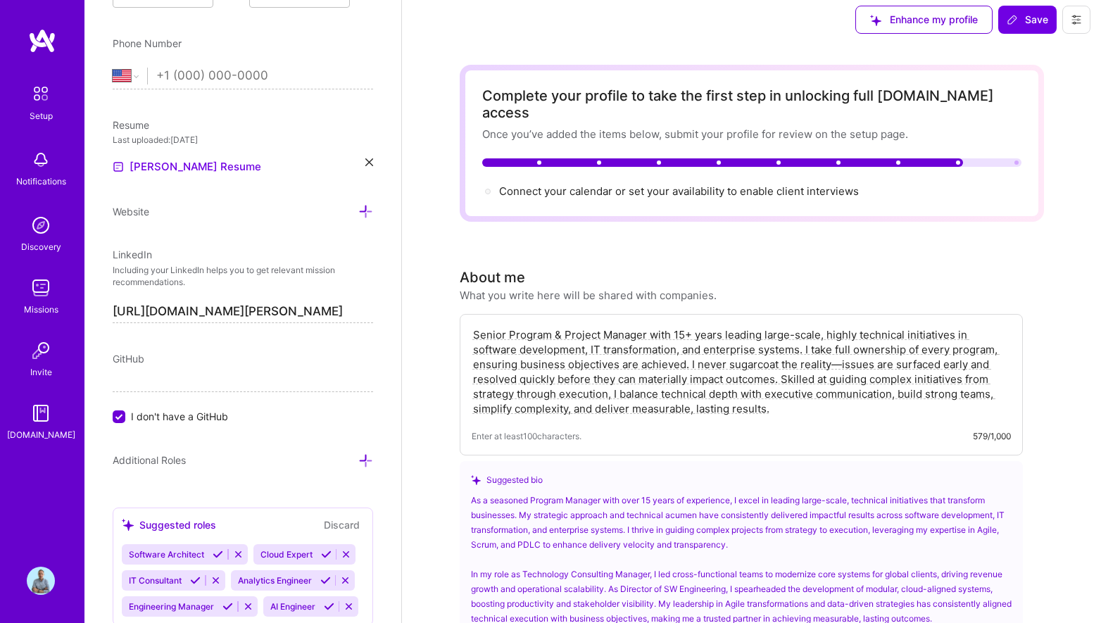
scroll to position [0, 0]
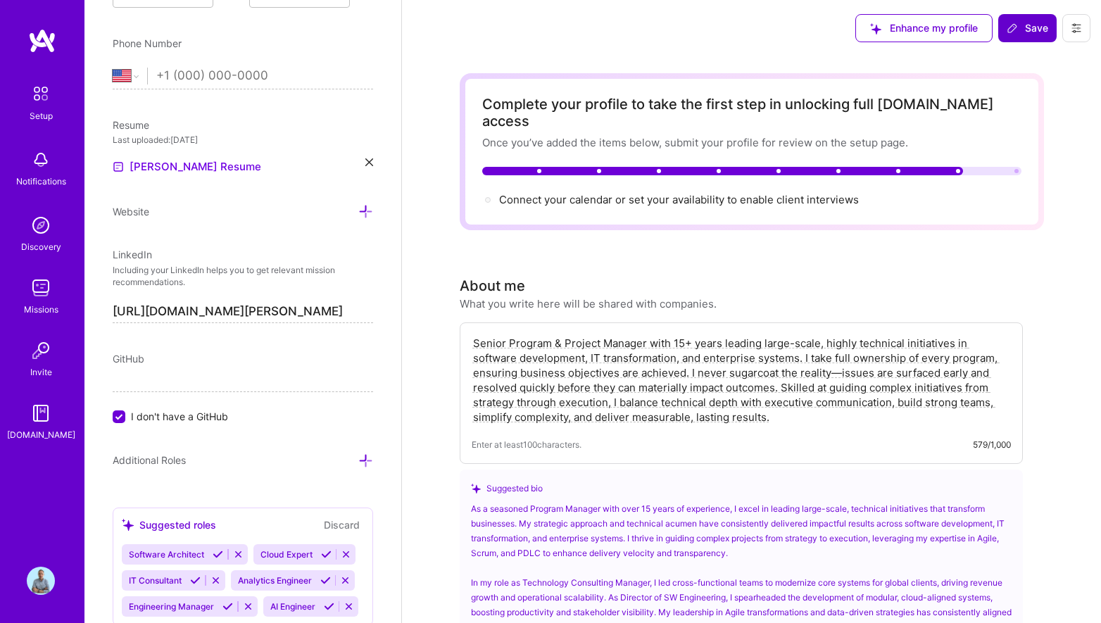
click at [1041, 25] on span "Save" at bounding box center [1028, 28] width 42 height 14
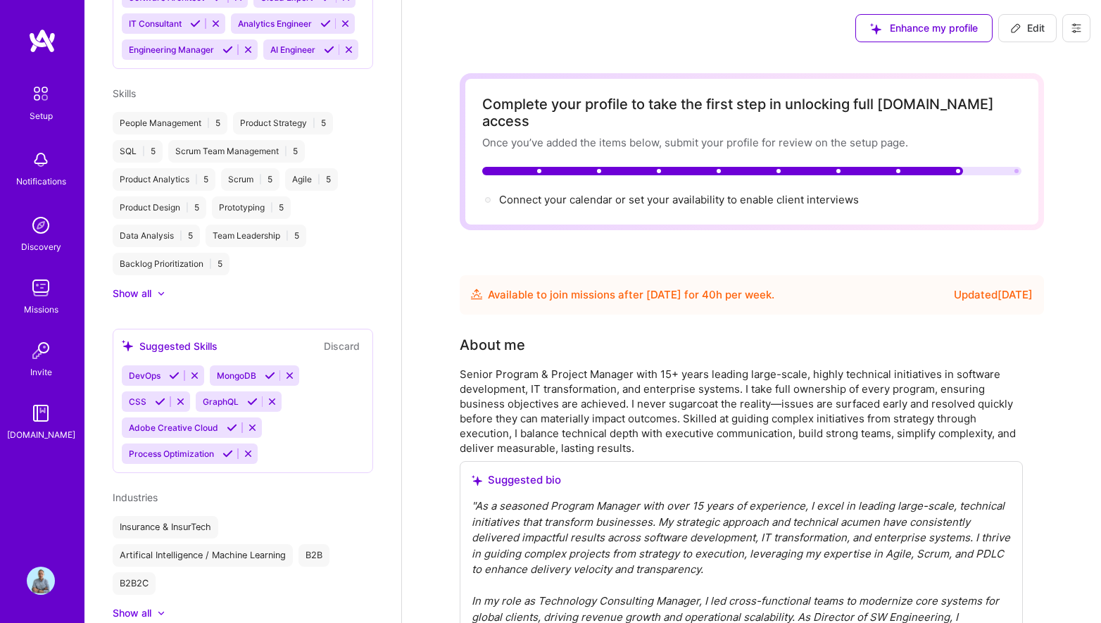
scroll to position [339, 0]
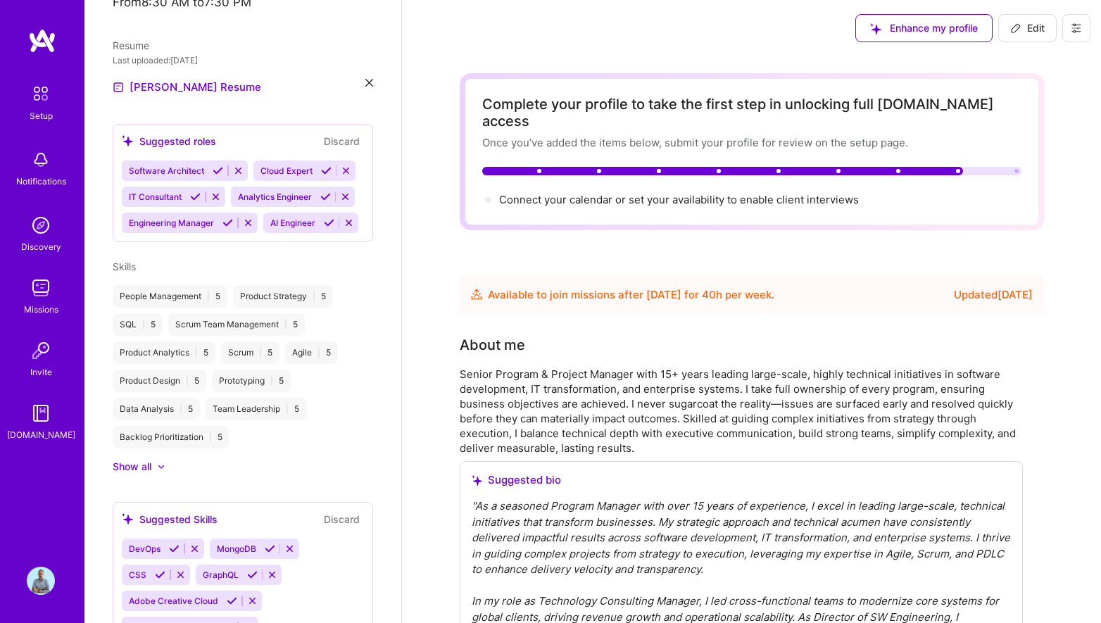
click at [496, 287] on div "Available to join missions after [DATE] for 40 h per week ." at bounding box center [631, 295] width 287 height 17
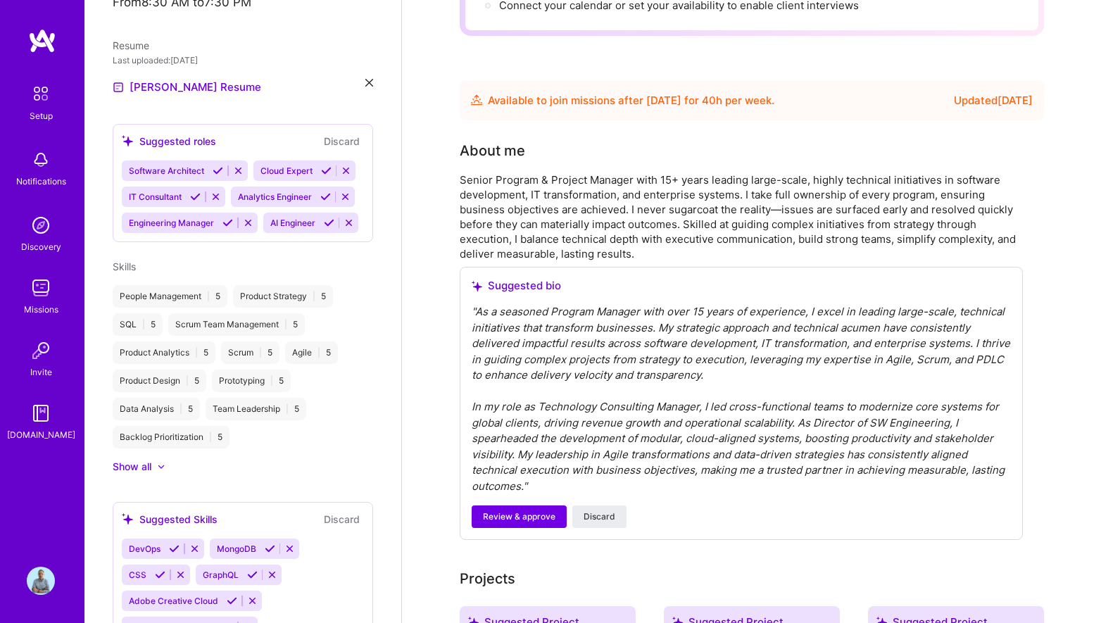
scroll to position [0, 0]
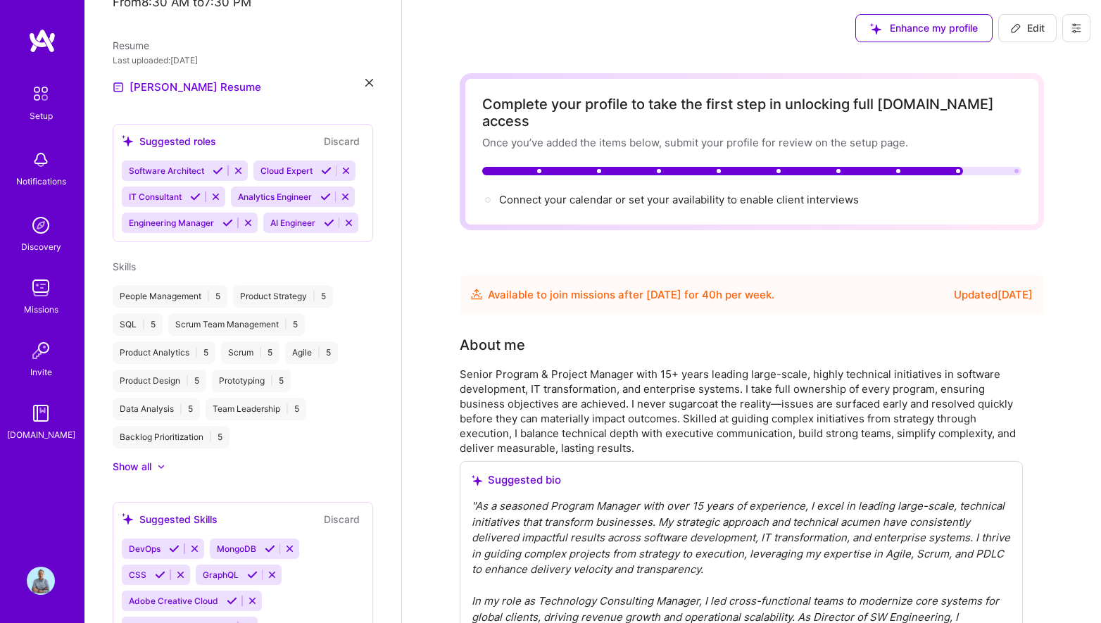
click at [989, 167] on div at bounding box center [751, 171] width 539 height 8
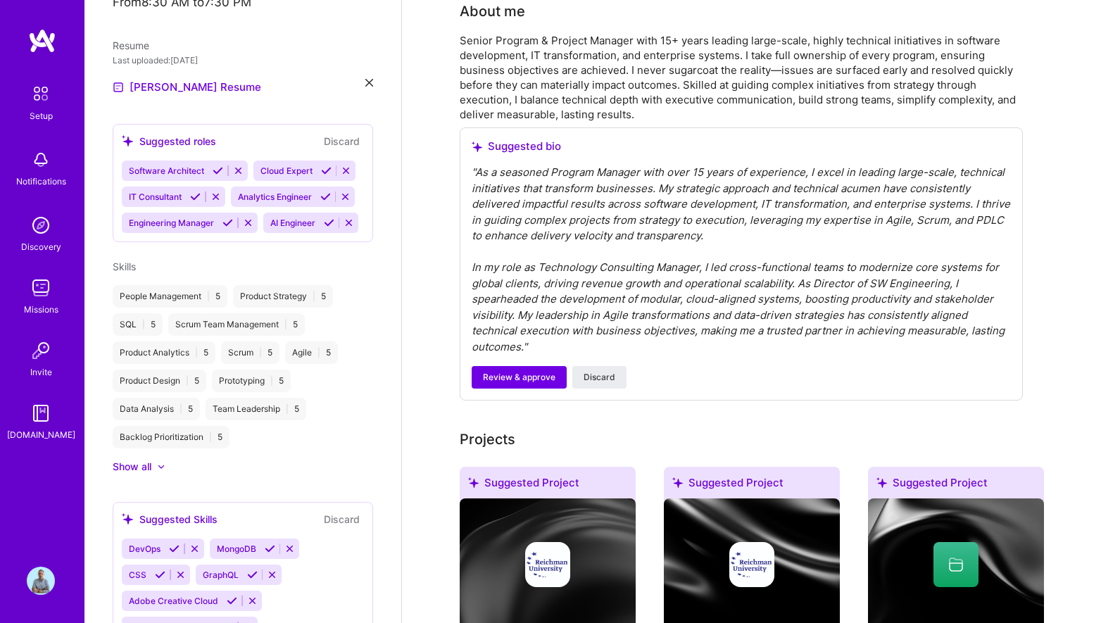
scroll to position [343, 0]
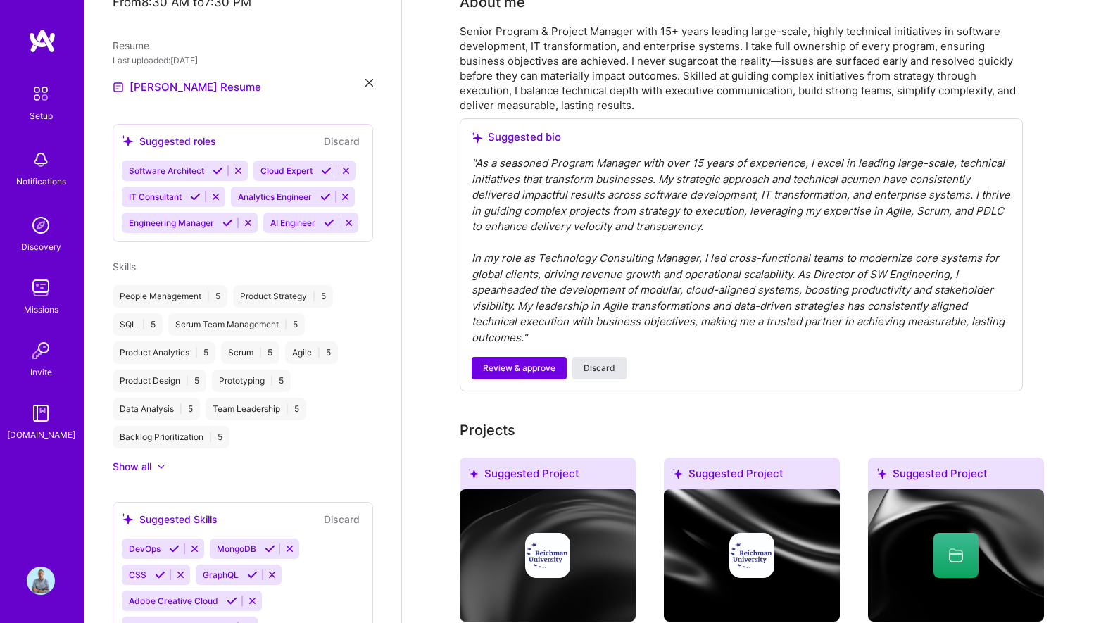
click at [595, 362] on span "Discard" at bounding box center [600, 368] width 32 height 13
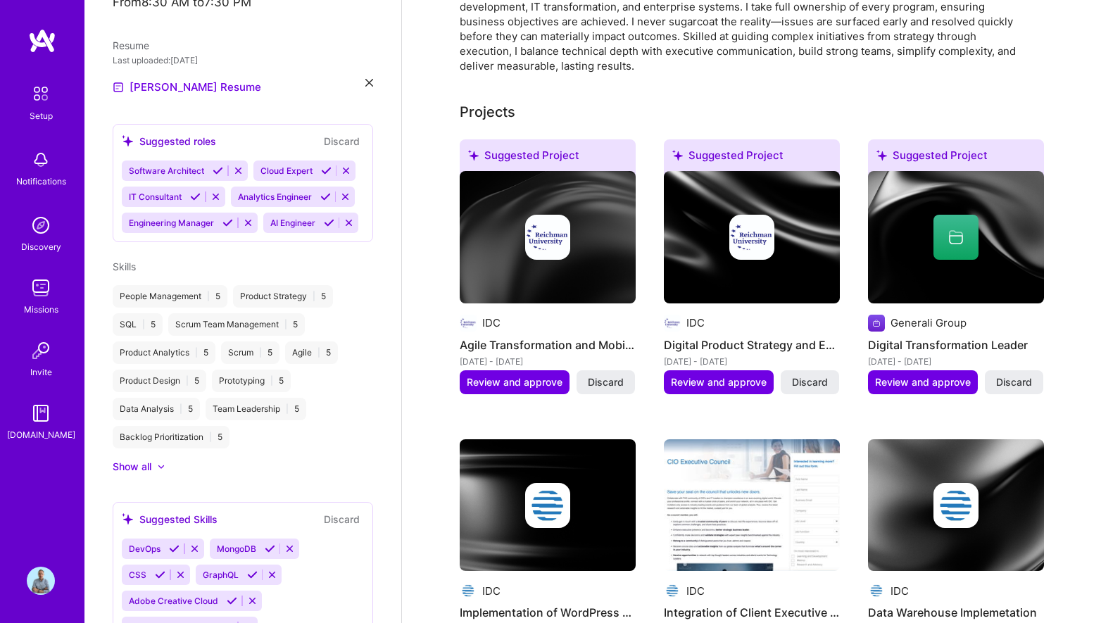
scroll to position [387, 0]
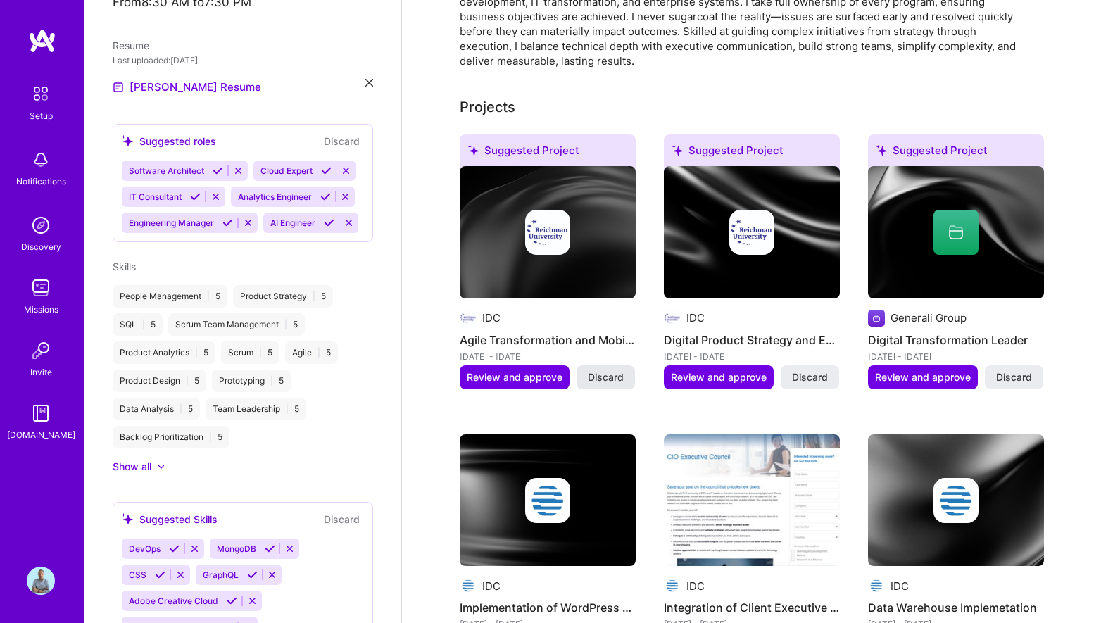
click at [605, 370] on span "Discard" at bounding box center [606, 377] width 36 height 14
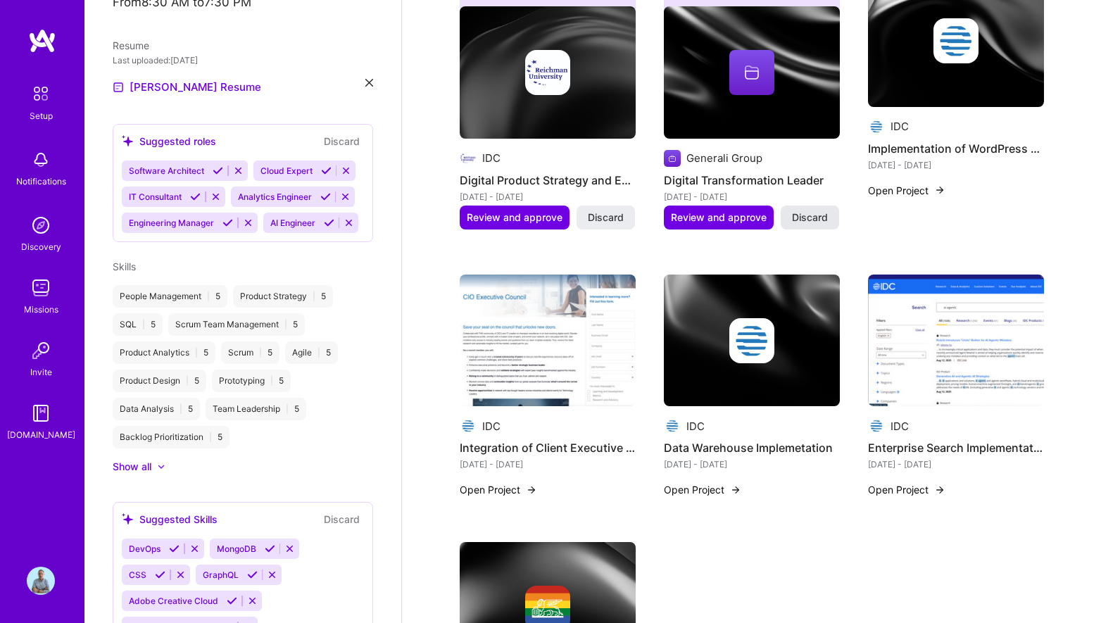
scroll to position [541, 0]
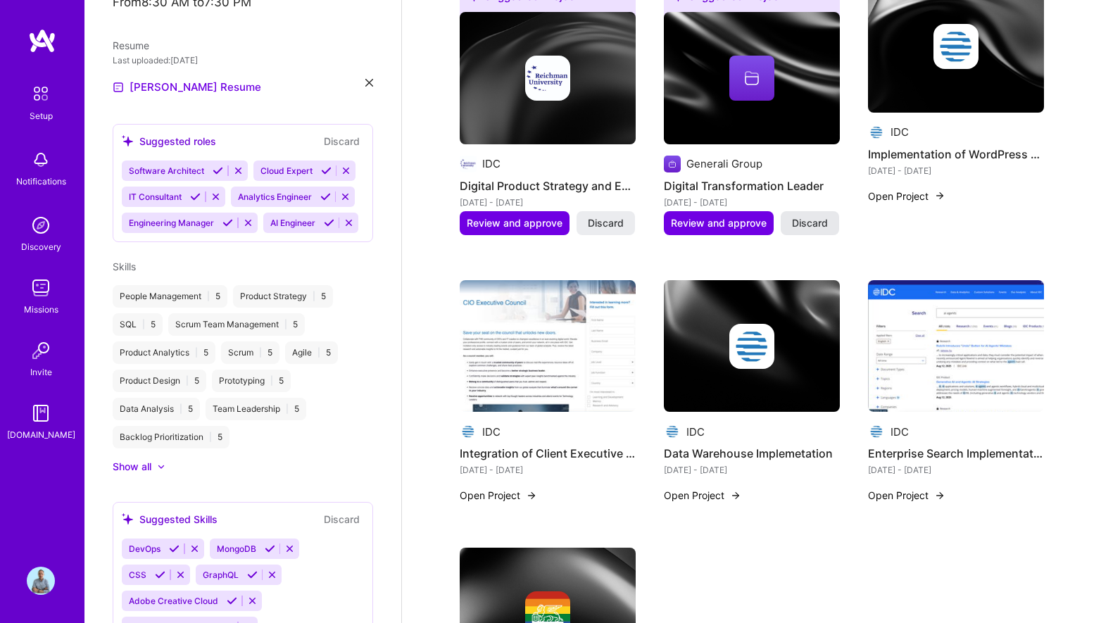
click at [813, 216] on span "Discard" at bounding box center [810, 223] width 36 height 14
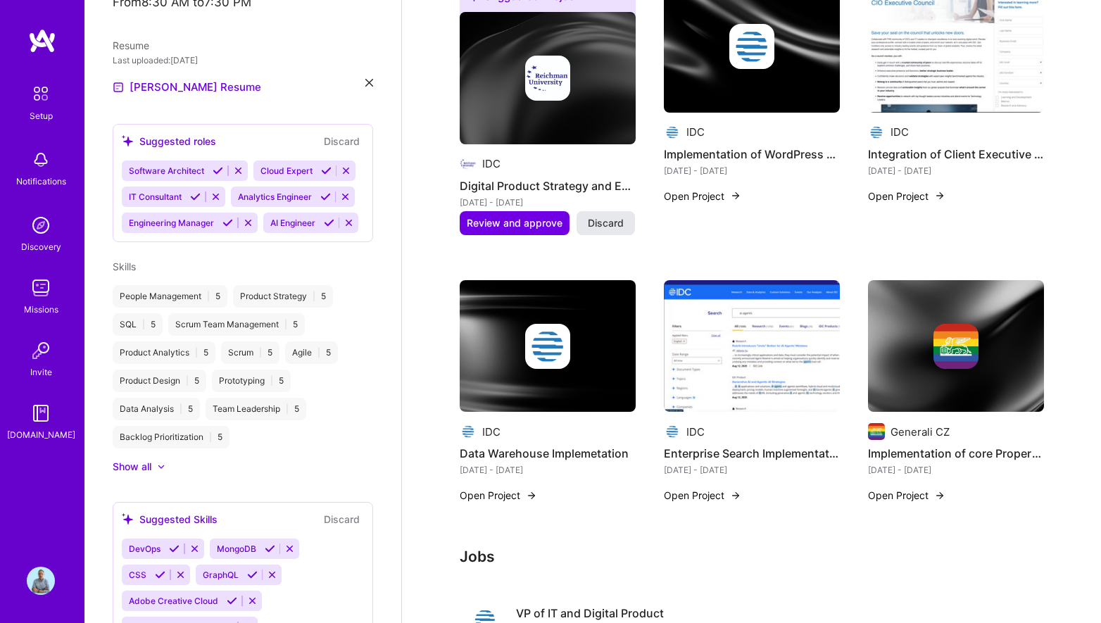
click at [609, 216] on span "Discard" at bounding box center [606, 223] width 36 height 14
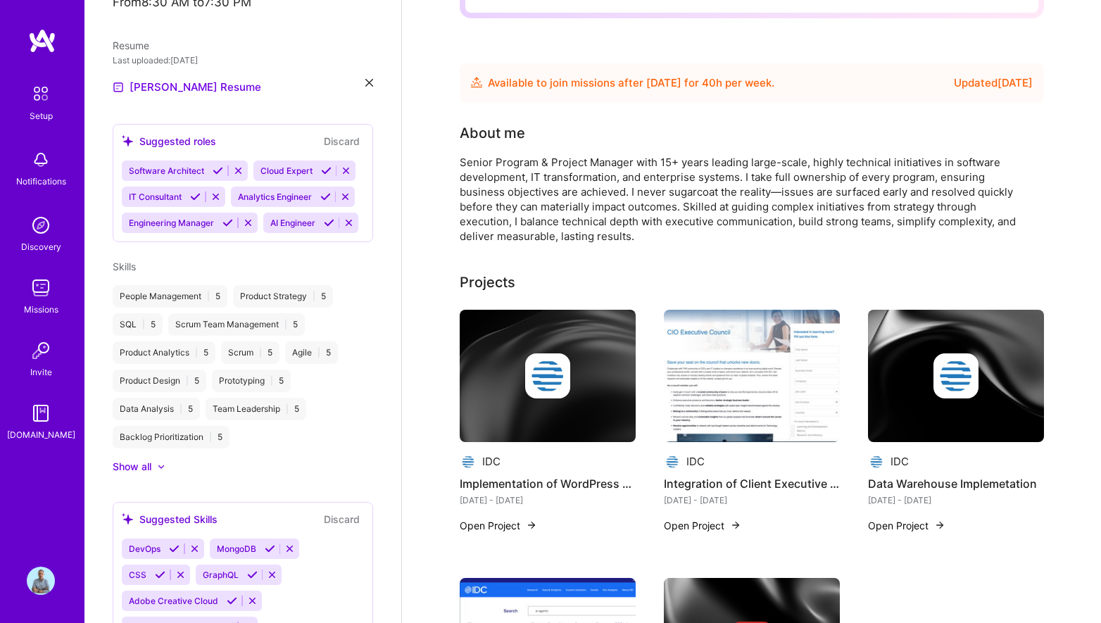
scroll to position [0, 0]
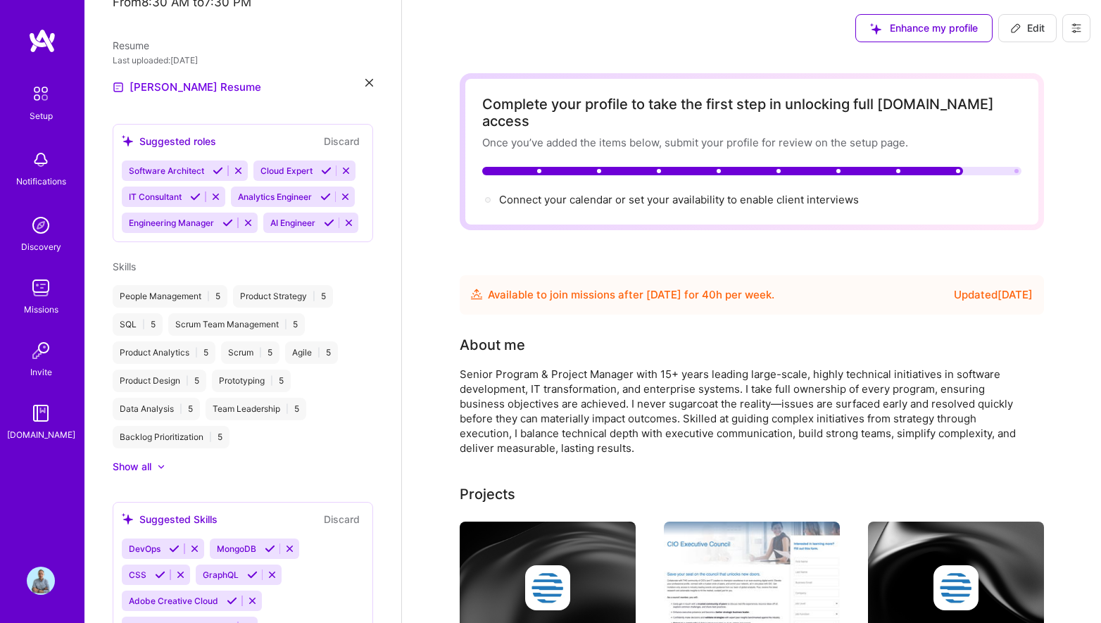
click at [1019, 25] on icon at bounding box center [1016, 28] width 8 height 8
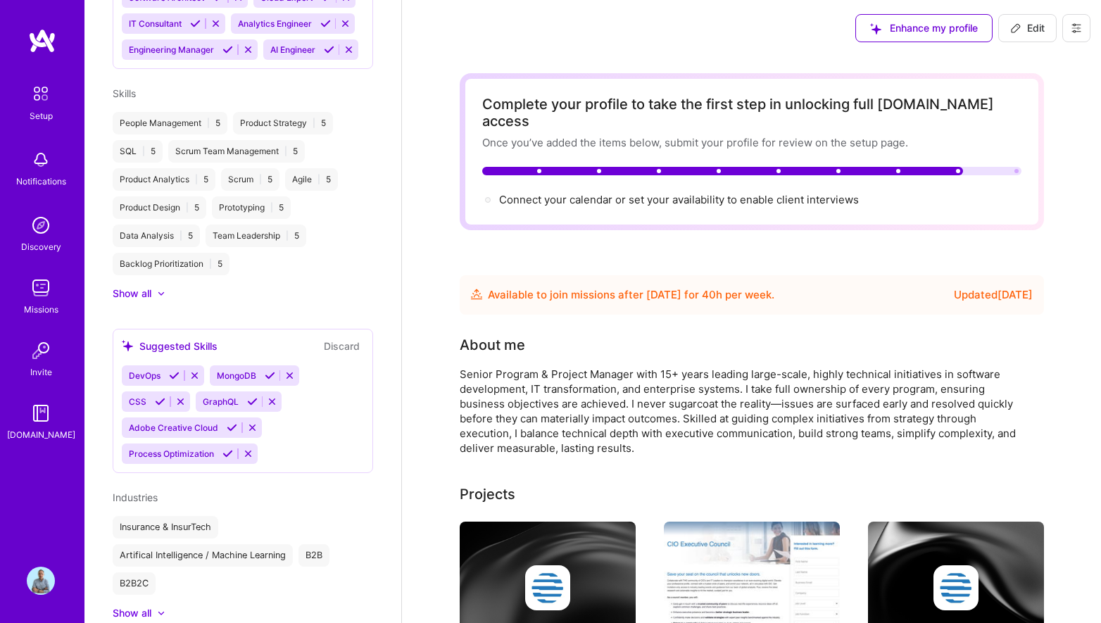
select select "US"
select select "Future Date"
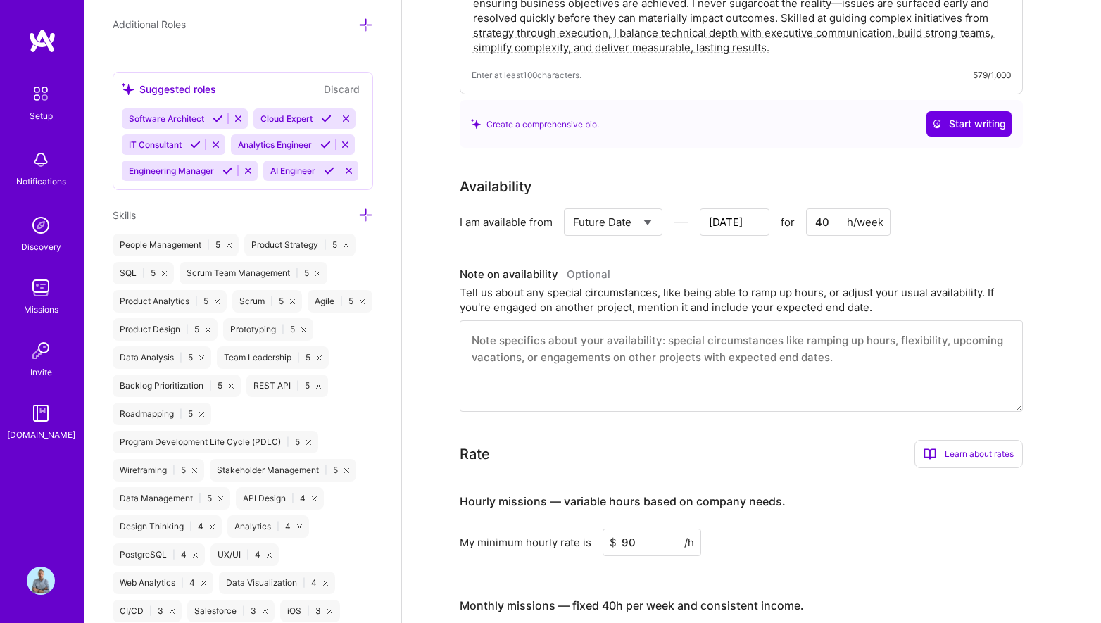
scroll to position [951, 0]
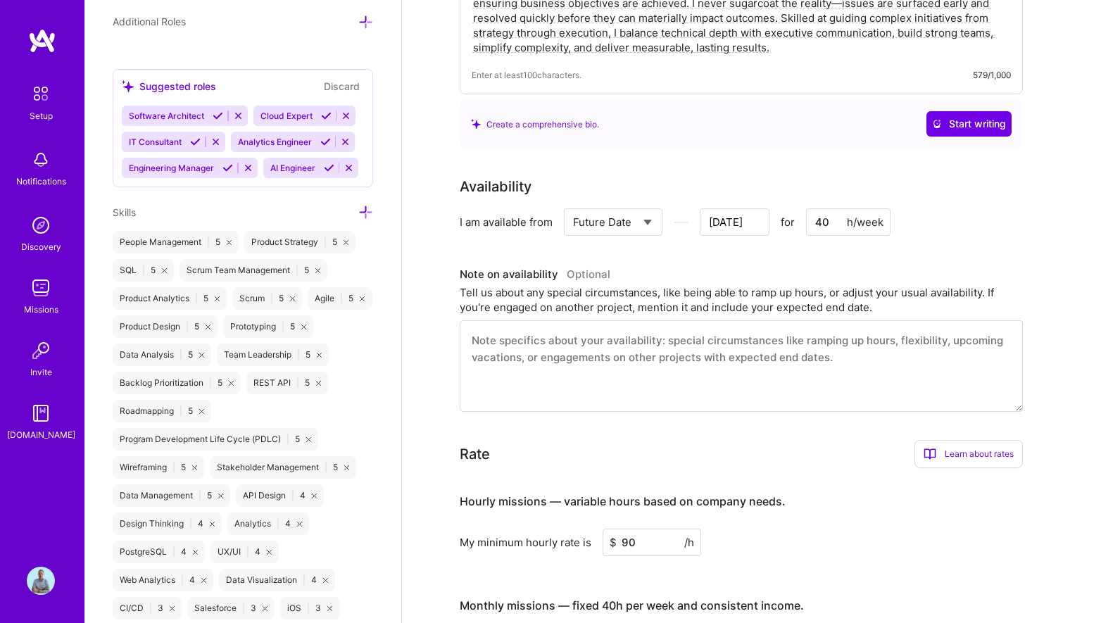
click at [348, 113] on icon at bounding box center [346, 116] width 11 height 11
click at [350, 167] on icon at bounding box center [349, 168] width 11 height 11
click at [249, 171] on icon at bounding box center [248, 168] width 11 height 11
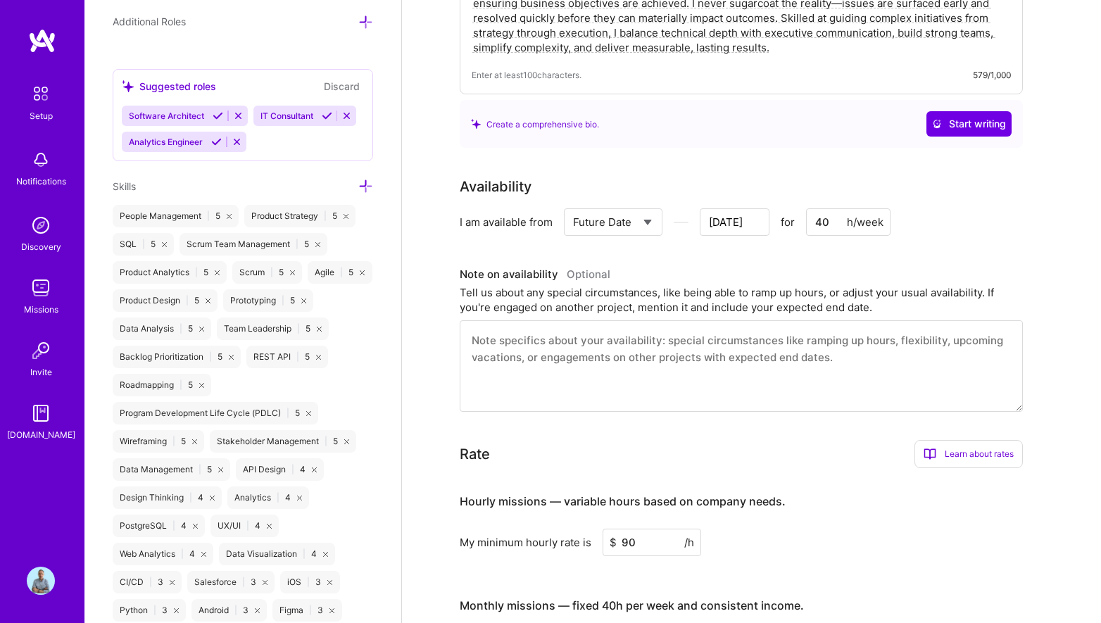
click at [239, 141] on icon at bounding box center [237, 142] width 11 height 11
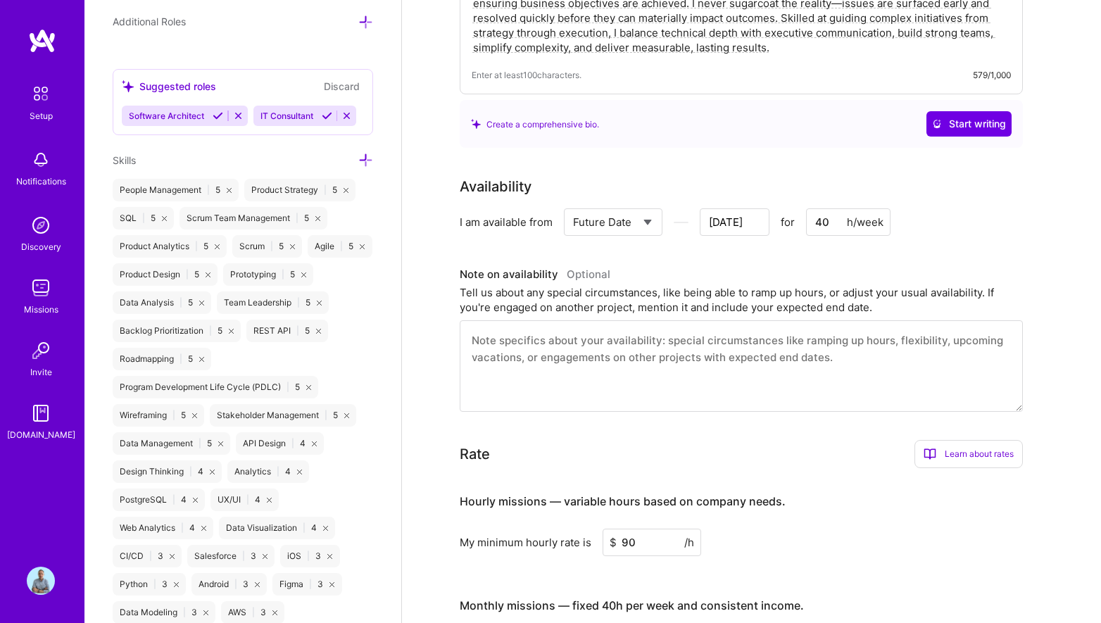
click at [239, 115] on icon at bounding box center [238, 116] width 11 height 11
click at [218, 111] on icon at bounding box center [216, 116] width 11 height 11
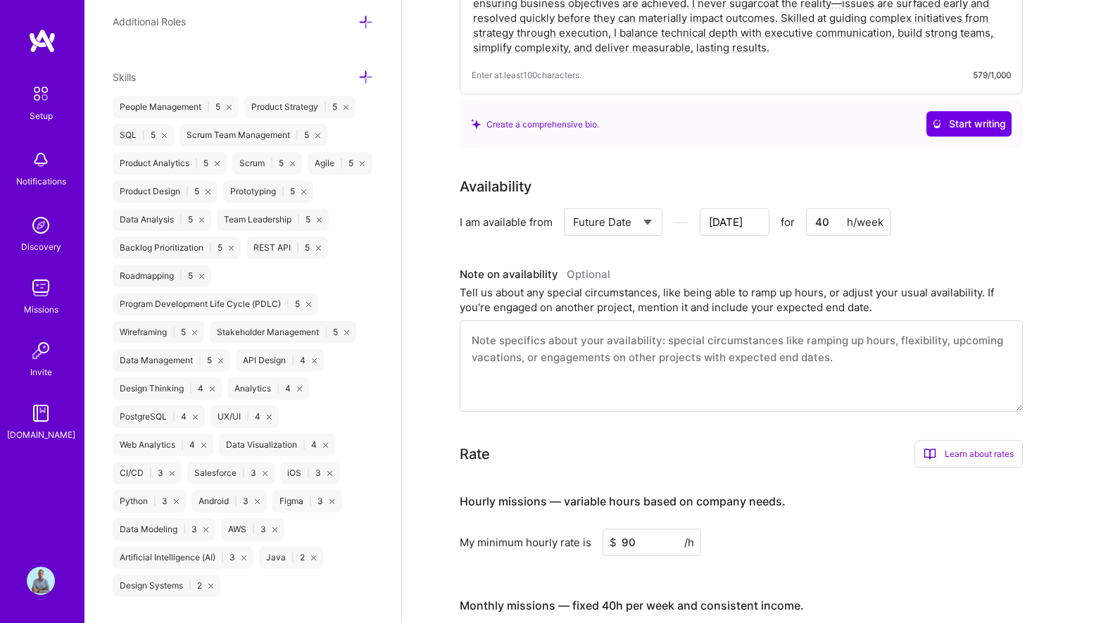
click at [365, 26] on icon at bounding box center [365, 22] width 15 height 15
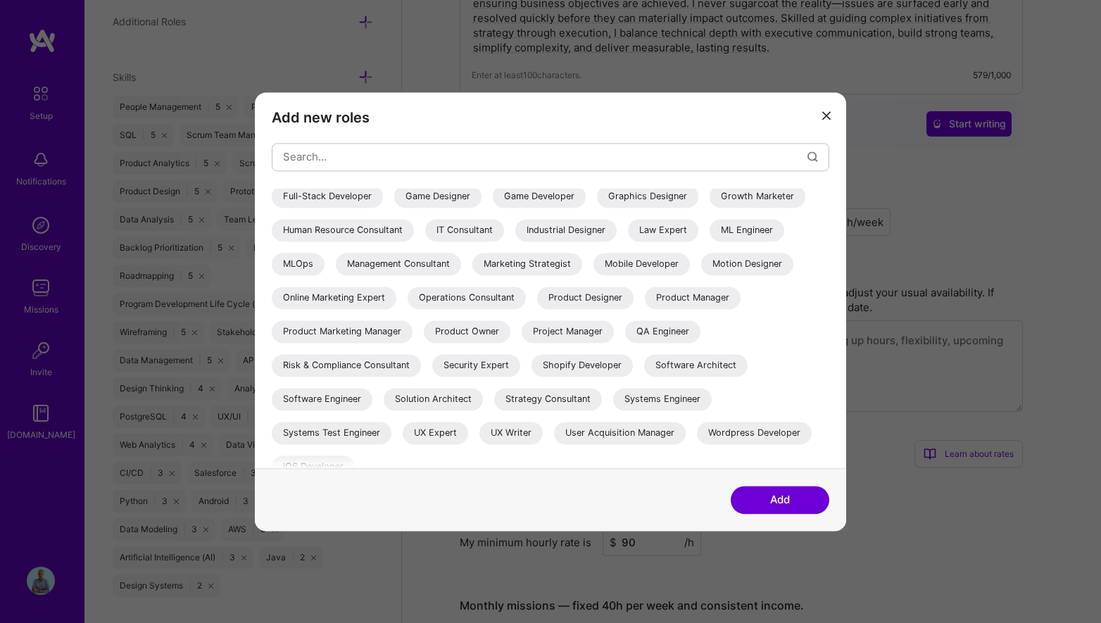
scroll to position [254, 0]
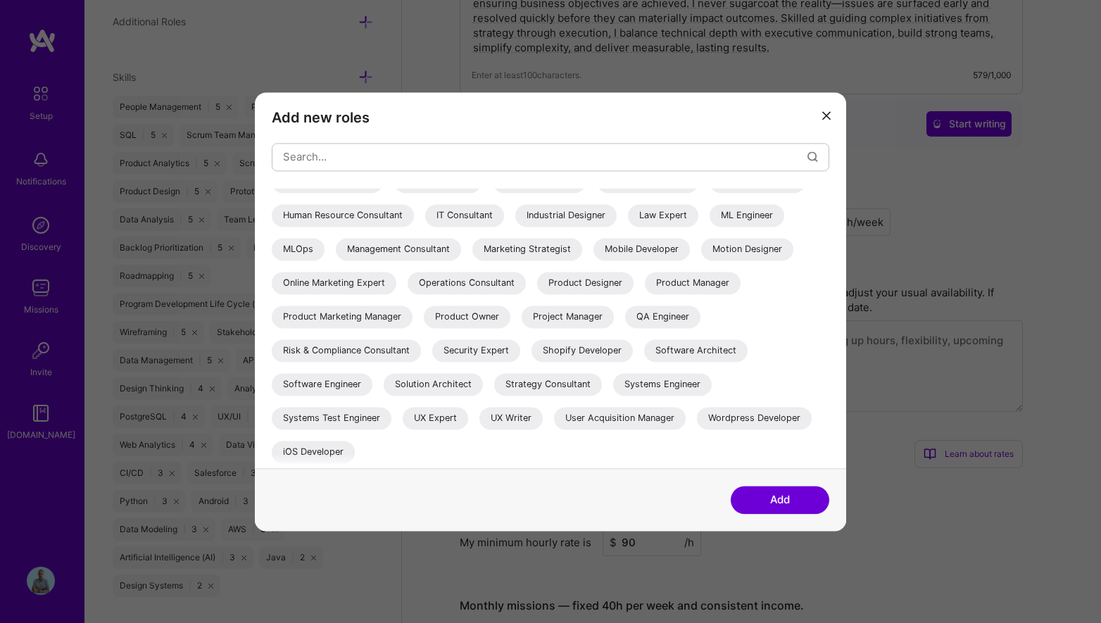
click at [504, 215] on div "IT Consultant" at bounding box center [464, 215] width 79 height 23
click at [424, 328] on div "Product Owner" at bounding box center [467, 317] width 87 height 23
click at [522, 328] on div "Project Manager" at bounding box center [568, 317] width 92 height 23
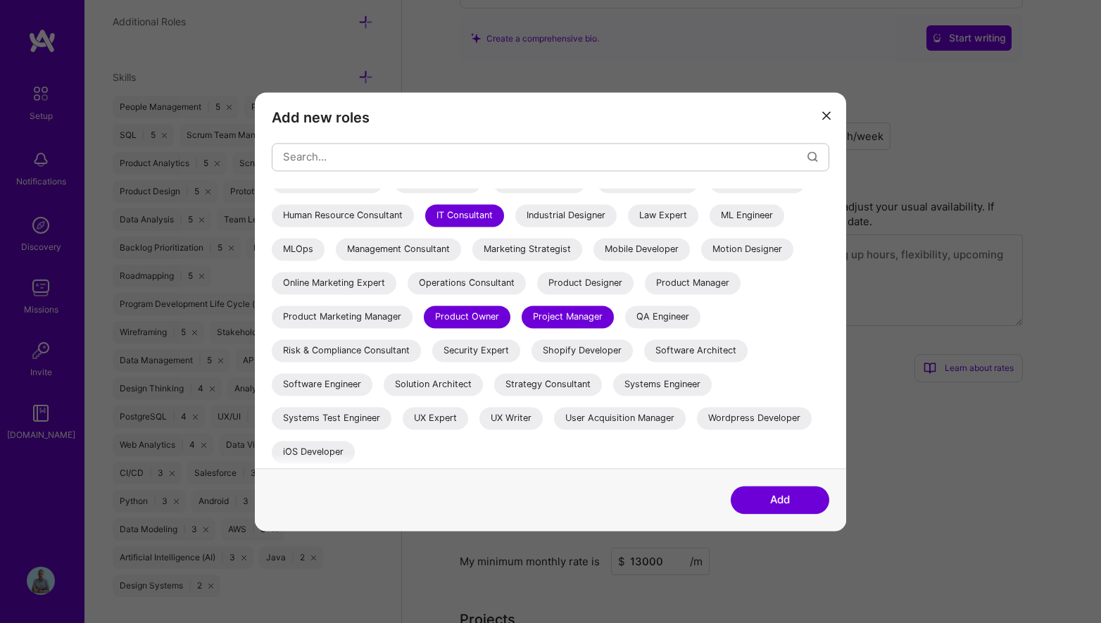
scroll to position [460, 0]
click at [483, 382] on div "Solution Architect" at bounding box center [433, 384] width 99 height 23
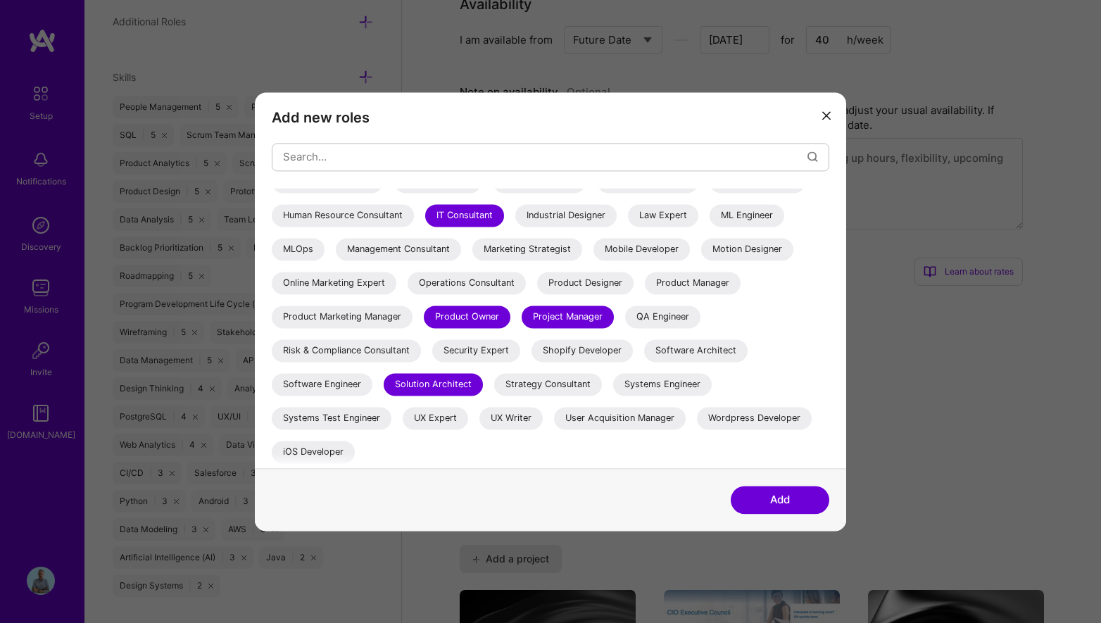
scroll to position [554, 0]
click at [806, 501] on button "Add" at bounding box center [780, 500] width 99 height 28
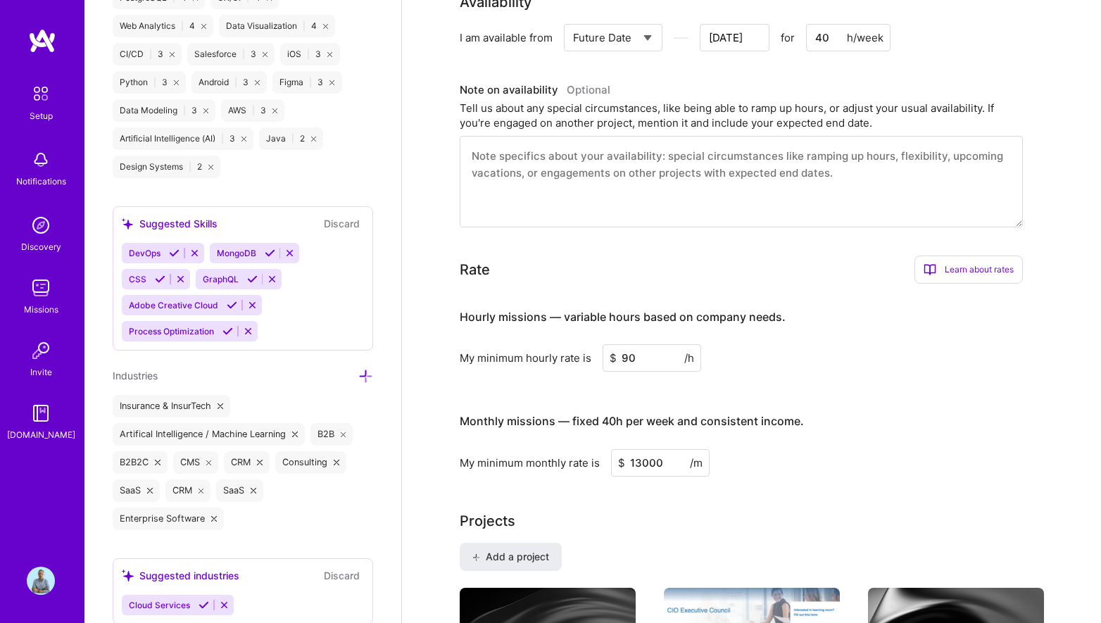
scroll to position [1466, 0]
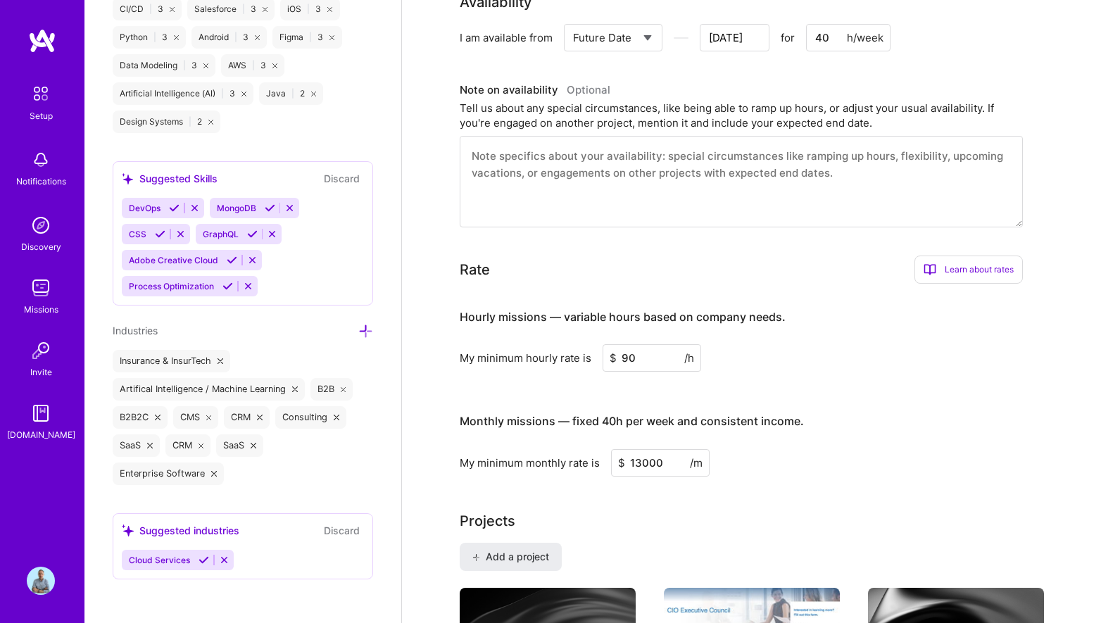
click at [222, 560] on icon at bounding box center [224, 560] width 11 height 11
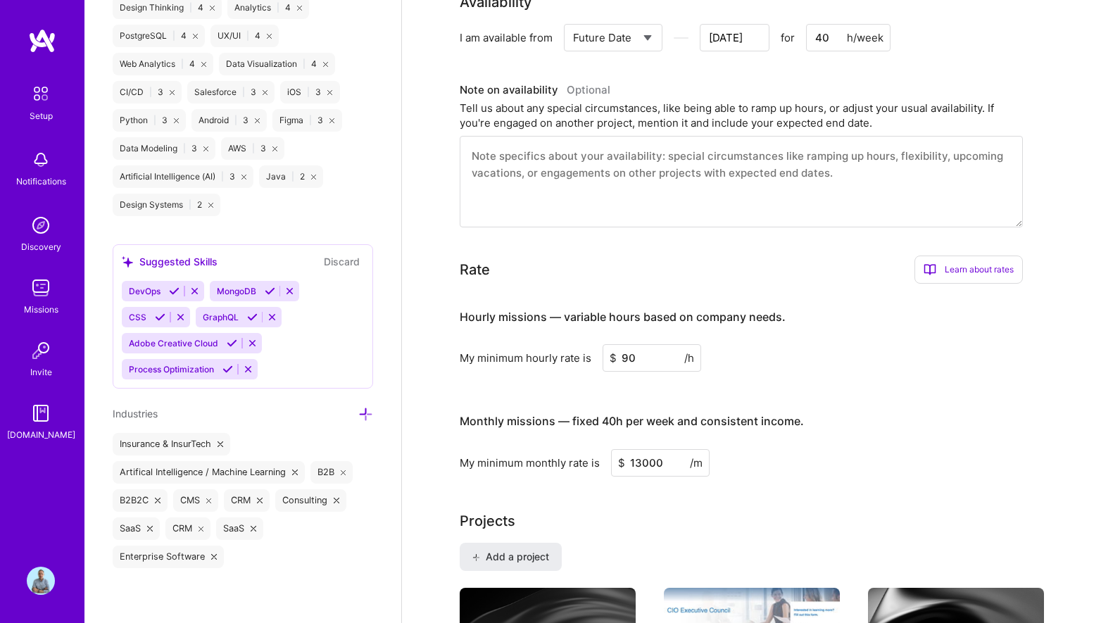
drag, startPoint x: 351, startPoint y: 260, endPoint x: 341, endPoint y: 351, distance: 92.1
click at [341, 351] on div "Suggested Skills Discard DevOps MongoDB CSS GraphQL Adobe Creative Cloud Proces…" at bounding box center [243, 316] width 261 height 144
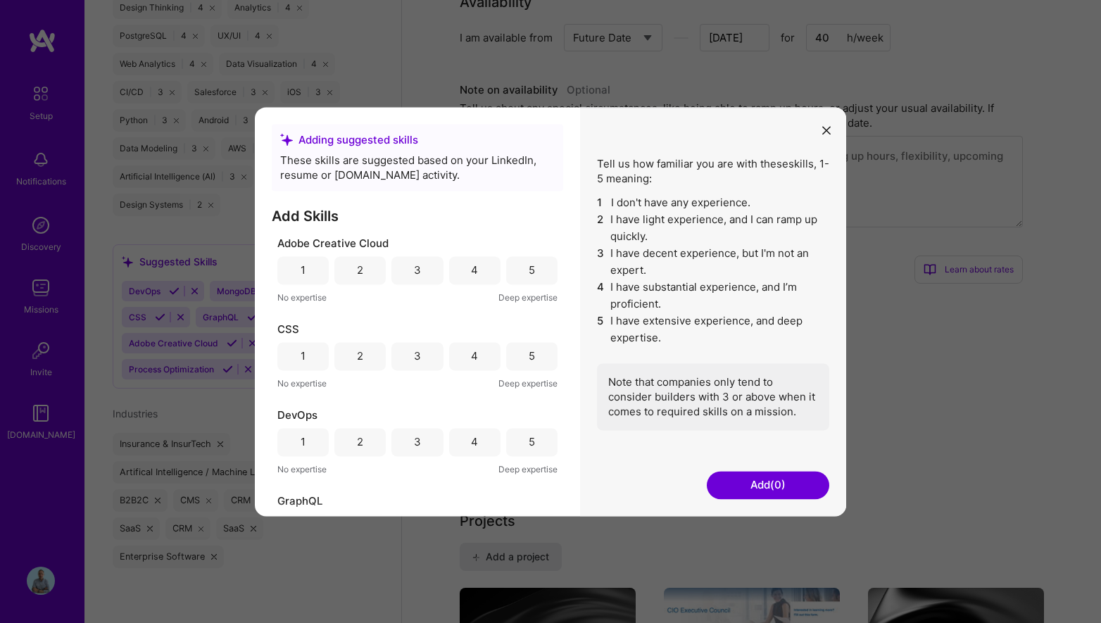
click at [829, 130] on icon "modal" at bounding box center [826, 131] width 8 height 8
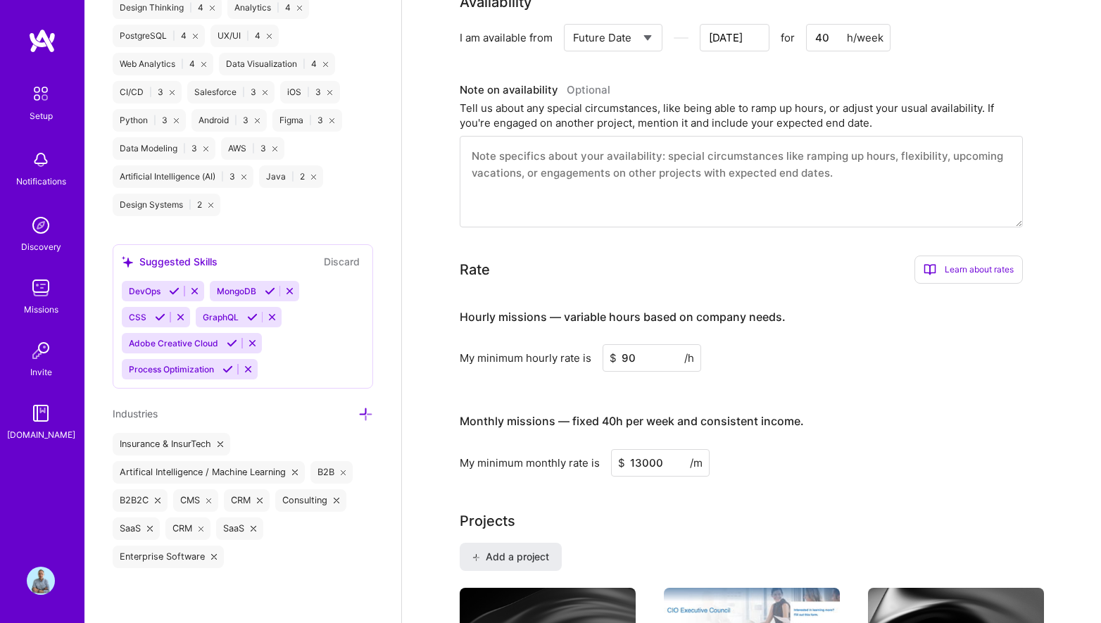
click at [234, 368] on button at bounding box center [227, 369] width 19 height 12
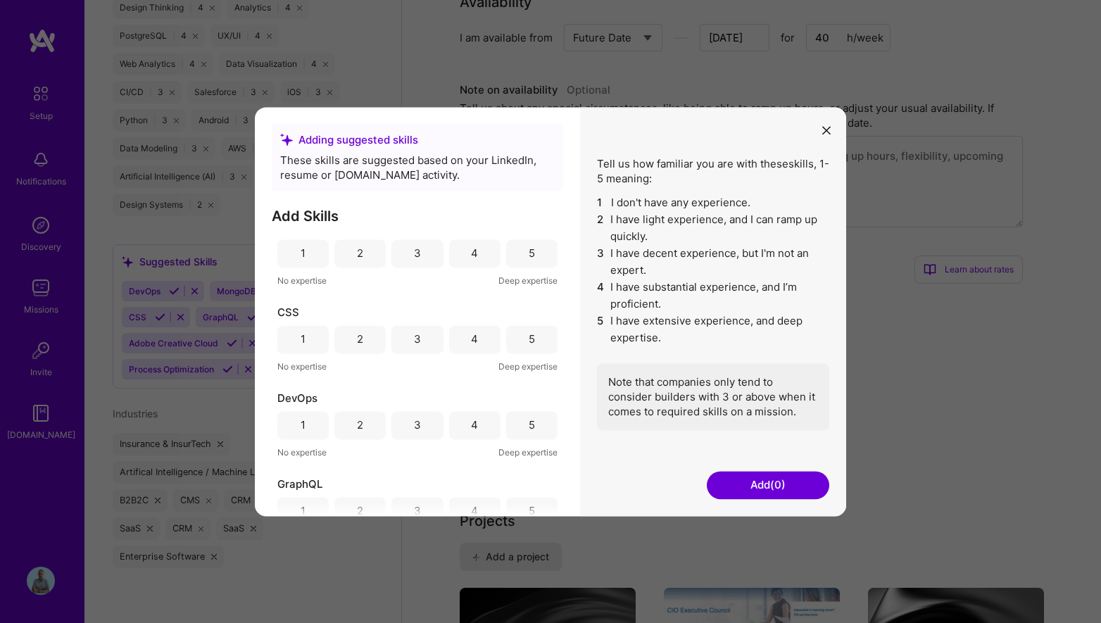
scroll to position [0, 0]
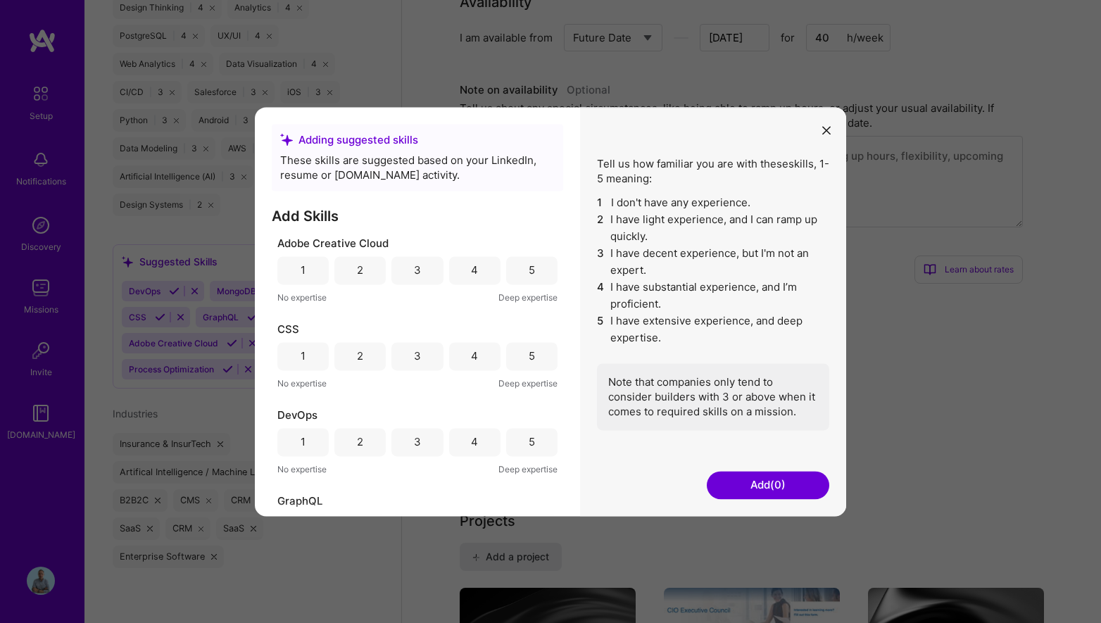
click at [828, 132] on icon "modal" at bounding box center [826, 131] width 8 height 8
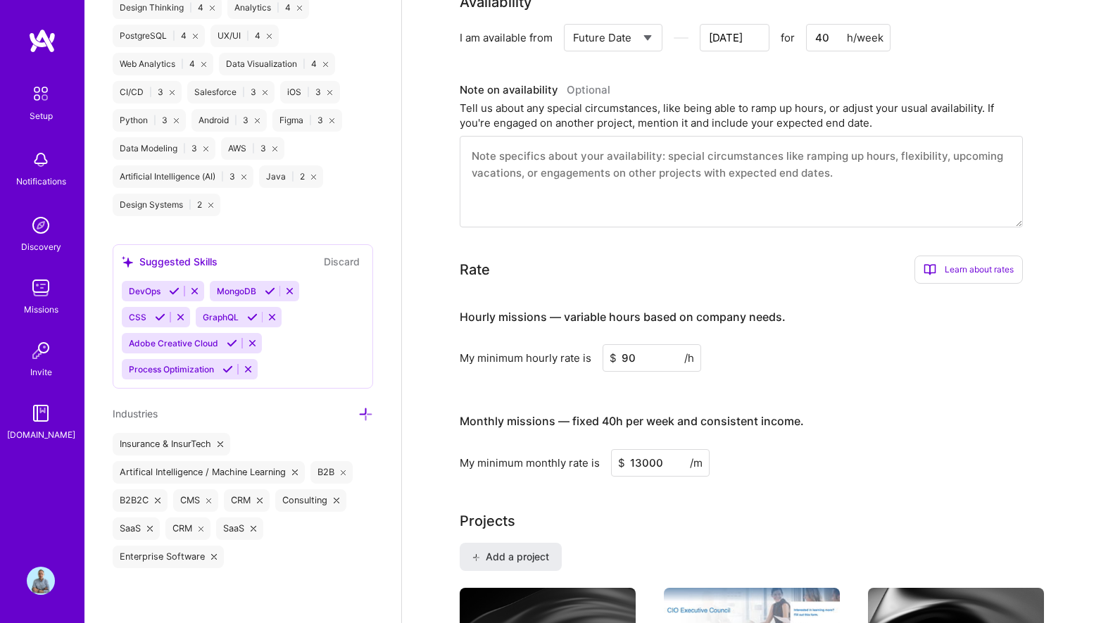
click at [180, 313] on icon at bounding box center [180, 317] width 11 height 11
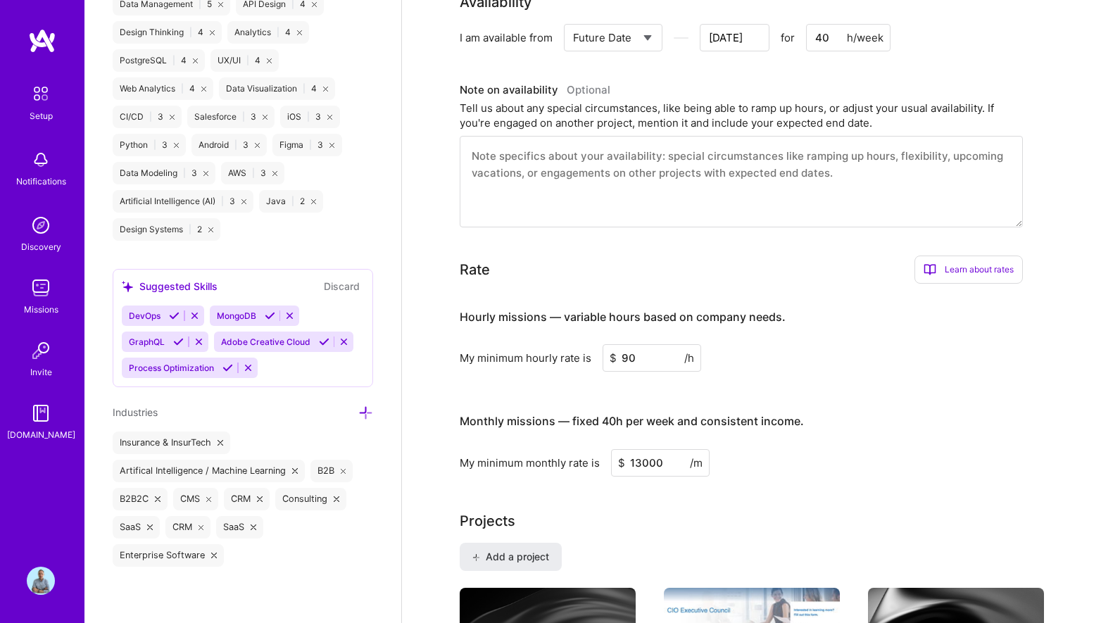
scroll to position [1357, 0]
click at [197, 315] on icon at bounding box center [194, 317] width 11 height 11
click at [205, 314] on icon at bounding box center [202, 317] width 11 height 11
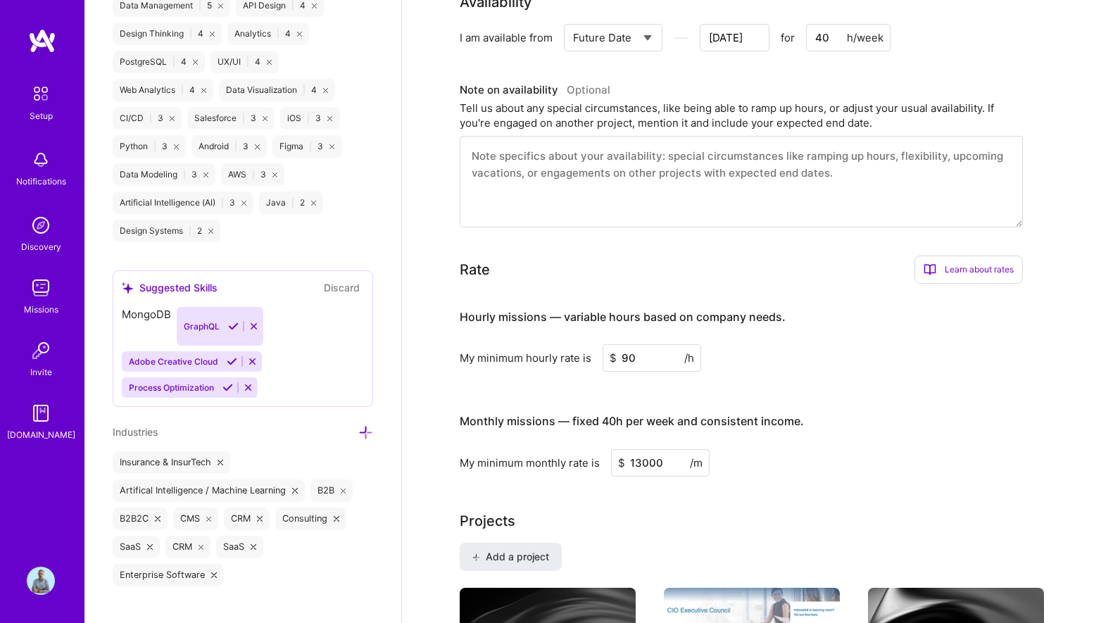
scroll to position [1331, 0]
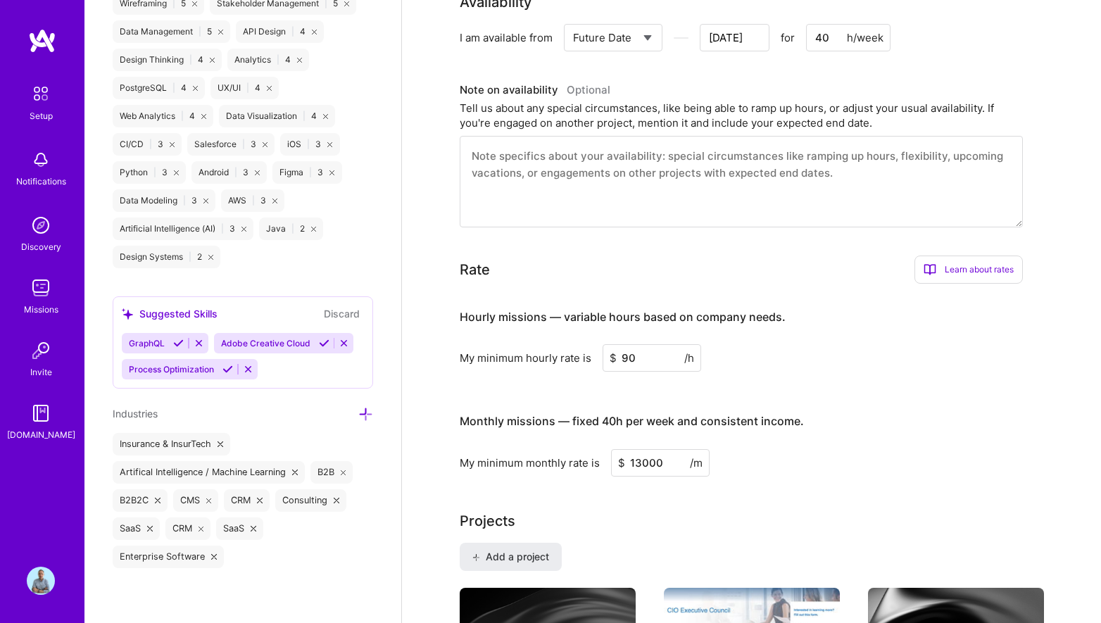
click at [201, 341] on icon at bounding box center [199, 343] width 11 height 11
click at [253, 341] on icon at bounding box center [252, 343] width 11 height 11
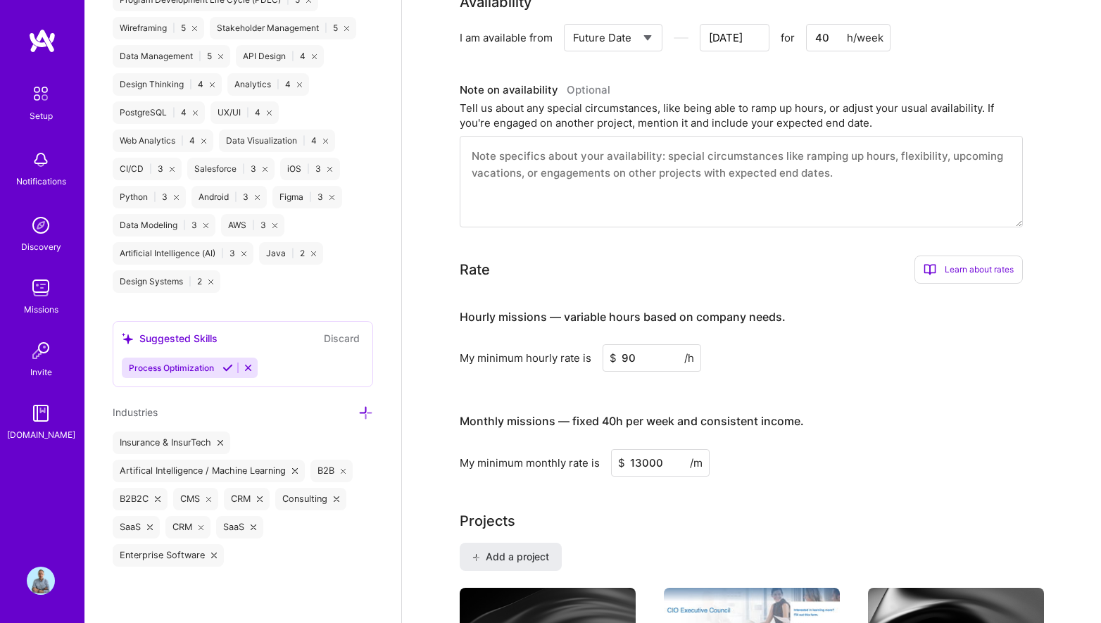
scroll to position [1305, 0]
click at [228, 368] on icon at bounding box center [227, 369] width 11 height 11
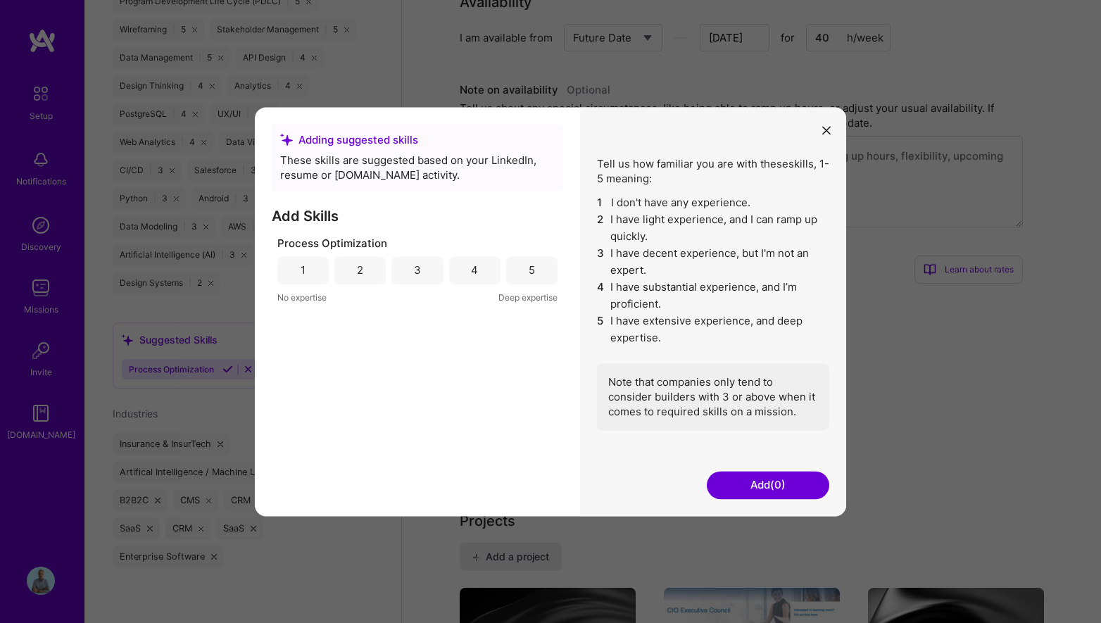
click at [532, 268] on div "5" at bounding box center [532, 270] width 6 height 15
click at [760, 488] on button "Add (1)" at bounding box center [768, 485] width 123 height 28
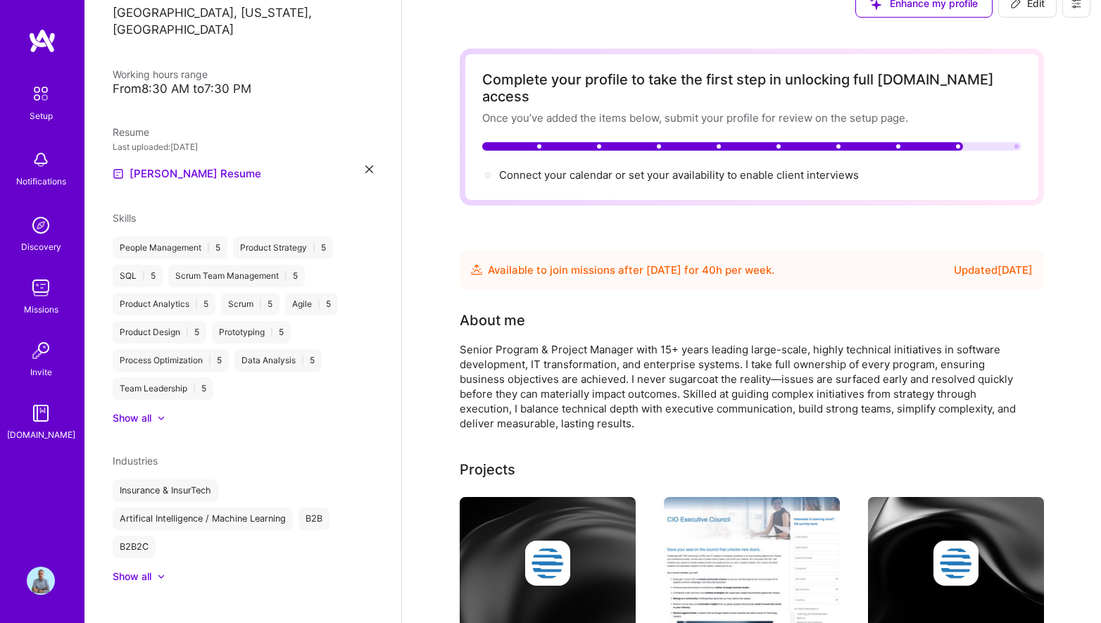
scroll to position [0, 0]
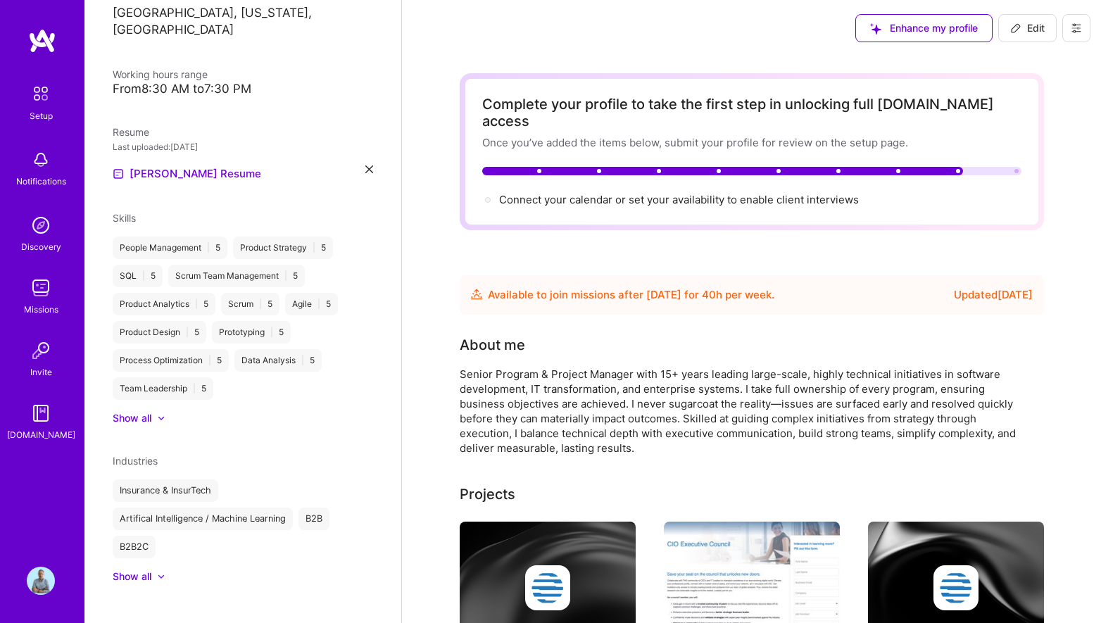
click at [692, 384] on div "Senior Program & Project Manager with 15+ years leading large-scale, highly tec…" at bounding box center [741, 411] width 563 height 89
click at [1027, 26] on span "Edit" at bounding box center [1027, 28] width 34 height 14
select select "US"
select select "Future Date"
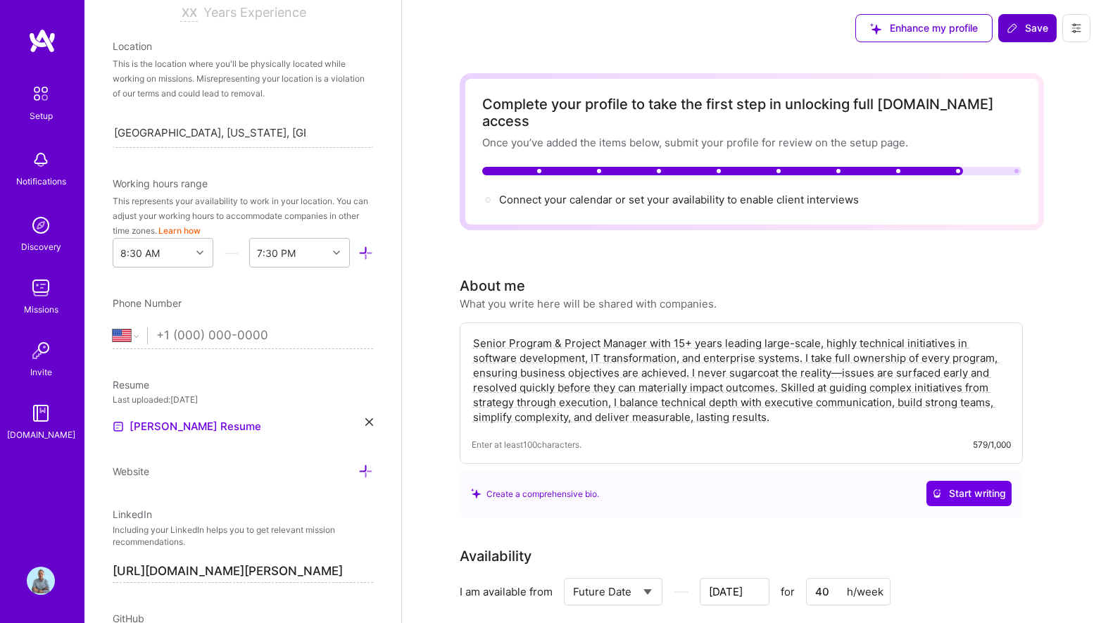
scroll to position [513, 0]
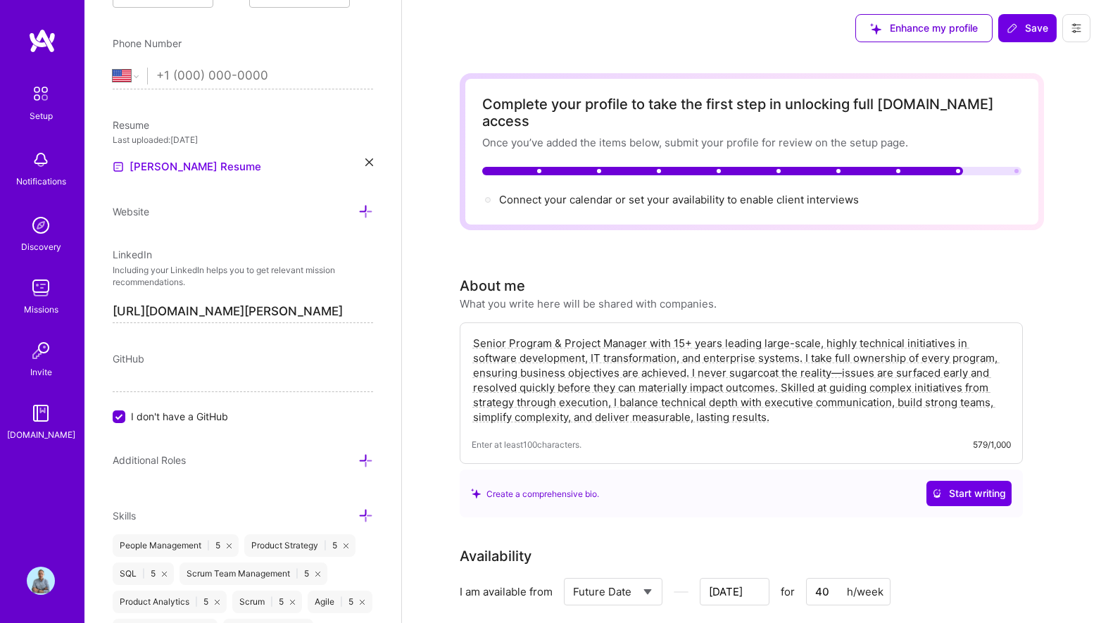
click at [681, 334] on textarea "Senior Program & Project Manager with 15+ years leading large-scale, highly tec…" at bounding box center [741, 380] width 539 height 92
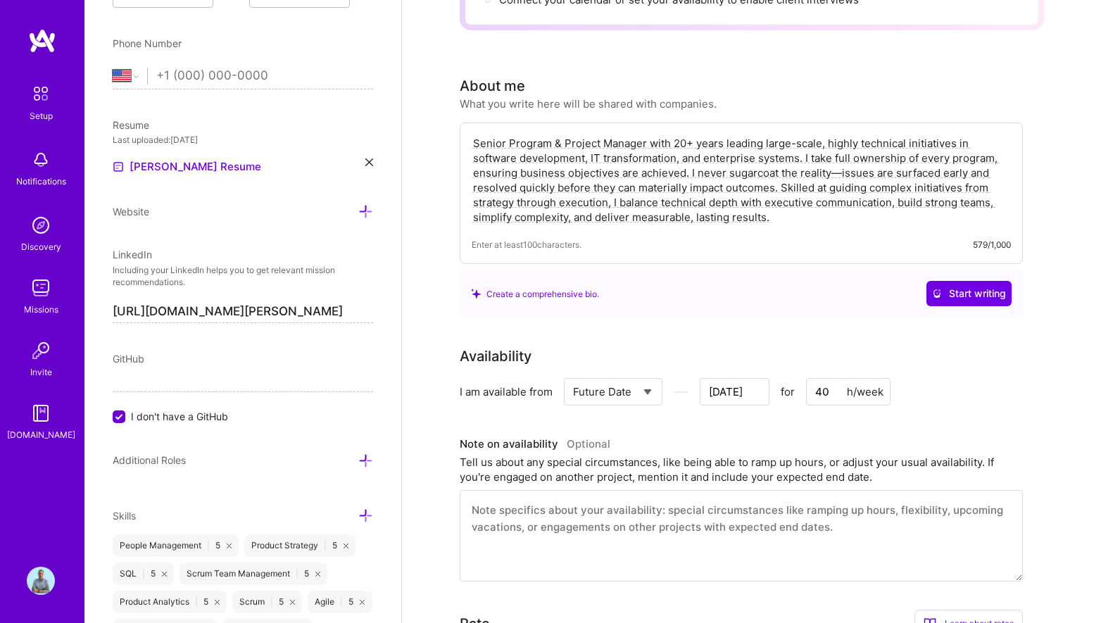
scroll to position [211, 0]
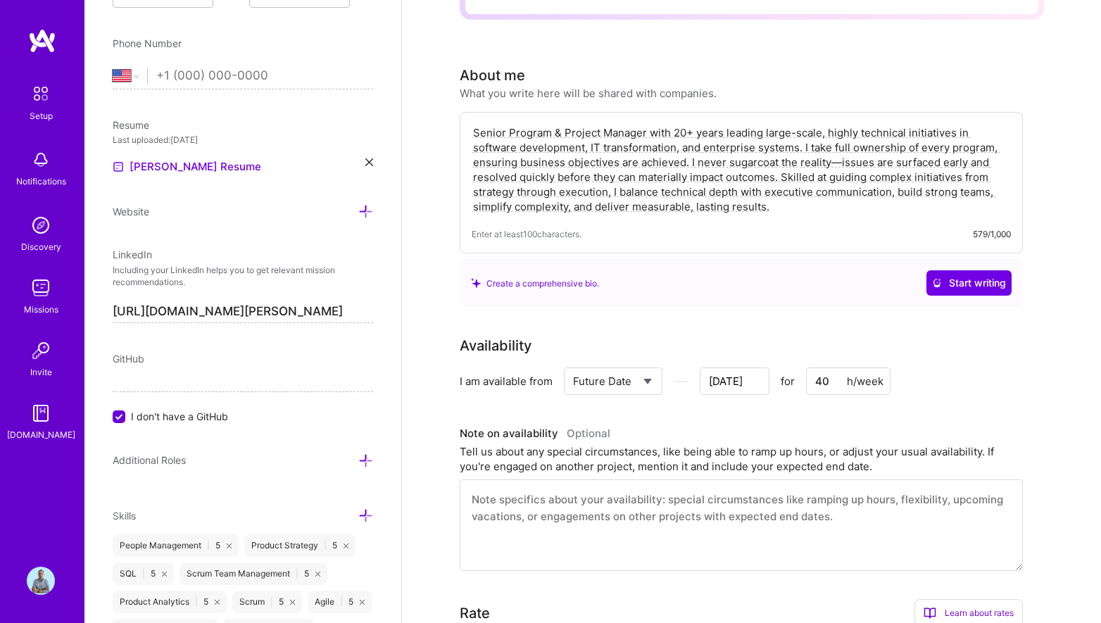
type textarea "Senior Program & Project Manager with 20+ years leading large-scale, highly tec…"
click at [653, 367] on select "Select... Right Now Future Date Not Available" at bounding box center [613, 381] width 81 height 36
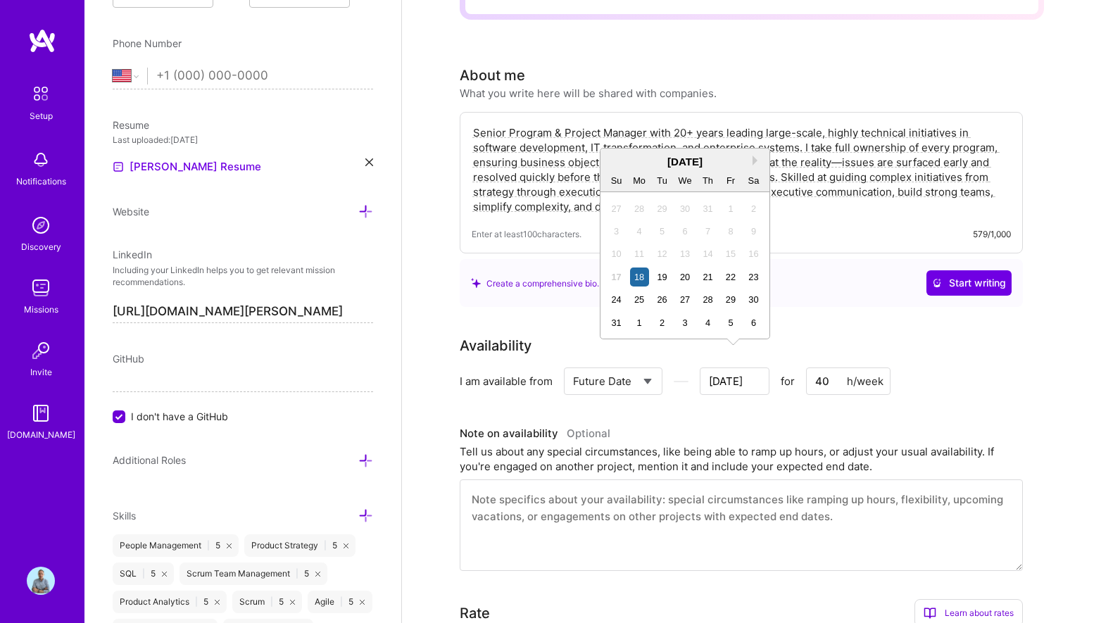
click at [762, 377] on input "[DATE]" at bounding box center [735, 381] width 70 height 27
click at [642, 298] on div "25" at bounding box center [639, 299] width 19 height 19
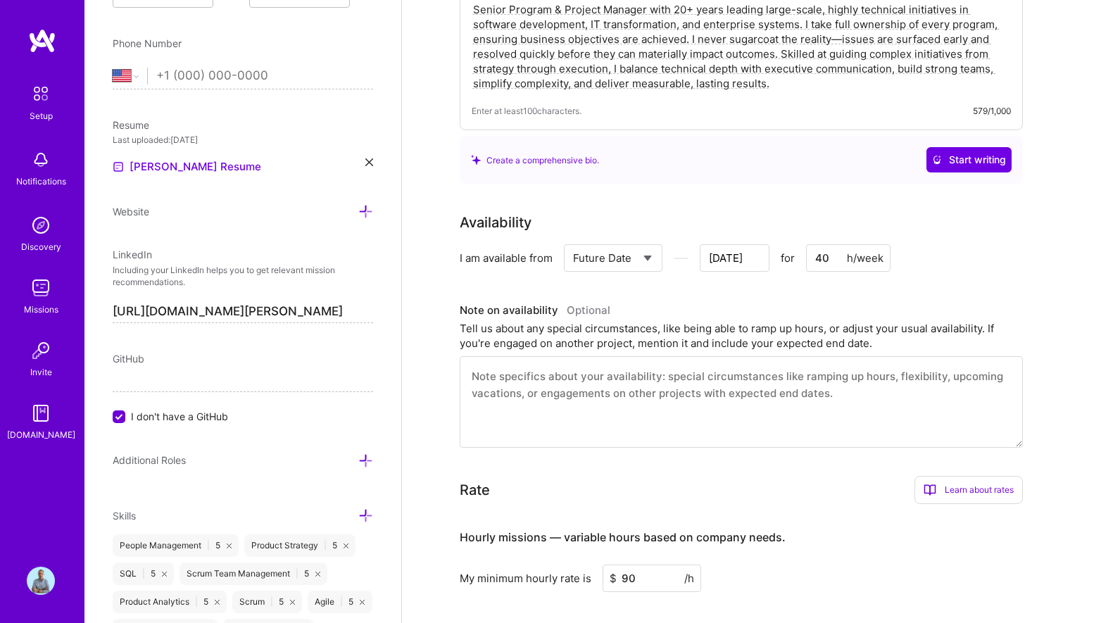
scroll to position [322, 0]
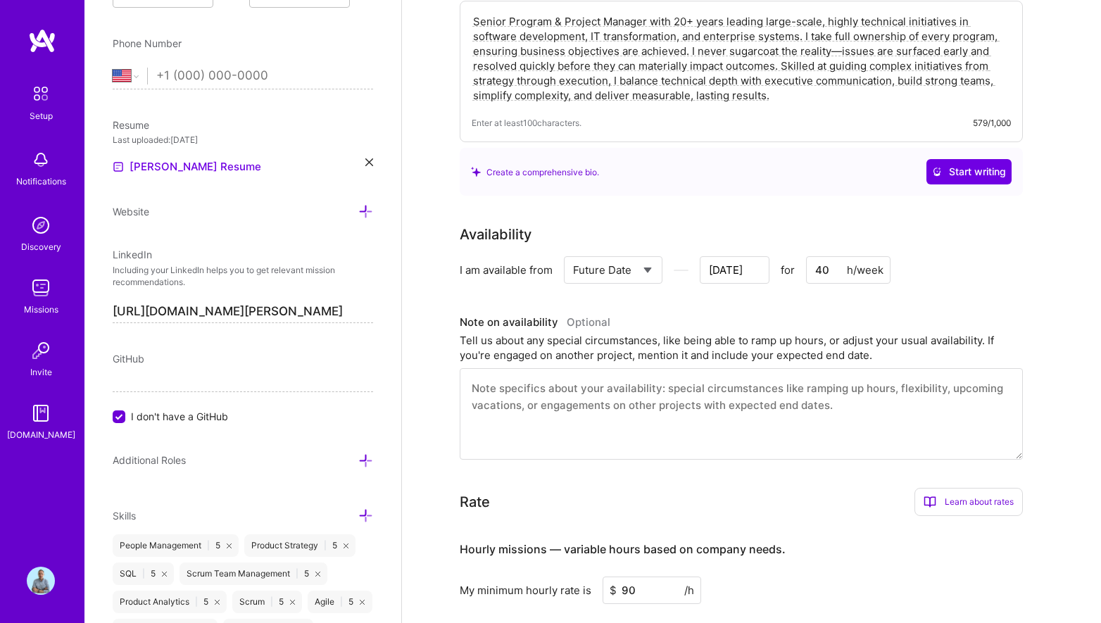
click at [750, 256] on input "[DATE]" at bounding box center [735, 269] width 70 height 27
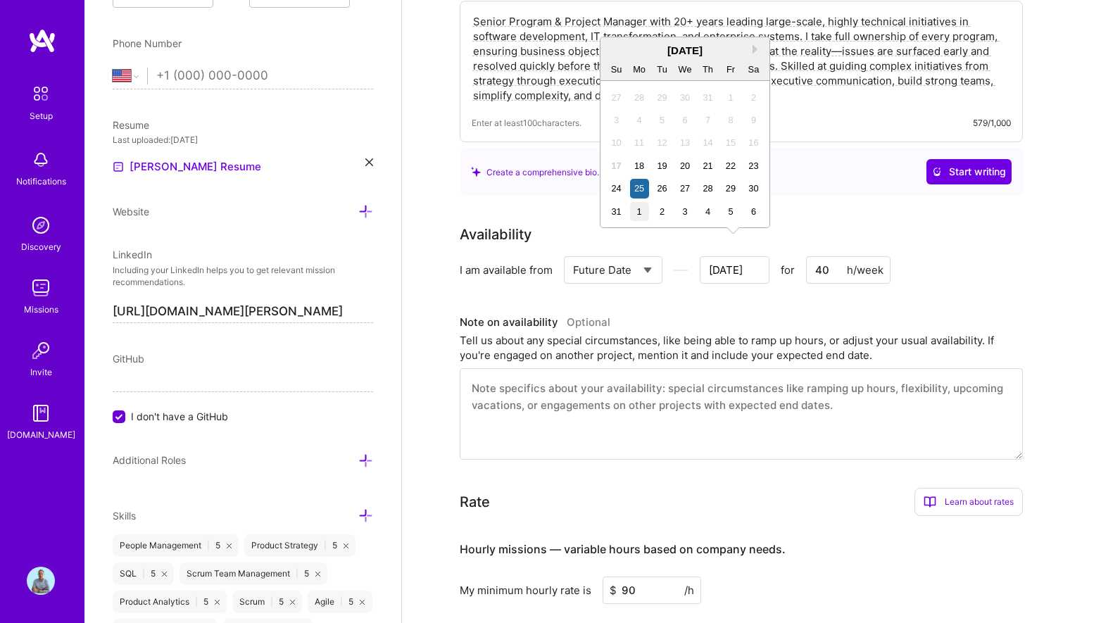
click at [646, 206] on div "1" at bounding box center [639, 211] width 19 height 19
type input "[DATE]"
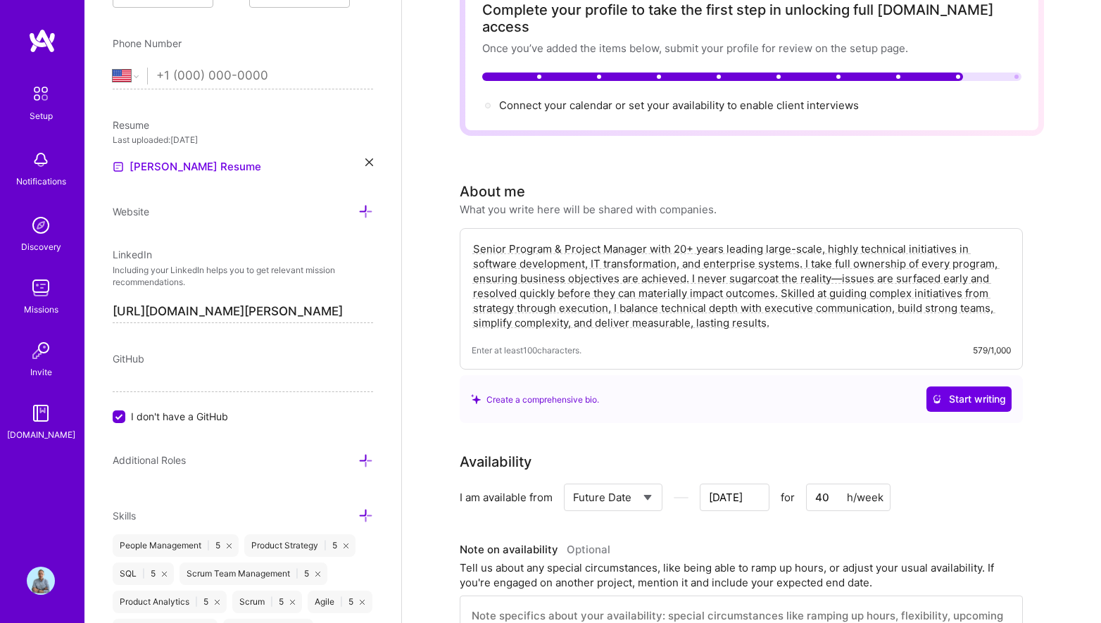
scroll to position [0, 0]
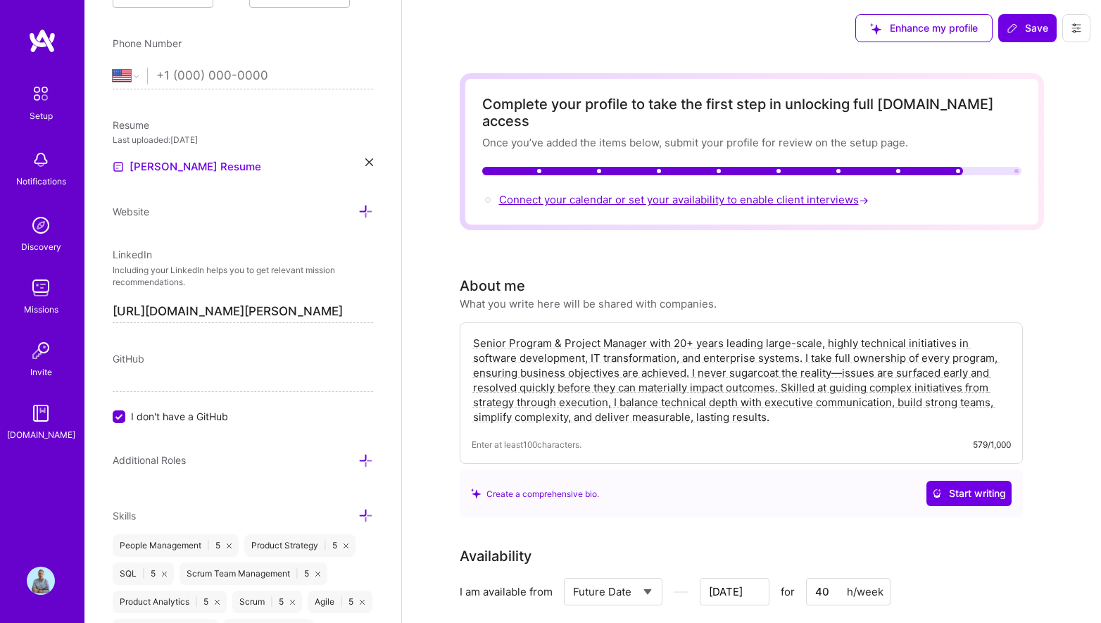
click at [750, 193] on span "Connect your calendar or set your availability to enable client interviews →" at bounding box center [685, 199] width 372 height 13
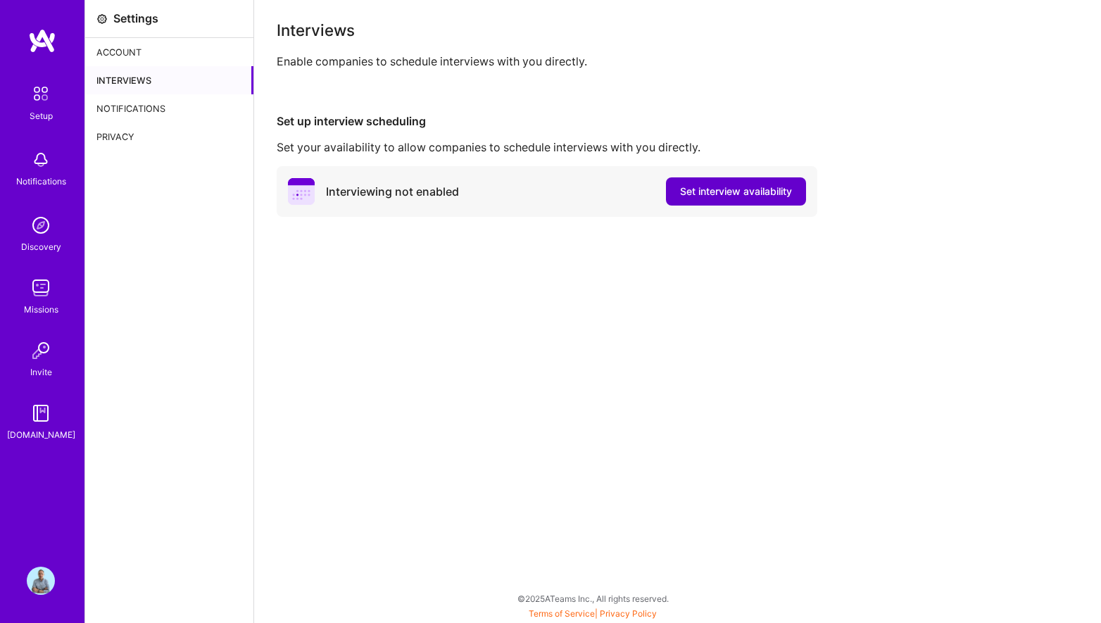
click at [741, 187] on span "Set interview availability" at bounding box center [736, 191] width 112 height 14
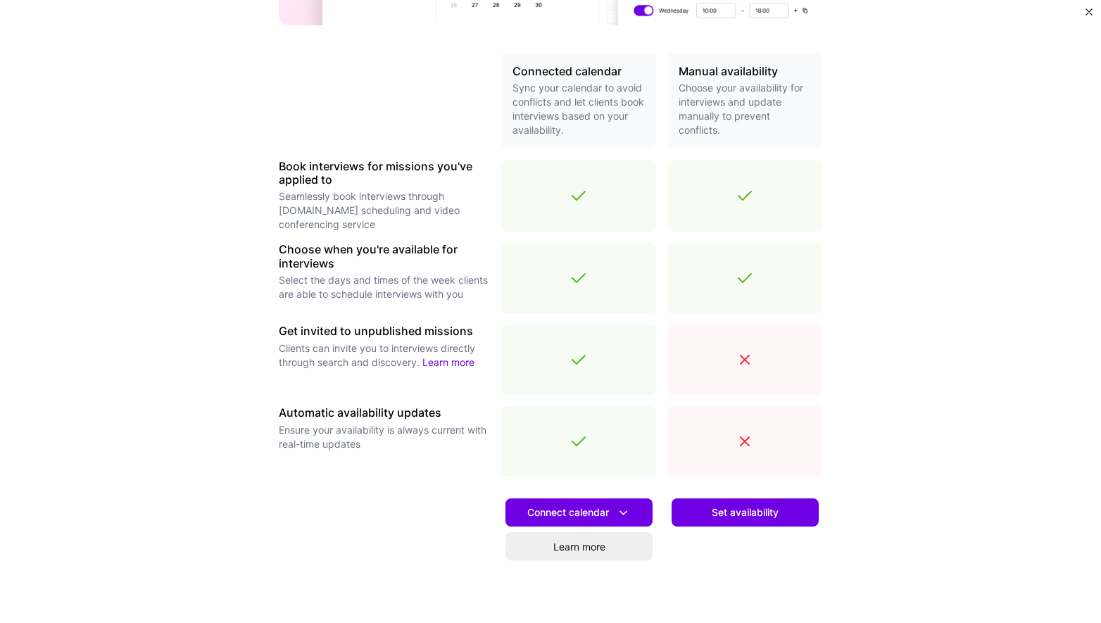
scroll to position [343, 0]
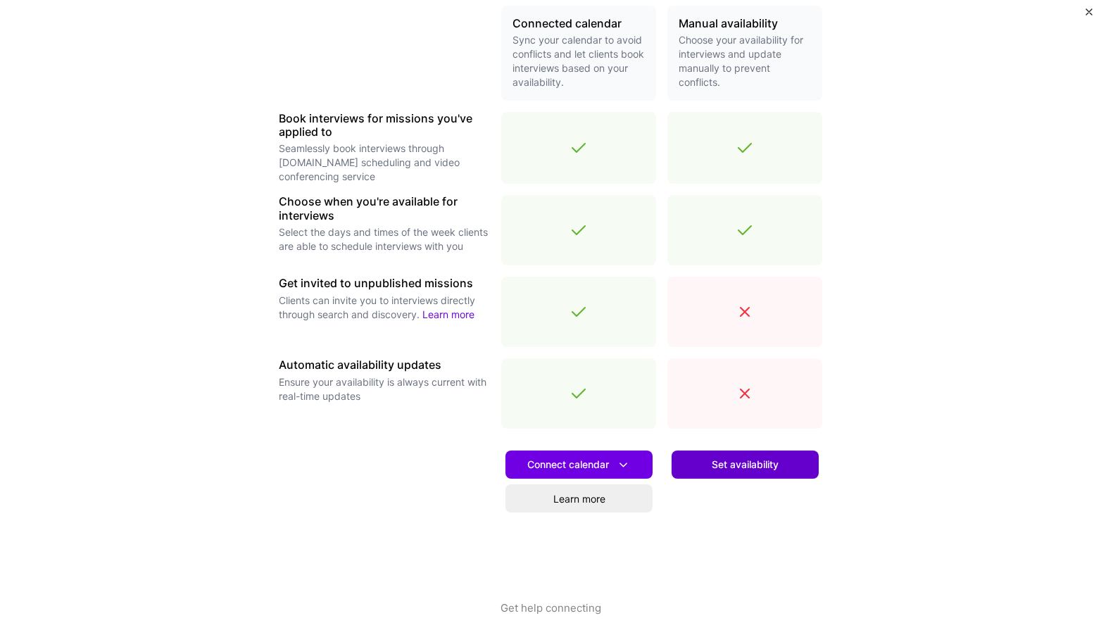
click at [743, 463] on span "Set availability" at bounding box center [745, 465] width 67 height 14
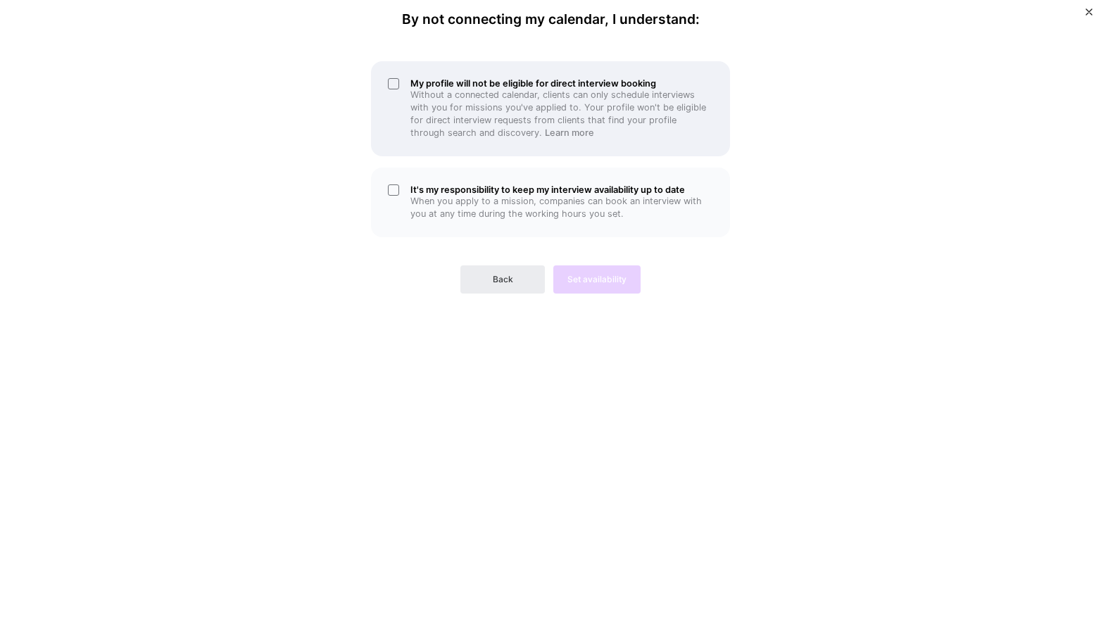
click at [392, 79] on div "My profile will not be eligible for direct interview booking Without a connecte…" at bounding box center [550, 108] width 359 height 95
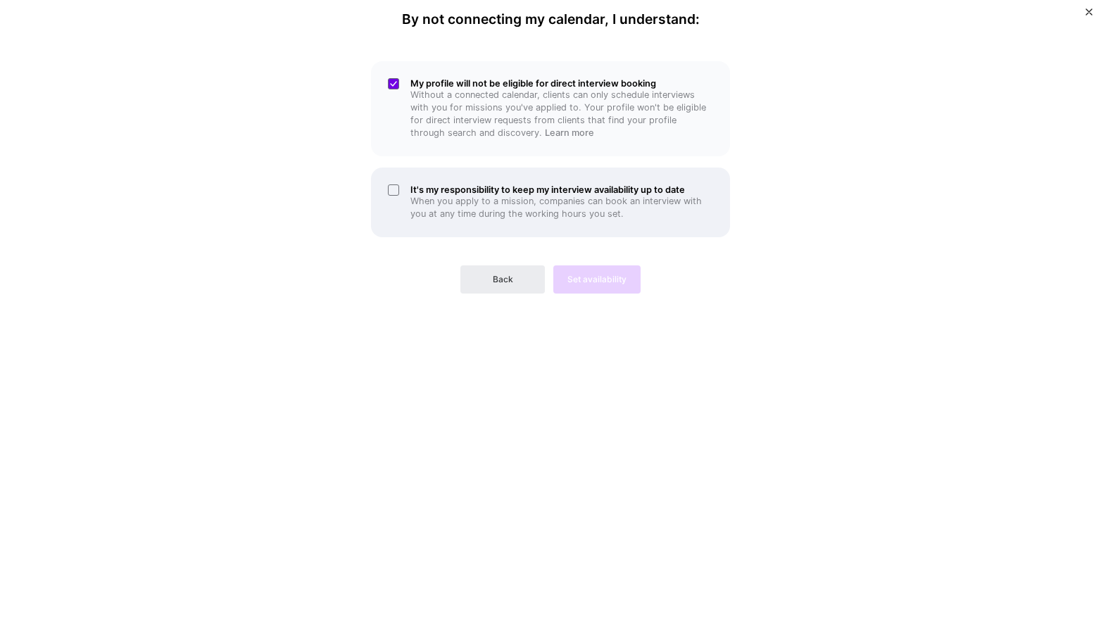
click at [396, 187] on div "It's my responsibility to keep my interview availability up to date When you ap…" at bounding box center [550, 203] width 359 height 70
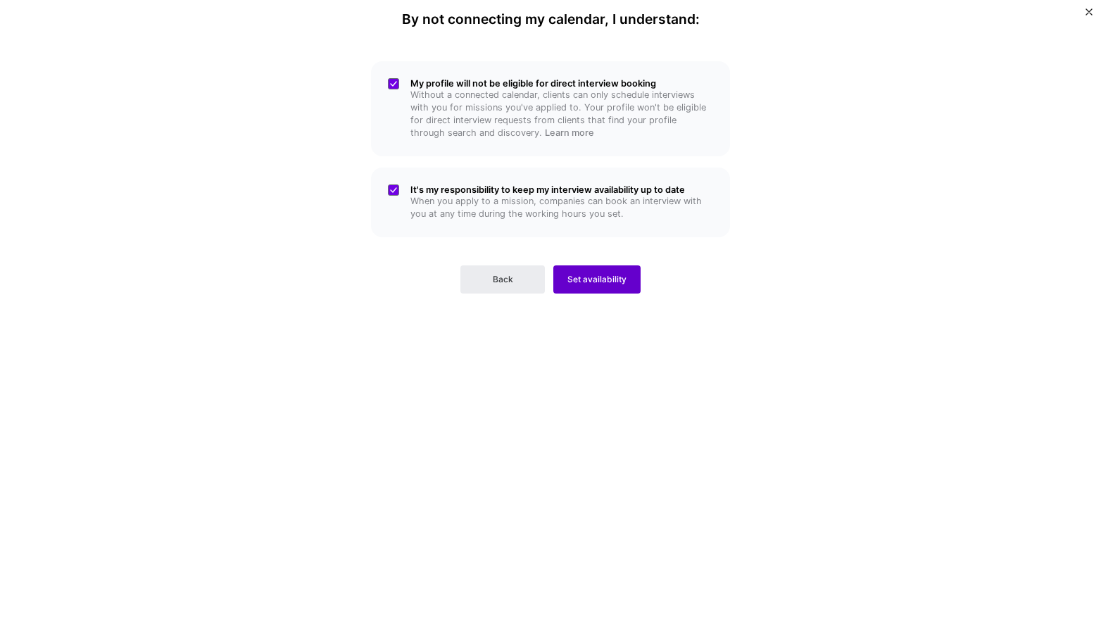
click at [611, 282] on span "Set availability" at bounding box center [596, 279] width 59 height 13
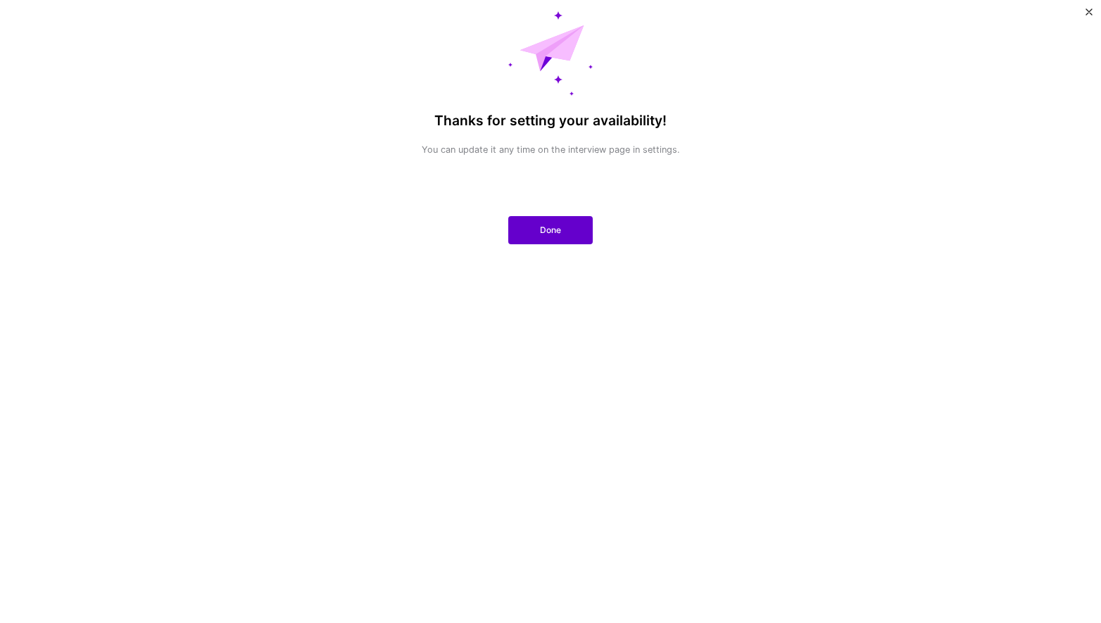
click at [570, 222] on button "Done" at bounding box center [550, 230] width 84 height 28
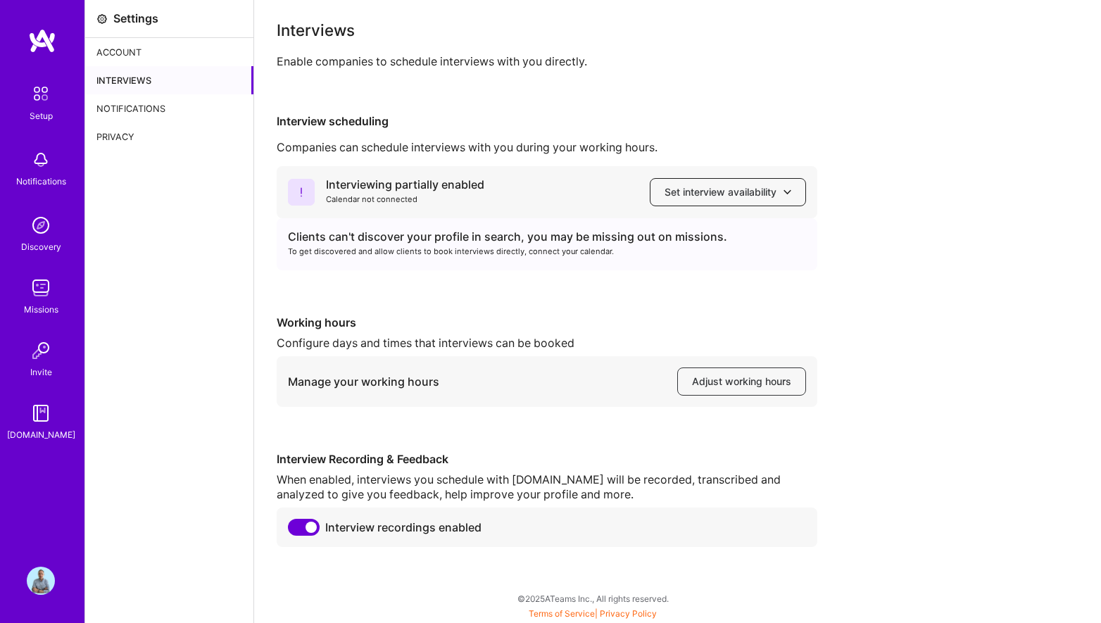
click at [746, 188] on span "Set interview availability" at bounding box center [728, 192] width 127 height 14
click at [837, 135] on div "Interview scheduling Companies can schedule interviews with you during your wor…" at bounding box center [678, 330] width 802 height 433
click at [143, 44] on div "Account" at bounding box center [169, 52] width 168 height 28
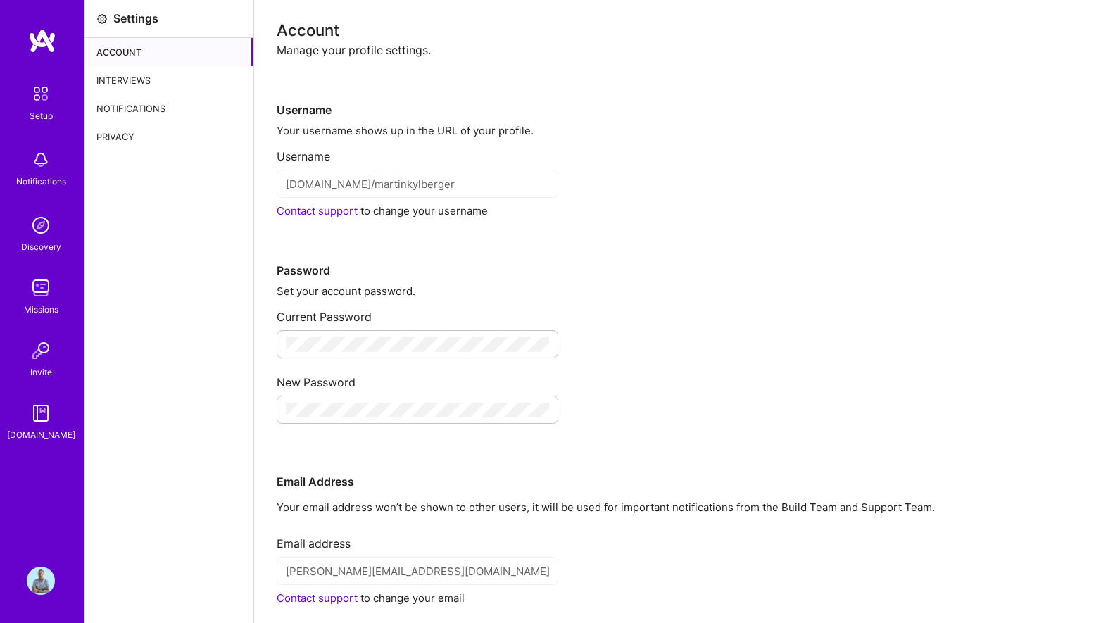
click at [145, 78] on div "Interviews" at bounding box center [169, 80] width 168 height 28
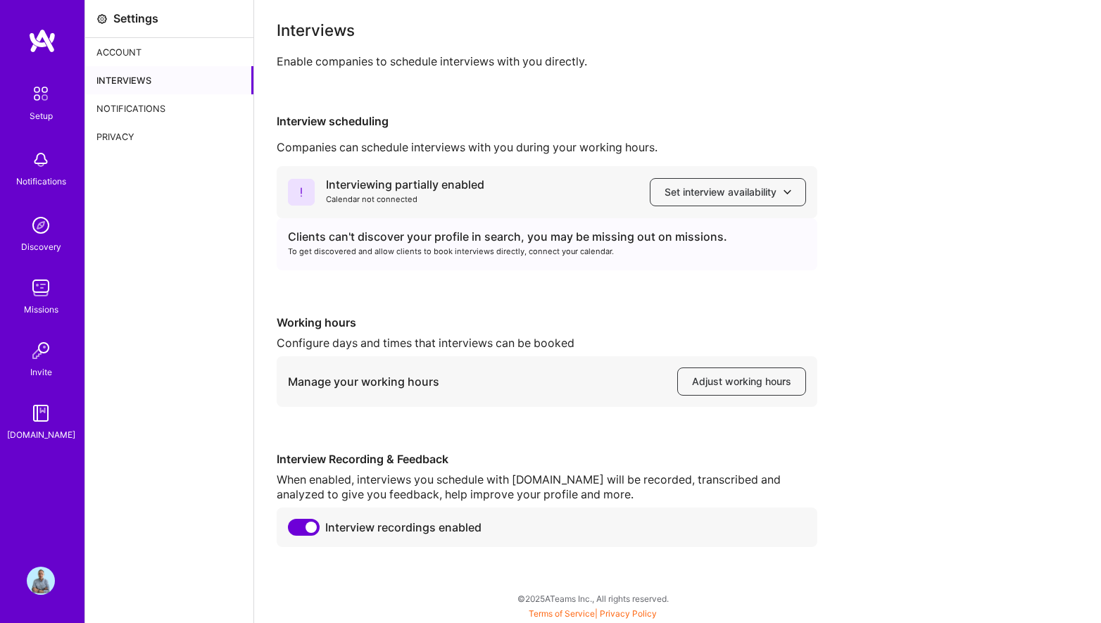
click at [149, 106] on div "Notifications" at bounding box center [169, 108] width 168 height 28
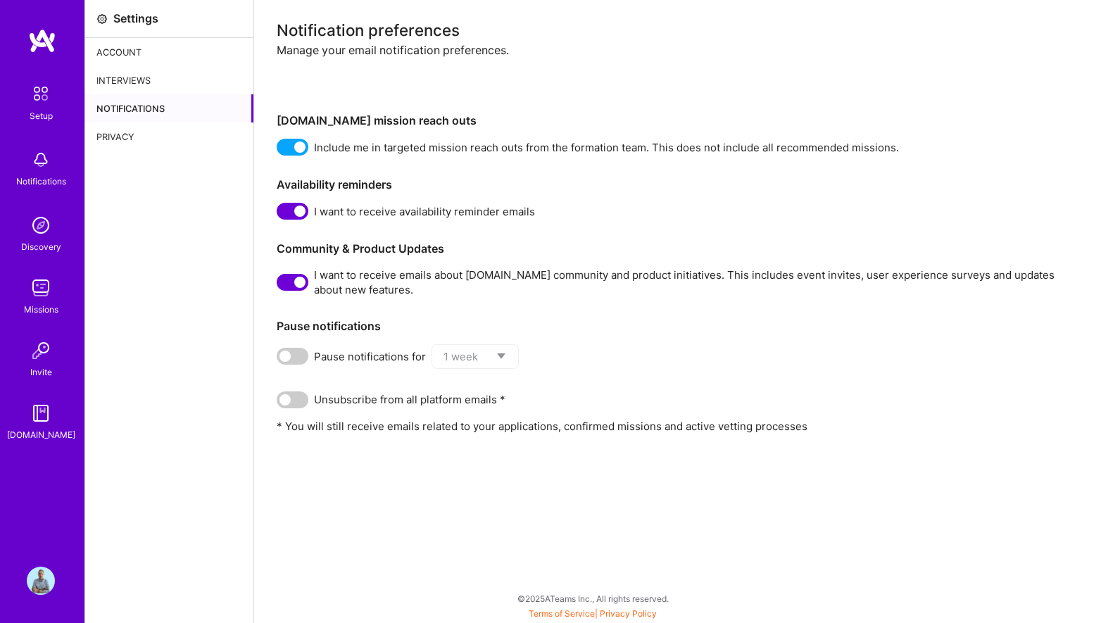
click at [119, 132] on div "Privacy" at bounding box center [169, 137] width 168 height 28
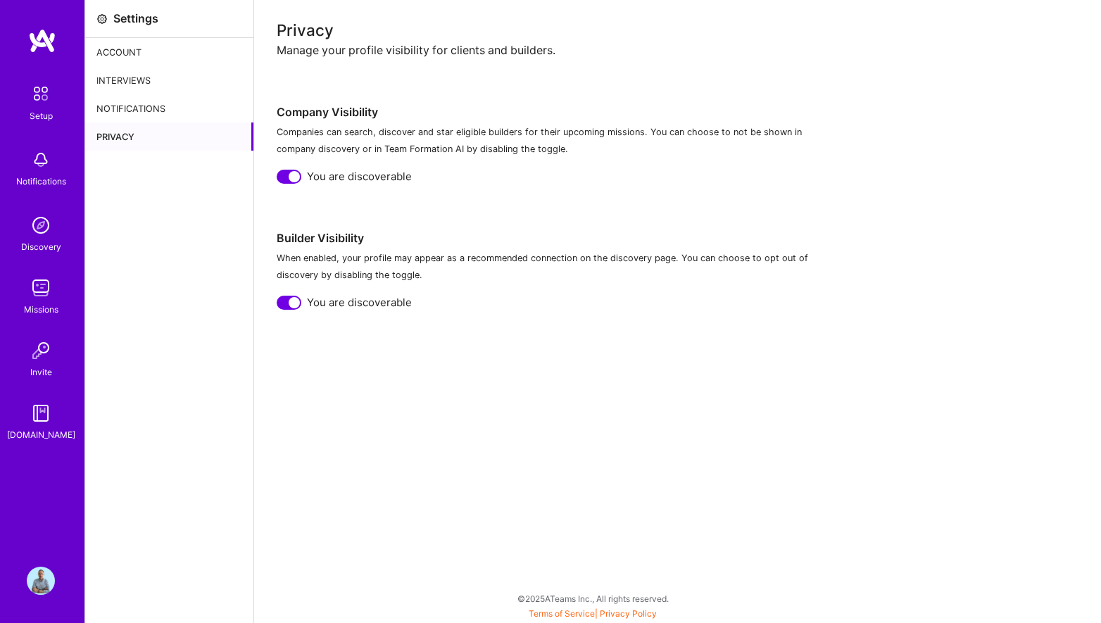
click at [36, 90] on img at bounding box center [41, 94] width 30 height 30
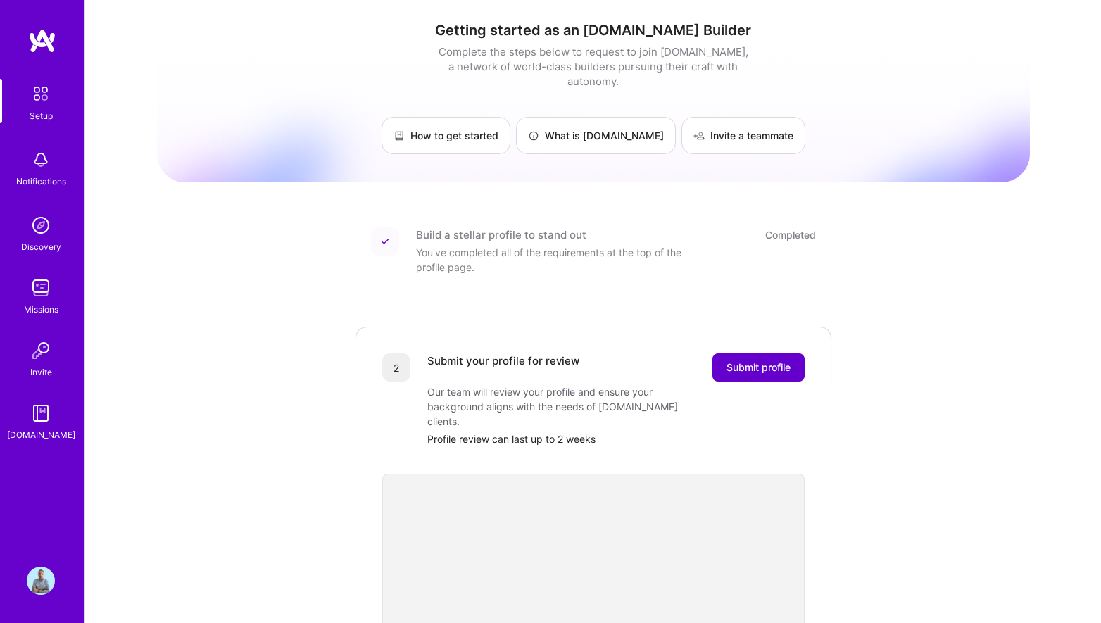
click at [753, 360] on span "Submit profile" at bounding box center [759, 367] width 64 height 14
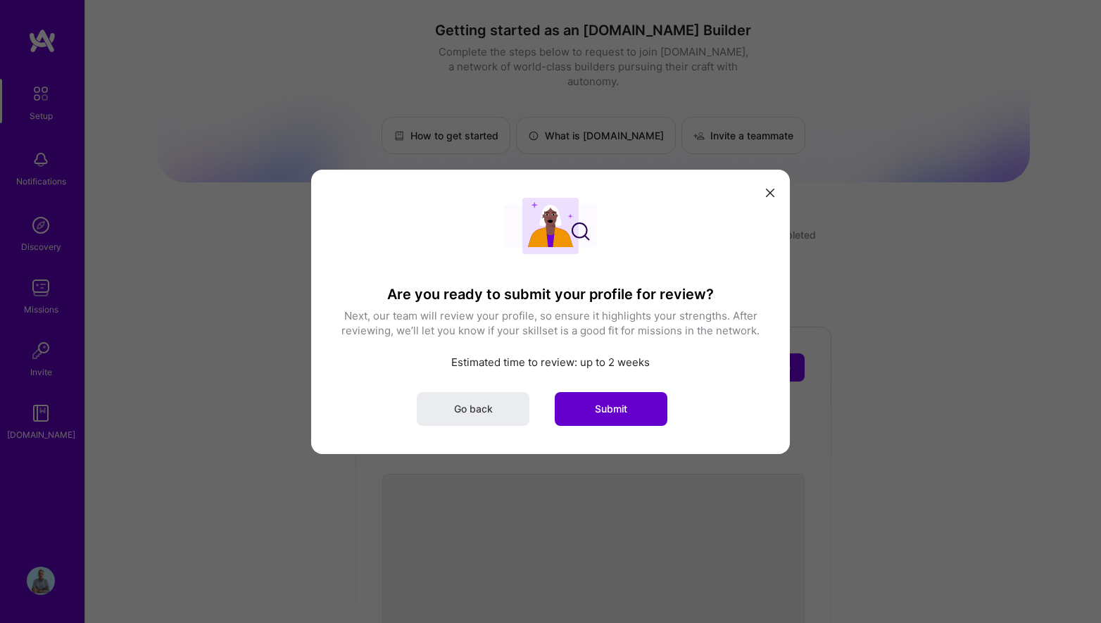
click at [617, 408] on span "Submit" at bounding box center [611, 408] width 32 height 14
